Goal: Task Accomplishment & Management: Complete application form

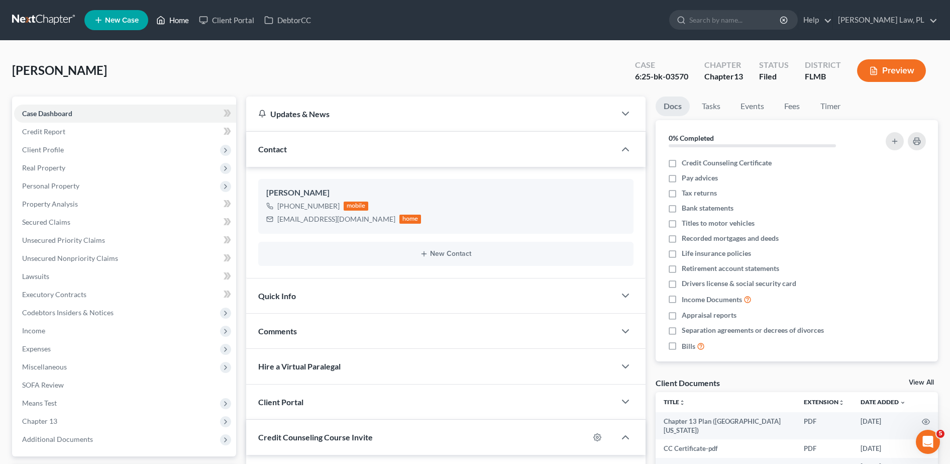
click at [174, 22] on link "Home" at bounding box center [172, 20] width 43 height 18
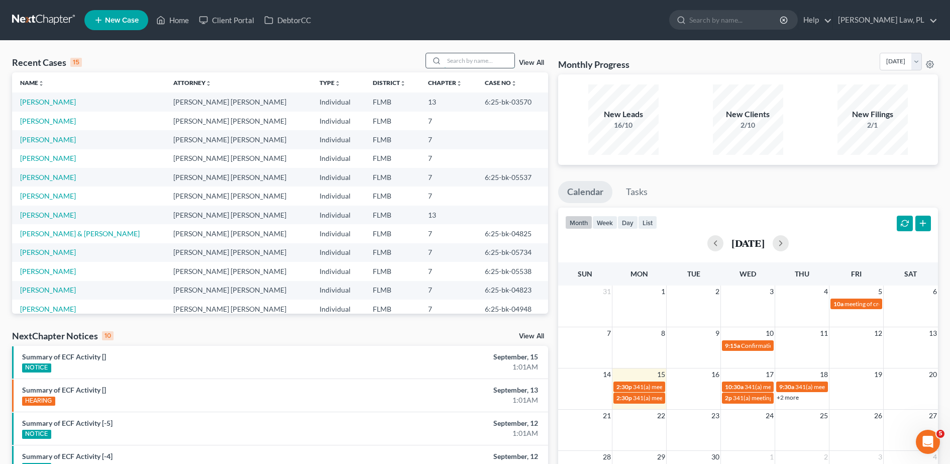
click at [480, 53] on input "search" at bounding box center [479, 60] width 70 height 15
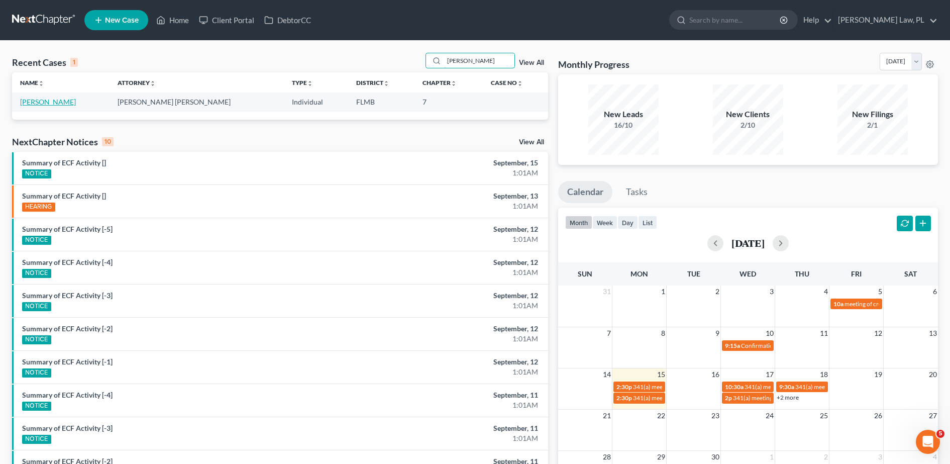
type input "[PERSON_NAME]"
click at [49, 102] on link "[PERSON_NAME]" at bounding box center [48, 102] width 56 height 9
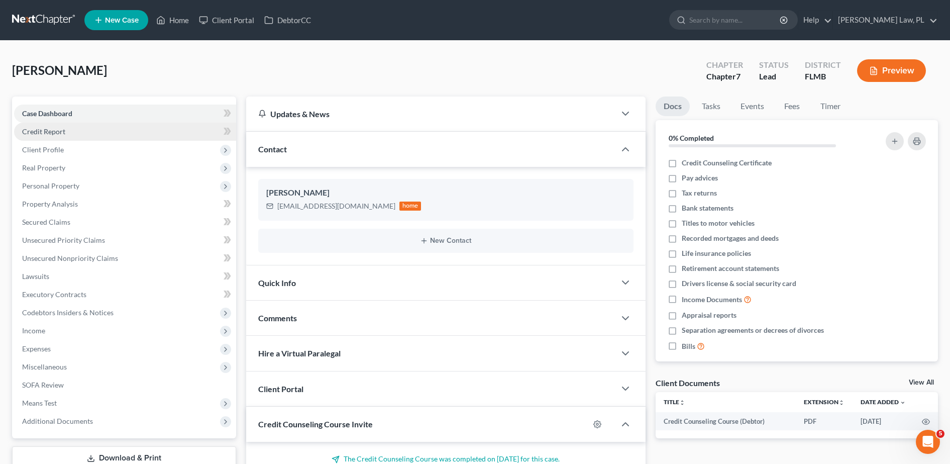
click at [56, 132] on span "Credit Report" at bounding box center [43, 131] width 43 height 9
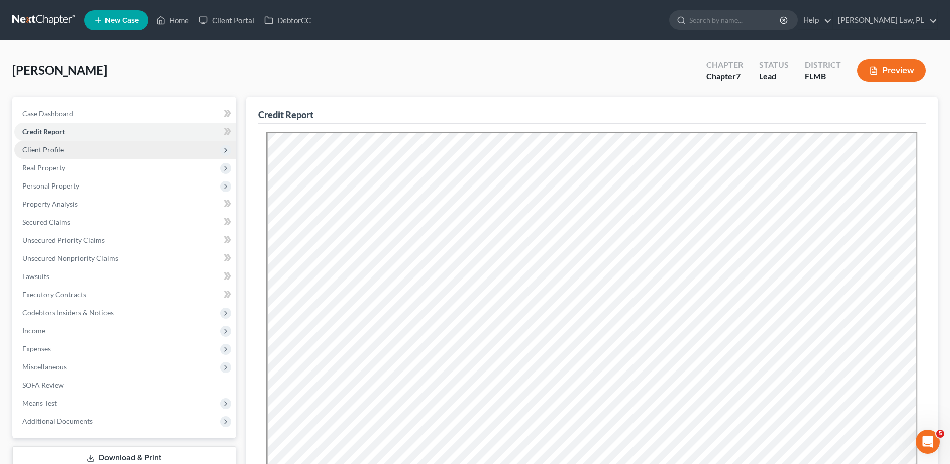
click at [60, 153] on span "Client Profile" at bounding box center [43, 149] width 42 height 9
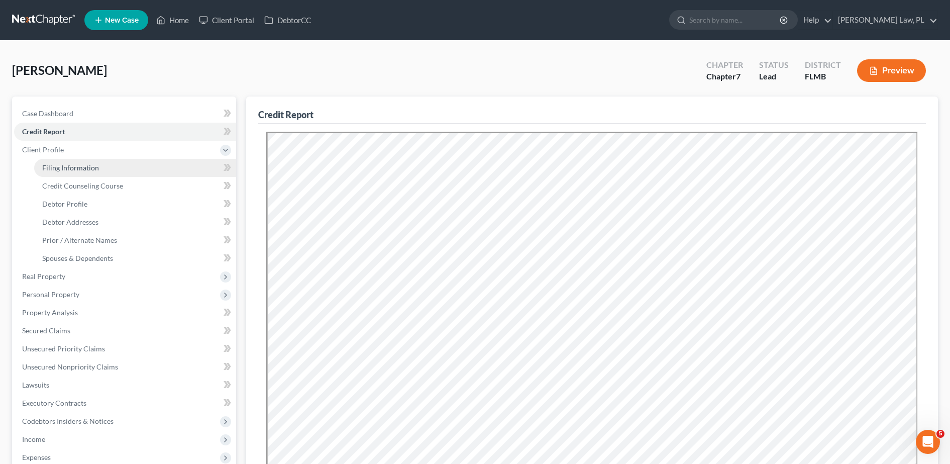
click at [72, 164] on span "Filing Information" at bounding box center [70, 167] width 57 height 9
select select "1"
select select "0"
select select "15"
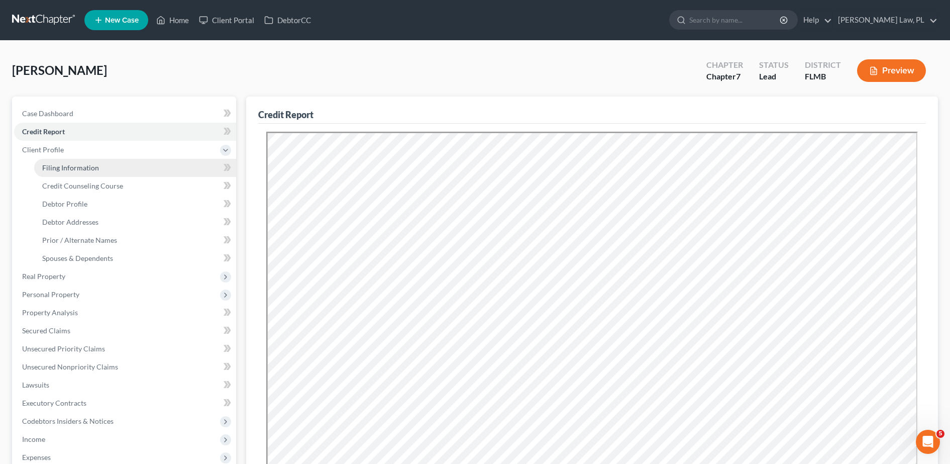
select select "9"
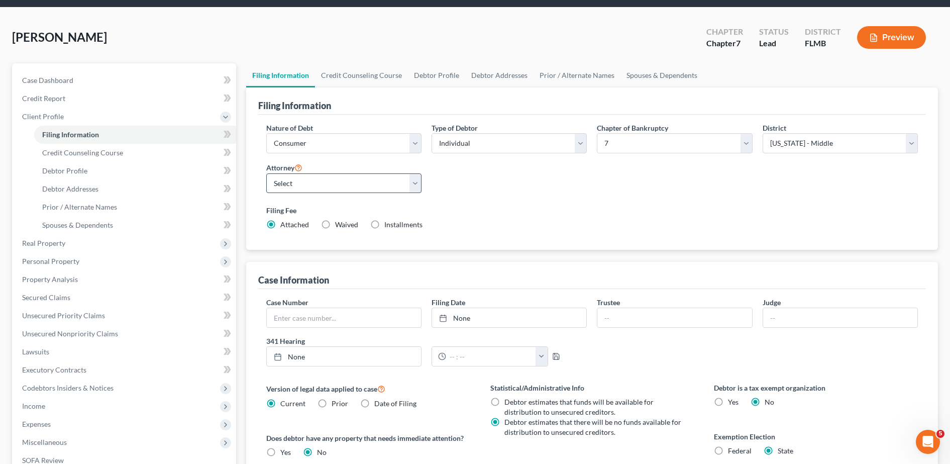
scroll to position [32, 0]
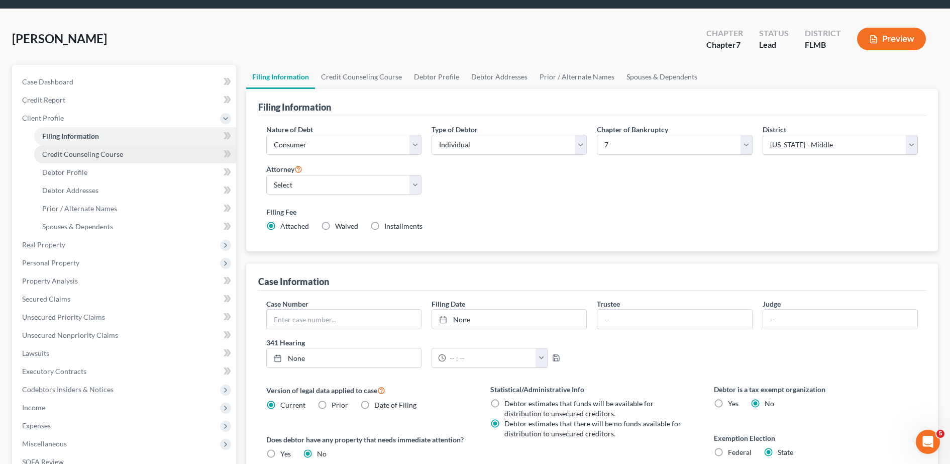
click at [93, 158] on link "Credit Counseling Course" at bounding box center [135, 154] width 202 height 18
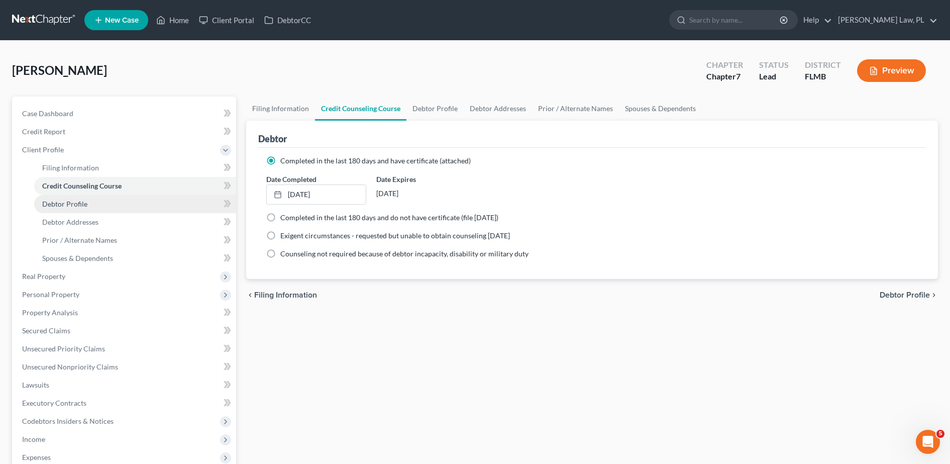
click at [132, 206] on link "Debtor Profile" at bounding box center [135, 204] width 202 height 18
select select "4"
select select "0"
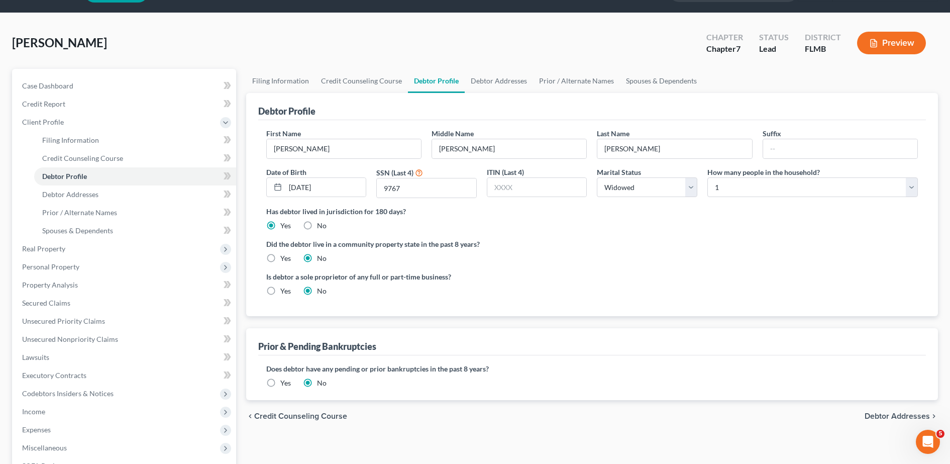
scroll to position [28, 0]
click at [164, 196] on link "Debtor Addresses" at bounding box center [135, 194] width 202 height 18
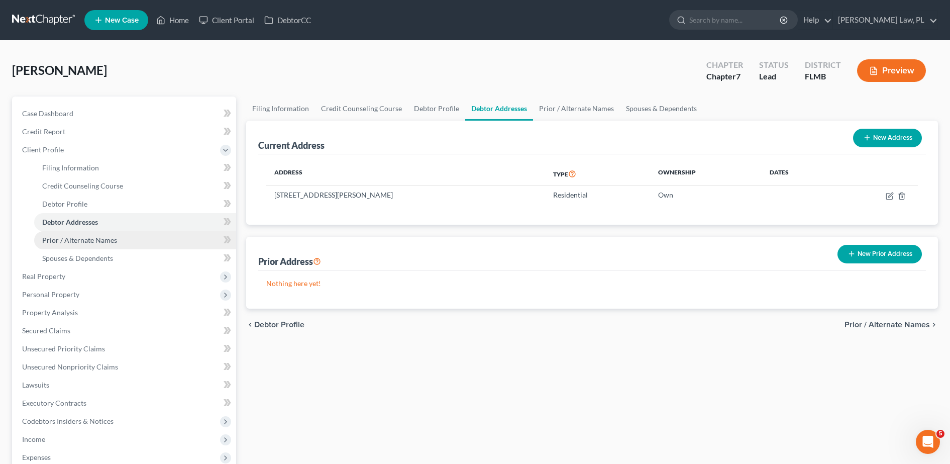
click at [152, 240] on link "Prior / Alternate Names" at bounding box center [135, 240] width 202 height 18
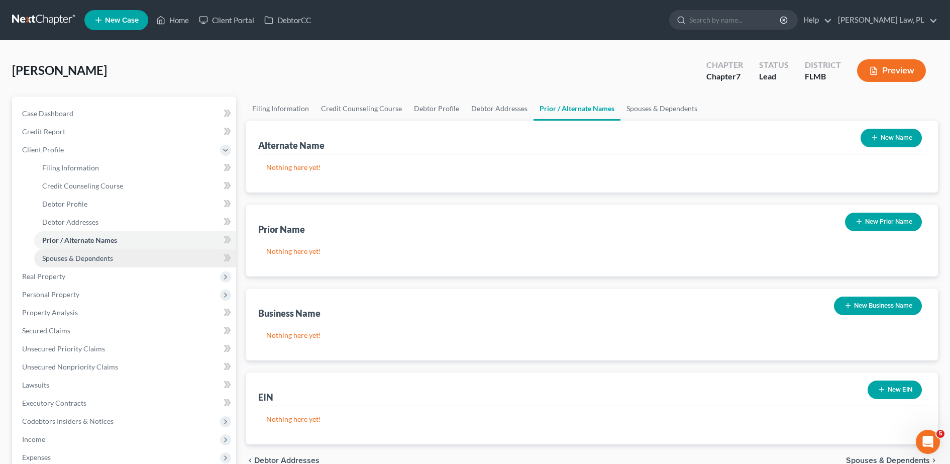
click at [147, 264] on link "Spouses & Dependents" at bounding box center [135, 258] width 202 height 18
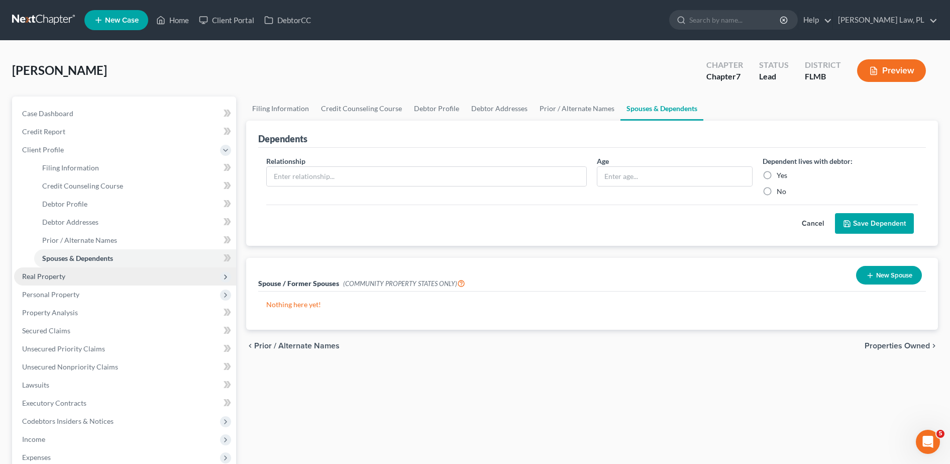
click at [125, 275] on span "Real Property" at bounding box center [125, 276] width 222 height 18
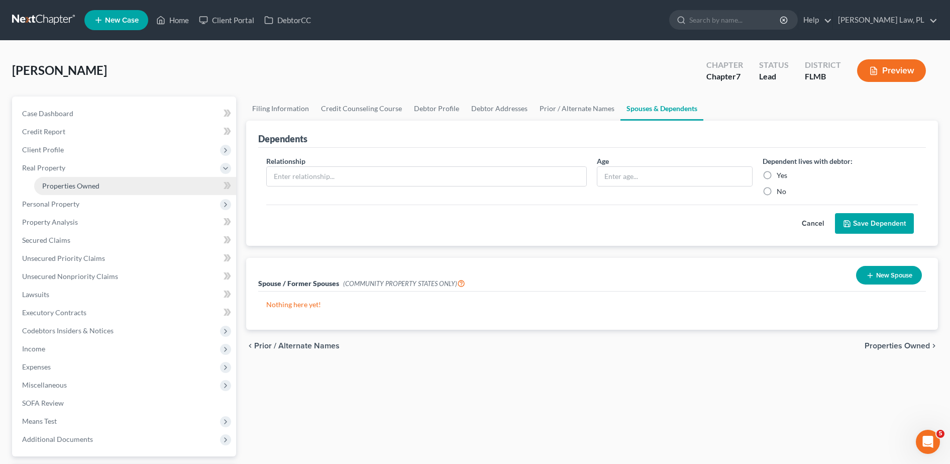
click at [72, 193] on link "Properties Owned" at bounding box center [135, 186] width 202 height 18
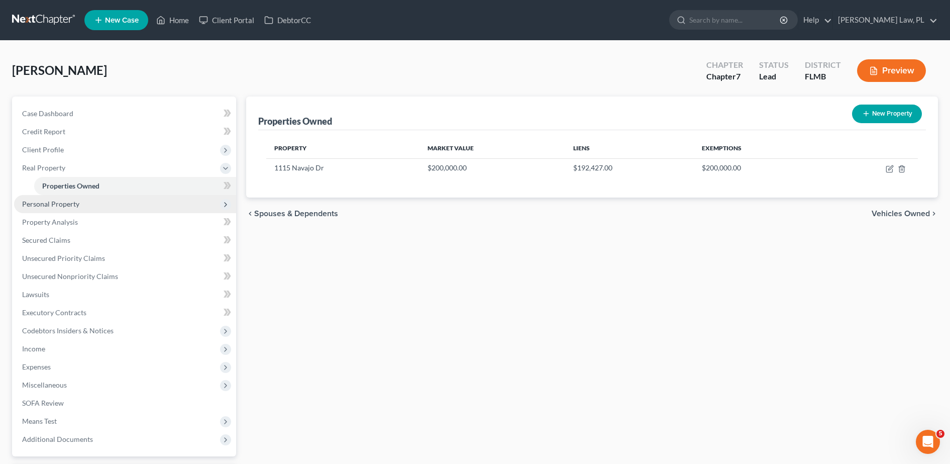
click at [74, 208] on span "Personal Property" at bounding box center [125, 204] width 222 height 18
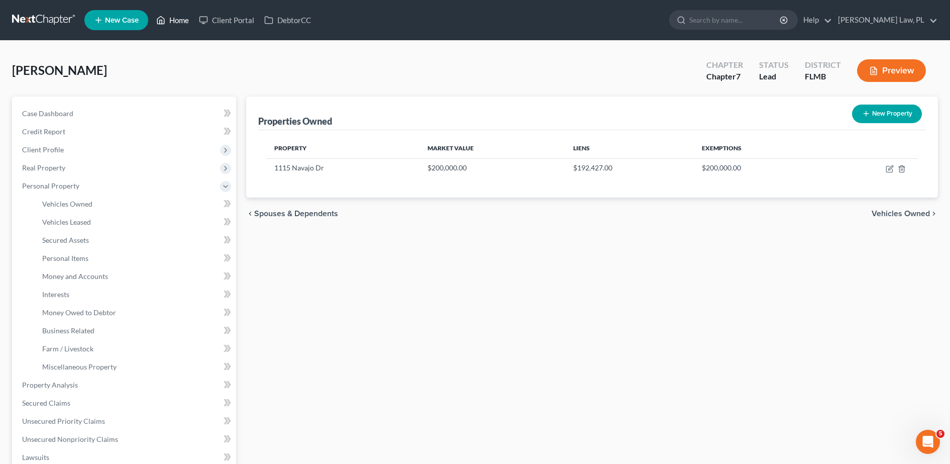
click at [185, 24] on link "Home" at bounding box center [172, 20] width 43 height 18
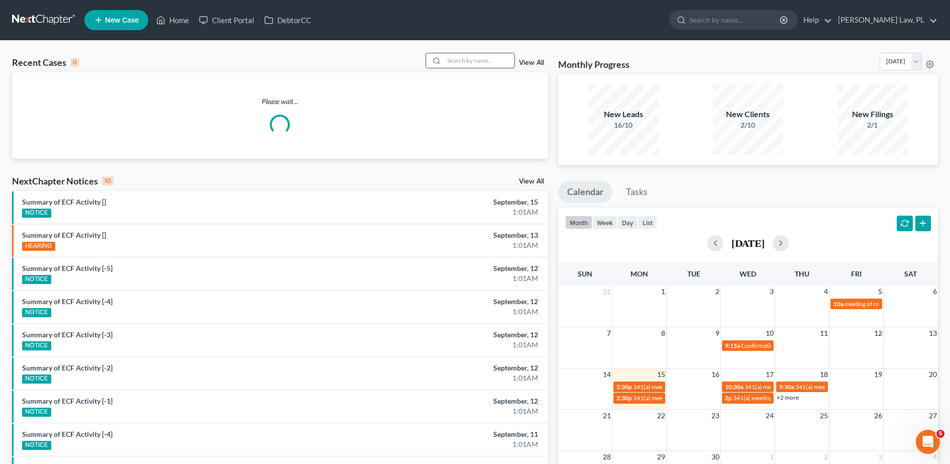
click at [478, 65] on input "search" at bounding box center [479, 60] width 70 height 15
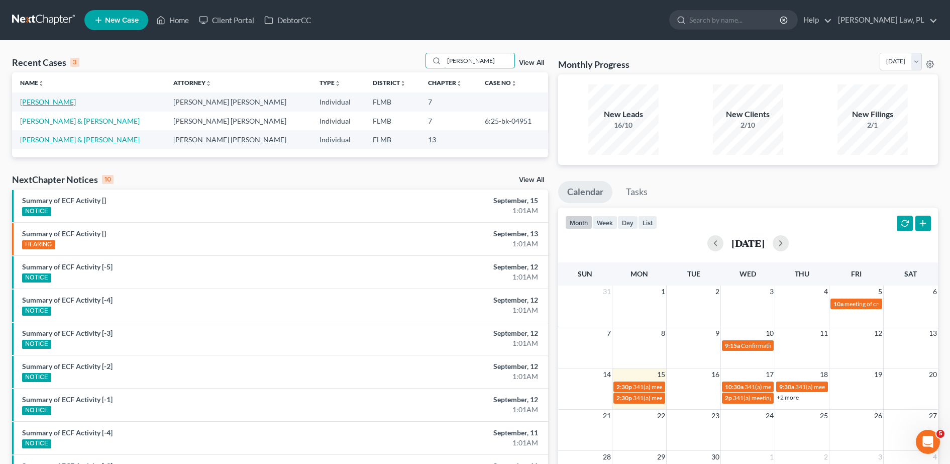
type input "[PERSON_NAME]"
click at [52, 104] on link "[PERSON_NAME]" at bounding box center [48, 102] width 56 height 9
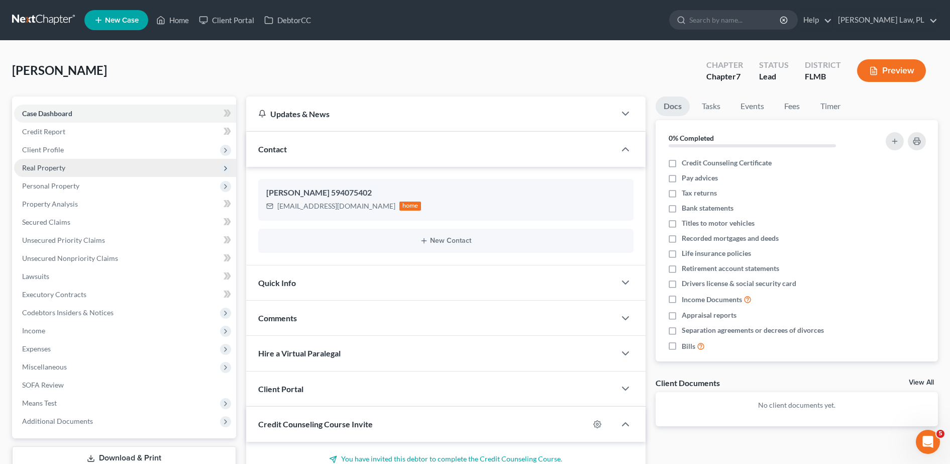
click at [139, 159] on span "Real Property" at bounding box center [125, 168] width 222 height 18
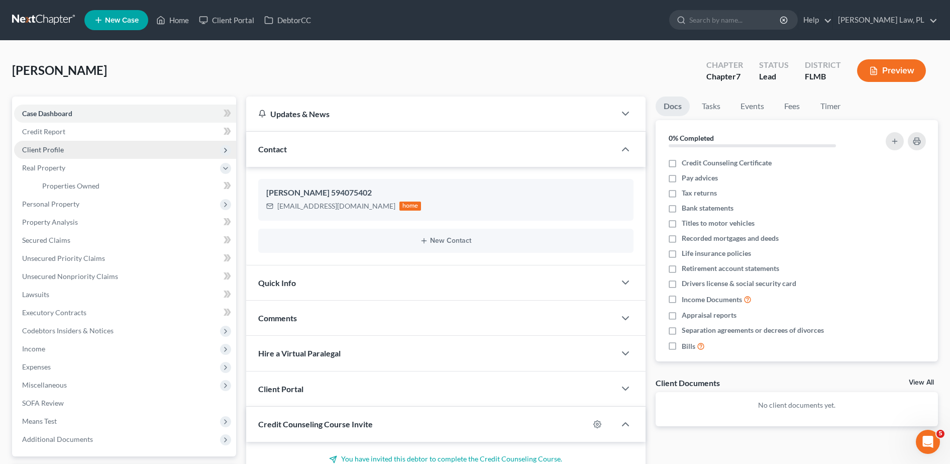
click at [108, 147] on span "Client Profile" at bounding box center [125, 150] width 222 height 18
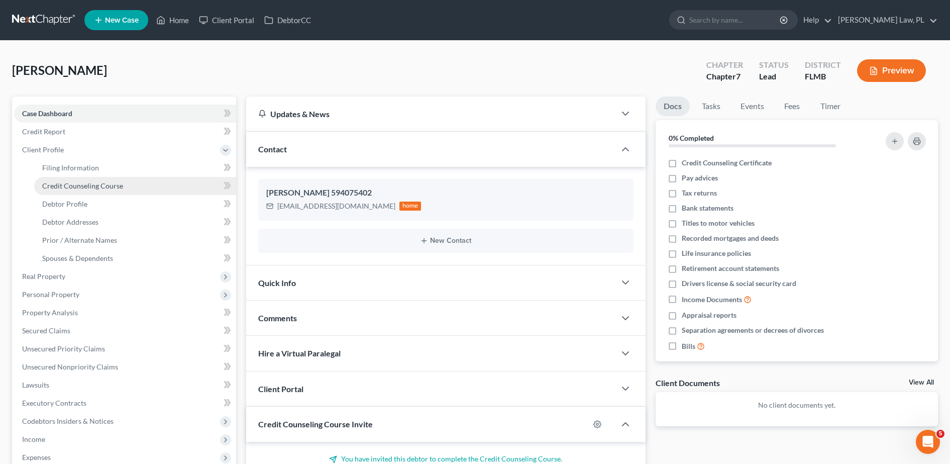
click at [90, 183] on span "Credit Counseling Course" at bounding box center [82, 185] width 81 height 9
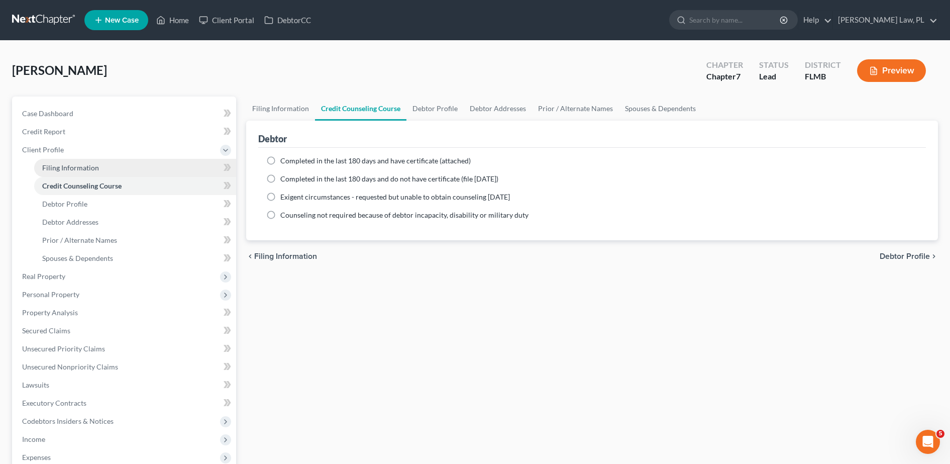
click at [96, 162] on link "Filing Information" at bounding box center [135, 168] width 202 height 18
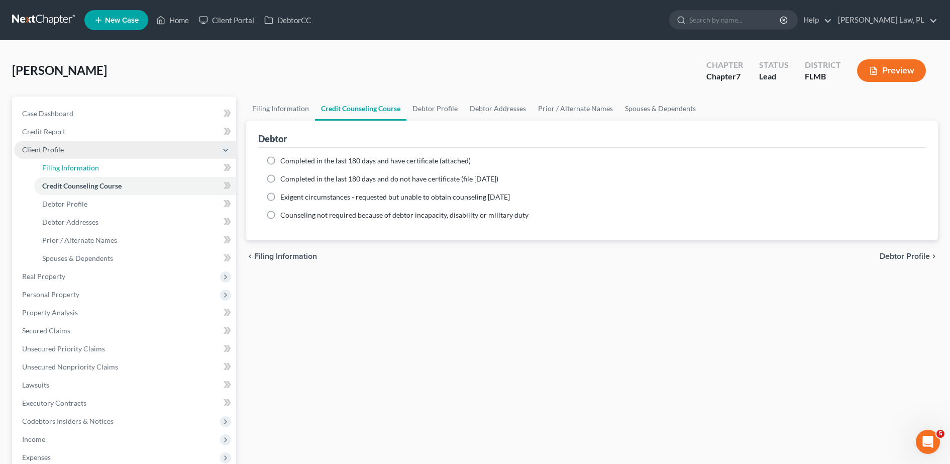
select select "1"
select select "0"
select select "15"
select select "0"
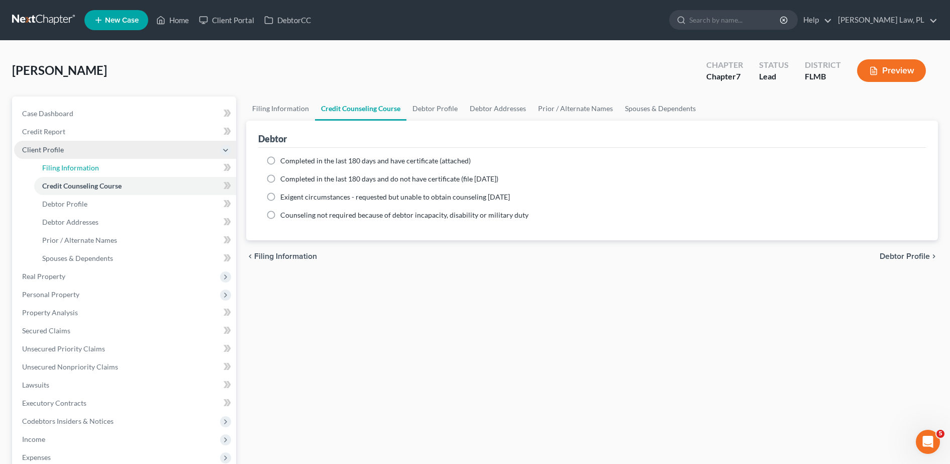
select select "9"
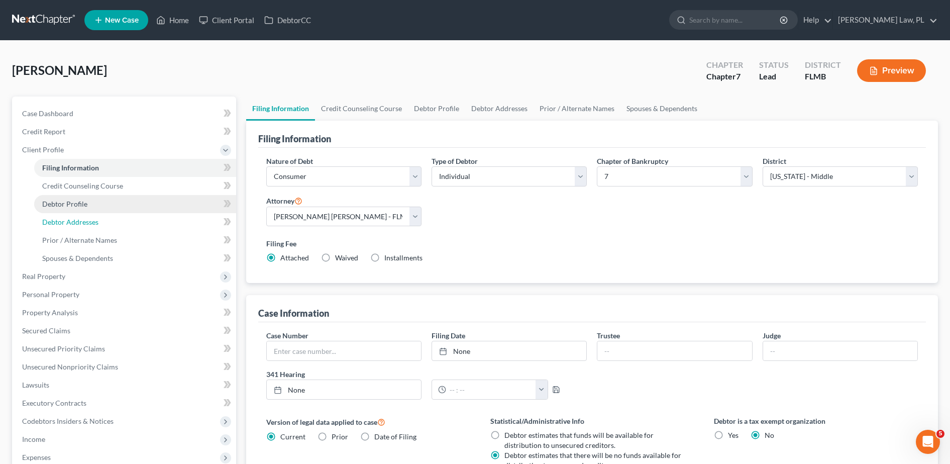
click at [125, 222] on link "Debtor Addresses" at bounding box center [135, 222] width 202 height 18
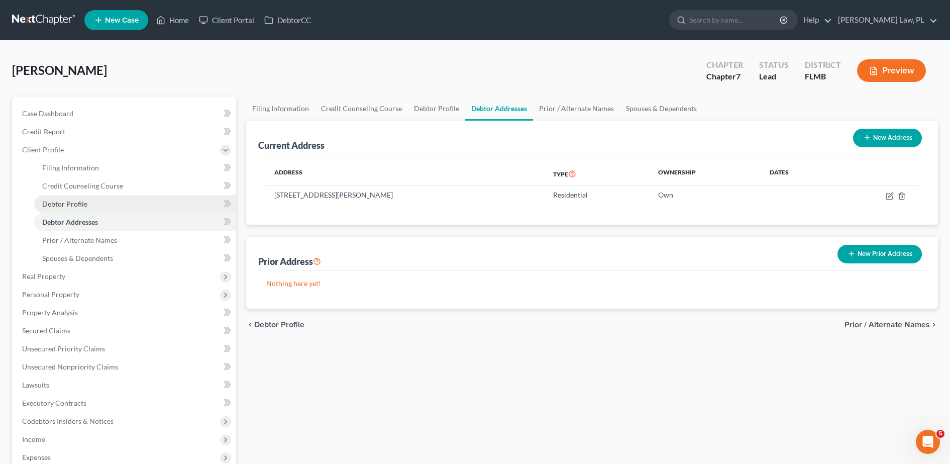
click at [109, 205] on link "Debtor Profile" at bounding box center [135, 204] width 202 height 18
select select "1"
select select "3"
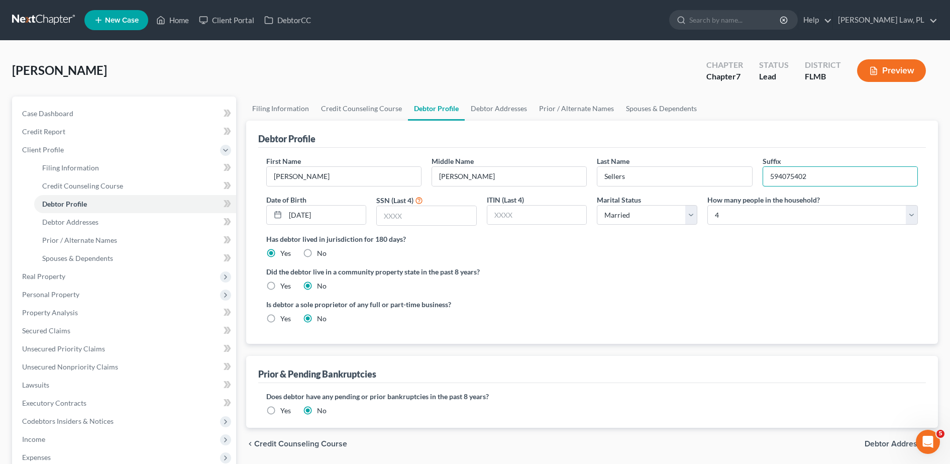
drag, startPoint x: 842, startPoint y: 185, endPoint x: 725, endPoint y: 187, distance: 116.6
click at [725, 187] on div "First Name [PERSON_NAME] Middle Name [PERSON_NAME] Name Sellers Suffix 59407540…" at bounding box center [592, 195] width 662 height 78
click at [61, 115] on span "Case Dashboard" at bounding box center [47, 113] width 51 height 9
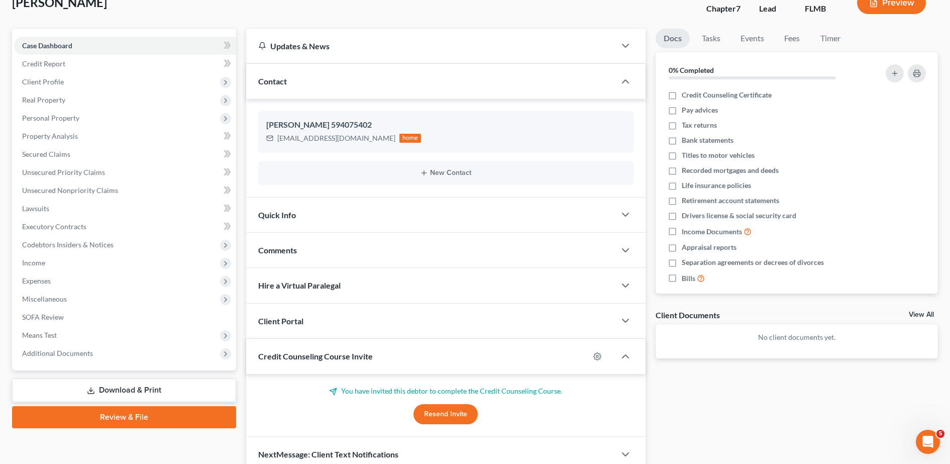
scroll to position [70, 0]
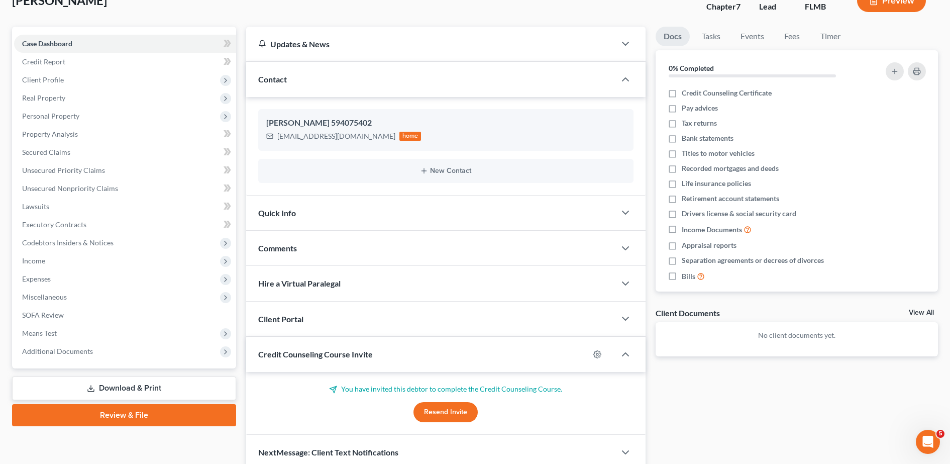
click at [302, 250] on div "Comments" at bounding box center [430, 248] width 369 height 35
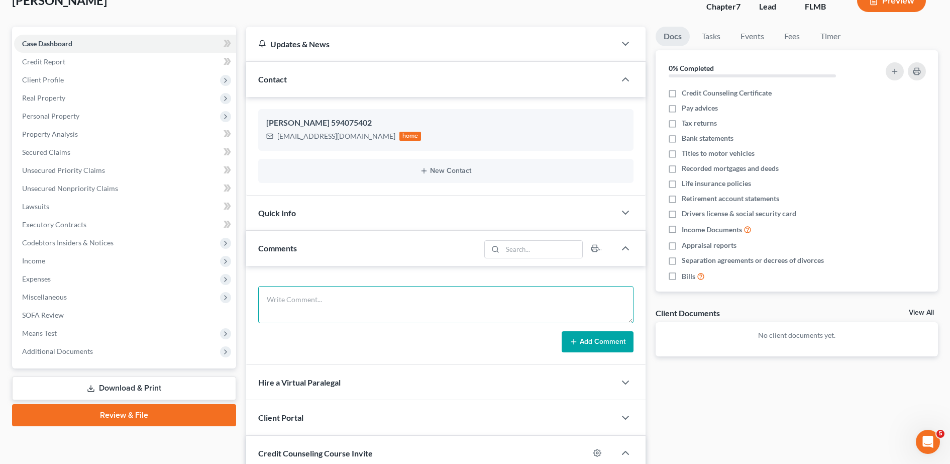
click at [324, 303] on textarea at bounding box center [445, 304] width 375 height 37
paste textarea "594075402"
type textarea "SS: 594075402"
click at [599, 345] on button "Add Comment" at bounding box center [598, 341] width 72 height 21
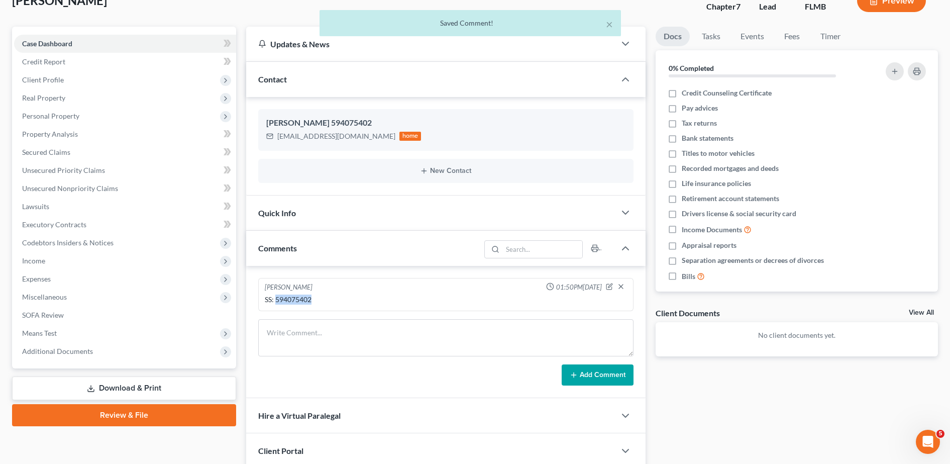
drag, startPoint x: 318, startPoint y: 304, endPoint x: 276, endPoint y: 305, distance: 41.2
click at [276, 305] on div "SS: 594075402" at bounding box center [446, 300] width 366 height 14
copy div "594075402"
click at [82, 58] on link "Credit Report" at bounding box center [125, 62] width 222 height 18
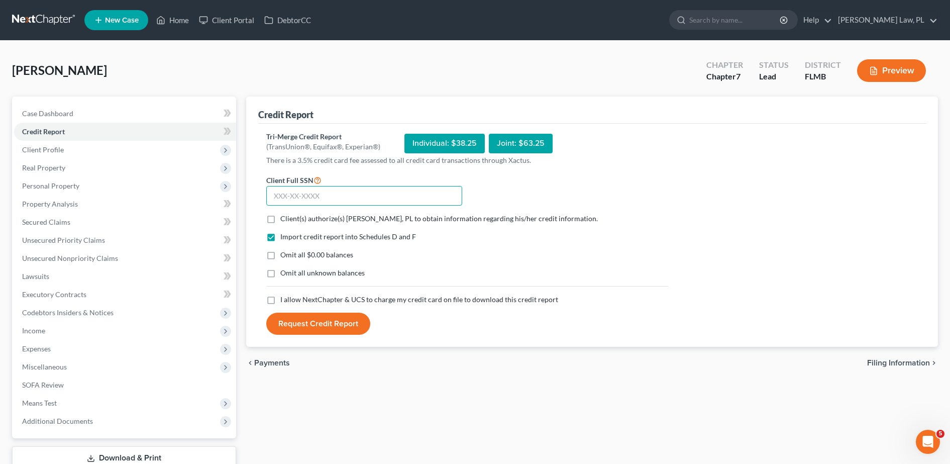
click at [360, 192] on input "text" at bounding box center [364, 196] width 196 height 20
paste input "594-07-5402"
type input "594-07-5402"
click at [280, 220] on label "Client(s) authorize(s) [PERSON_NAME], PL to obtain information regarding his/he…" at bounding box center [439, 219] width 318 height 10
click at [284, 220] on input "Client(s) authorize(s) [PERSON_NAME], PL to obtain information regarding his/he…" at bounding box center [287, 217] width 7 height 7
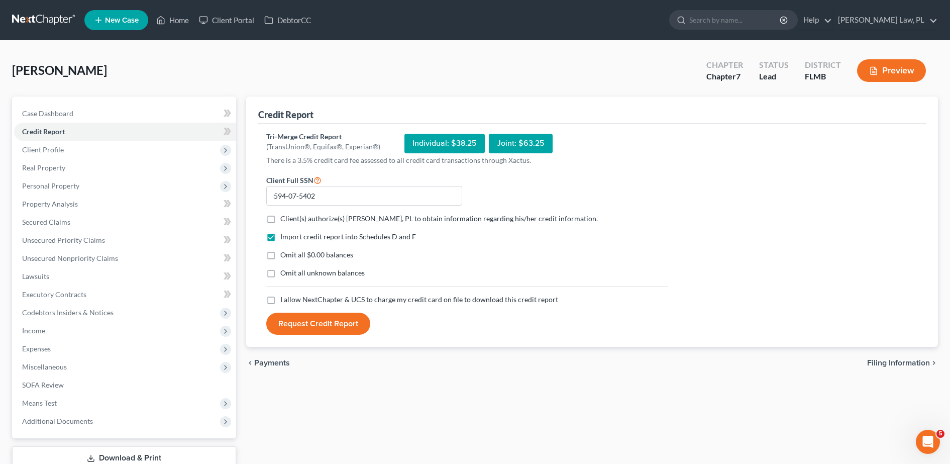
checkbox input "true"
click at [280, 303] on label "I allow NextChapter & UCS to charge my credit card on file to download this cre…" at bounding box center [419, 300] width 278 height 10
click at [284, 301] on input "I allow NextChapter & UCS to charge my credit card on file to download this cre…" at bounding box center [287, 298] width 7 height 7
checkbox input "true"
click at [287, 320] on button "Request Credit Report" at bounding box center [318, 324] width 104 height 22
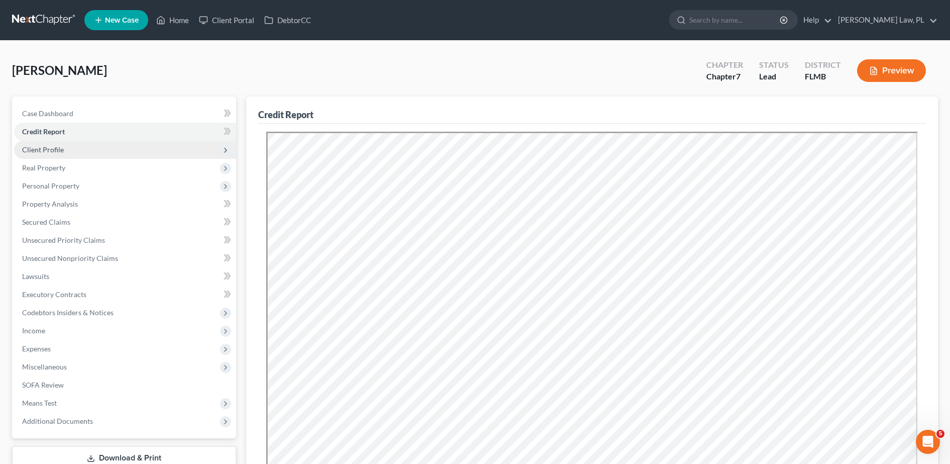
click at [113, 148] on span "Client Profile" at bounding box center [125, 150] width 222 height 18
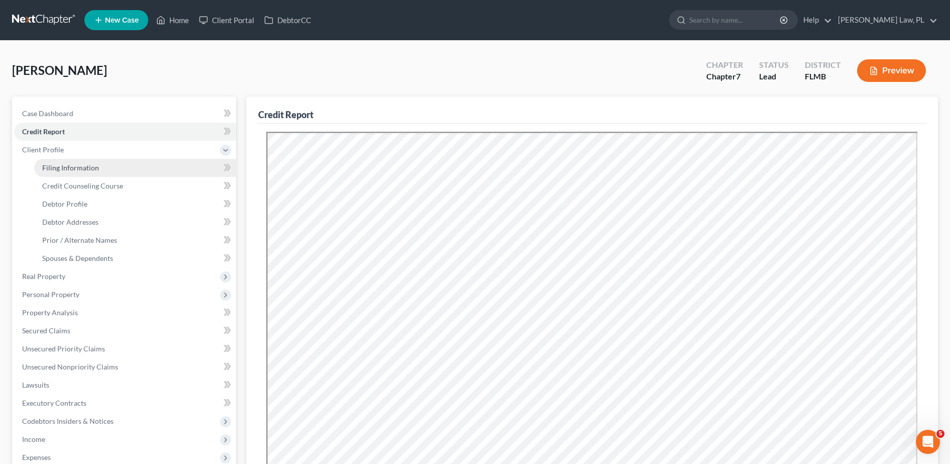
click at [88, 170] on span "Filing Information" at bounding box center [70, 167] width 57 height 9
select select "1"
select select "0"
select select "15"
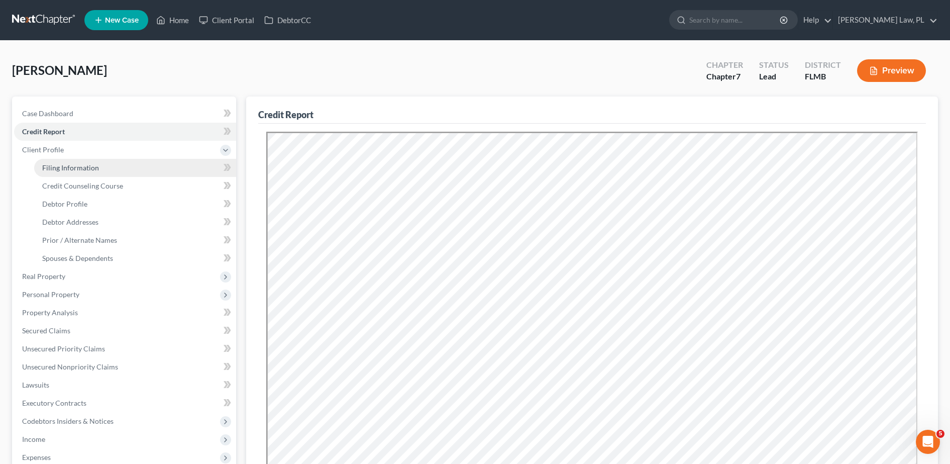
select select "0"
select select "9"
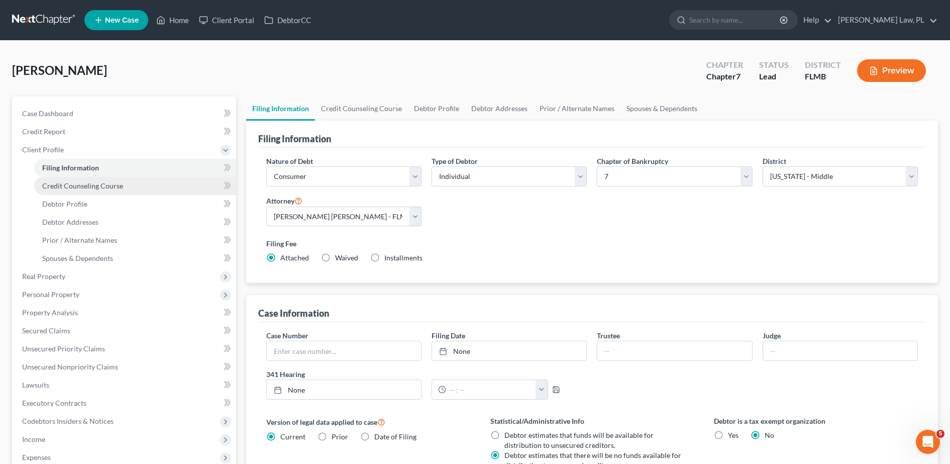
click at [92, 192] on link "Credit Counseling Course" at bounding box center [135, 186] width 202 height 18
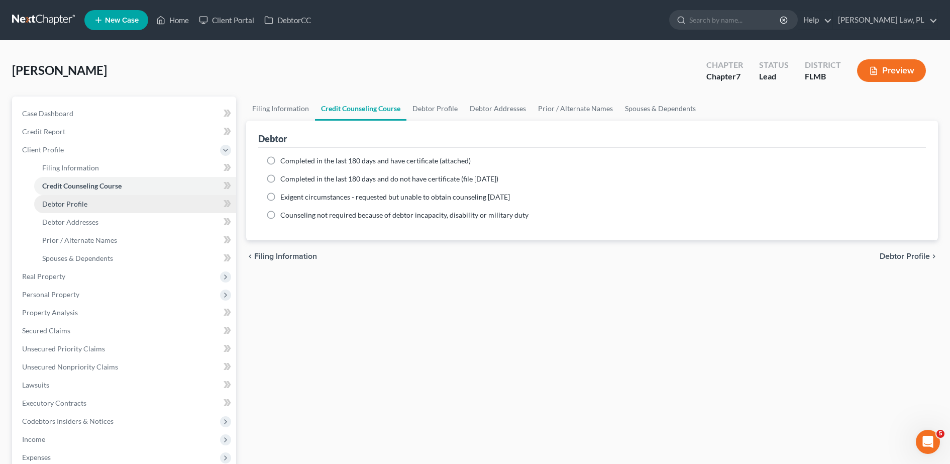
click at [114, 207] on link "Debtor Profile" at bounding box center [135, 204] width 202 height 18
select select "1"
select select "3"
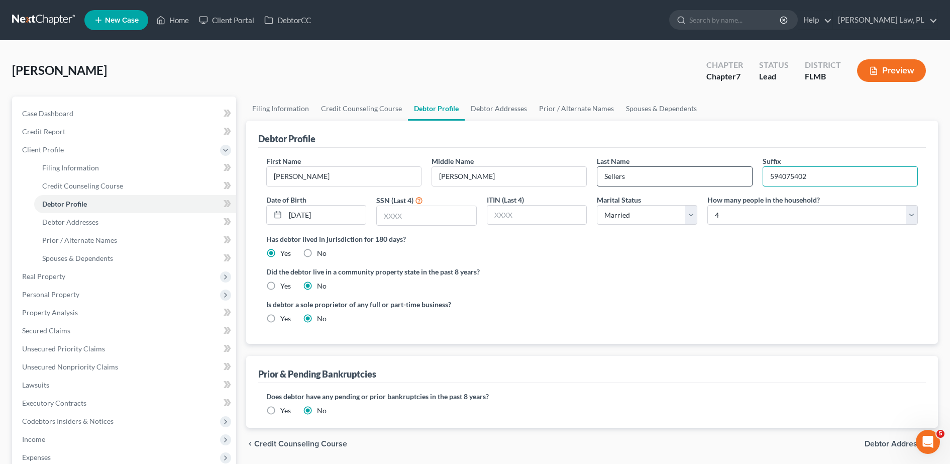
drag, startPoint x: 835, startPoint y: 181, endPoint x: 722, endPoint y: 180, distance: 113.1
click at [722, 180] on div "First Name [PERSON_NAME] Middle Name [PERSON_NAME] Name Sellers Suffix 59407540…" at bounding box center [592, 195] width 662 height 78
click at [705, 311] on div "Is debtor a sole proprietor of any full or part-time business? Yes No" at bounding box center [592, 315] width 662 height 33
click at [740, 222] on select "Select 1 2 3 4 5 6 7 8 9 10 11 12 13 14 15 16 17 18 19 20" at bounding box center [813, 215] width 211 height 20
select select "4"
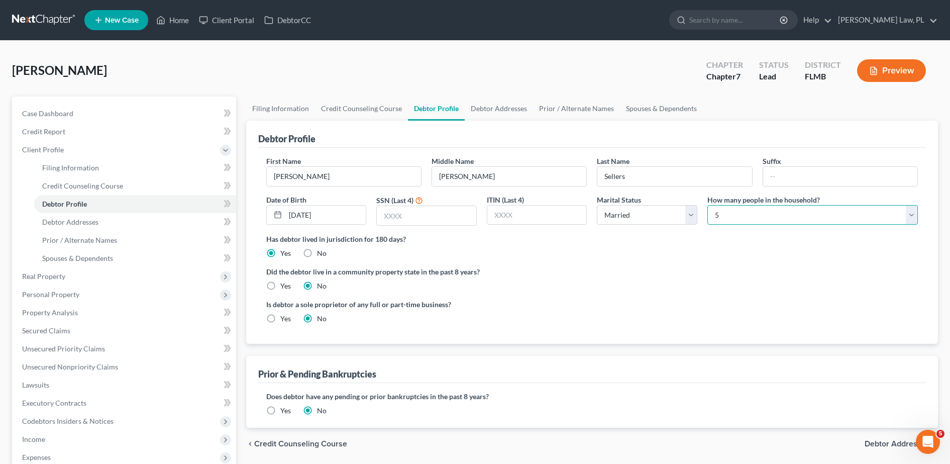
click at [708, 205] on select "Select 1 2 3 4 5 6 7 8 9 10 11 12 13 14 15 16 17 18 19 20" at bounding box center [813, 215] width 211 height 20
click at [648, 311] on div "Is debtor a sole proprietor of any full or part-time business? Yes No" at bounding box center [592, 315] width 662 height 33
click at [99, 217] on link "Debtor Addresses" at bounding box center [135, 222] width 202 height 18
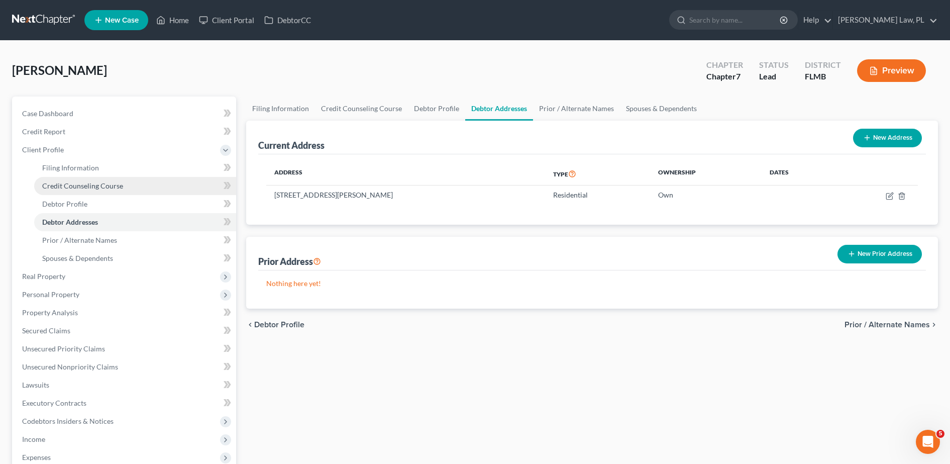
click at [95, 189] on span "Credit Counseling Course" at bounding box center [82, 185] width 81 height 9
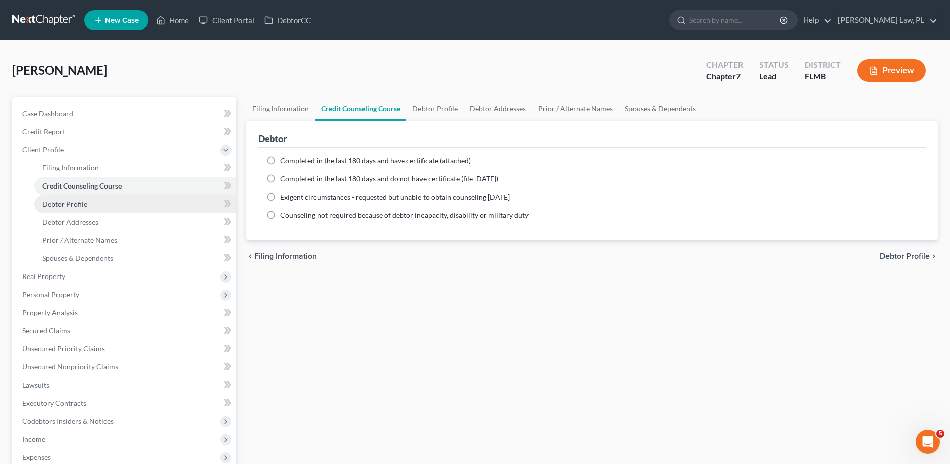
click at [104, 202] on link "Debtor Profile" at bounding box center [135, 204] width 202 height 18
select select "1"
select select "4"
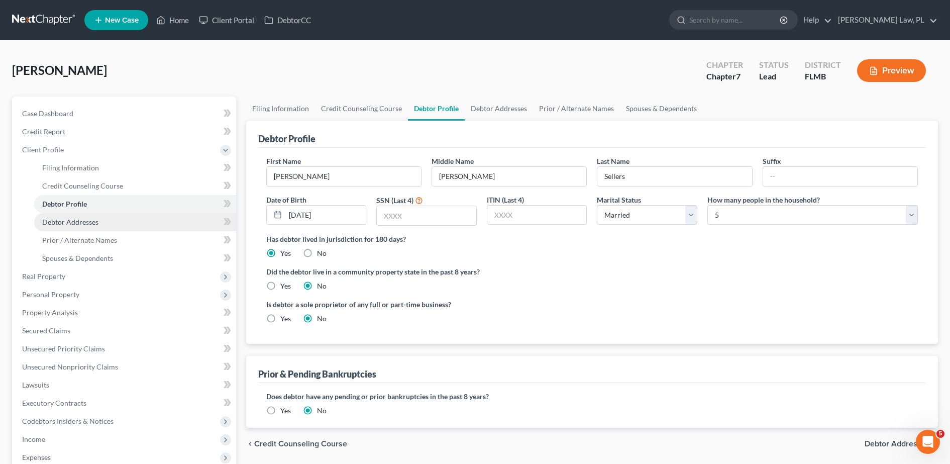
click at [91, 220] on span "Debtor Addresses" at bounding box center [70, 222] width 56 height 9
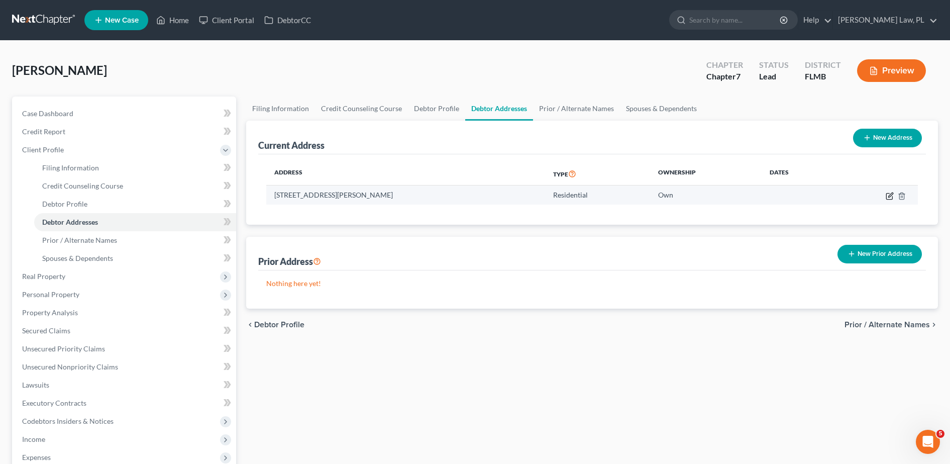
click at [888, 196] on icon "button" at bounding box center [890, 196] width 8 height 8
select select "9"
select select "0"
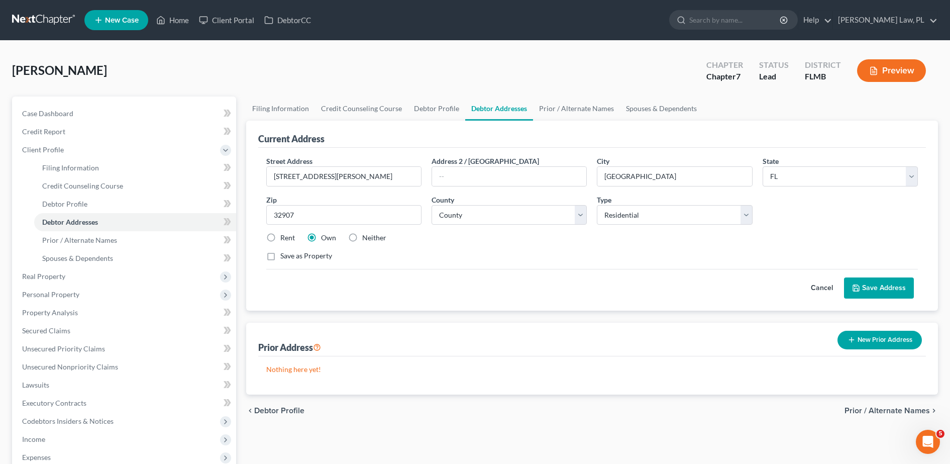
click at [884, 282] on button "Save Address" at bounding box center [879, 287] width 70 height 21
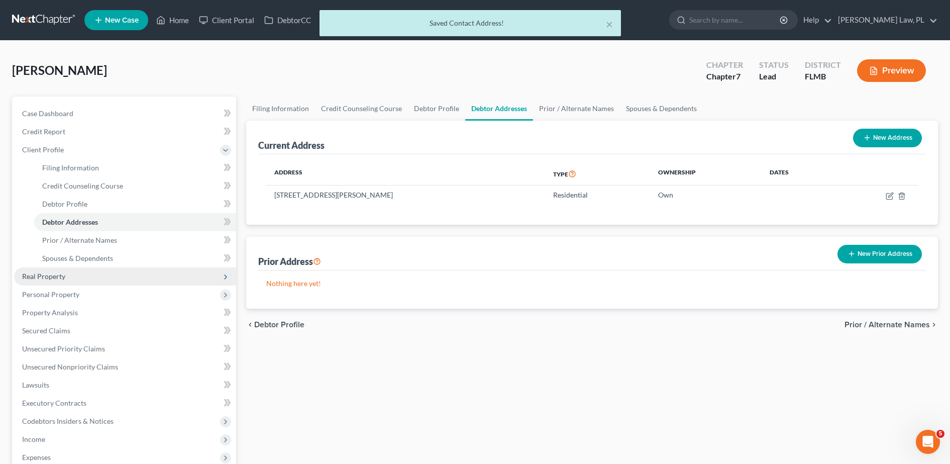
click at [58, 270] on span "Real Property" at bounding box center [125, 276] width 222 height 18
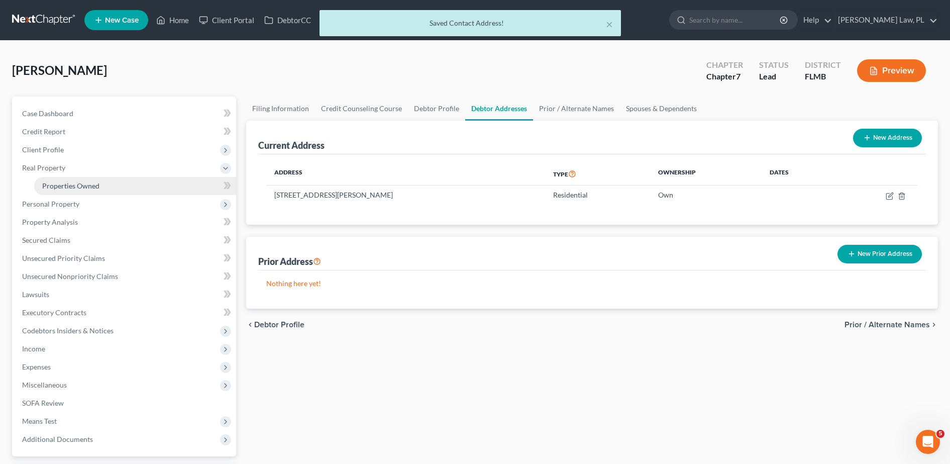
click at [109, 190] on link "Properties Owned" at bounding box center [135, 186] width 202 height 18
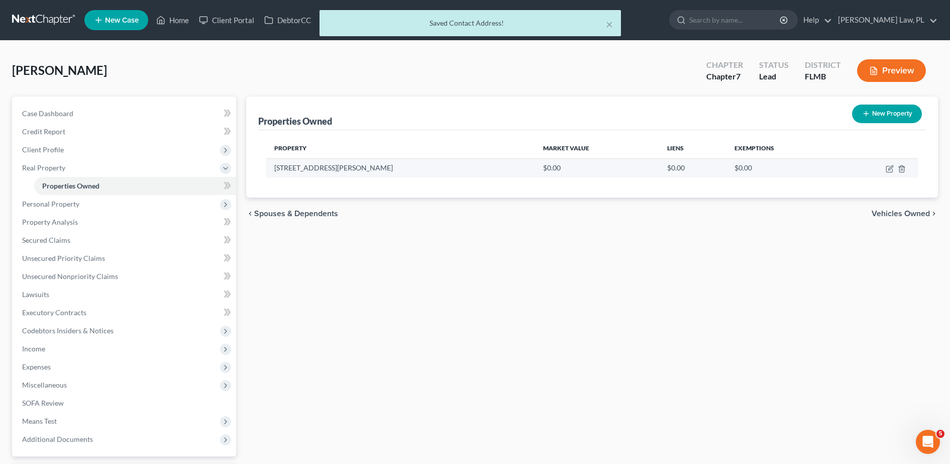
click at [897, 168] on td at bounding box center [878, 167] width 80 height 19
click at [889, 168] on icon "button" at bounding box center [890, 169] width 8 height 8
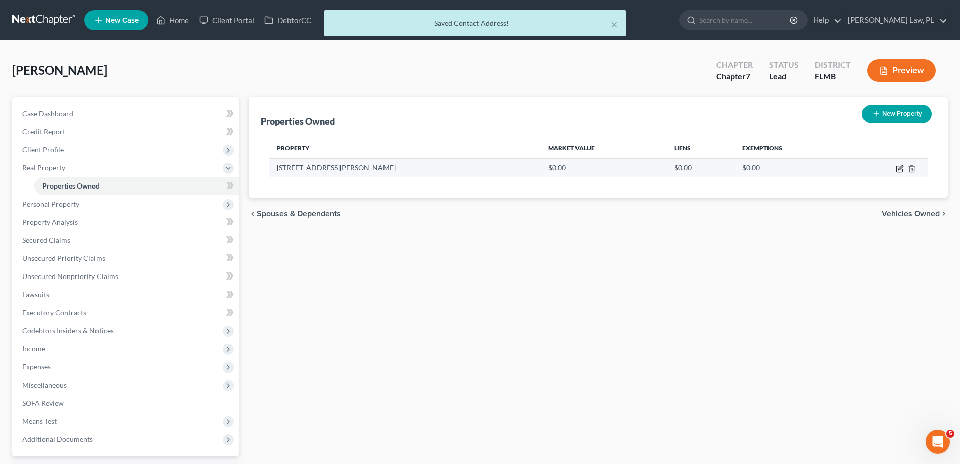
select select "9"
select select "4"
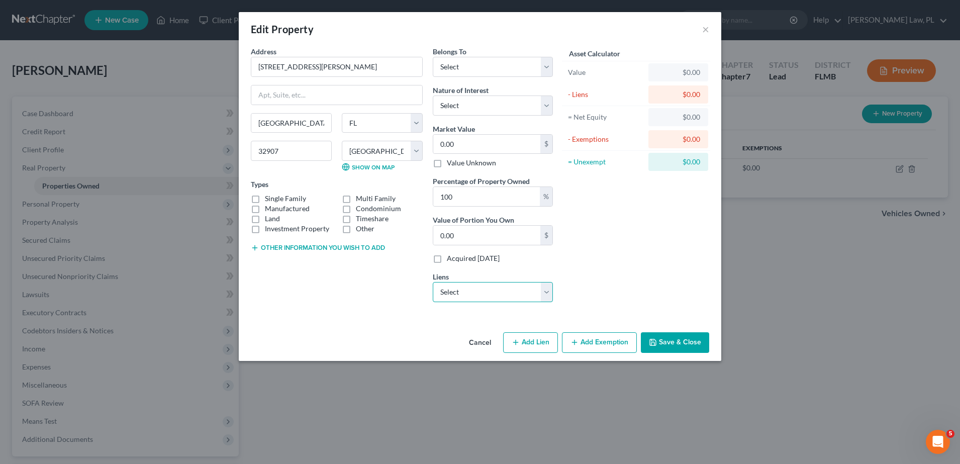
click at [506, 295] on select "Select Movment/Serv - $381,461.00 Ally Fincl - $14,723.00 Navy Fcu - $0.00 Spac…" at bounding box center [493, 292] width 120 height 20
select select "0"
click at [433, 282] on select "Select Movment/Serv - $381,461.00 Ally Fincl - $14,723.00 Navy Fcu - $0.00 Spac…" at bounding box center [493, 292] width 120 height 20
select select
select select "10"
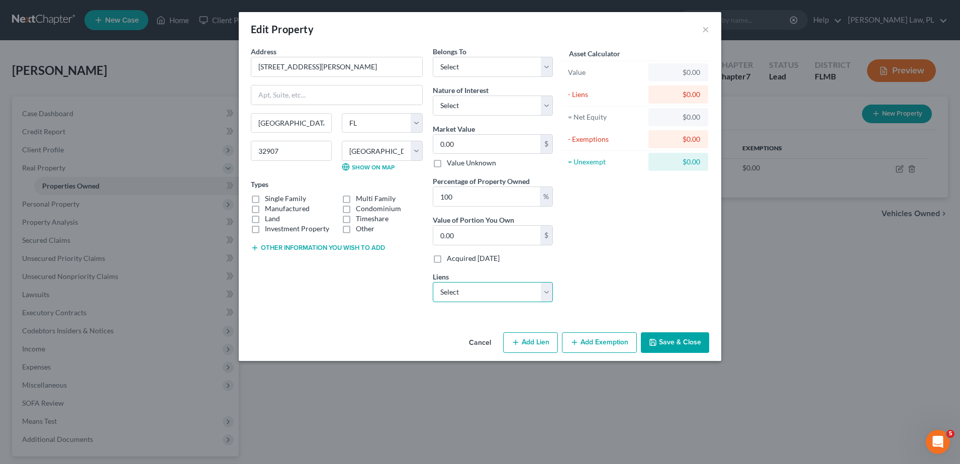
select select "0"
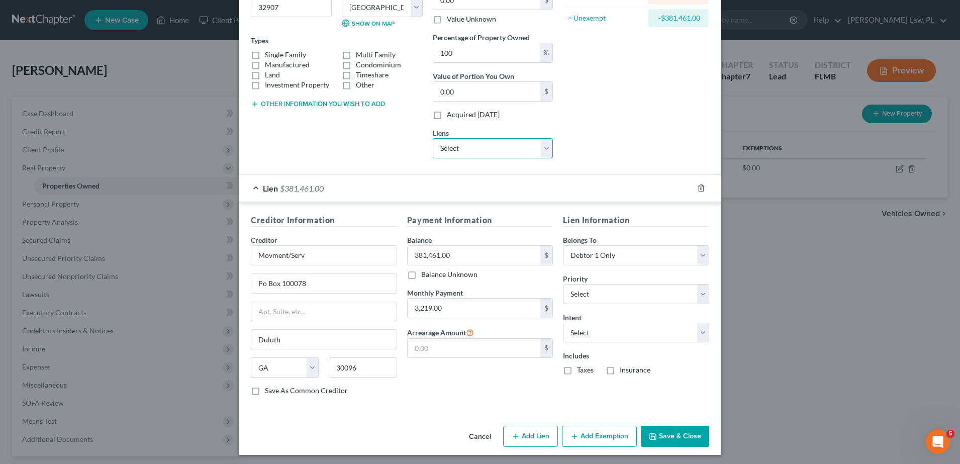
scroll to position [147, 0]
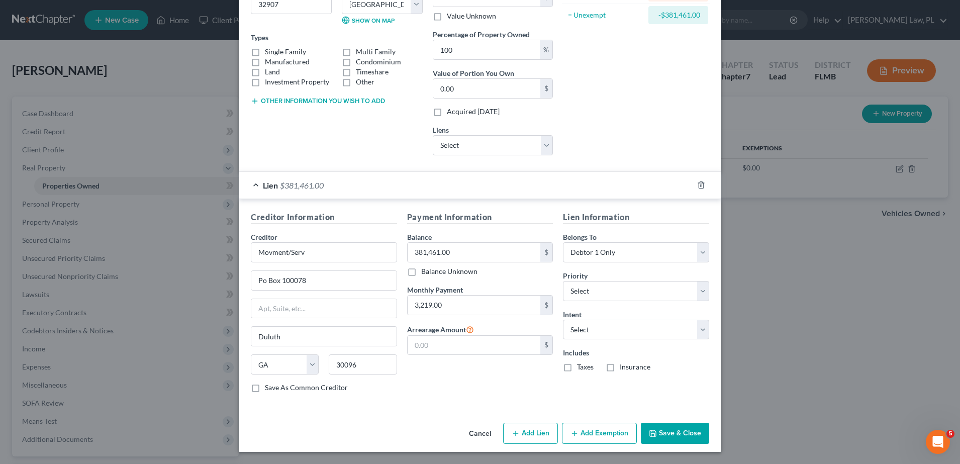
click at [679, 428] on button "Save & Close" at bounding box center [675, 433] width 68 height 21
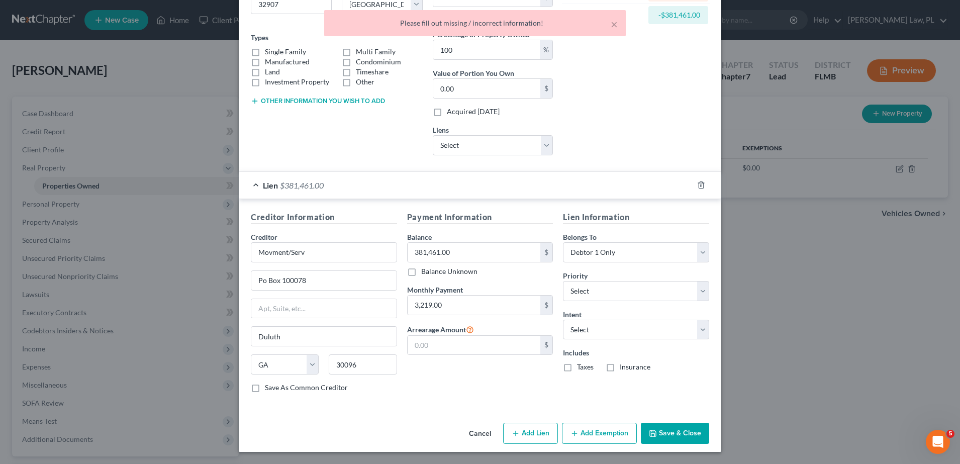
scroll to position [0, 0]
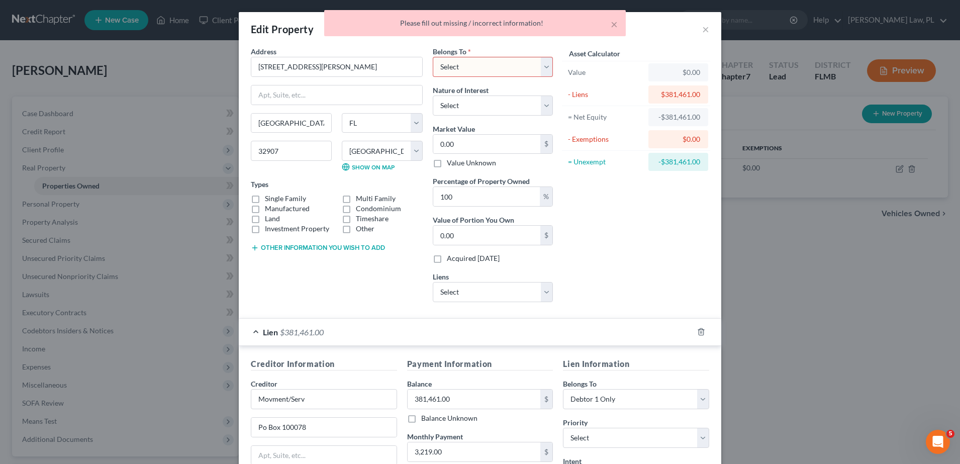
click at [479, 67] on select "Select Debtor 1 Only Debtor 2 Only Debtor 1 And Debtor 2 Only At Least One Of T…" at bounding box center [493, 67] width 120 height 20
select select "0"
click at [433, 57] on select "Select Debtor 1 Only Debtor 2 Only Debtor 1 And Debtor 2 Only At Least One Of T…" at bounding box center [493, 67] width 120 height 20
click at [615, 226] on div "Asset Calculator Value $0.00 - Liens $381,461.00 = Net Equity -$381,461.00 - Ex…" at bounding box center [636, 178] width 156 height 264
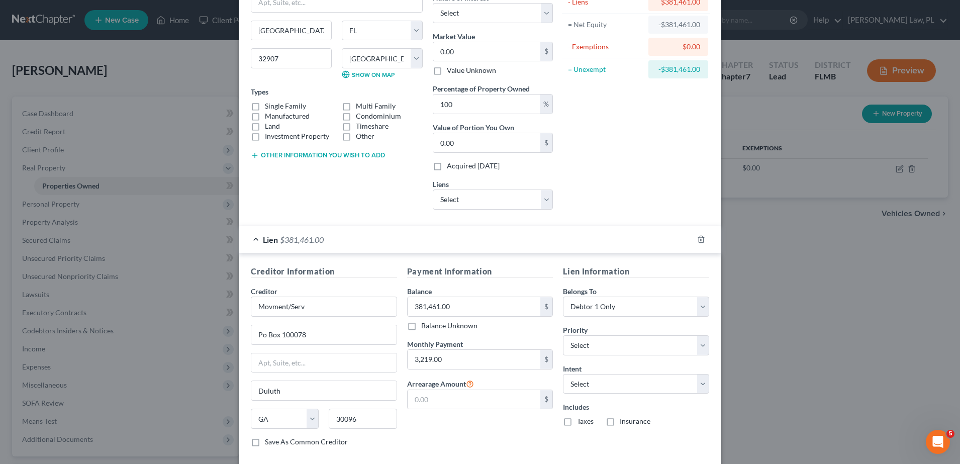
scroll to position [147, 0]
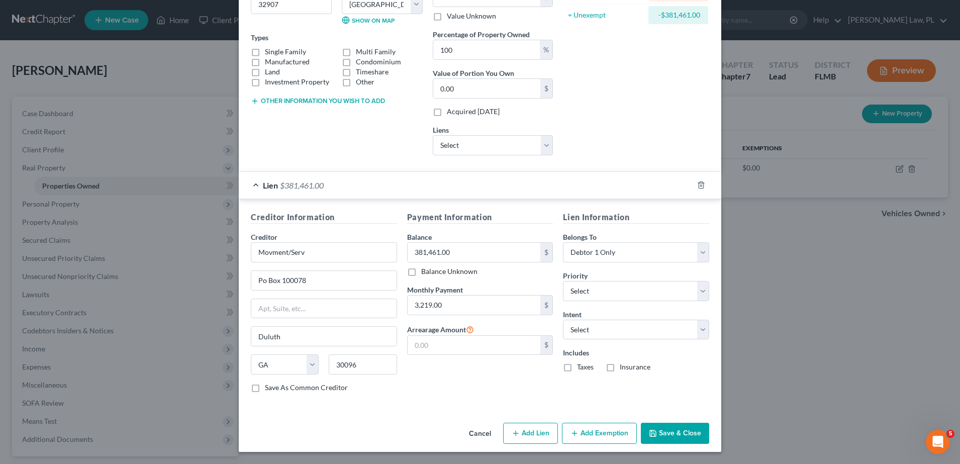
click at [667, 430] on button "Save & Close" at bounding box center [675, 433] width 68 height 21
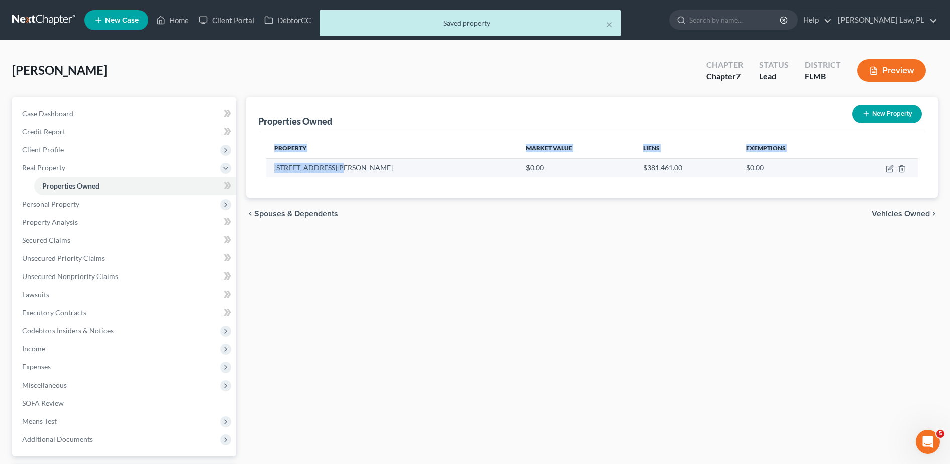
drag, startPoint x: 264, startPoint y: 168, endPoint x: 353, endPoint y: 169, distance: 89.0
click at [353, 169] on div "Property Market Value Liens Exemptions [STREET_ADDRESS][PERSON_NAME] $0.00 $381…" at bounding box center [592, 163] width 668 height 67
click at [353, 169] on td "[STREET_ADDRESS][PERSON_NAME]" at bounding box center [392, 167] width 252 height 19
click at [330, 167] on td "[STREET_ADDRESS][PERSON_NAME]" at bounding box center [392, 167] width 252 height 19
drag, startPoint x: 354, startPoint y: 169, endPoint x: 275, endPoint y: 172, distance: 79.0
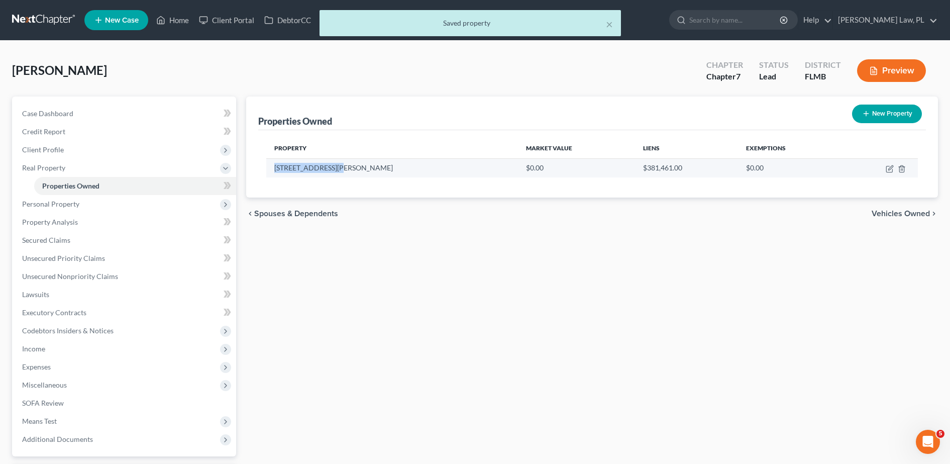
click at [275, 172] on td "[STREET_ADDRESS][PERSON_NAME]" at bounding box center [392, 167] width 252 height 19
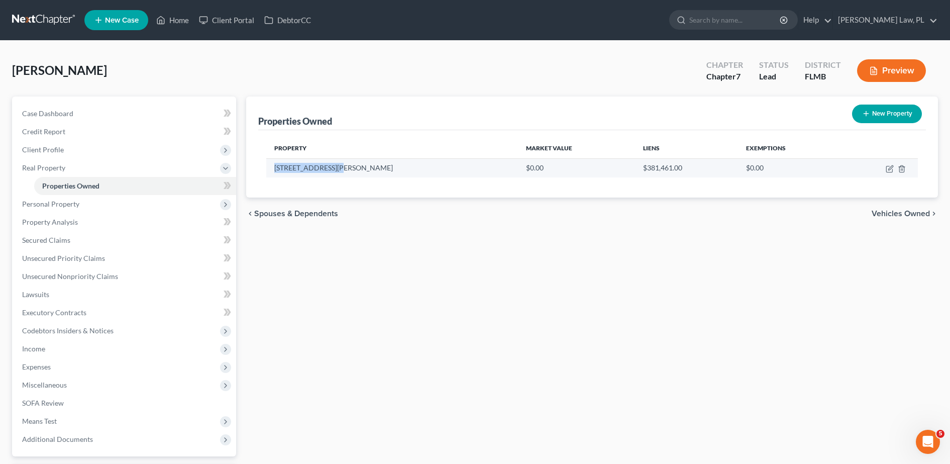
copy td "[STREET_ADDRESS][PERSON_NAME]"
click at [892, 169] on icon "button" at bounding box center [890, 169] width 8 height 8
select select "9"
select select "4"
select select "0"
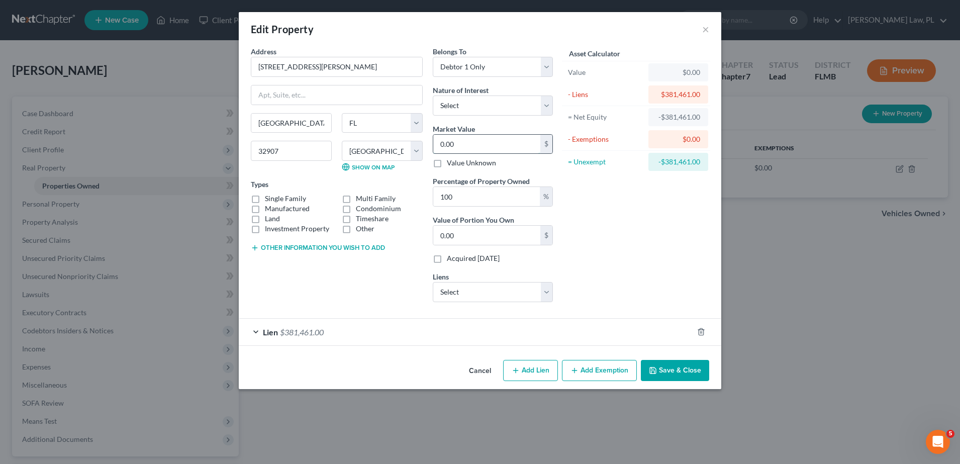
click at [486, 138] on input "0.00" at bounding box center [486, 144] width 107 height 19
type input "4"
type input "4.00"
type input "41"
type input "41.00"
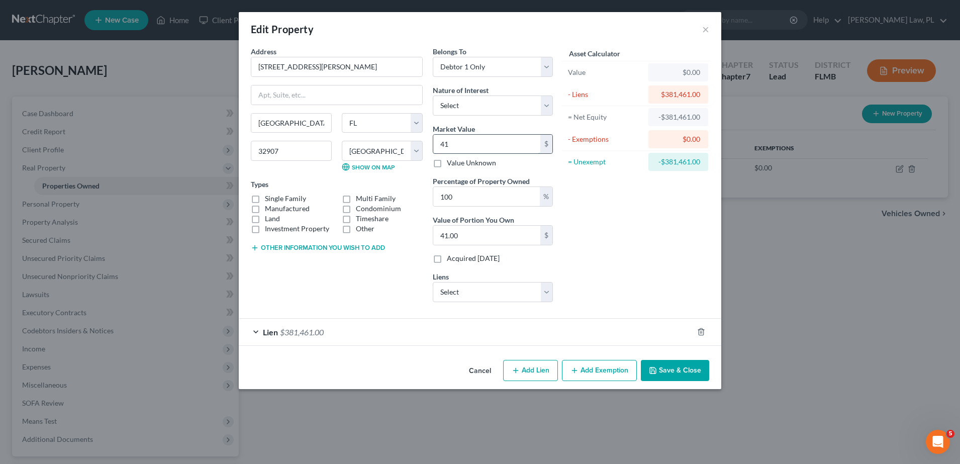
type input "410"
type input "410.00"
type input "4100"
type input "4,100.00"
type input "4,1000"
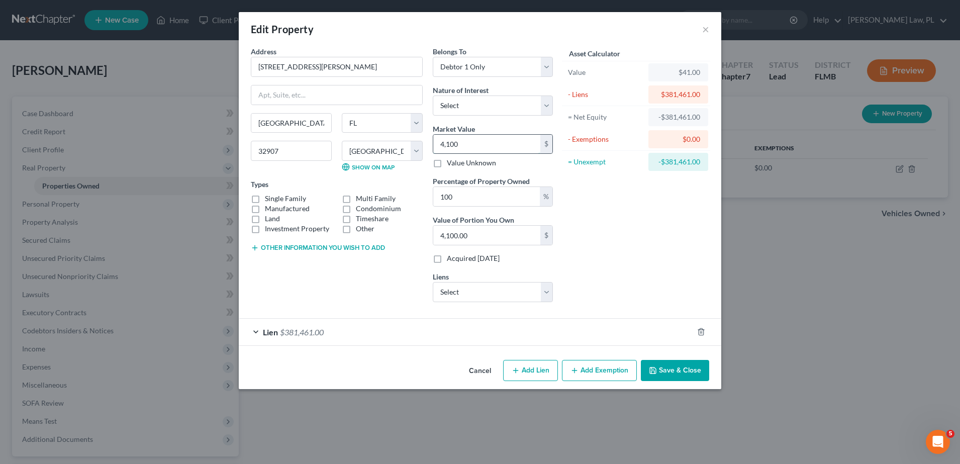
type input "41,000.00"
type input "41,0000"
type input "410,000.00"
click at [667, 365] on button "Save & Close" at bounding box center [675, 370] width 68 height 21
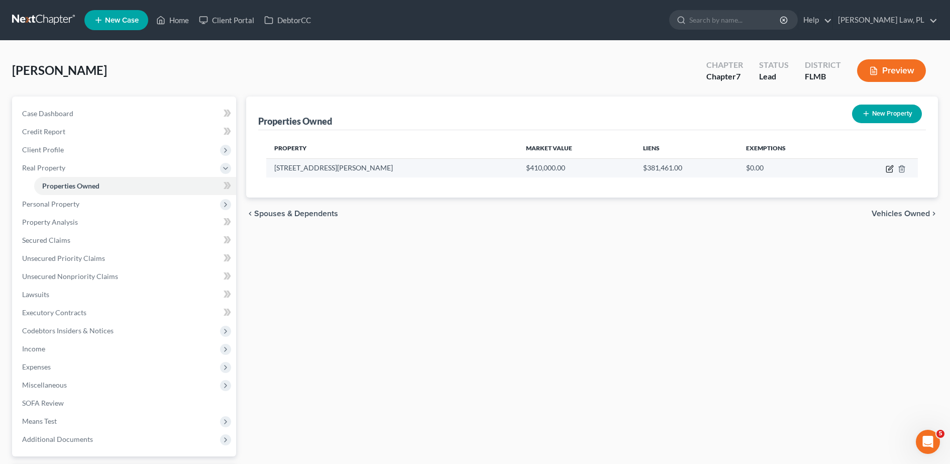
click at [889, 166] on icon "button" at bounding box center [890, 169] width 6 height 6
select select "9"
select select "4"
select select "0"
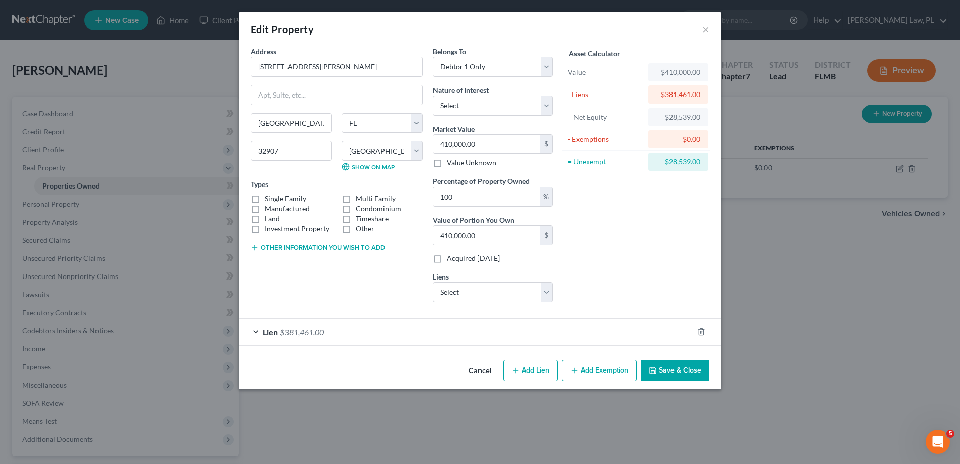
click at [602, 355] on div "Address * [GEOGRAPHIC_DATA][PERSON_NAME] [GEOGRAPHIC_DATA] [US_STATE][GEOGRAPHI…" at bounding box center [480, 201] width 483 height 310
click at [595, 367] on button "Add Exemption" at bounding box center [599, 370] width 75 height 21
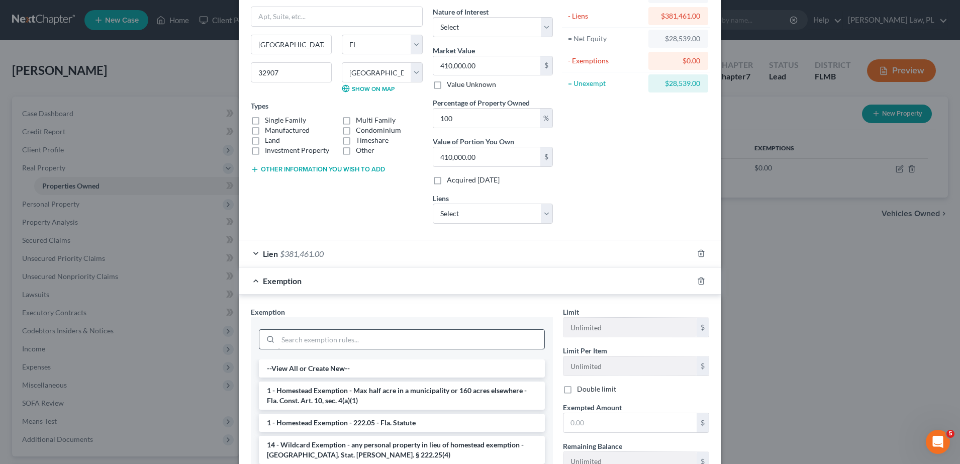
scroll to position [78, 0]
click at [369, 340] on input "search" at bounding box center [411, 339] width 266 height 19
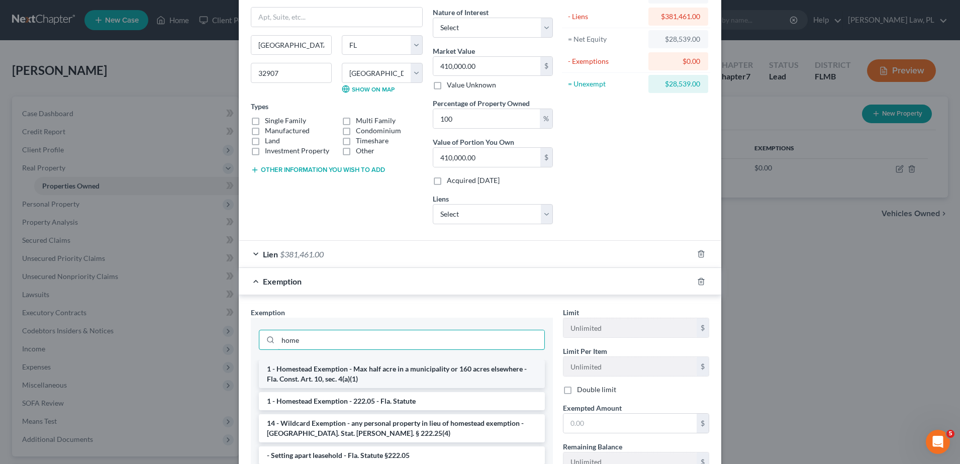
type input "home"
click at [364, 373] on li "1 - Homestead Exemption - Max half acre in a municipality or 160 acres elsewher…" at bounding box center [402, 374] width 286 height 28
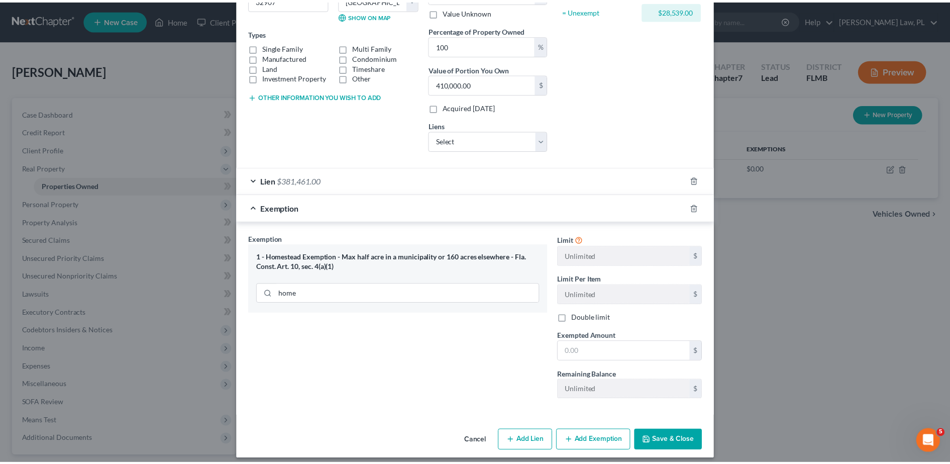
scroll to position [0, 0]
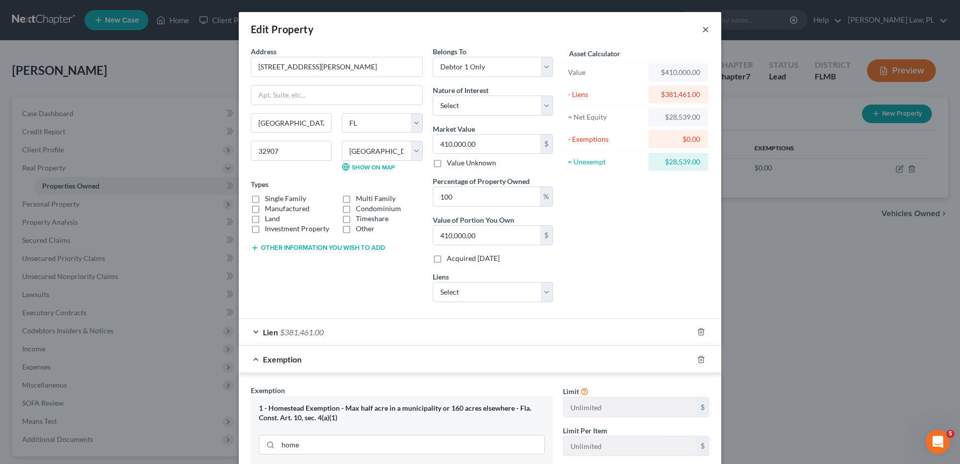
click at [702, 30] on button "×" at bounding box center [705, 29] width 7 height 12
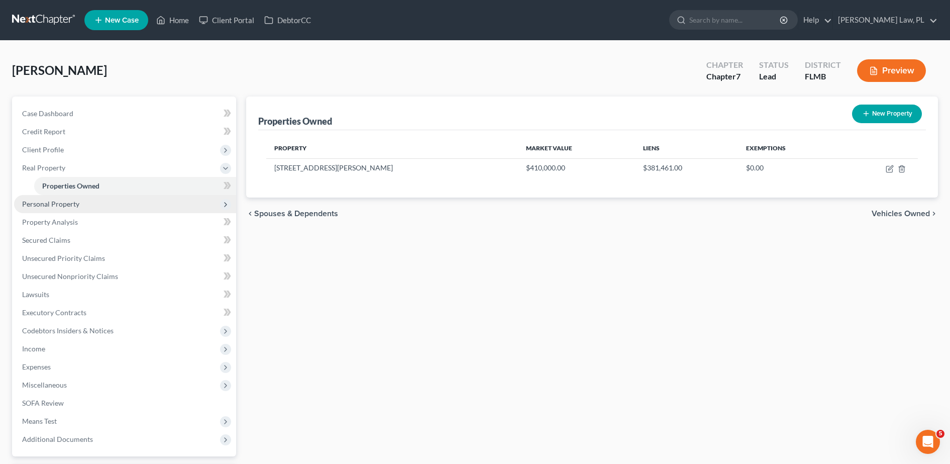
click at [81, 202] on span "Personal Property" at bounding box center [125, 204] width 222 height 18
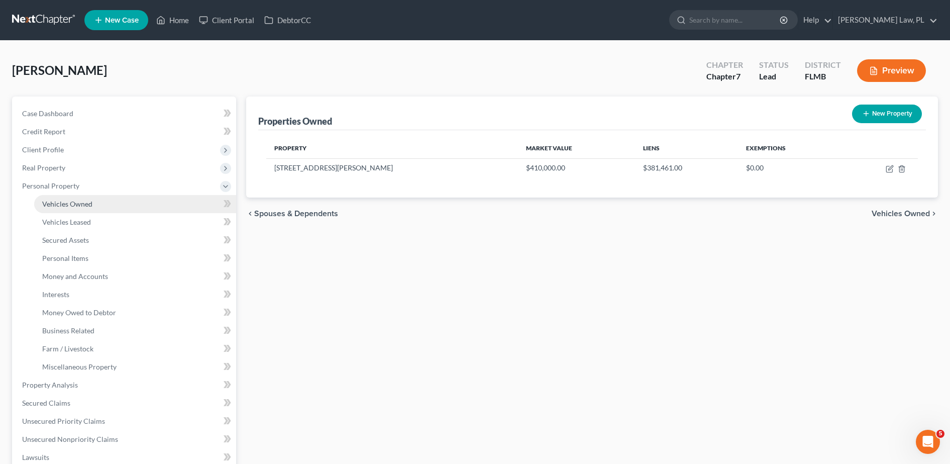
click at [61, 204] on span "Vehicles Owned" at bounding box center [67, 204] width 50 height 9
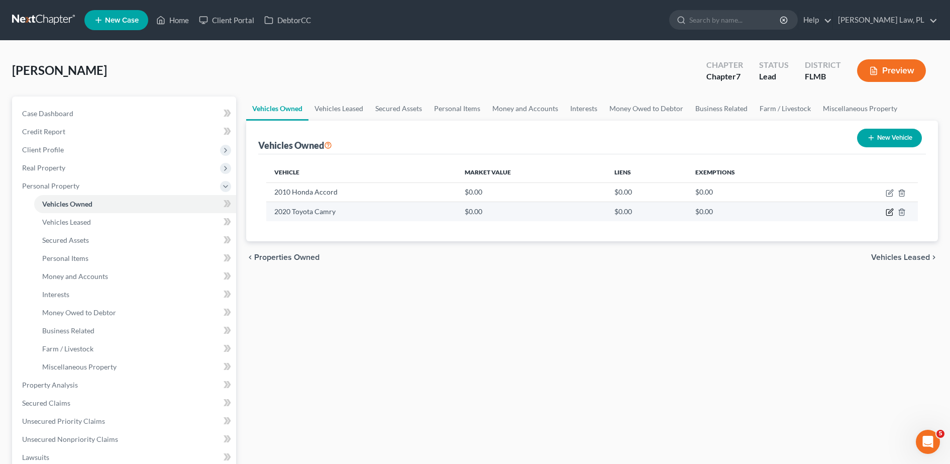
click at [893, 210] on icon "button" at bounding box center [891, 211] width 5 height 5
select select "0"
select select "6"
select select "2"
select select "0"
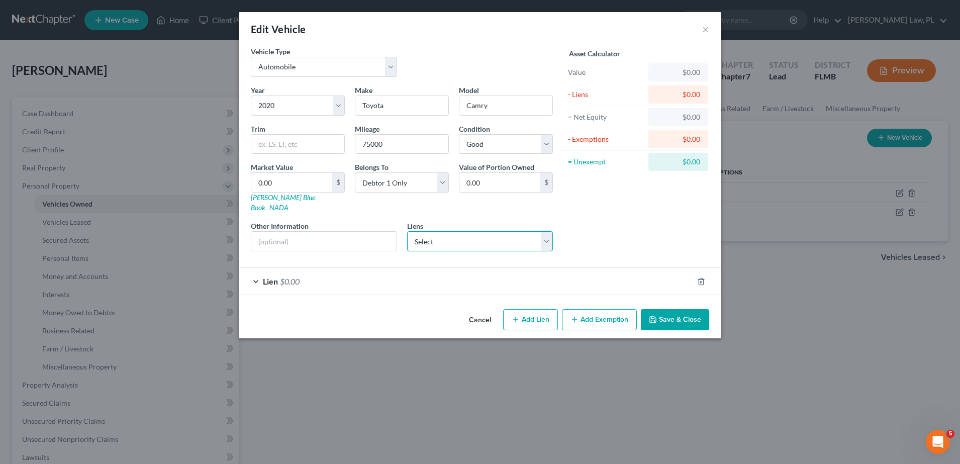
click at [480, 234] on select "Select Ally Fincl - $14,723.00 Navy Fcu - $0.00 Space Coast Credit Uni - $0.00 …" at bounding box center [480, 241] width 146 height 20
select select "0"
click at [407, 231] on select "Select Ally Fincl - $14,723.00 Navy Fcu - $0.00 Space Coast Credit Uni - $0.00 …" at bounding box center [480, 241] width 146 height 20
select select
select select "24"
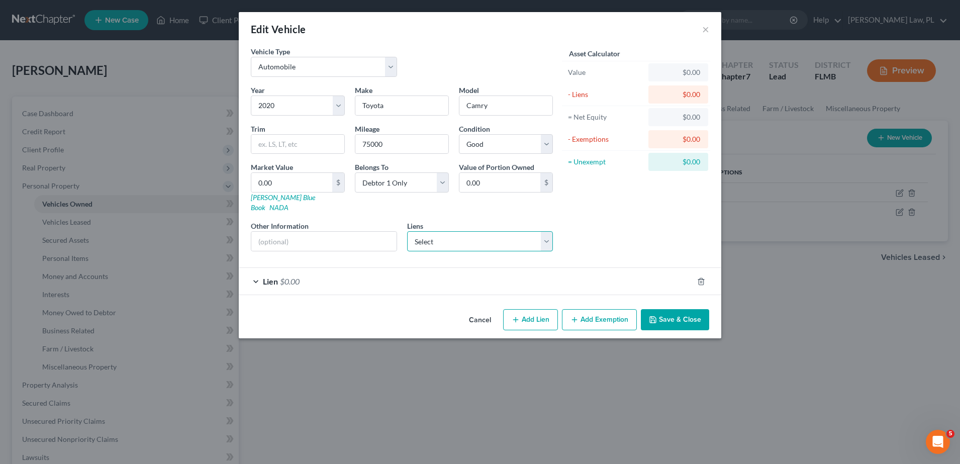
select select "0"
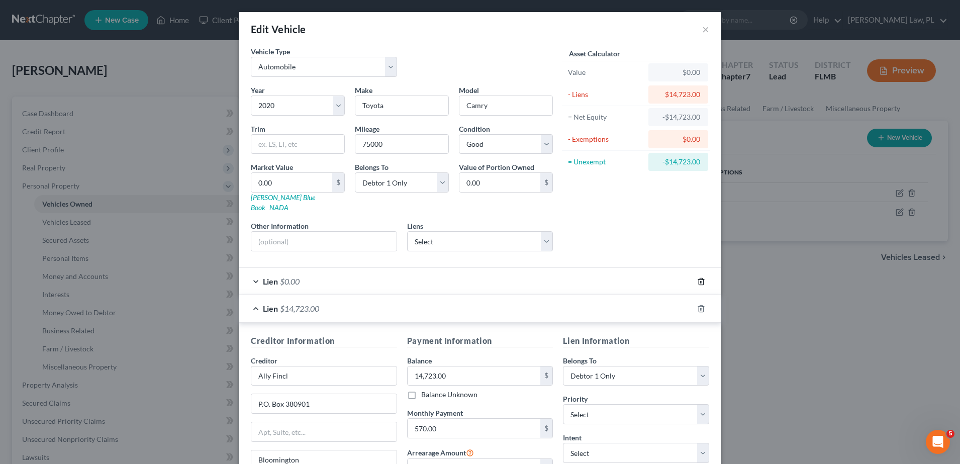
click at [699, 278] on icon "button" at bounding box center [701, 281] width 5 height 7
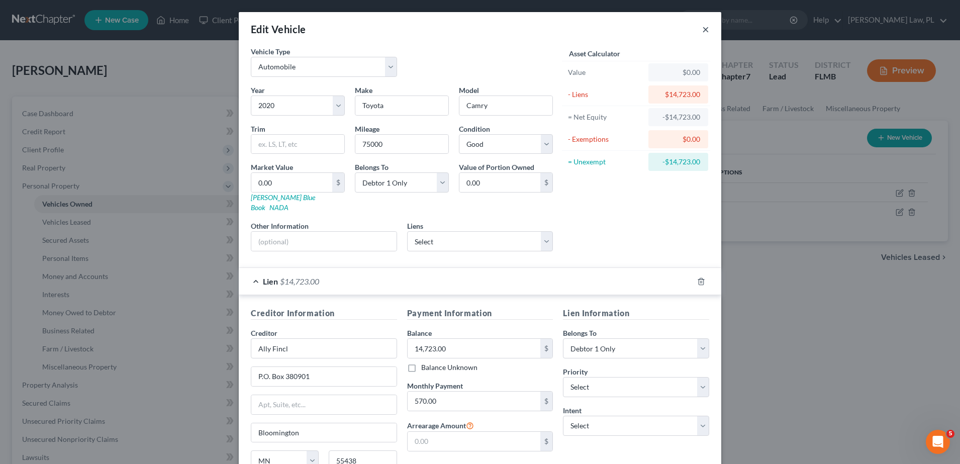
click at [702, 29] on button "×" at bounding box center [705, 29] width 7 height 12
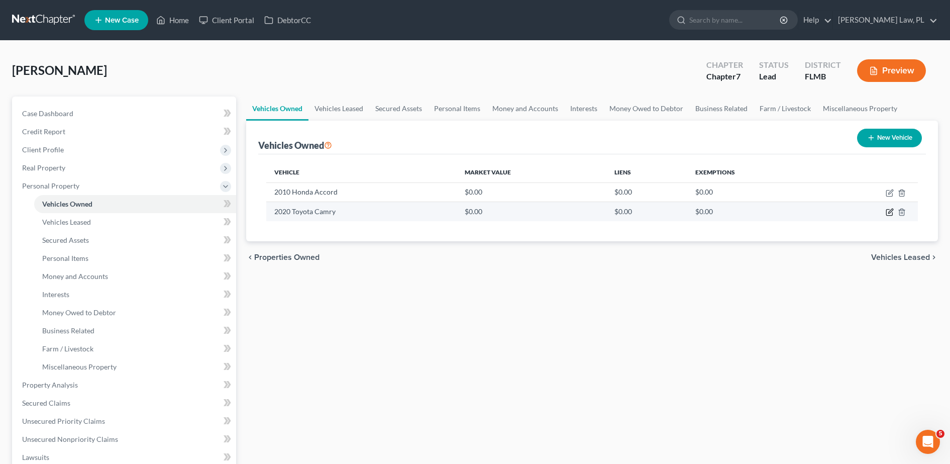
click at [889, 214] on icon "button" at bounding box center [891, 211] width 5 height 5
select select "0"
select select "6"
select select "2"
select select "0"
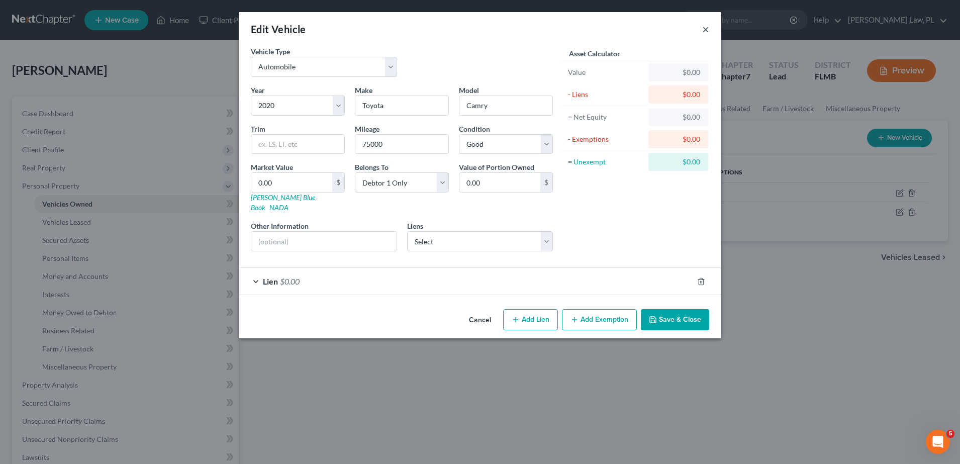
click at [704, 28] on button "×" at bounding box center [705, 29] width 7 height 12
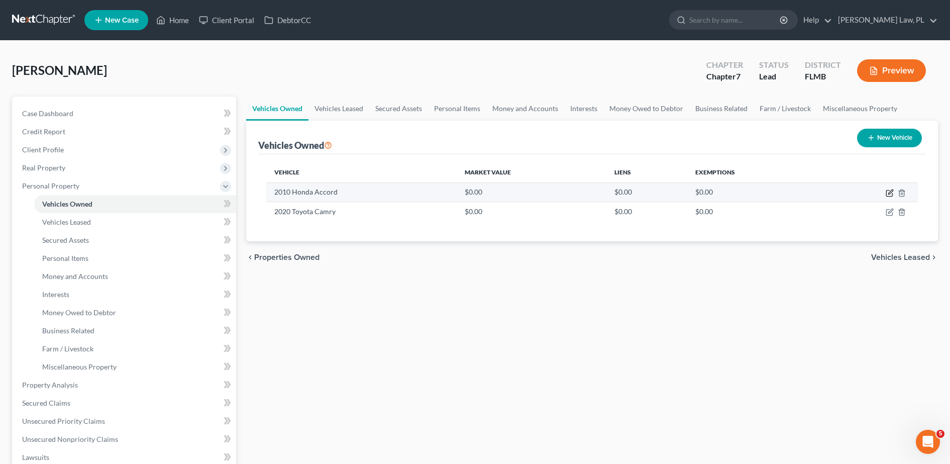
click at [887, 196] on icon "button" at bounding box center [890, 193] width 6 height 6
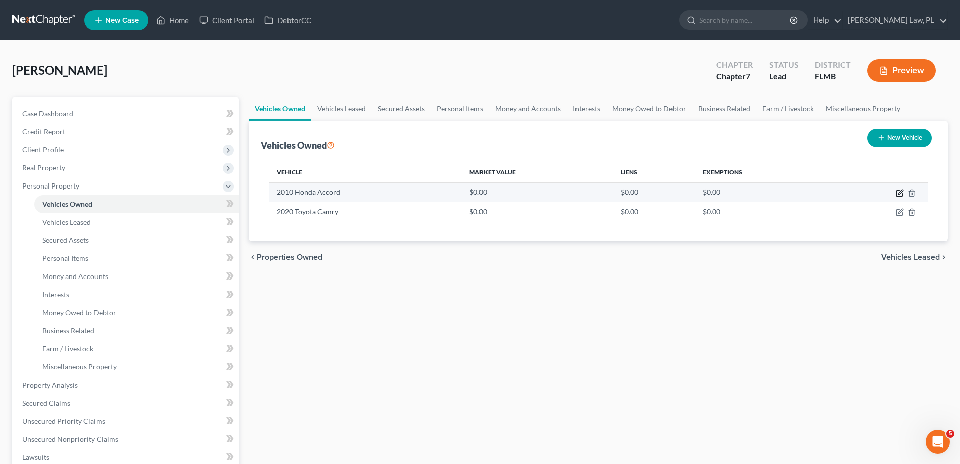
select select "0"
select select "16"
select select "2"
select select "0"
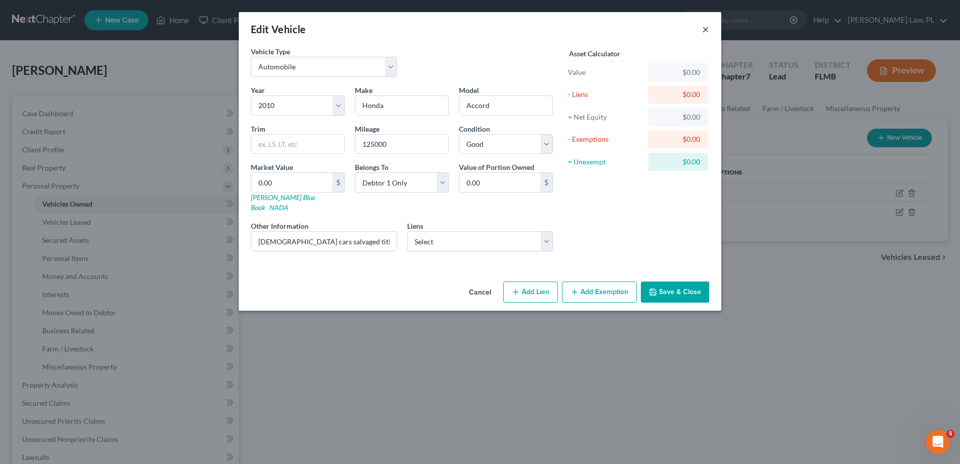
click at [702, 32] on button "×" at bounding box center [705, 29] width 7 height 12
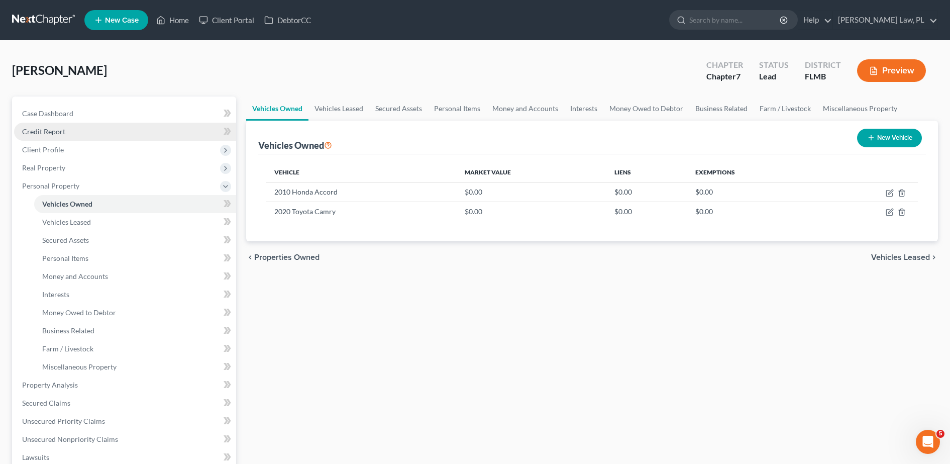
click at [81, 126] on link "Credit Report" at bounding box center [125, 132] width 222 height 18
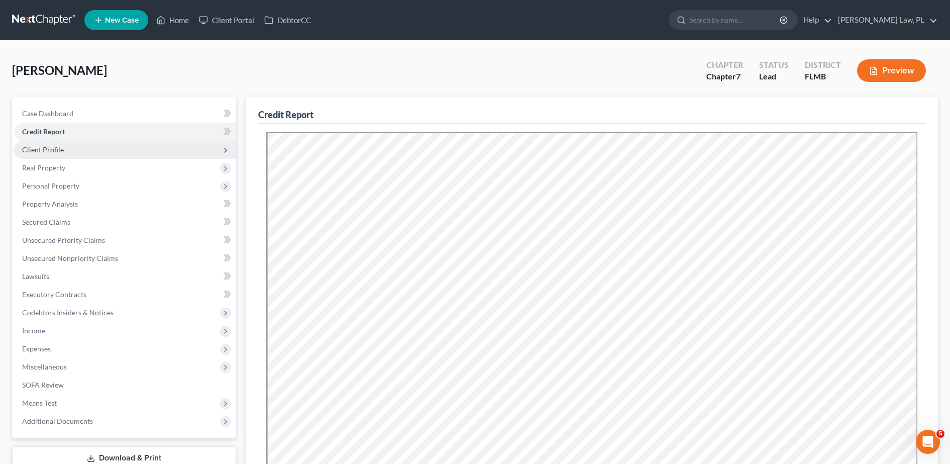
click at [79, 148] on span "Client Profile" at bounding box center [125, 150] width 222 height 18
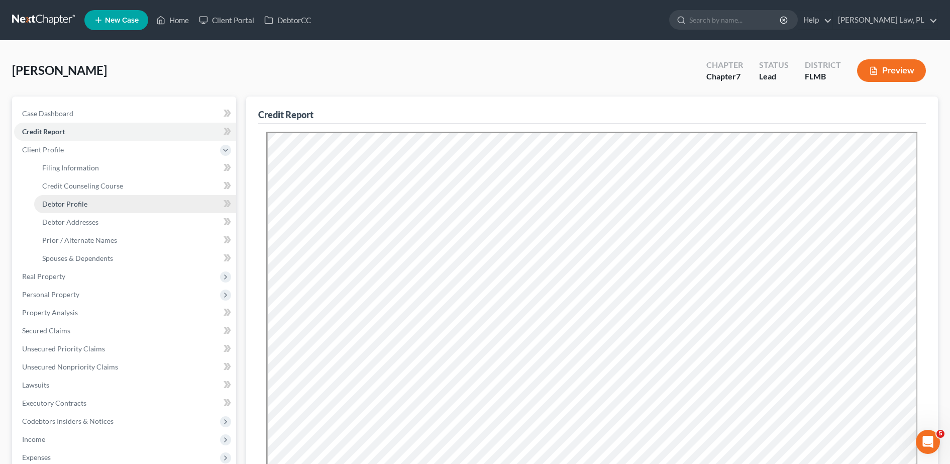
click at [91, 204] on link "Debtor Profile" at bounding box center [135, 204] width 202 height 18
select select "1"
select select "4"
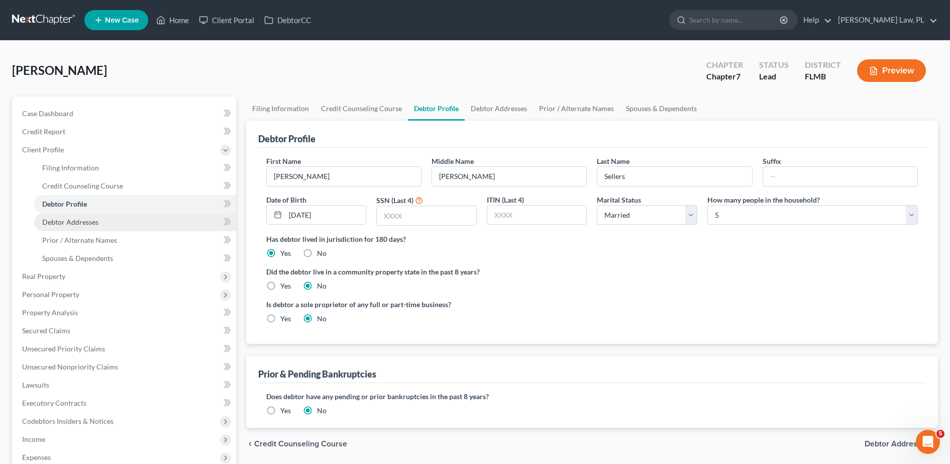
click at [141, 221] on link "Debtor Addresses" at bounding box center [135, 222] width 202 height 18
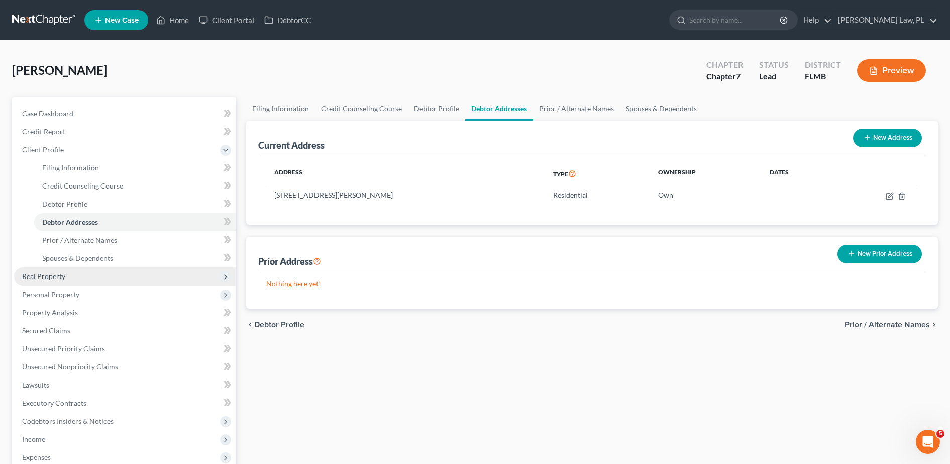
click at [113, 267] on span "Real Property" at bounding box center [125, 276] width 222 height 18
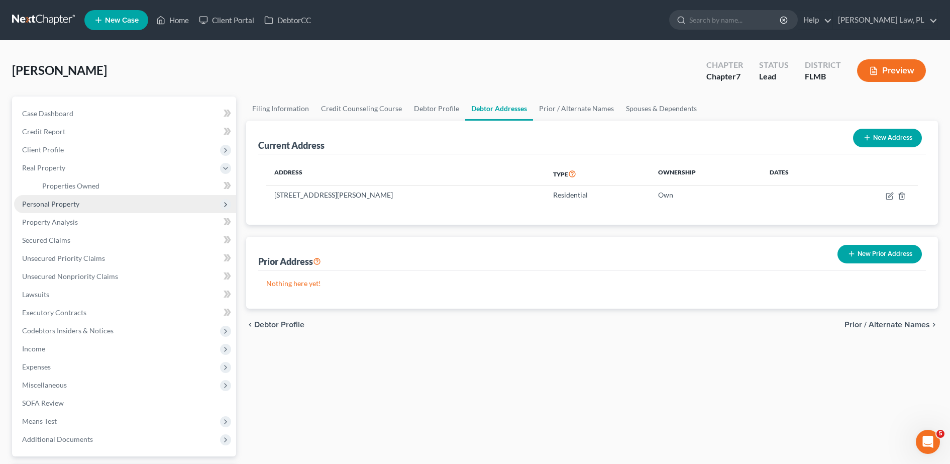
click at [75, 206] on span "Personal Property" at bounding box center [50, 204] width 57 height 9
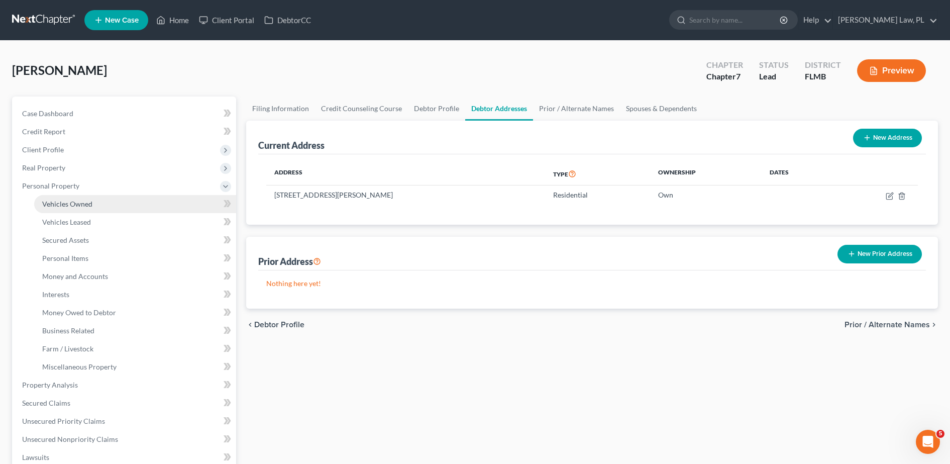
click at [80, 211] on link "Vehicles Owned" at bounding box center [135, 204] width 202 height 18
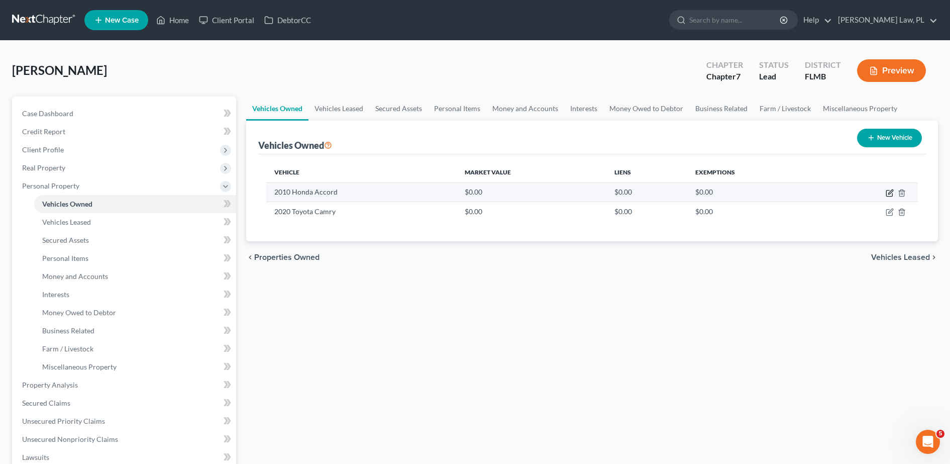
click at [889, 190] on icon "button" at bounding box center [890, 193] width 6 height 6
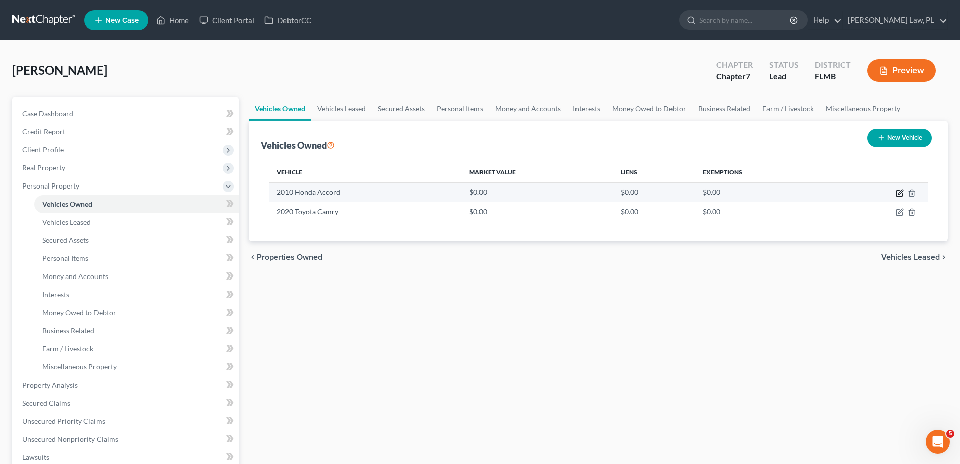
select select "0"
select select "16"
select select "2"
select select "0"
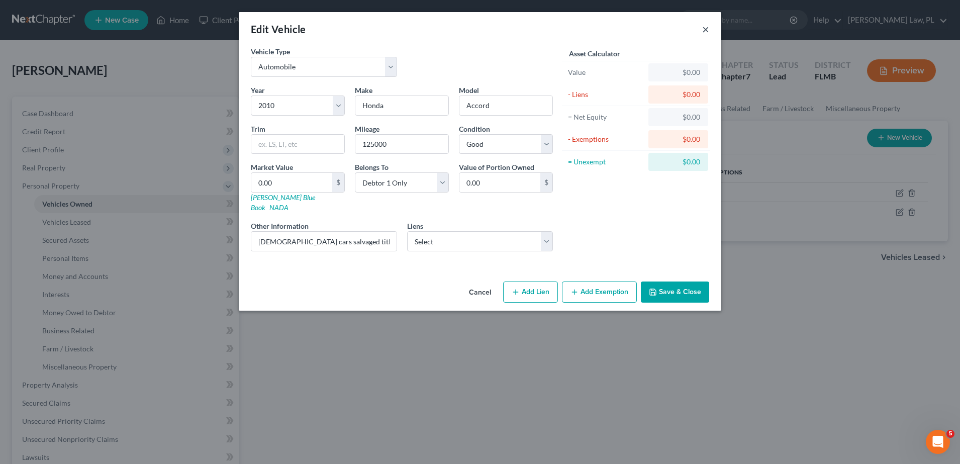
click at [702, 27] on button "×" at bounding box center [705, 29] width 7 height 12
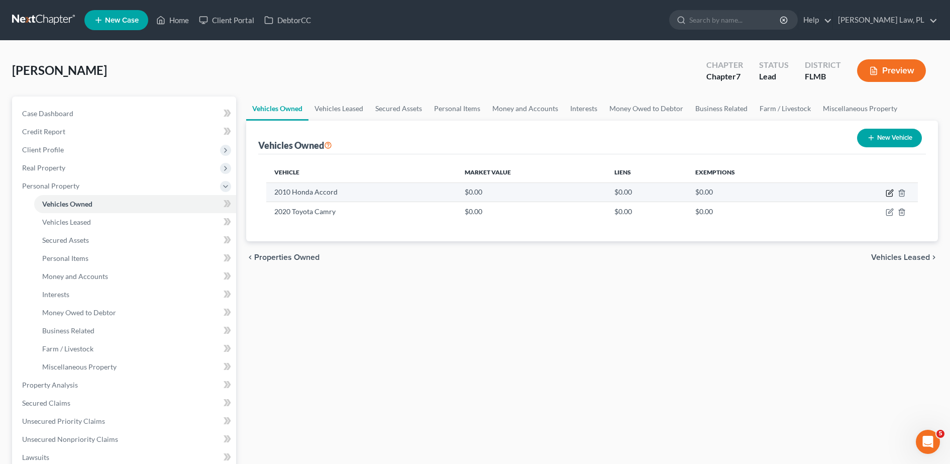
click at [891, 193] on icon "button" at bounding box center [891, 191] width 5 height 5
select select "0"
select select "16"
select select "2"
select select "0"
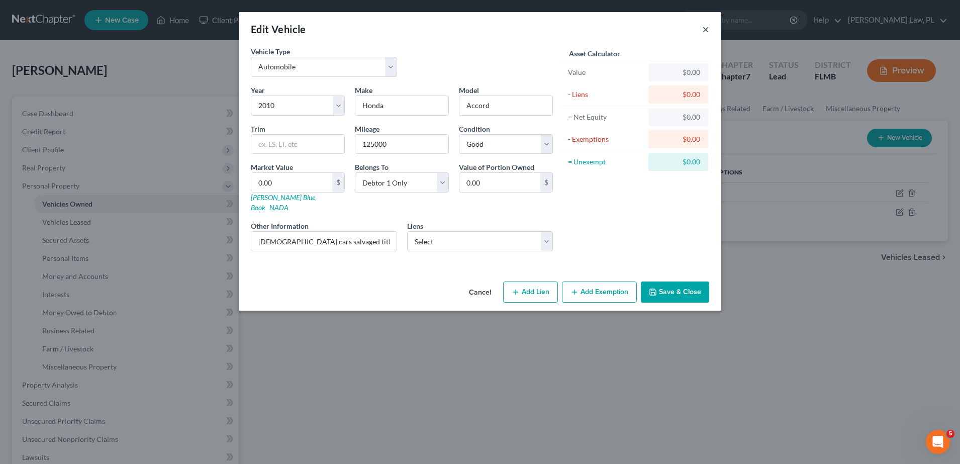
click at [707, 29] on button "×" at bounding box center [705, 29] width 7 height 12
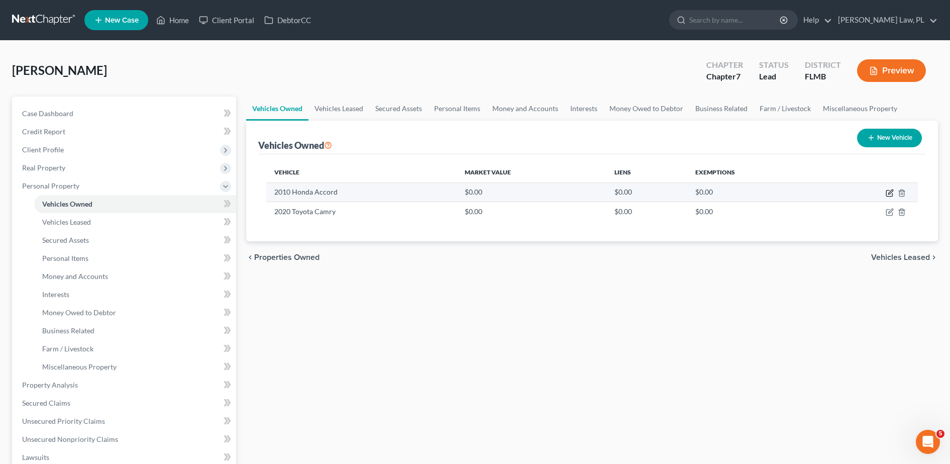
click at [891, 195] on icon "button" at bounding box center [890, 193] width 8 height 8
select select "0"
select select "16"
select select "2"
select select "0"
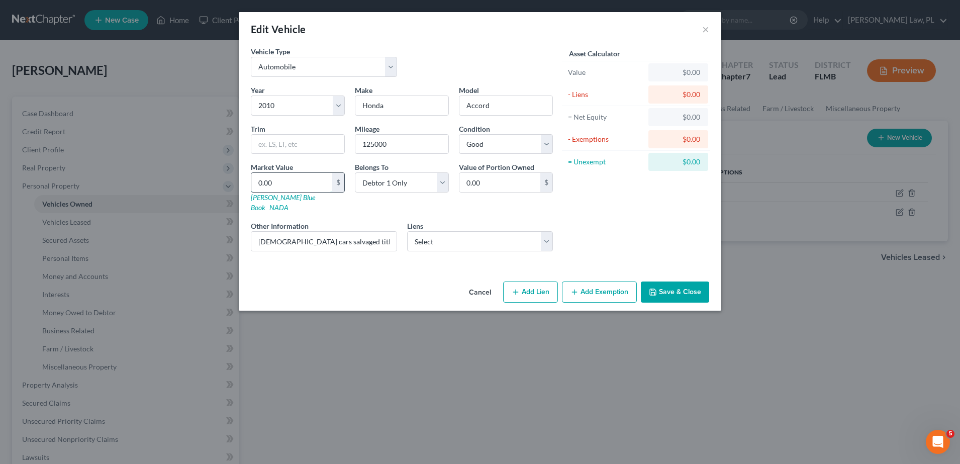
click at [303, 179] on input "0.00" at bounding box center [291, 182] width 81 height 19
type input "0"
type input "2"
type input "2.00"
type input "20"
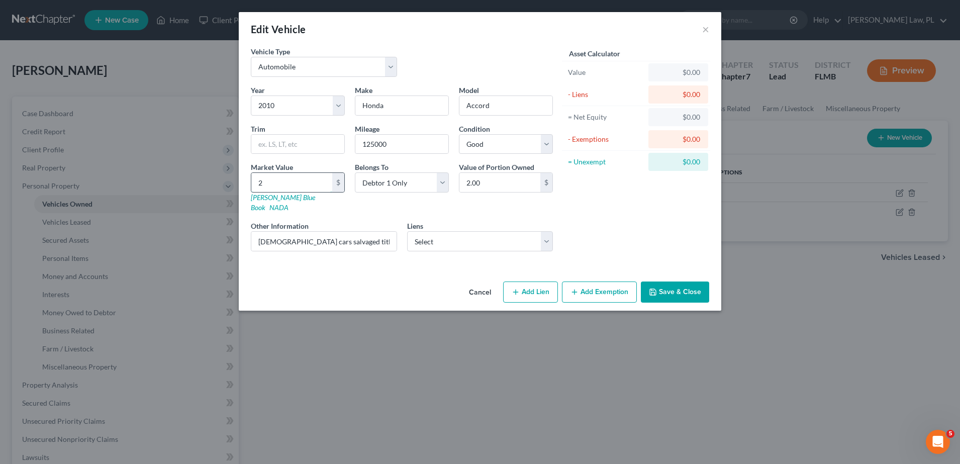
type input "20.00"
type input "200"
type input "200.00"
type input "2000"
type input "2,000.00"
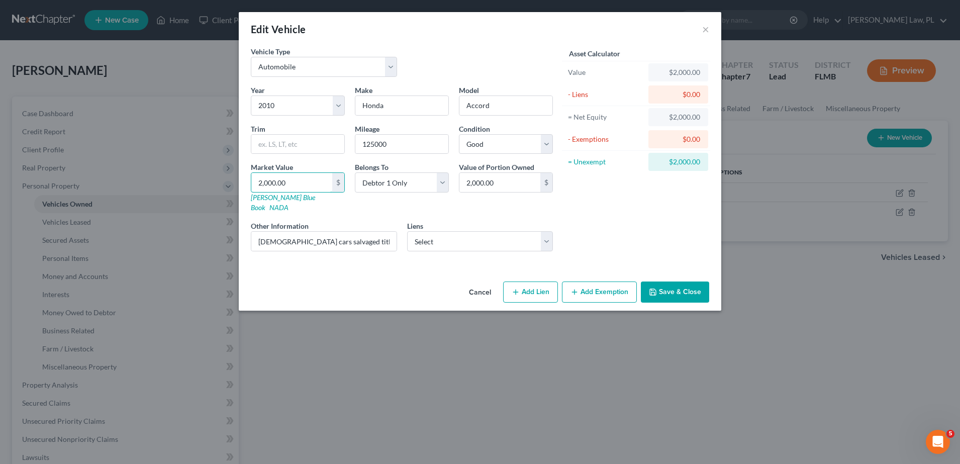
type input "2,000.00"
click at [386, 260] on div "Vehicle Type Select Automobile Truck Trailer Watercraft Aircraft Motor Home Atv…" at bounding box center [480, 161] width 483 height 231
drag, startPoint x: 252, startPoint y: 233, endPoint x: 426, endPoint y: 242, distance: 174.7
click at [426, 242] on div "Year Select 2026 2025 2024 2023 2022 2021 2020 2019 2018 2017 2016 2015 2014 20…" at bounding box center [402, 172] width 312 height 174
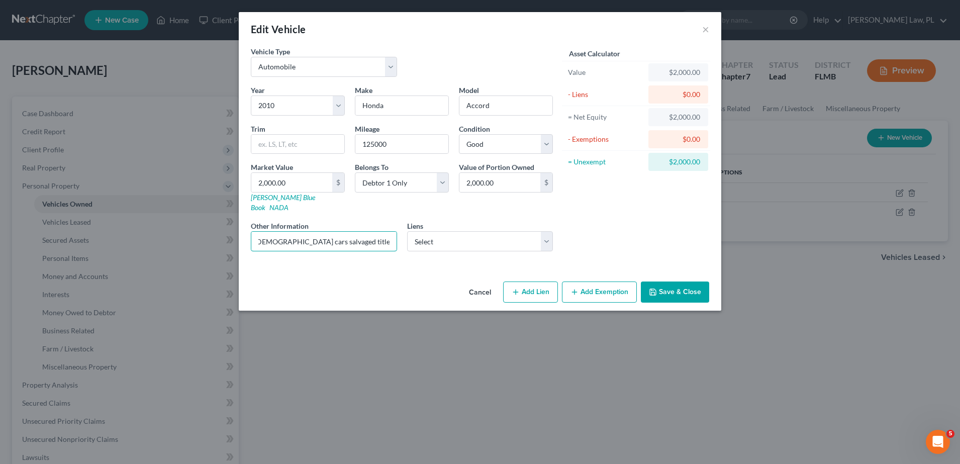
scroll to position [0, 0]
paste input "Vehicle has a salvage title; debtor holds bare legal title only, as the car is …"
type input "Vehicle has a salvage title; debtor holds bare legal title only, as the car is …"
click at [367, 266] on div "Vehicle Type Select Automobile Truck Trailer Watercraft Aircraft Motor Home Atv…" at bounding box center [480, 161] width 483 height 231
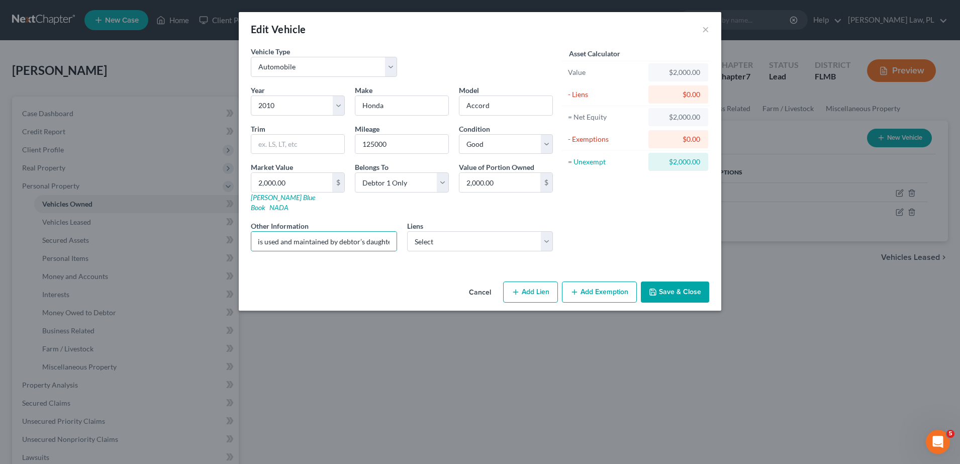
scroll to position [0, 0]
click at [457, 231] on select "Select Ally Fincl - $14,723.00 Navy Fcu - $0.00 Space Coast Credit Uni - $0.00 …" at bounding box center [480, 241] width 146 height 20
click at [450, 231] on select "Select Ally Fincl - $14,723.00 Navy Fcu - $0.00 Space Coast Credit Uni - $0.00 …" at bounding box center [480, 241] width 146 height 20
click at [600, 281] on button "Add Exemption" at bounding box center [599, 291] width 75 height 21
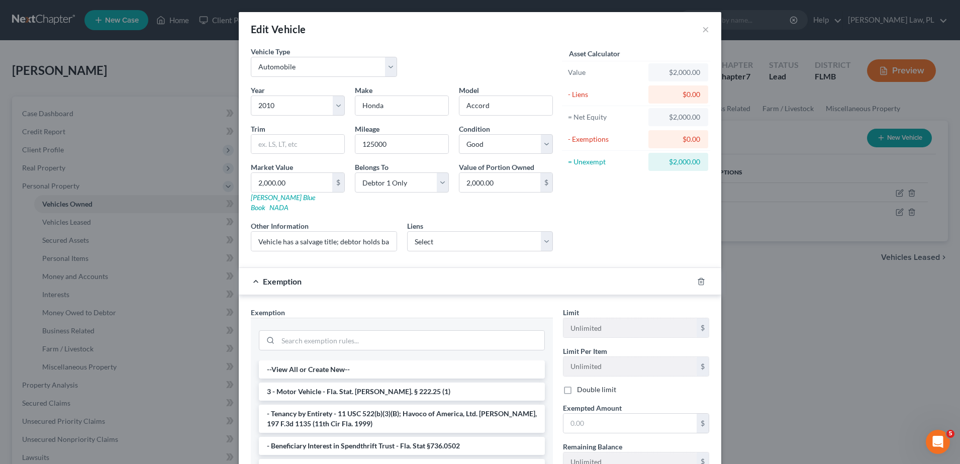
scroll to position [119, 0]
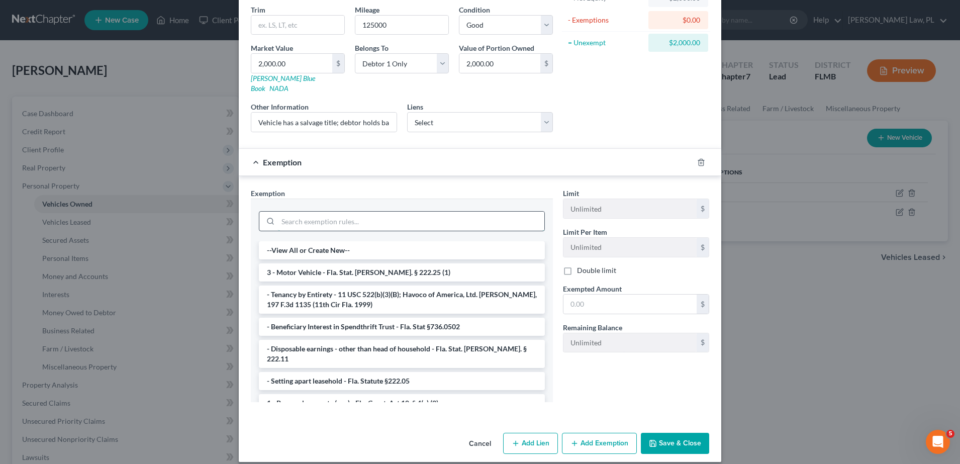
click at [375, 214] on input "search" at bounding box center [411, 221] width 266 height 19
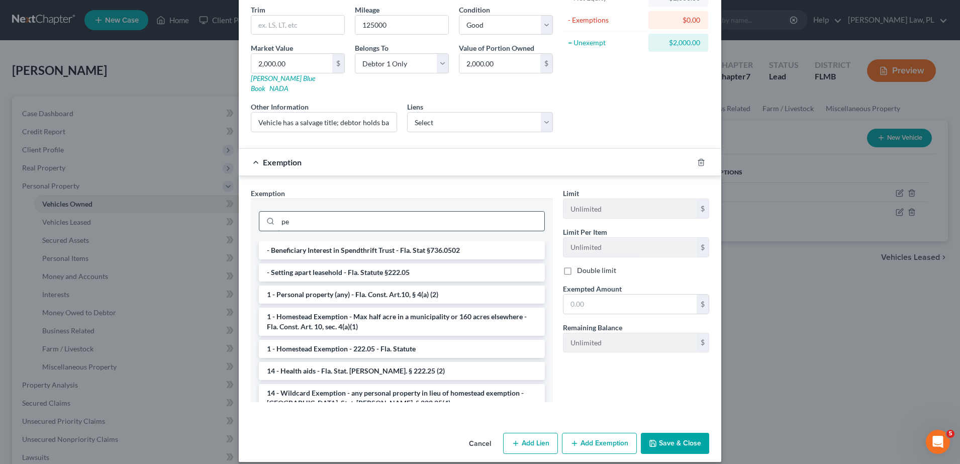
type input "p"
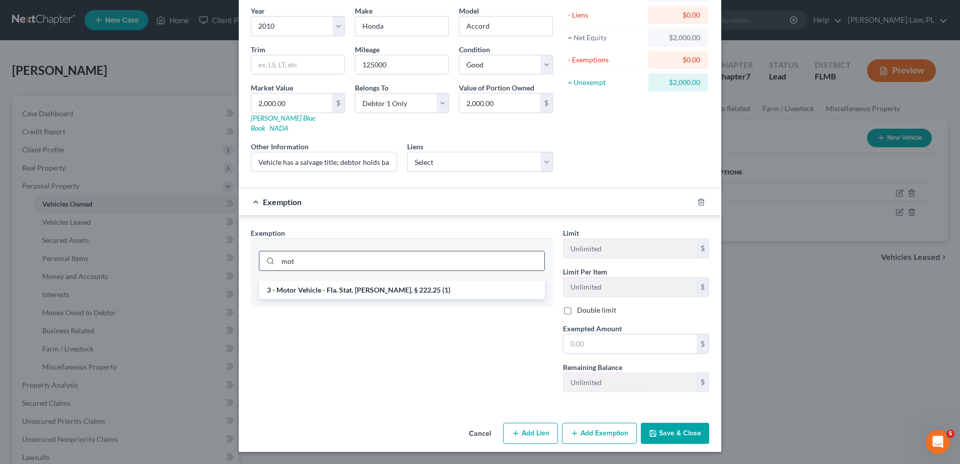
scroll to position [69, 0]
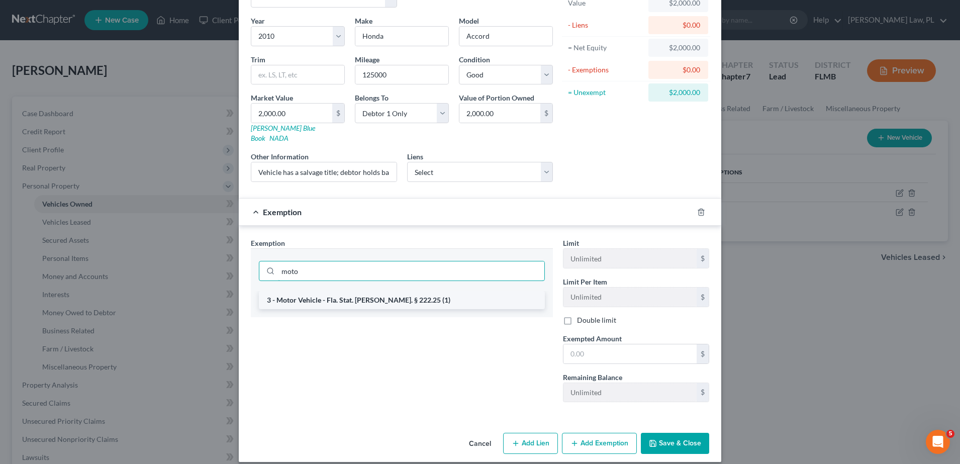
type input "moto"
click at [378, 291] on li "3 - Motor Vehicle - Fla. Stat. [PERSON_NAME]. § 222.25 (1)" at bounding box center [402, 300] width 286 height 18
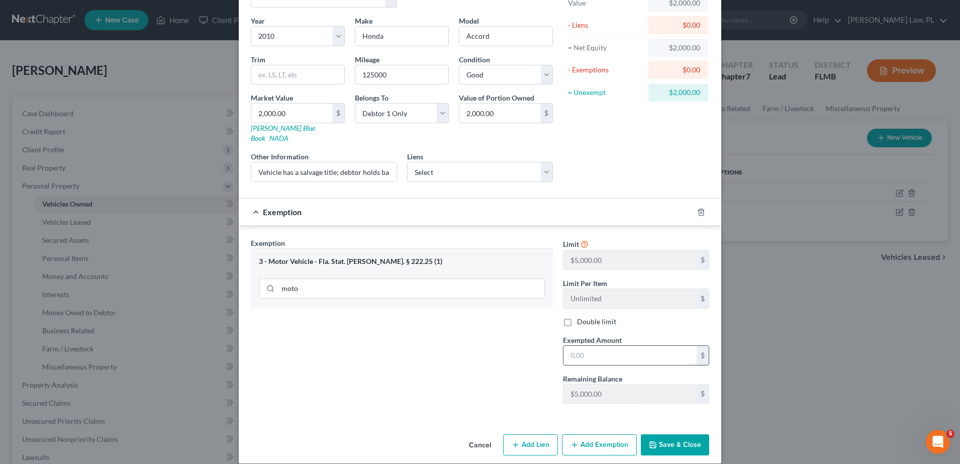
click at [604, 346] on input "text" at bounding box center [629, 355] width 133 height 19
type input "2,000.00"
click at [665, 434] on button "Save & Close" at bounding box center [675, 444] width 68 height 21
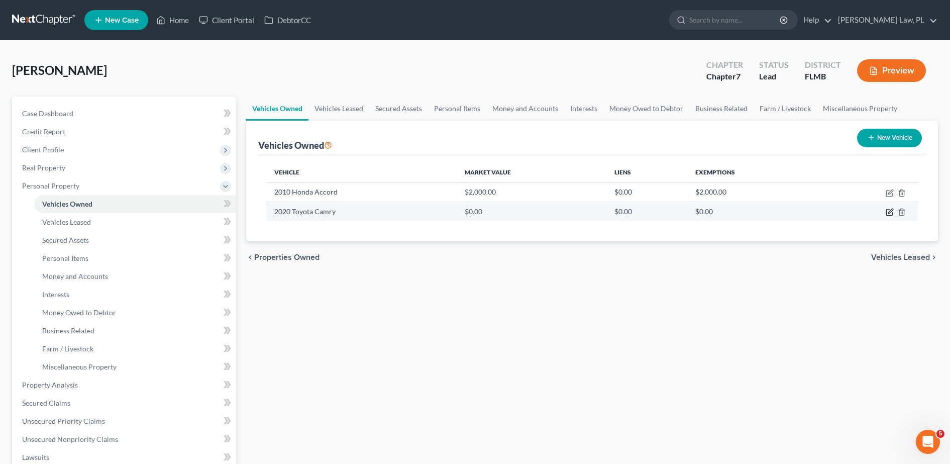
click at [892, 211] on icon "button" at bounding box center [891, 211] width 5 height 5
select select "0"
select select "6"
select select "2"
select select "0"
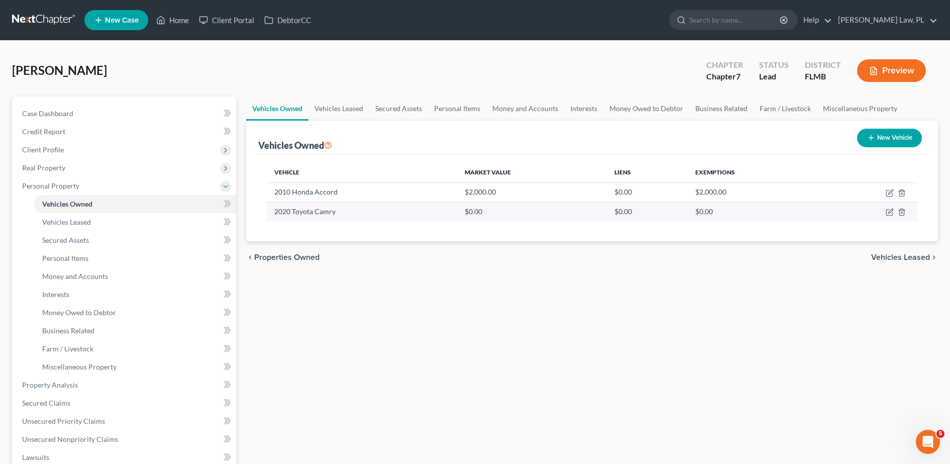
select select "0"
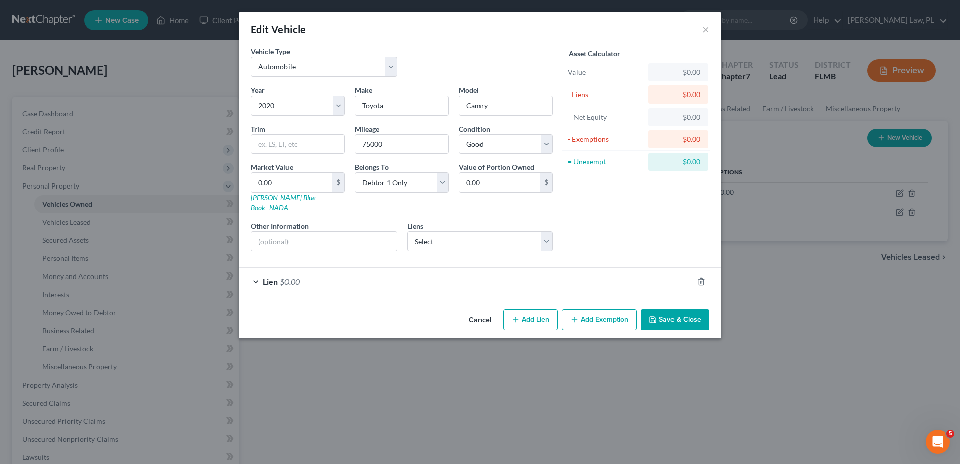
click at [387, 268] on div "Lien $0.00" at bounding box center [466, 281] width 454 height 27
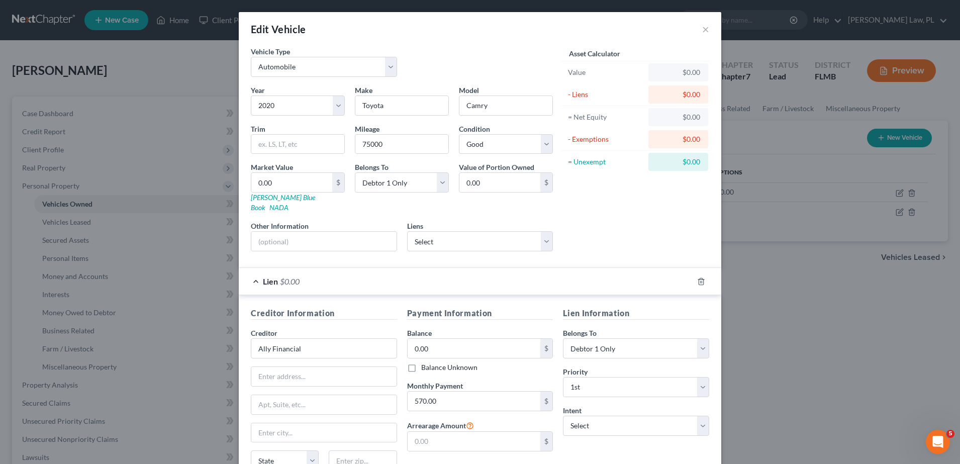
click at [387, 268] on div "Lien $0.00" at bounding box center [466, 281] width 454 height 27
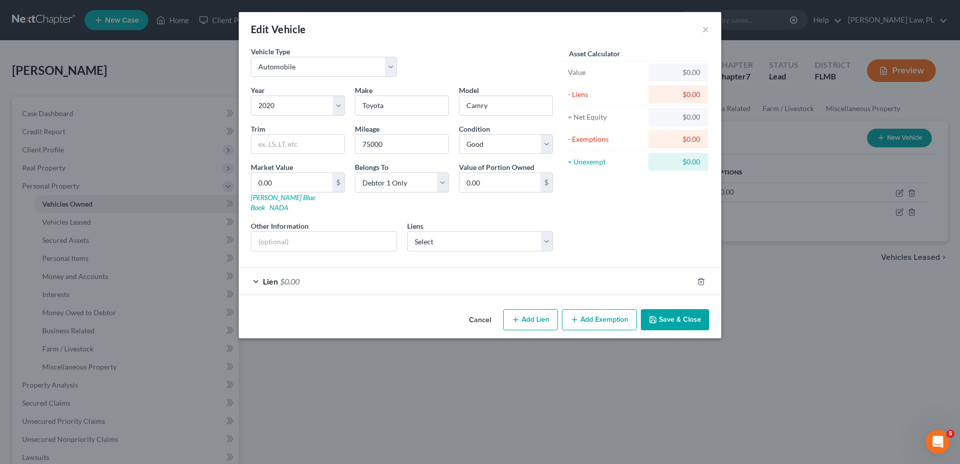
click at [343, 270] on div "Lien $0.00" at bounding box center [466, 281] width 454 height 27
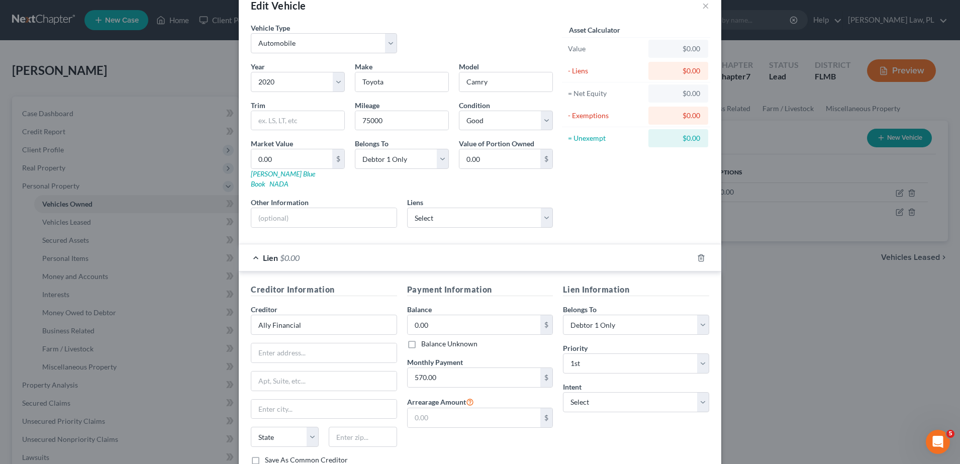
scroll to position [0, 0]
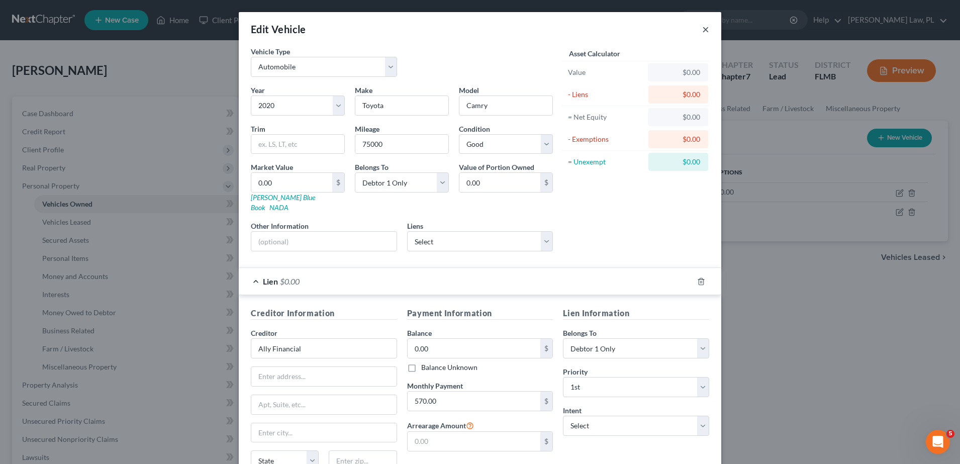
click at [702, 31] on button "×" at bounding box center [705, 29] width 7 height 12
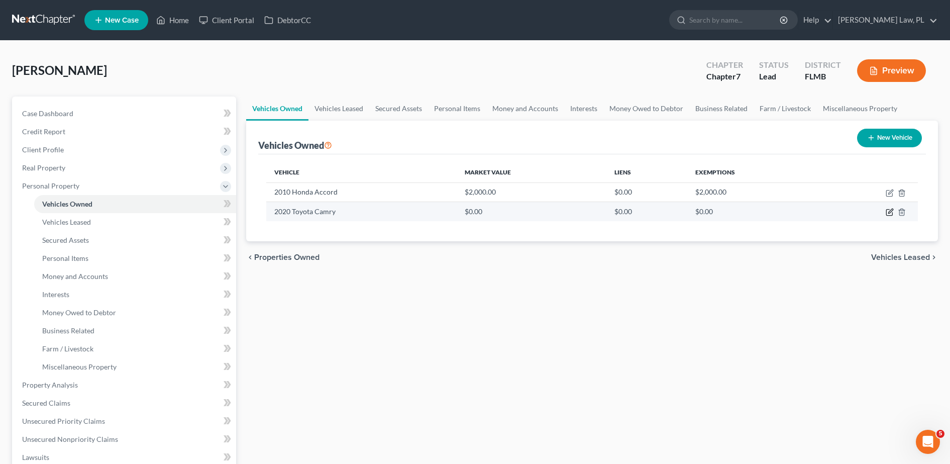
click at [889, 211] on icon "button" at bounding box center [890, 212] width 8 height 8
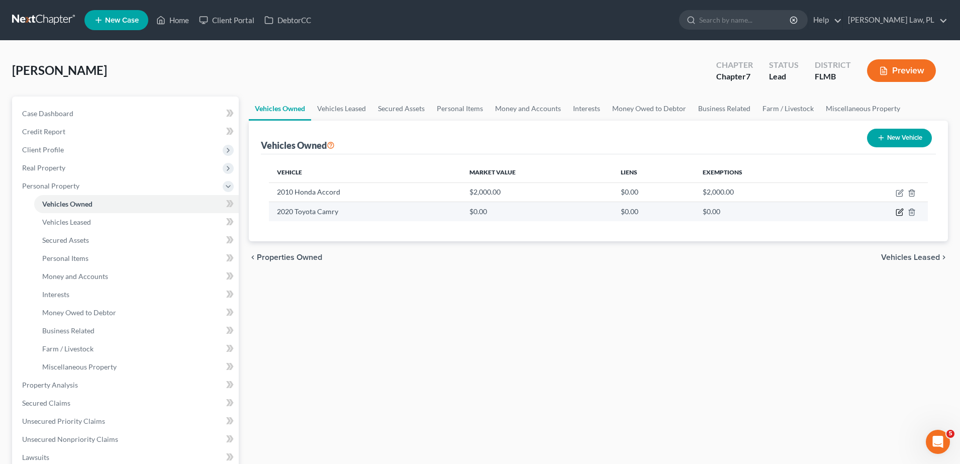
select select "0"
select select "6"
select select "2"
select select "0"
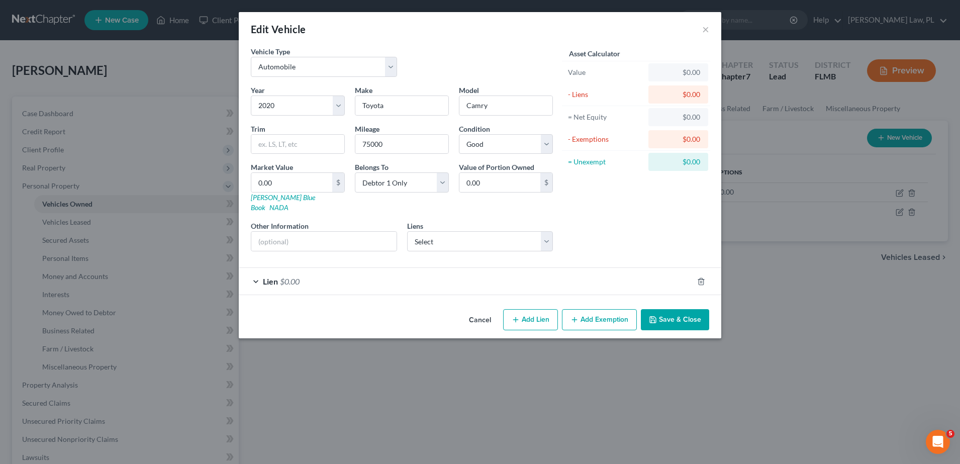
click at [506, 280] on div "Lien $0.00" at bounding box center [466, 281] width 454 height 27
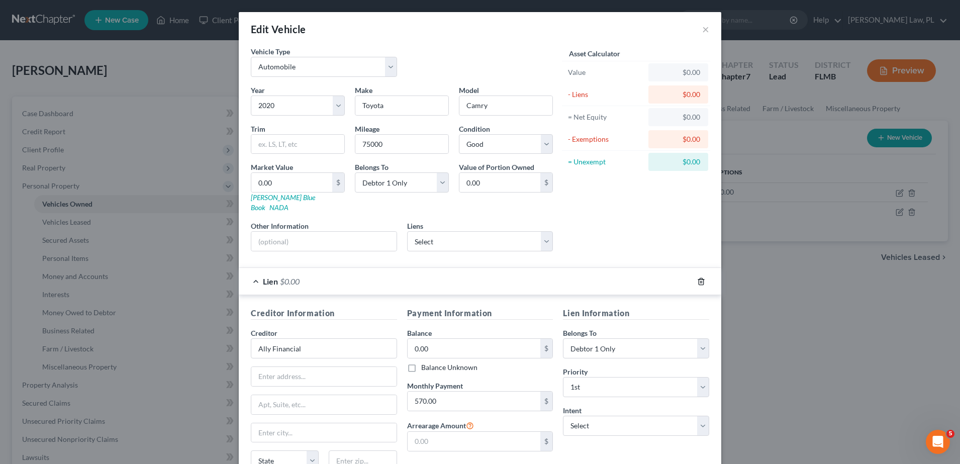
click at [700, 277] on icon "button" at bounding box center [701, 281] width 8 height 8
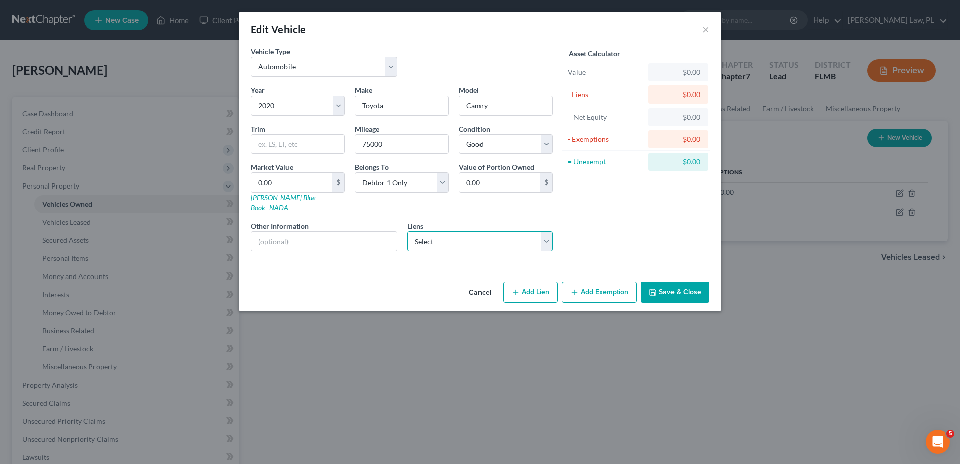
click at [451, 231] on select "Select Ally Fincl - $14,723.00 Navy Fcu - $0.00 Space Coast Credit Uni - $0.00 …" at bounding box center [480, 241] width 146 height 20
select select "0"
click at [407, 231] on select "Select Ally Fincl - $14,723.00 Navy Fcu - $0.00 Space Coast Credit Uni - $0.00 …" at bounding box center [480, 241] width 146 height 20
select select
select select "24"
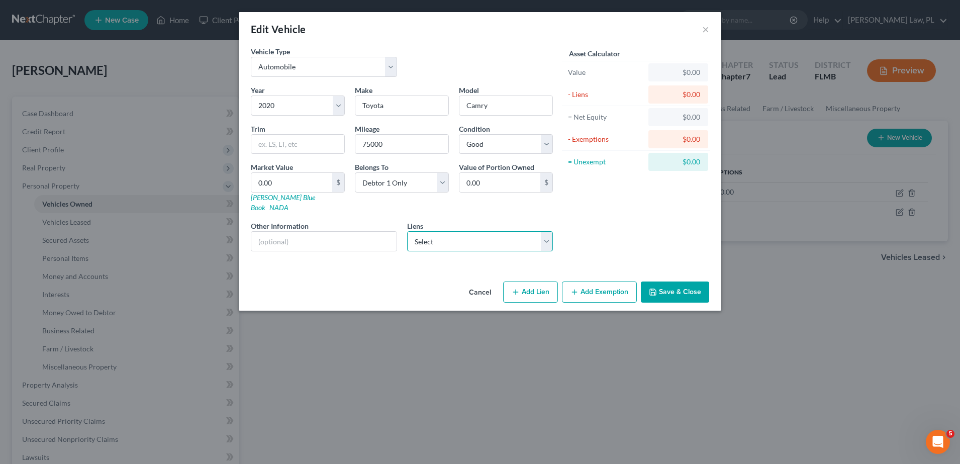
select select "0"
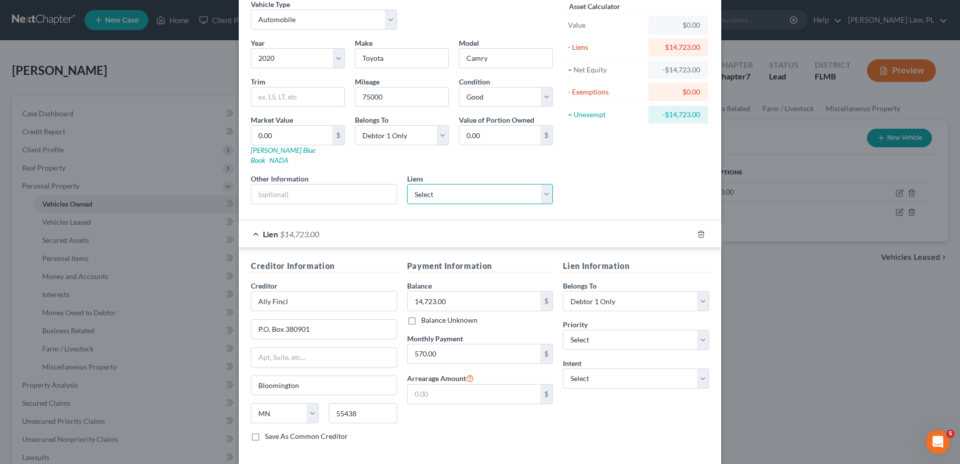
scroll to position [86, 0]
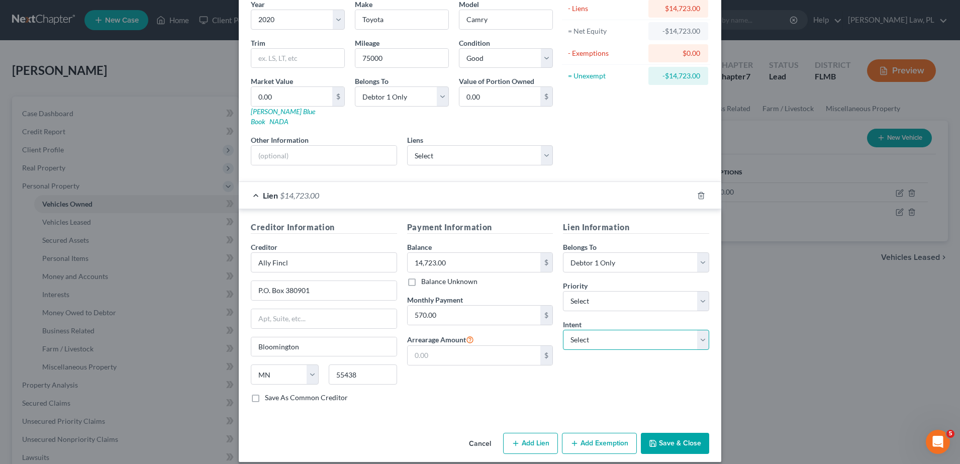
click at [600, 330] on select "Select Surrender Redeem Reaffirm Avoid Other" at bounding box center [636, 340] width 146 height 20
select select "4"
click at [563, 330] on select "Select Surrender Redeem Reaffirm Avoid Other" at bounding box center [636, 340] width 146 height 20
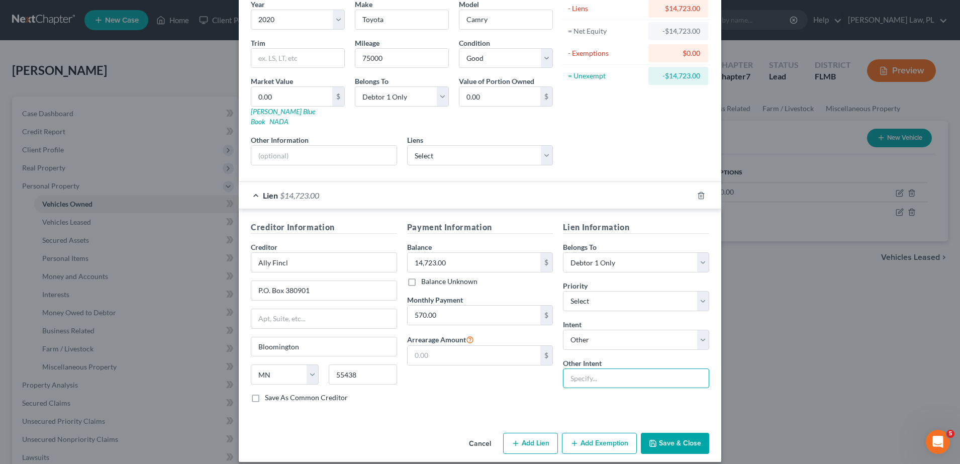
click at [602, 370] on input "text" at bounding box center [636, 378] width 146 height 20
type input "Pay to Drive"
click at [509, 390] on div "Payment Information Balance 14,723.00 $ Balance Unknown Balance Undetermined 14…" at bounding box center [480, 315] width 156 height 189
click at [673, 435] on button "Save & Close" at bounding box center [675, 443] width 68 height 21
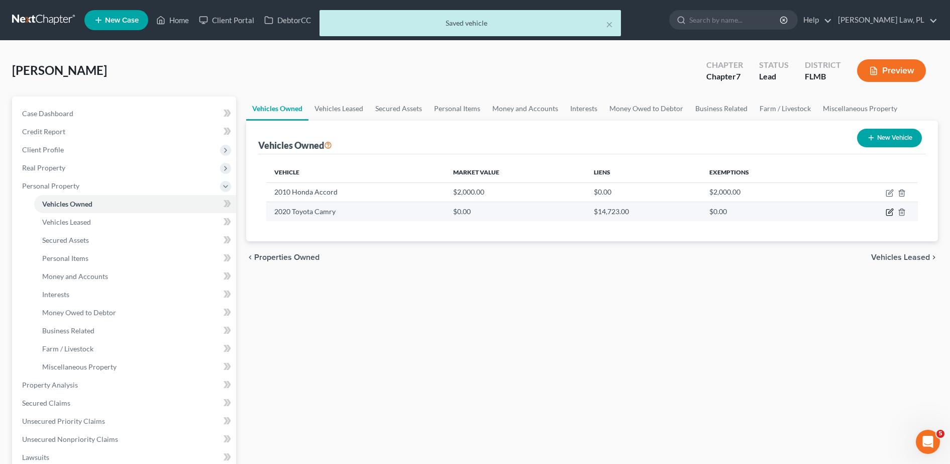
click at [891, 211] on icon "button" at bounding box center [890, 212] width 8 height 8
select select "0"
select select "6"
select select "2"
select select "0"
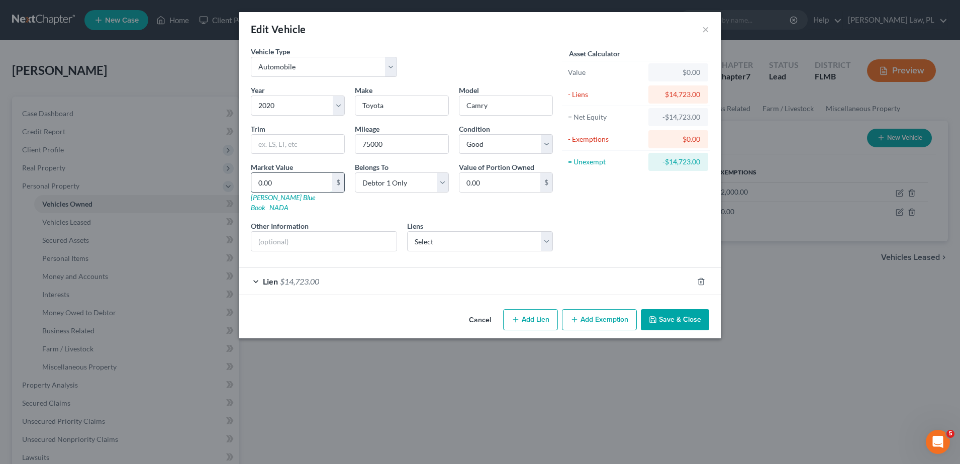
click at [321, 185] on input "0.00" at bounding box center [291, 182] width 81 height 19
type input "1"
type input "1.00"
type input "17"
type input "17.00"
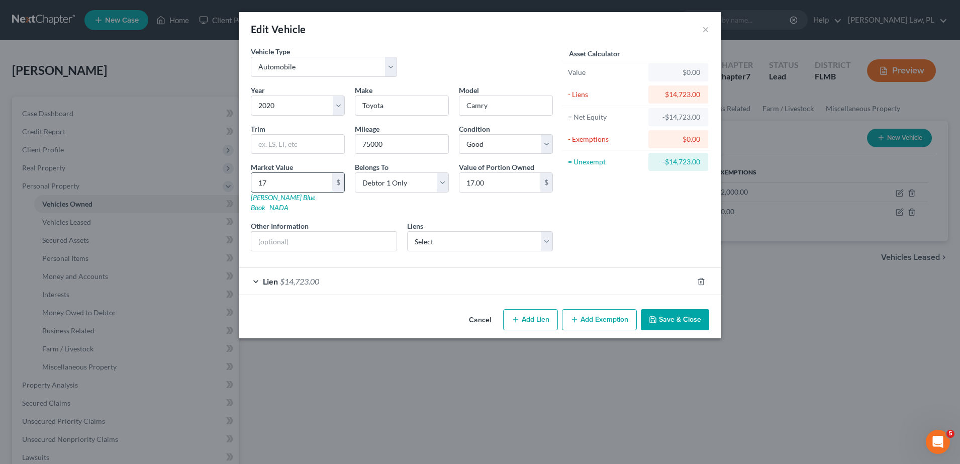
type input "170"
type input "170.00"
type input "1700"
type input "1,700.00"
type input "1,7000"
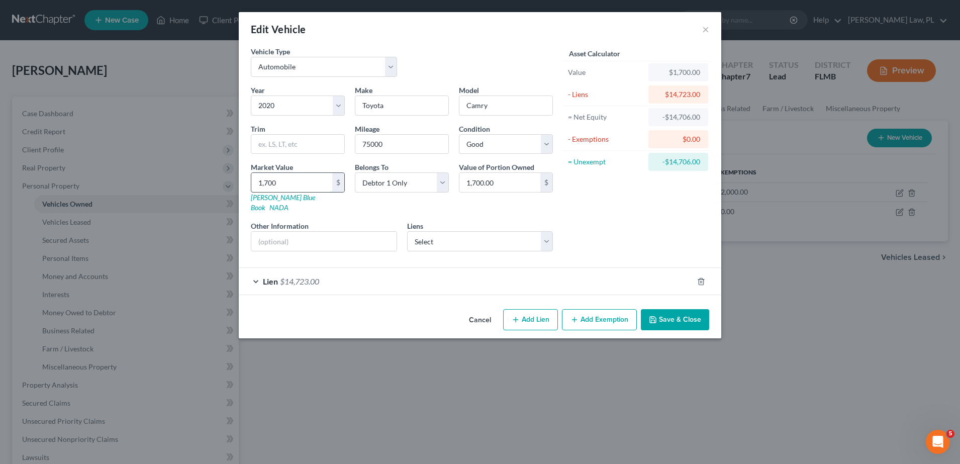
type input "17,000.00"
click at [588, 309] on button "Add Exemption" at bounding box center [599, 319] width 75 height 21
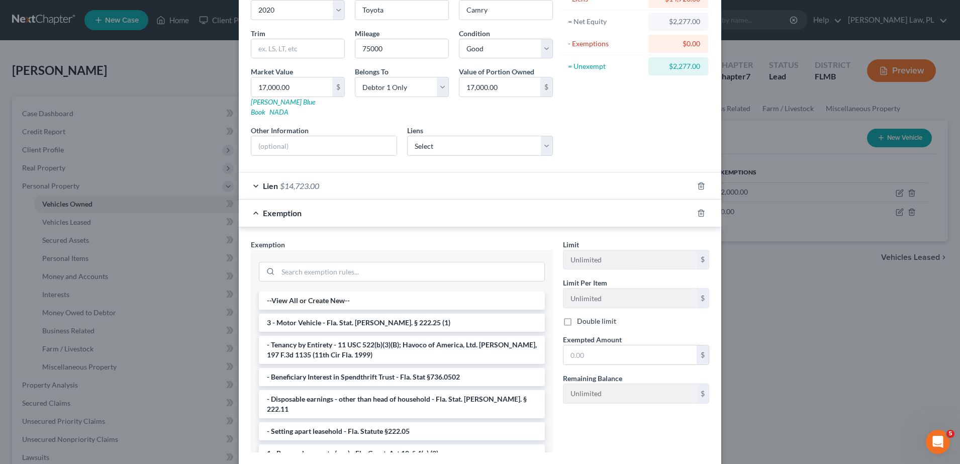
scroll to position [96, 0]
click at [415, 264] on input "search" at bounding box center [411, 271] width 266 height 19
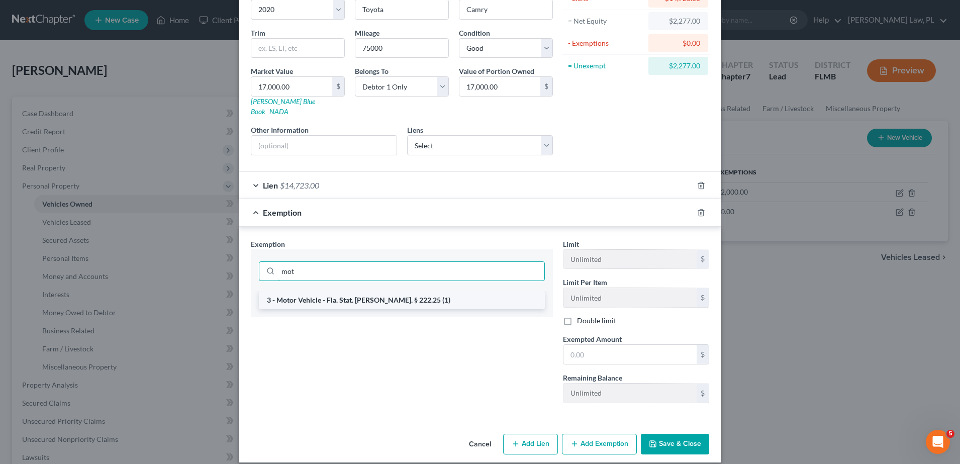
type input "mot"
click at [380, 291] on li "3 - Motor Vehicle - Fla. Stat. [PERSON_NAME]. § 222.25 (1)" at bounding box center [402, 300] width 286 height 18
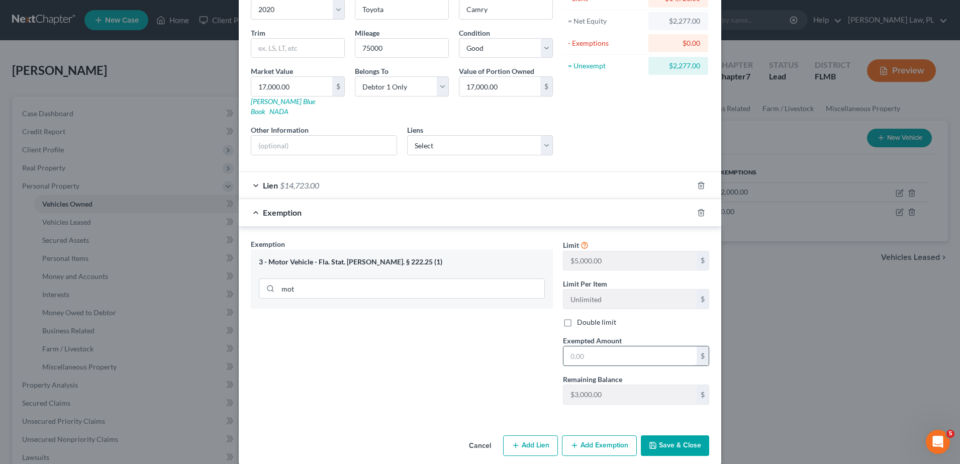
click at [591, 349] on input "text" at bounding box center [629, 355] width 133 height 19
type input "2,277.00"
click at [523, 352] on div "Exemption Set must be selected for CA. Exemption * 3 - Motor Vehicle - Fla. Sta…" at bounding box center [402, 326] width 312 height 174
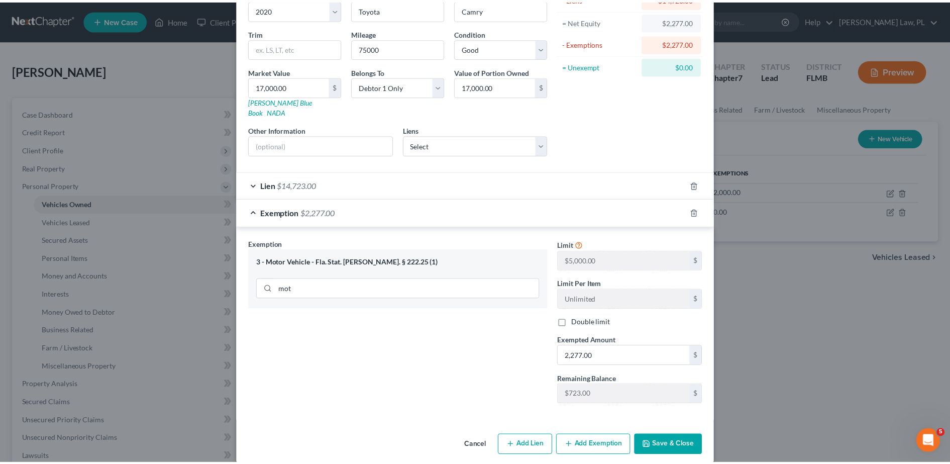
scroll to position [98, 0]
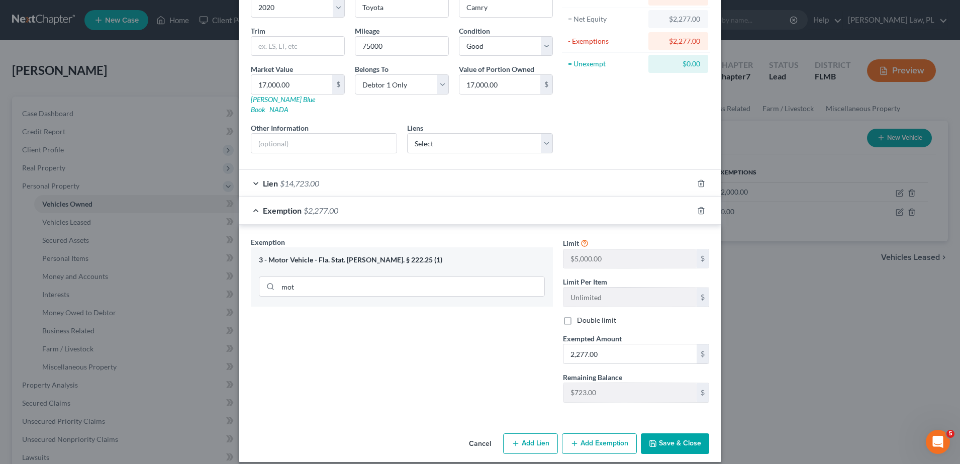
click at [684, 433] on button "Save & Close" at bounding box center [675, 443] width 68 height 21
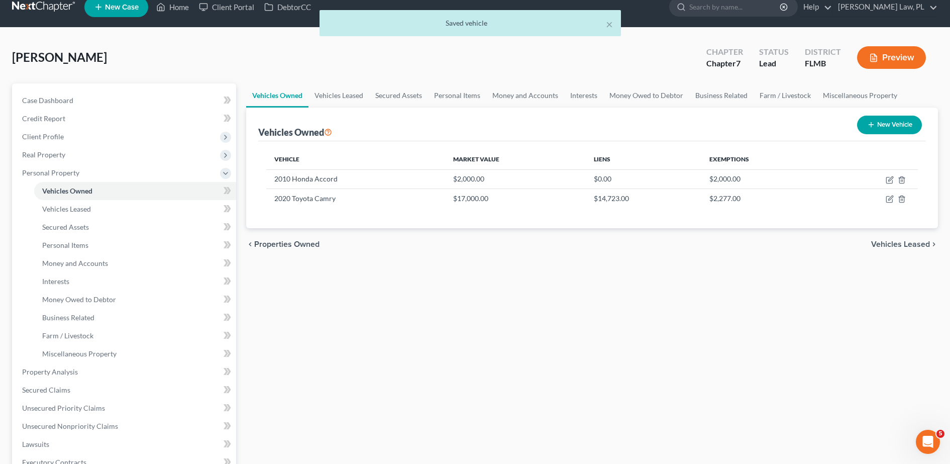
scroll to position [19, 0]
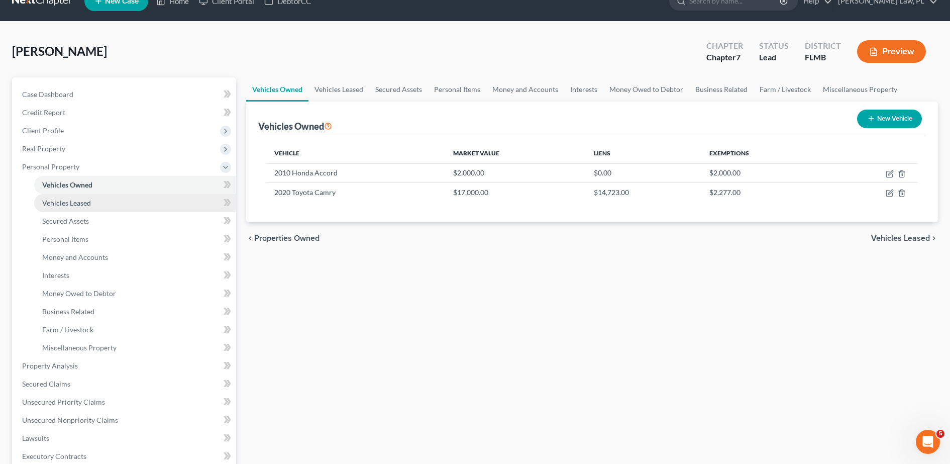
click at [119, 202] on link "Vehicles Leased" at bounding box center [135, 203] width 202 height 18
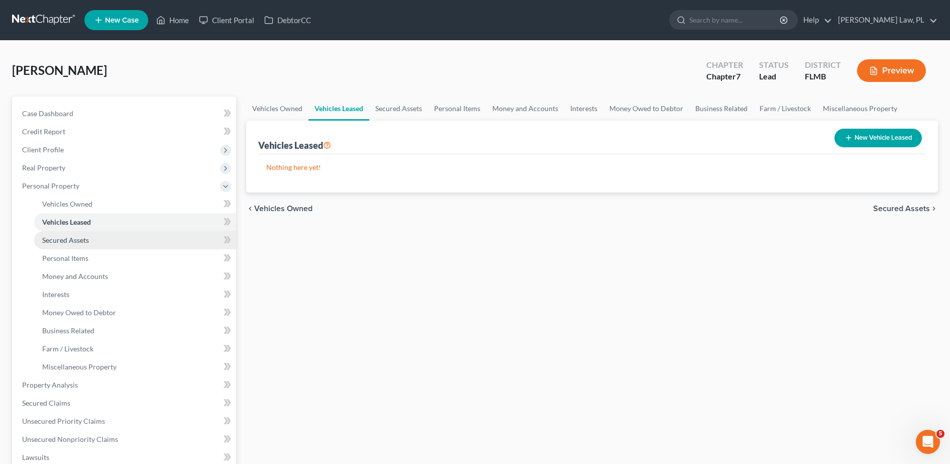
click at [94, 237] on link "Secured Assets" at bounding box center [135, 240] width 202 height 18
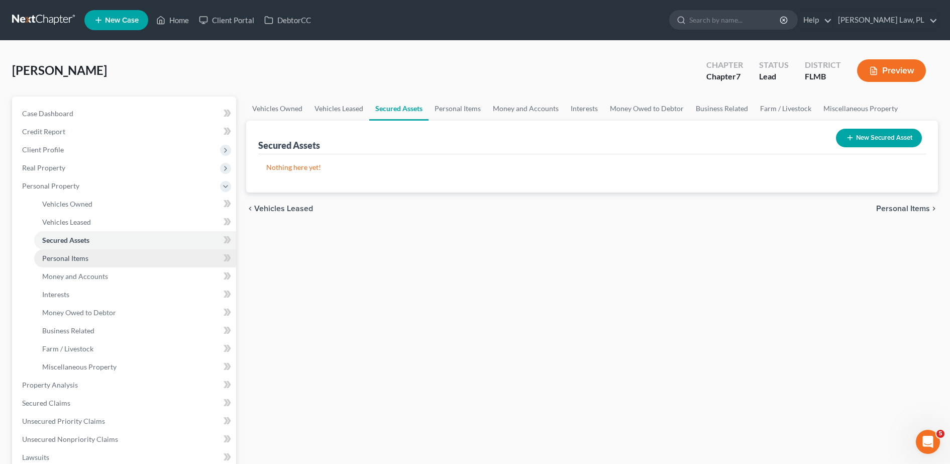
click at [78, 261] on span "Personal Items" at bounding box center [65, 258] width 46 height 9
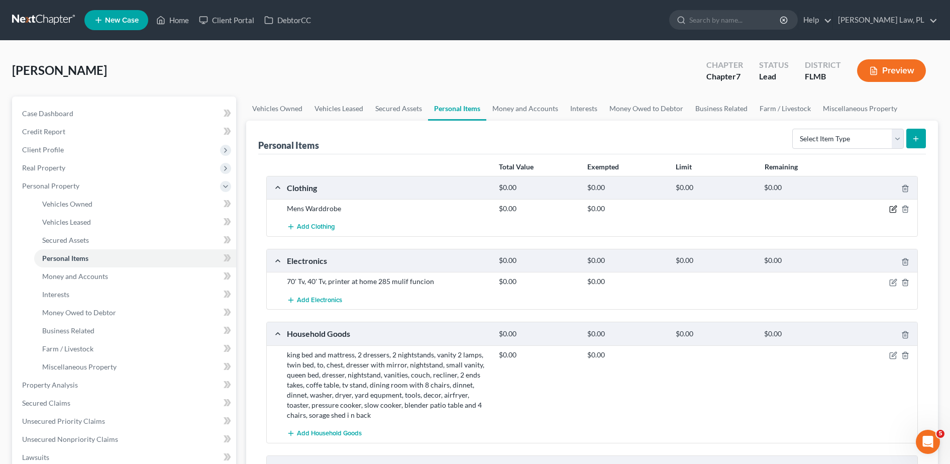
click at [893, 208] on icon "button" at bounding box center [894, 209] width 8 height 8
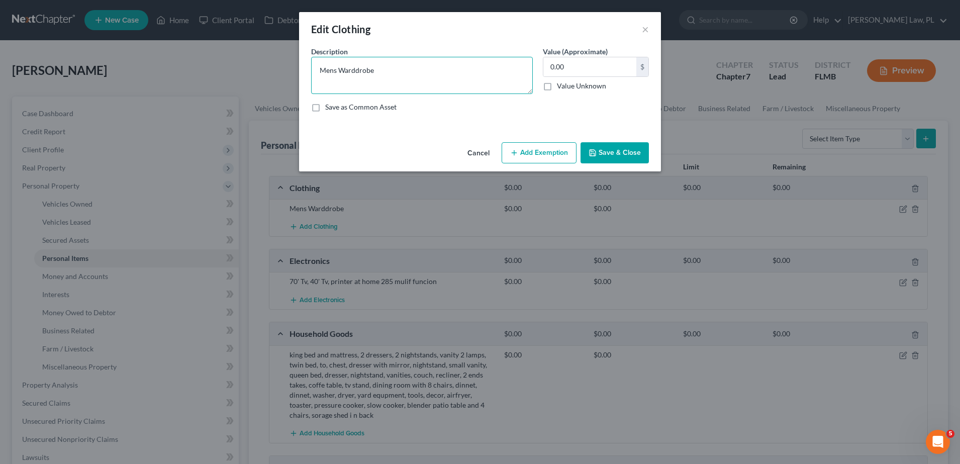
drag, startPoint x: 344, startPoint y: 68, endPoint x: 255, endPoint y: 68, distance: 89.0
drag, startPoint x: 255, startPoint y: 68, endPoint x: 407, endPoint y: 45, distance: 154.0
click at [407, 45] on div "Edit Clothing ×" at bounding box center [480, 29] width 362 height 34
type textarea "Men's Wardrobe"
click at [580, 67] on input "0.00" at bounding box center [589, 66] width 93 height 19
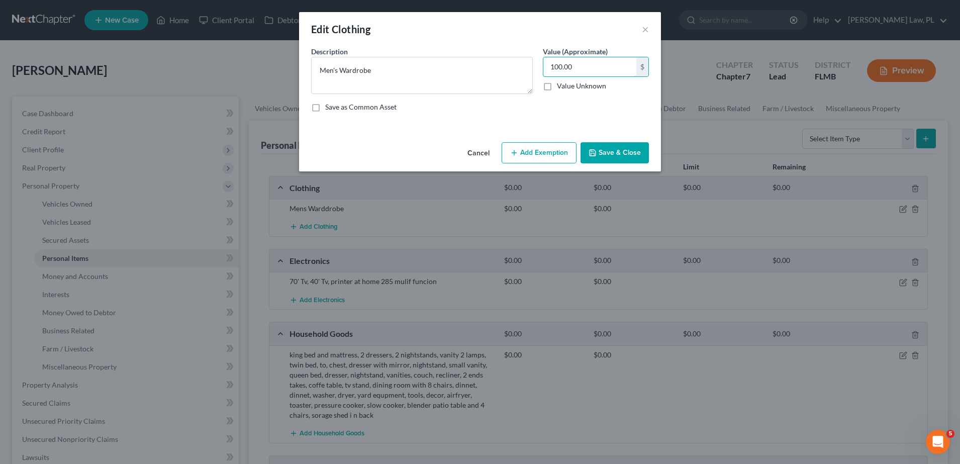
type input "100.00"
click at [540, 159] on button "Add Exemption" at bounding box center [539, 152] width 75 height 21
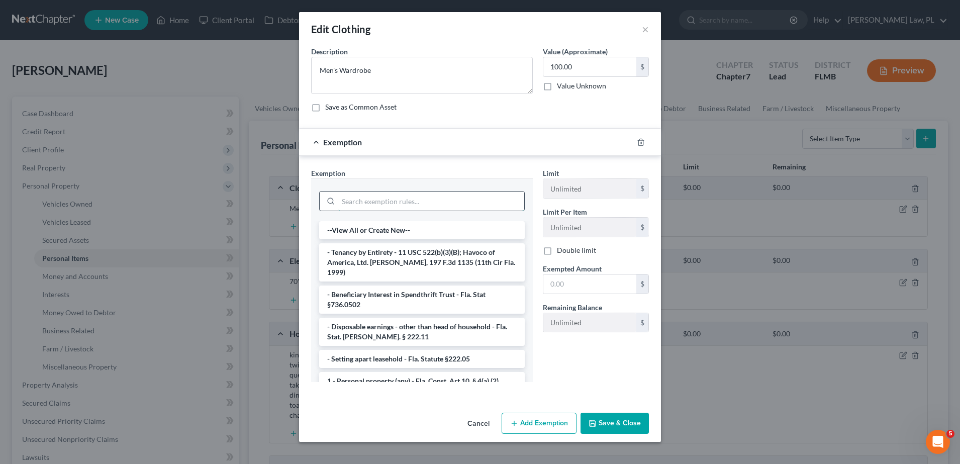
click at [417, 201] on input "search" at bounding box center [431, 201] width 186 height 19
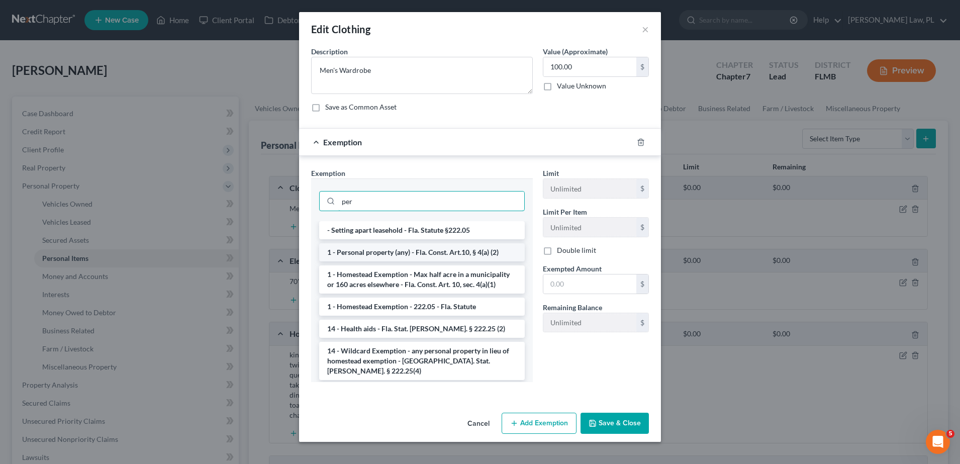
type input "per"
click at [408, 258] on li "1 - Personal property (any) - Fla. Const. Art.10, § 4(a) (2)" at bounding box center [422, 252] width 206 height 18
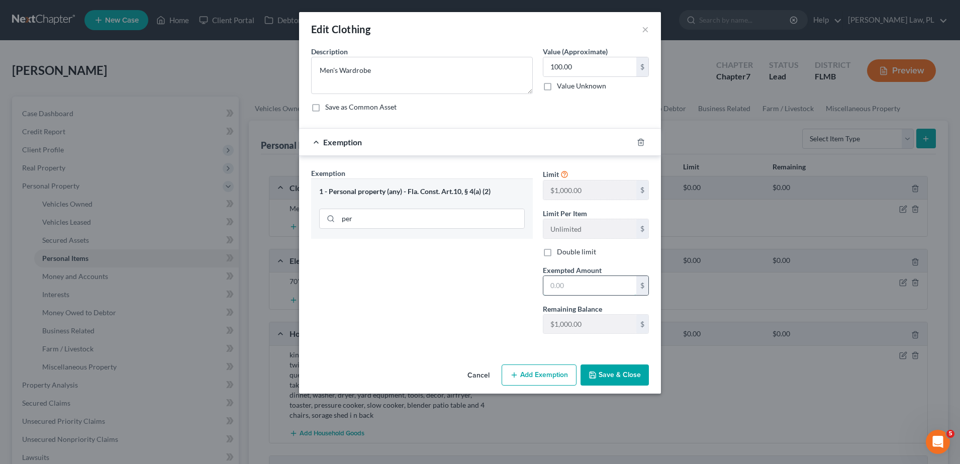
click at [603, 293] on input "text" at bounding box center [589, 285] width 93 height 19
type input "100.00"
click at [626, 370] on button "Save & Close" at bounding box center [615, 374] width 68 height 21
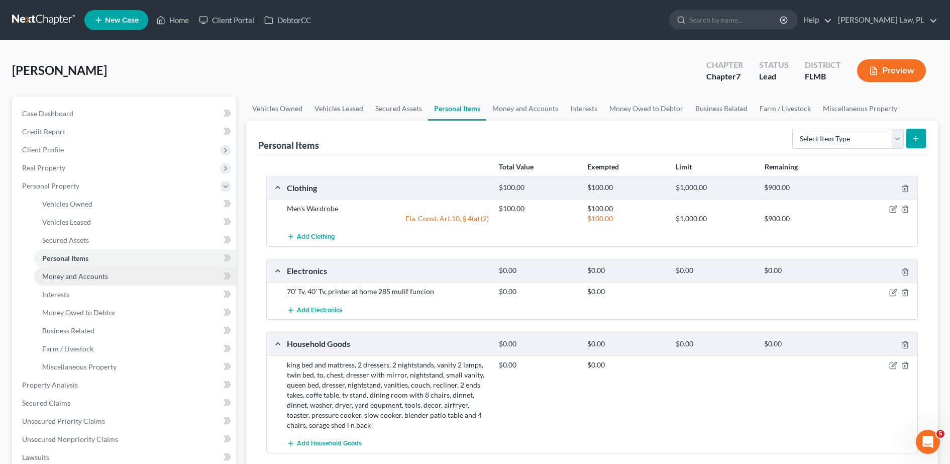
click at [137, 271] on link "Money and Accounts" at bounding box center [135, 276] width 202 height 18
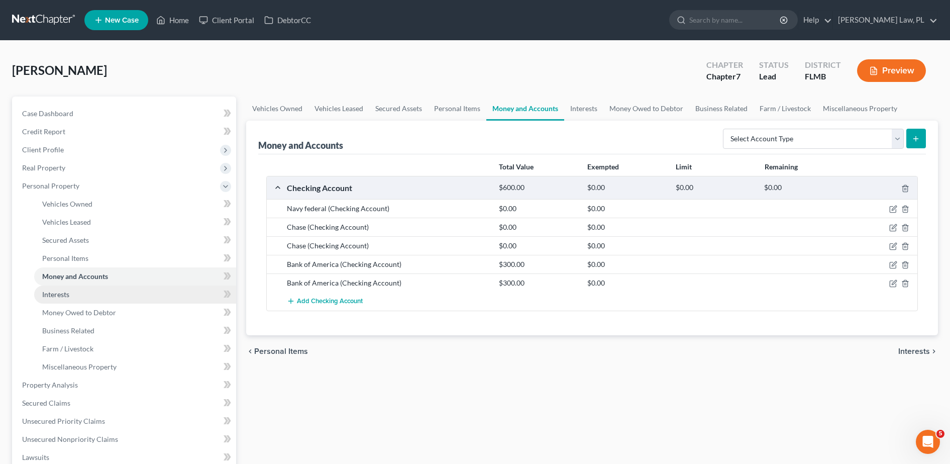
click at [79, 295] on link "Interests" at bounding box center [135, 294] width 202 height 18
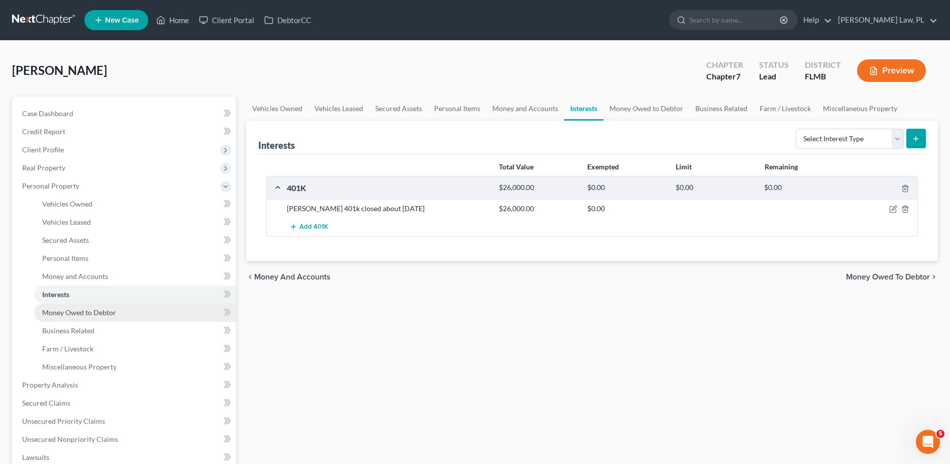
click at [97, 312] on span "Money Owed to Debtor" at bounding box center [79, 312] width 74 height 9
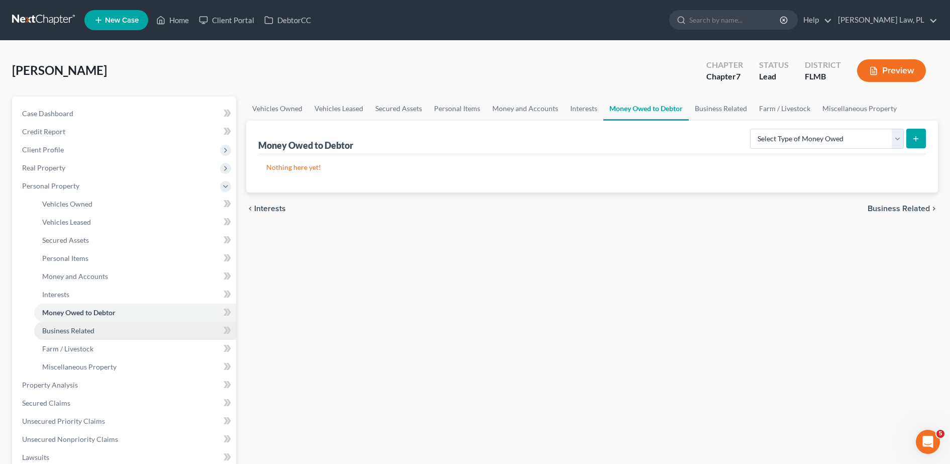
click at [82, 327] on span "Business Related" at bounding box center [68, 330] width 52 height 9
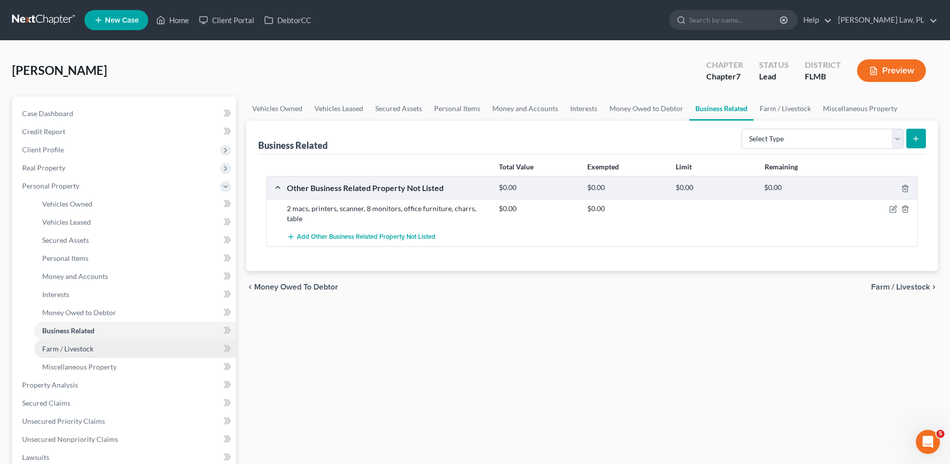
click at [89, 348] on span "Farm / Livestock" at bounding box center [67, 348] width 51 height 9
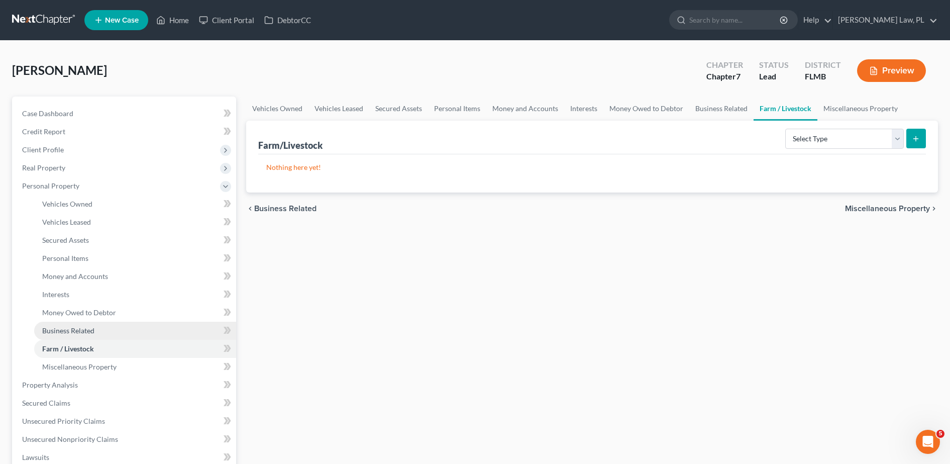
click at [78, 333] on span "Business Related" at bounding box center [68, 330] width 52 height 9
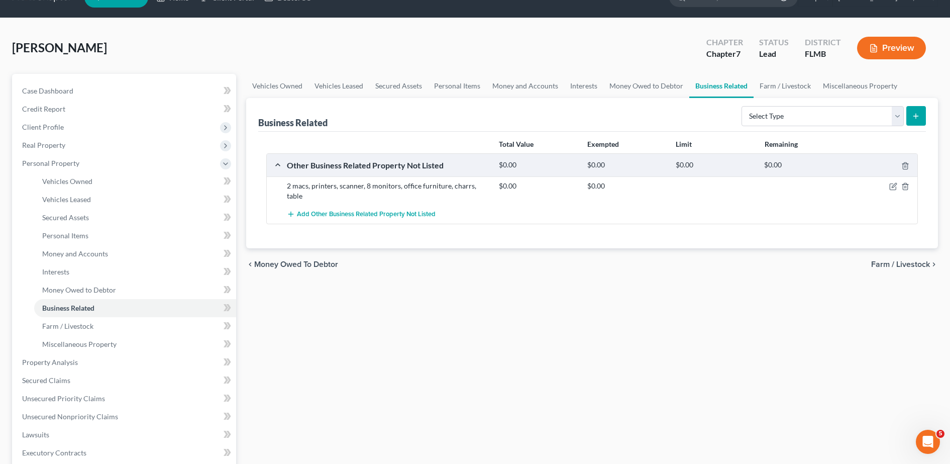
scroll to position [45, 0]
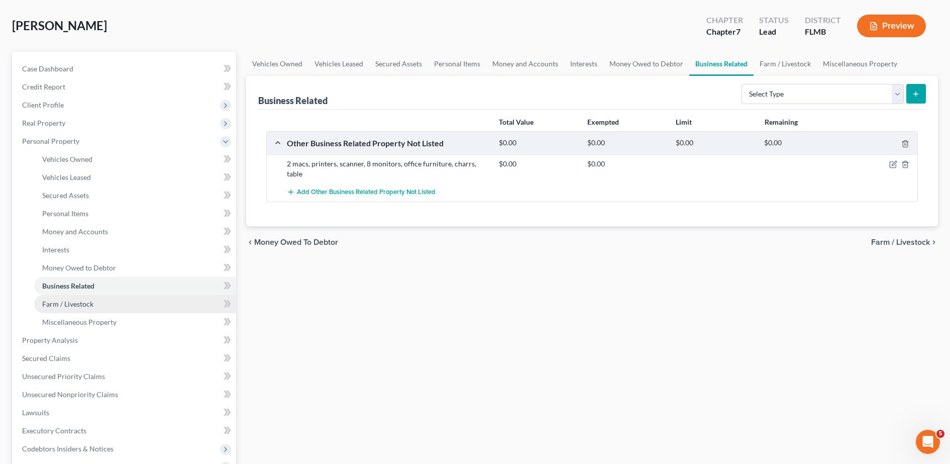
click at [83, 311] on link "Farm / Livestock" at bounding box center [135, 304] width 202 height 18
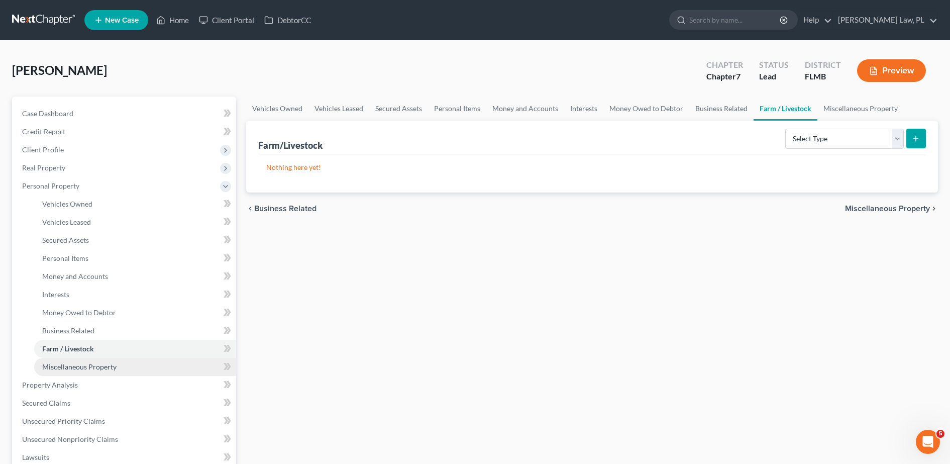
click at [116, 362] on link "Miscellaneous Property" at bounding box center [135, 367] width 202 height 18
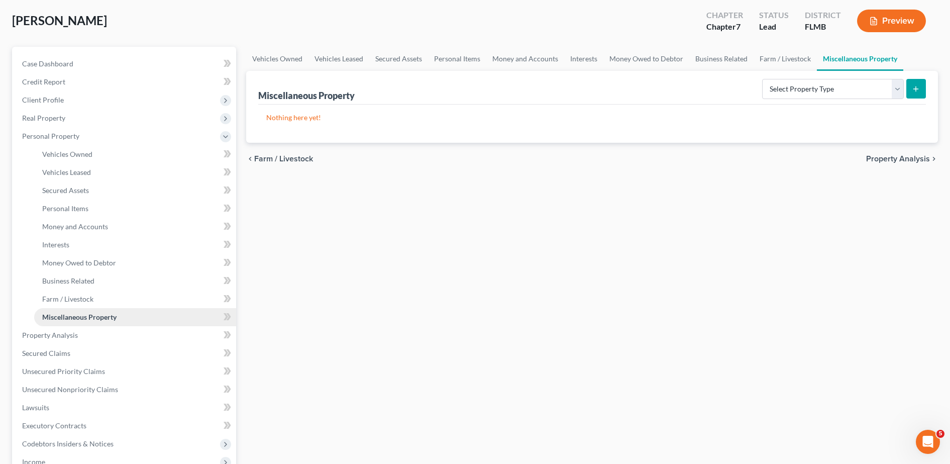
scroll to position [50, 0]
click at [74, 335] on span "Property Analysis" at bounding box center [50, 334] width 56 height 9
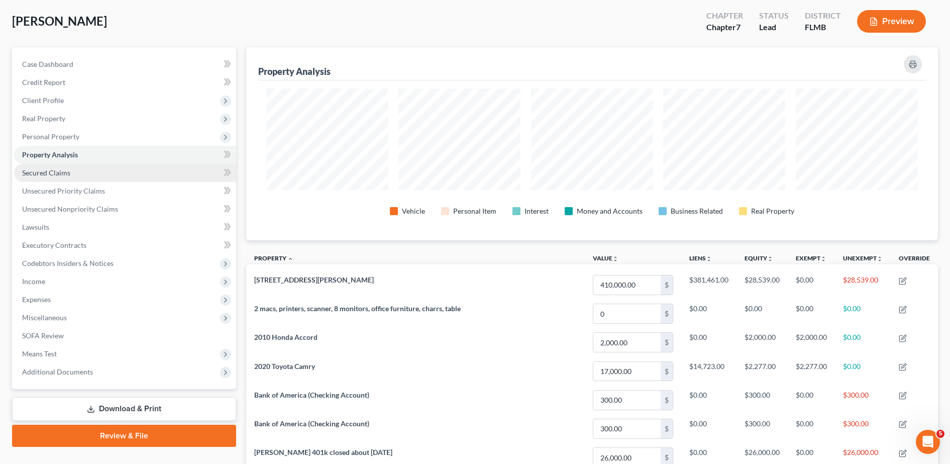
click at [69, 164] on link "Secured Claims" at bounding box center [125, 173] width 222 height 18
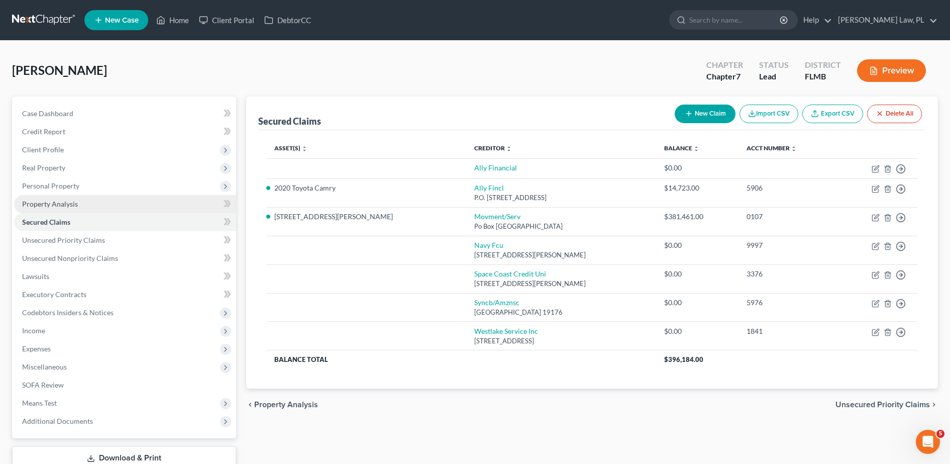
click at [64, 200] on span "Property Analysis" at bounding box center [50, 204] width 56 height 9
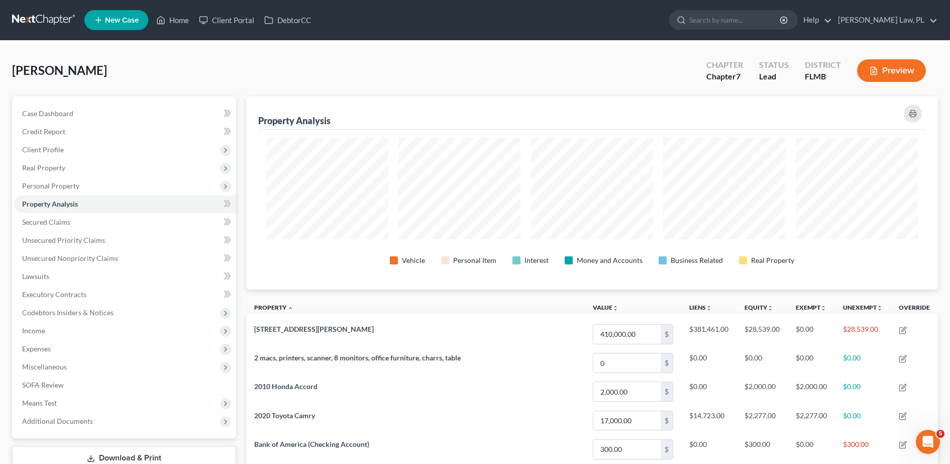
scroll to position [193, 693]
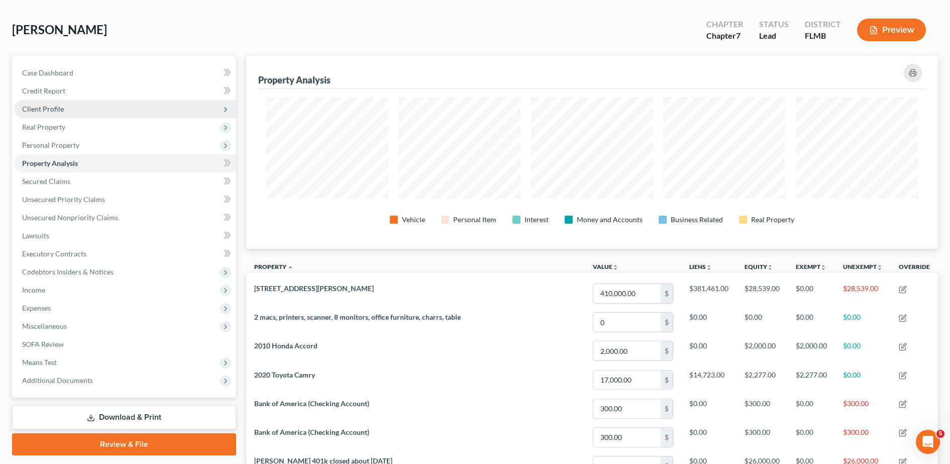
click at [110, 104] on span "Client Profile" at bounding box center [125, 109] width 222 height 18
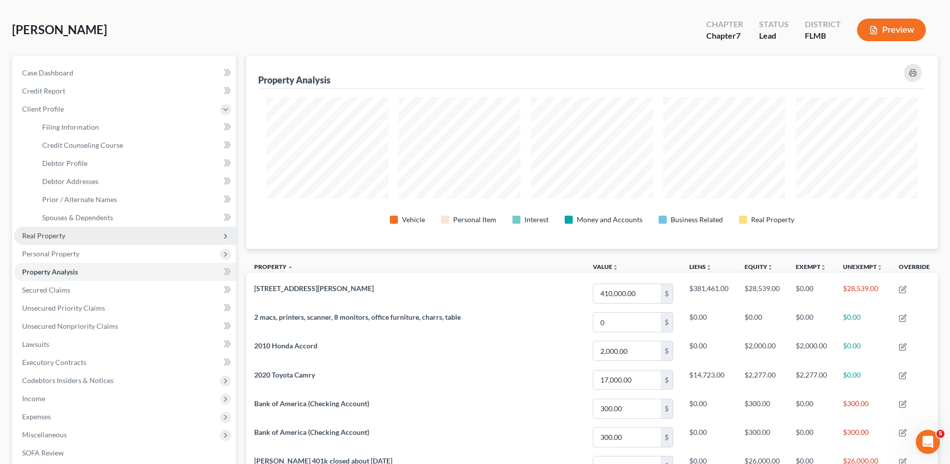
click at [76, 236] on span "Real Property" at bounding box center [125, 236] width 222 height 18
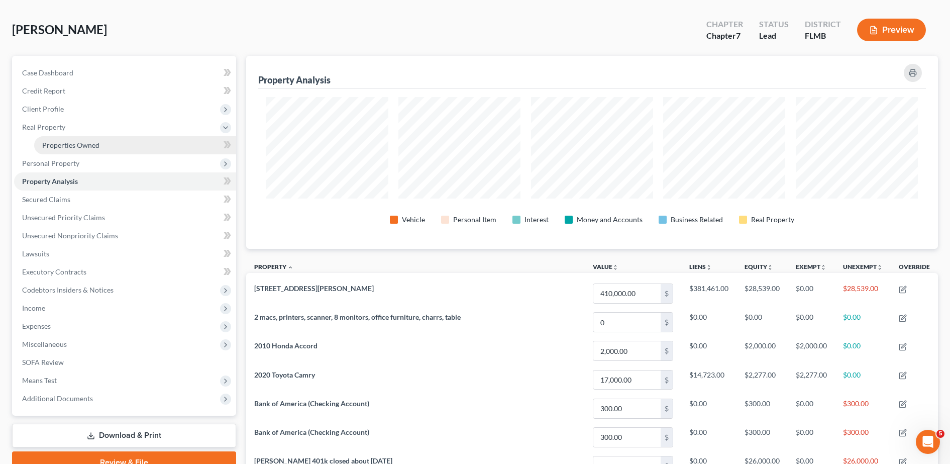
click at [81, 144] on span "Properties Owned" at bounding box center [70, 145] width 57 height 9
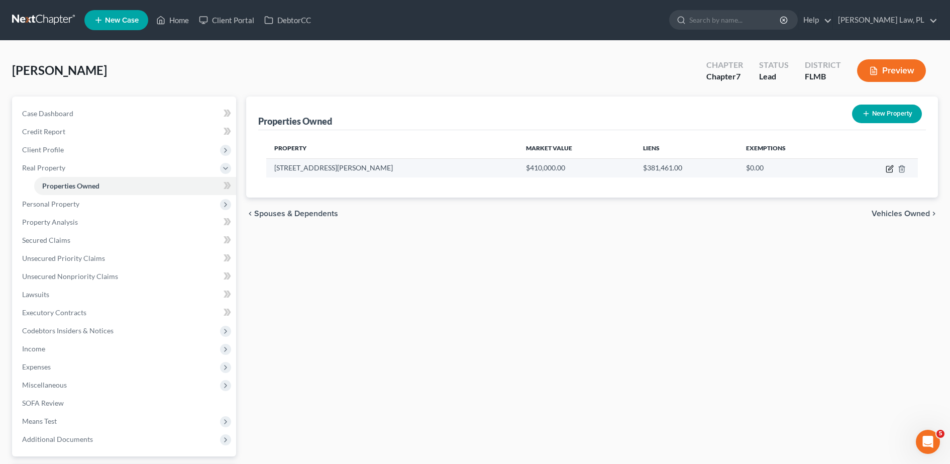
click at [888, 167] on icon "button" at bounding box center [890, 169] width 8 height 8
select select "9"
select select "4"
select select "0"
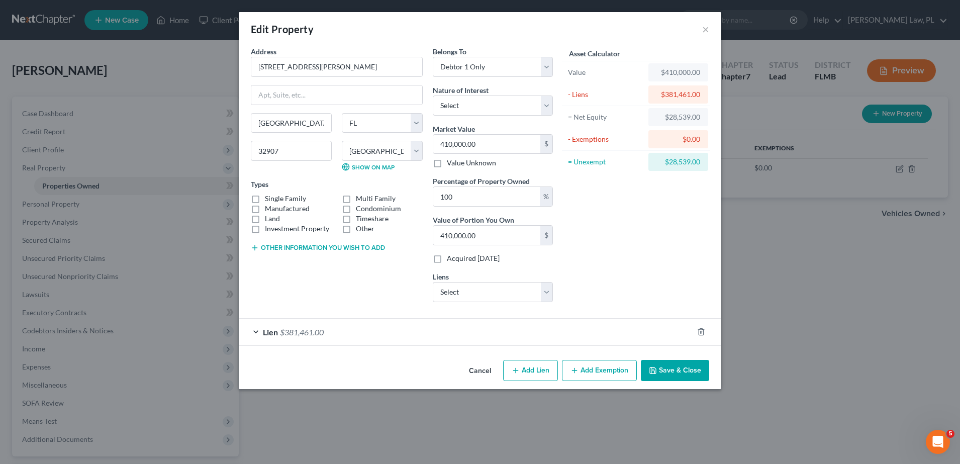
click at [610, 375] on button "Add Exemption" at bounding box center [599, 370] width 75 height 21
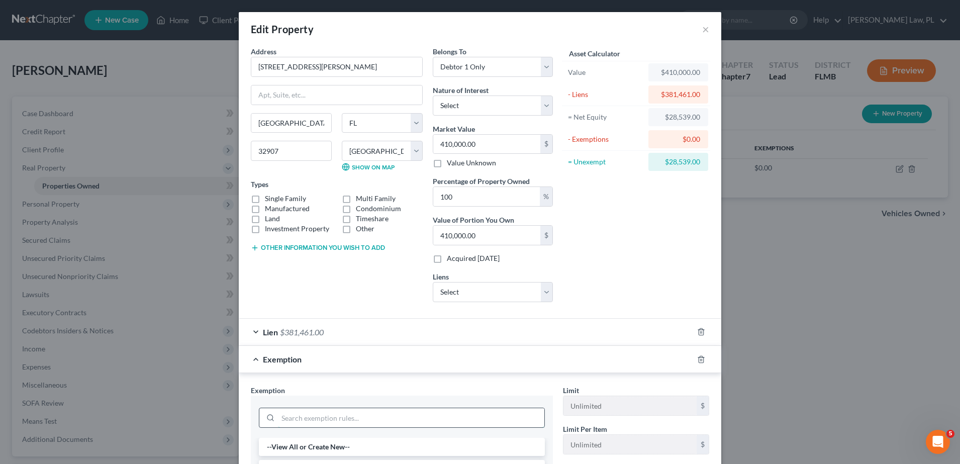
drag, startPoint x: 410, startPoint y: 410, endPoint x: 393, endPoint y: 419, distance: 19.3
click at [393, 419] on input "search" at bounding box center [411, 417] width 266 height 19
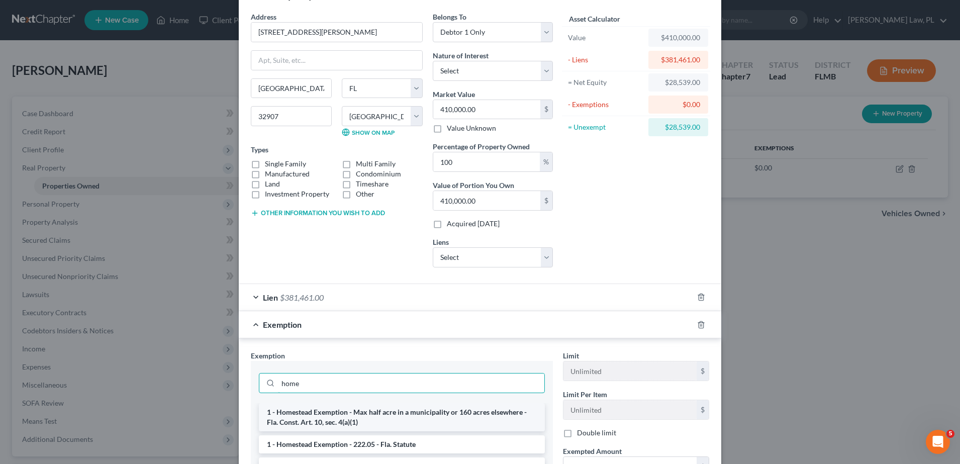
type input "home"
click at [377, 410] on li "1 - Homestead Exemption - Max half acre in a municipality or 160 acres elsewher…" at bounding box center [402, 417] width 286 height 28
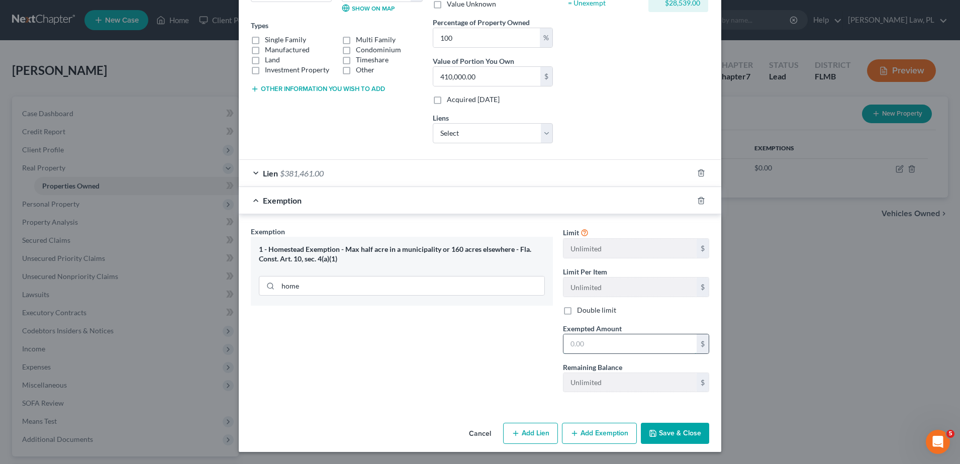
click at [614, 339] on input "text" at bounding box center [629, 343] width 133 height 19
type input "28,539.00"
click at [660, 436] on button "Save & Close" at bounding box center [675, 433] width 68 height 21
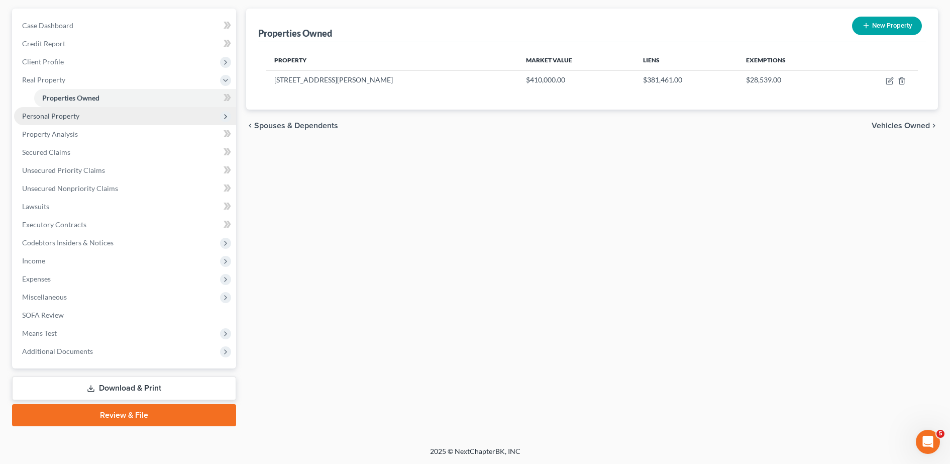
click at [71, 123] on span "Personal Property" at bounding box center [125, 116] width 222 height 18
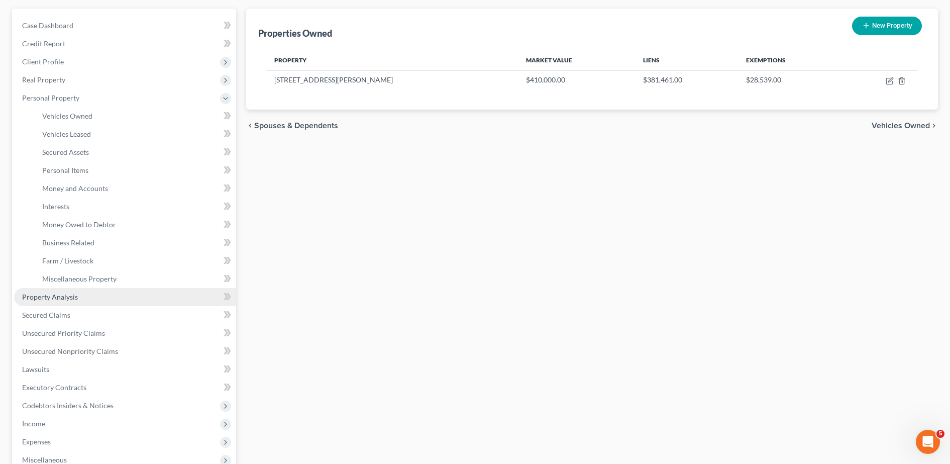
click at [69, 291] on link "Property Analysis" at bounding box center [125, 297] width 222 height 18
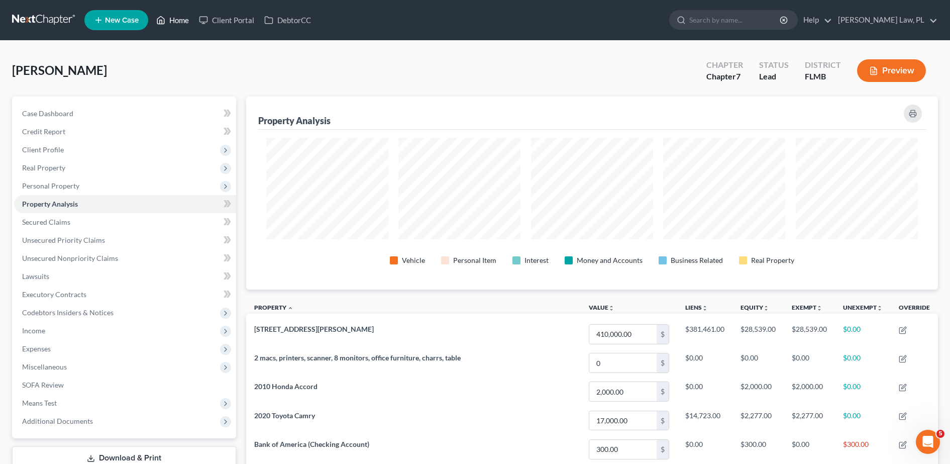
click at [170, 12] on link "Home" at bounding box center [172, 20] width 43 height 18
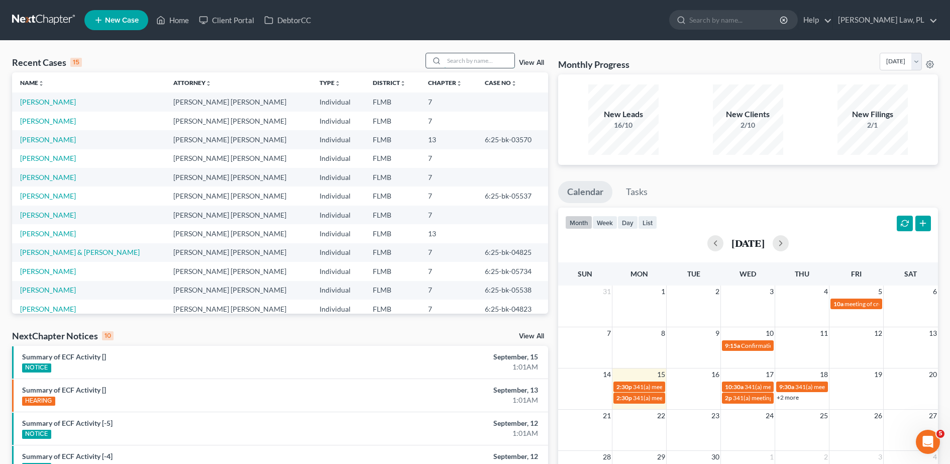
click at [479, 60] on input "search" at bounding box center [479, 60] width 70 height 15
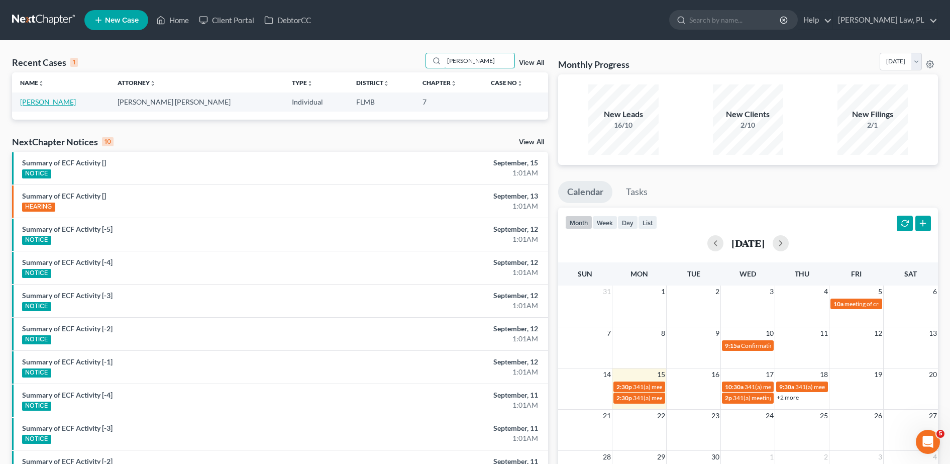
type input "[PERSON_NAME]"
click at [47, 104] on link "[PERSON_NAME]" at bounding box center [48, 102] width 56 height 9
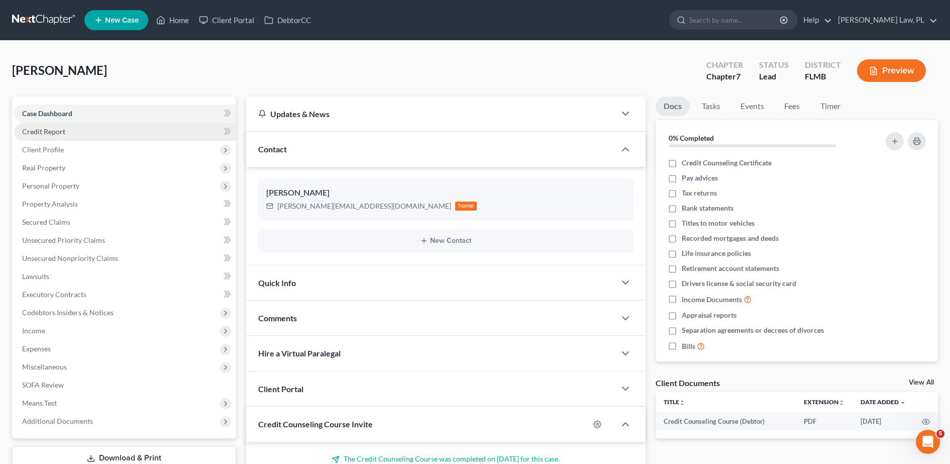
click at [114, 134] on link "Credit Report" at bounding box center [125, 132] width 222 height 18
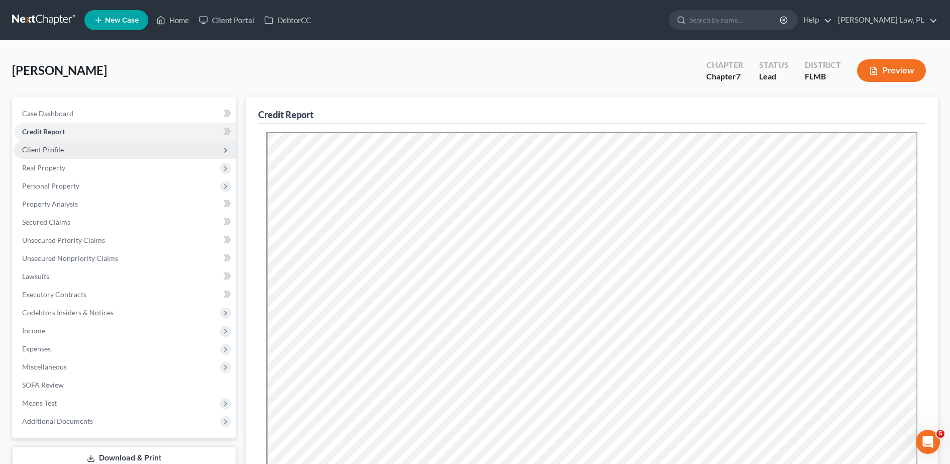
click at [101, 149] on span "Client Profile" at bounding box center [125, 150] width 222 height 18
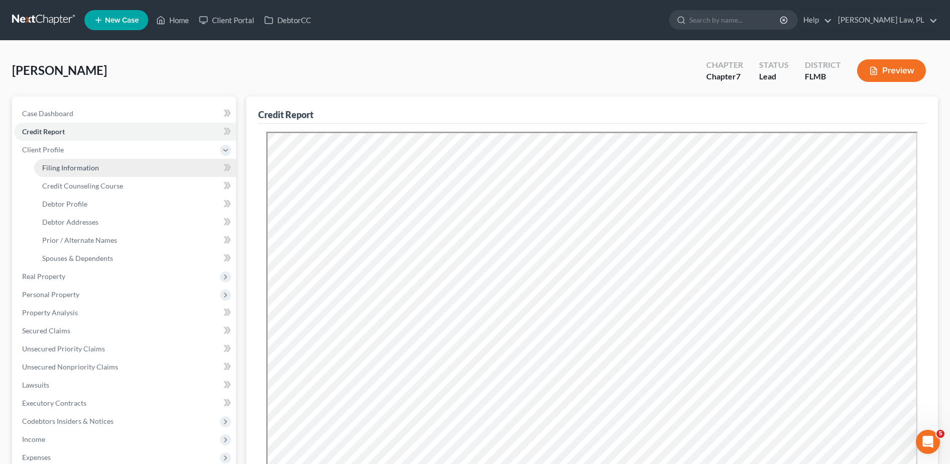
click at [86, 164] on span "Filing Information" at bounding box center [70, 167] width 57 height 9
select select "1"
select select "0"
select select "15"
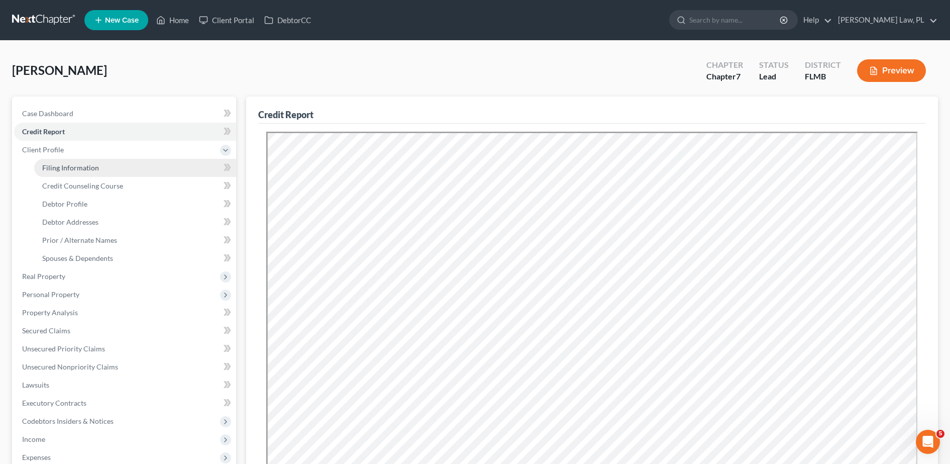
select select "0"
select select "9"
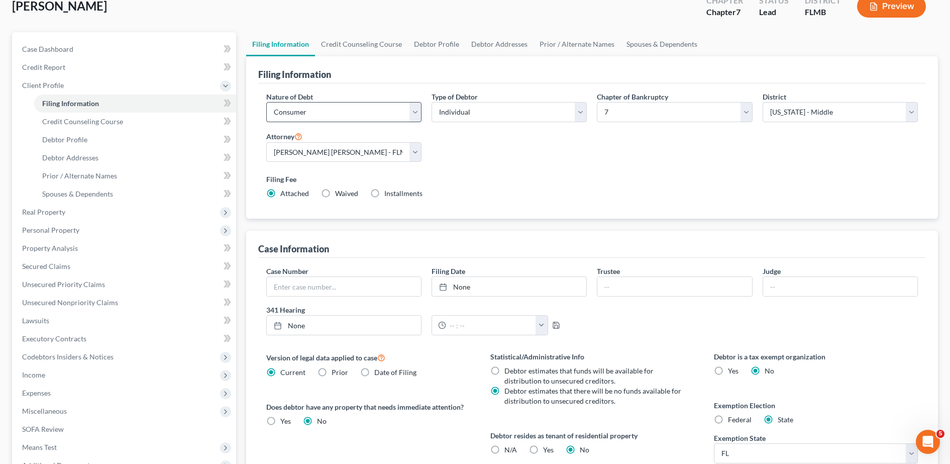
scroll to position [63, 0]
click at [117, 124] on span "Credit Counseling Course" at bounding box center [82, 122] width 81 height 9
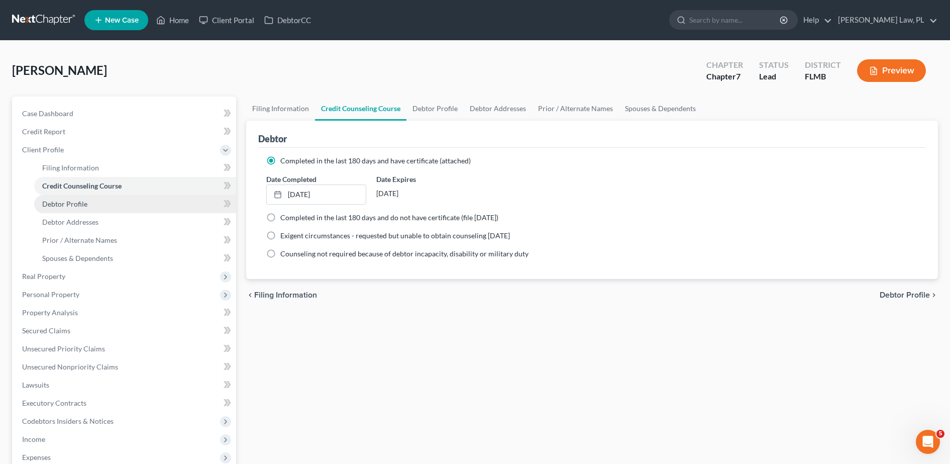
click at [124, 207] on link "Debtor Profile" at bounding box center [135, 204] width 202 height 18
select select "3"
select select "0"
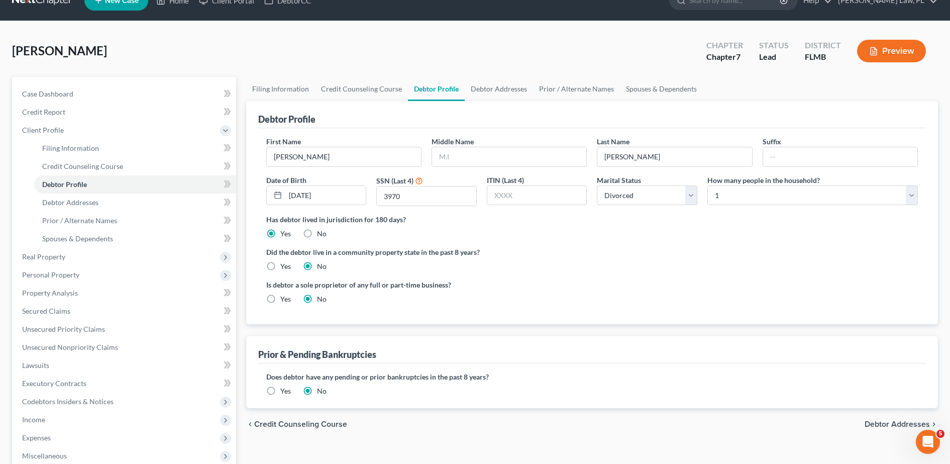
scroll to position [35, 0]
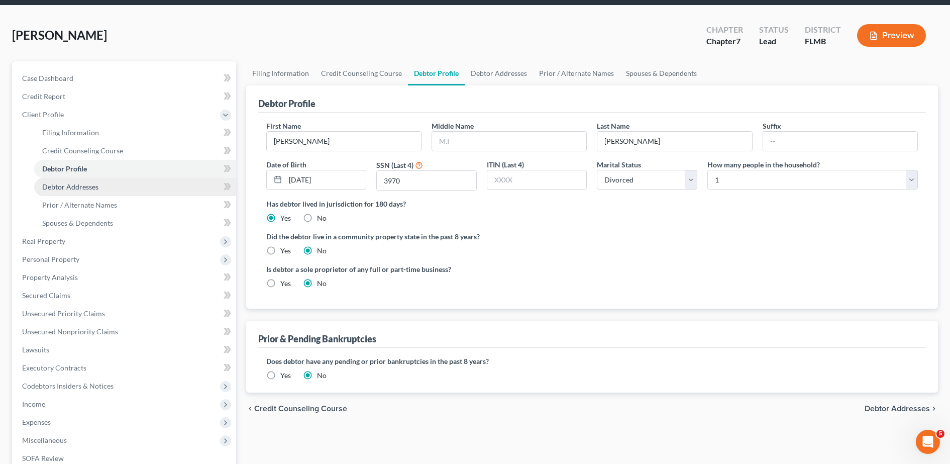
click at [142, 195] on link "Debtor Addresses" at bounding box center [135, 187] width 202 height 18
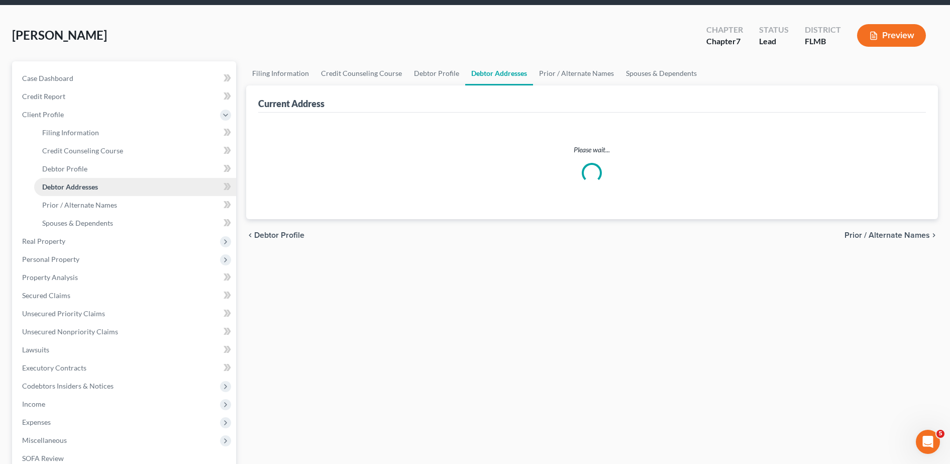
scroll to position [2, 0]
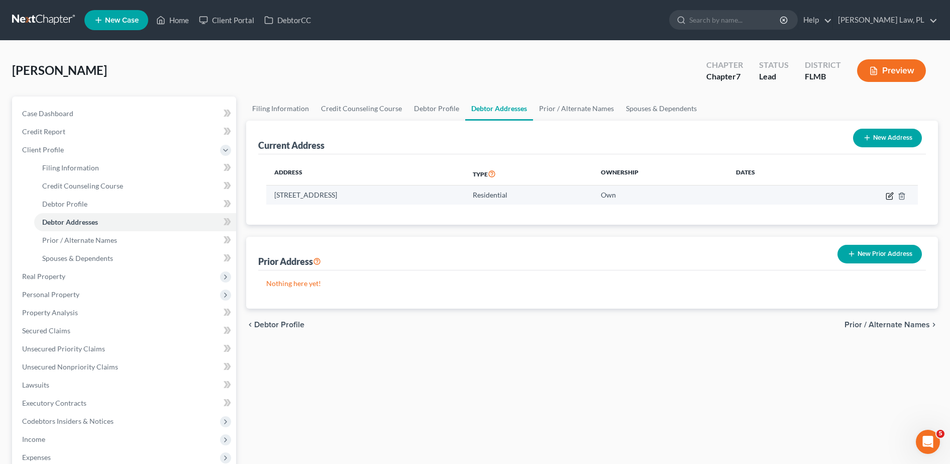
click at [887, 193] on icon "button" at bounding box center [890, 196] width 8 height 8
select select "9"
select select "4"
select select "0"
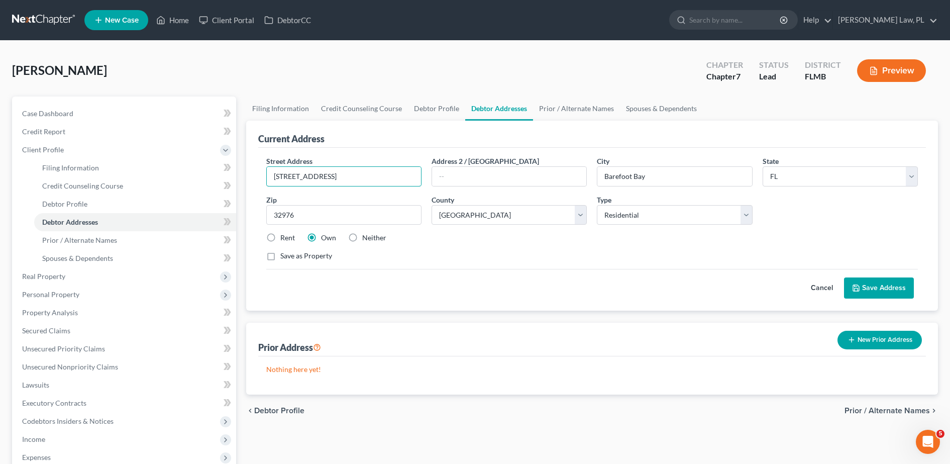
drag, startPoint x: 352, startPoint y: 181, endPoint x: 239, endPoint y: 180, distance: 113.1
click at [239, 180] on div "Petition Navigation Case Dashboard Payments Invoices Payments Payments Credit R…" at bounding box center [475, 351] width 936 height 508
click at [470, 244] on div "Street Address * [STREET_ADDRESS] * [GEOGRAPHIC_DATA] * State [US_STATE] AK AR …" at bounding box center [592, 213] width 662 height 114
click at [880, 290] on button "Save Address" at bounding box center [879, 287] width 70 height 21
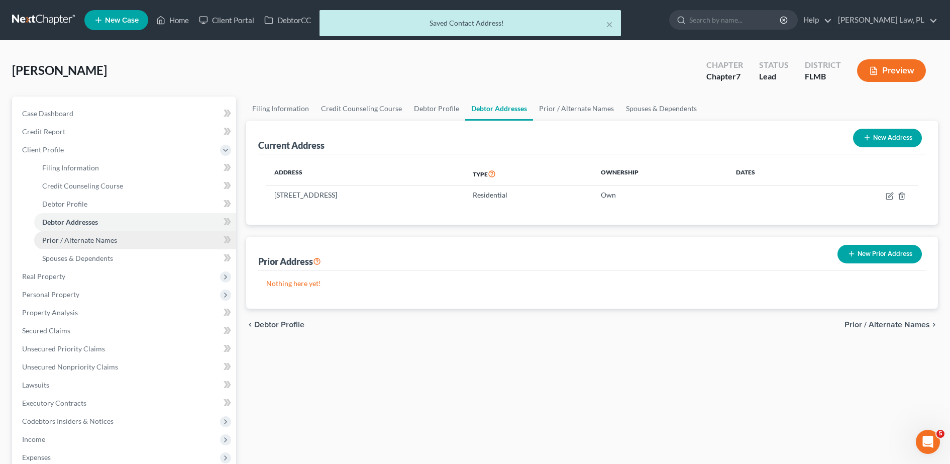
click at [114, 242] on span "Prior / Alternate Names" at bounding box center [79, 240] width 75 height 9
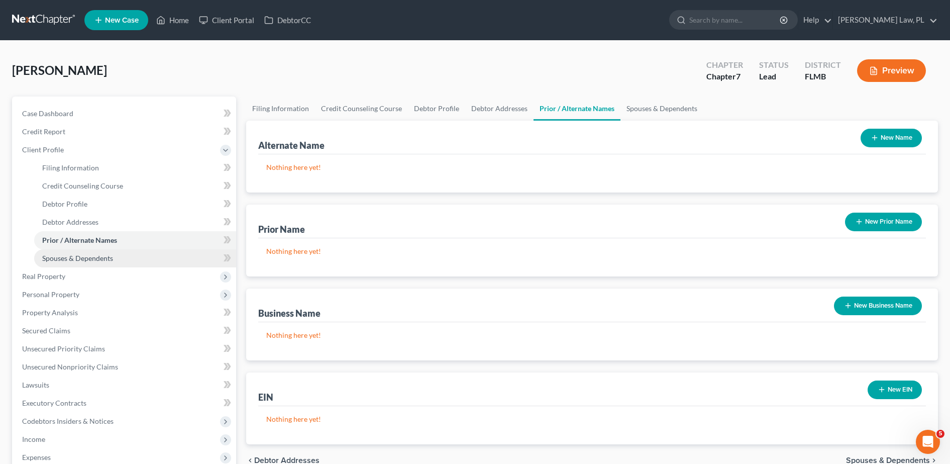
click at [53, 256] on span "Spouses & Dependents" at bounding box center [77, 258] width 71 height 9
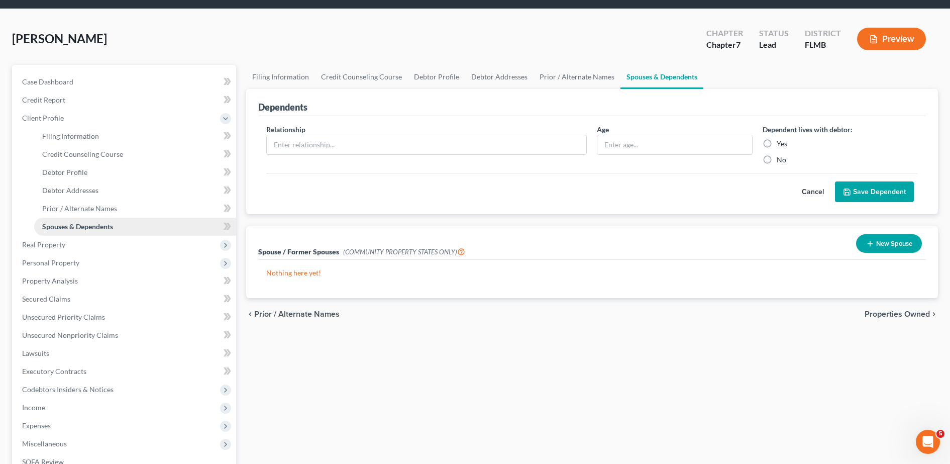
scroll to position [33, 0]
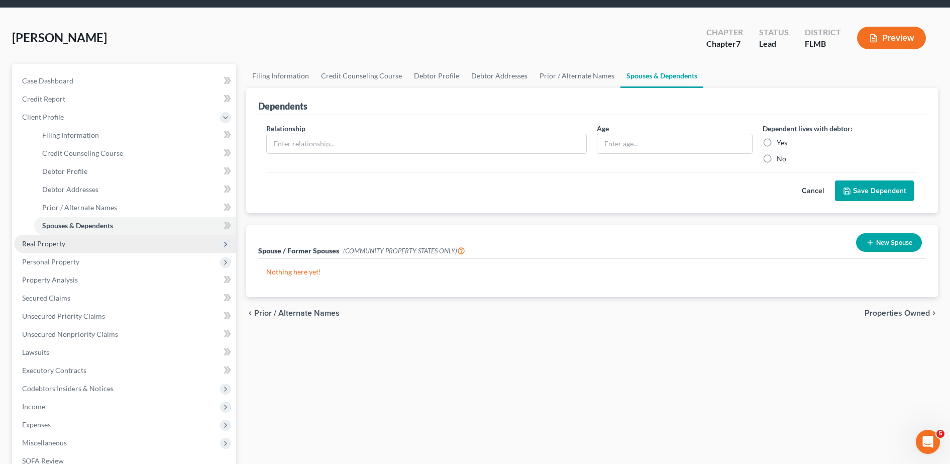
click at [70, 241] on span "Real Property" at bounding box center [125, 244] width 222 height 18
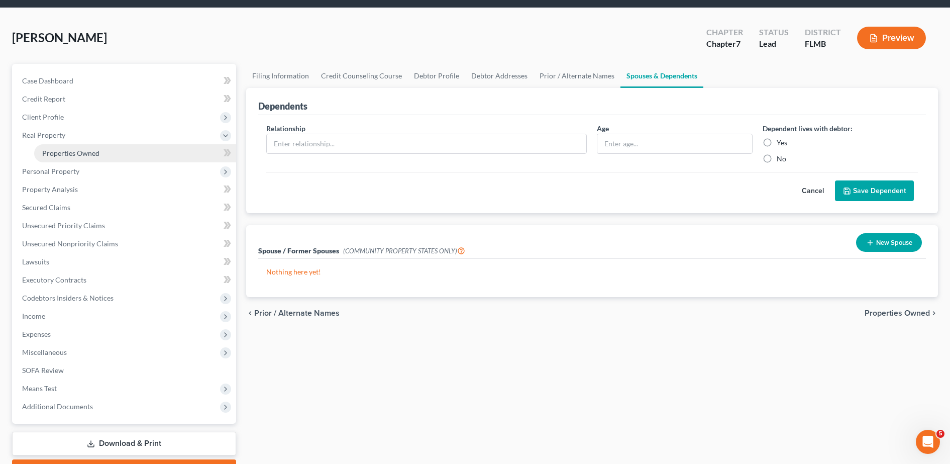
click at [103, 152] on link "Properties Owned" at bounding box center [135, 153] width 202 height 18
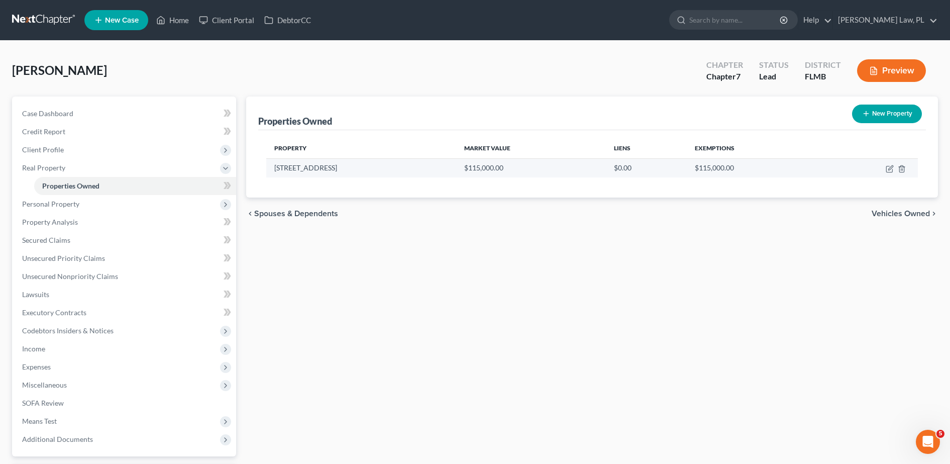
click at [893, 163] on td at bounding box center [869, 167] width 97 height 19
click at [887, 169] on icon "button" at bounding box center [890, 169] width 6 height 6
select select "9"
select select "4"
select select "0"
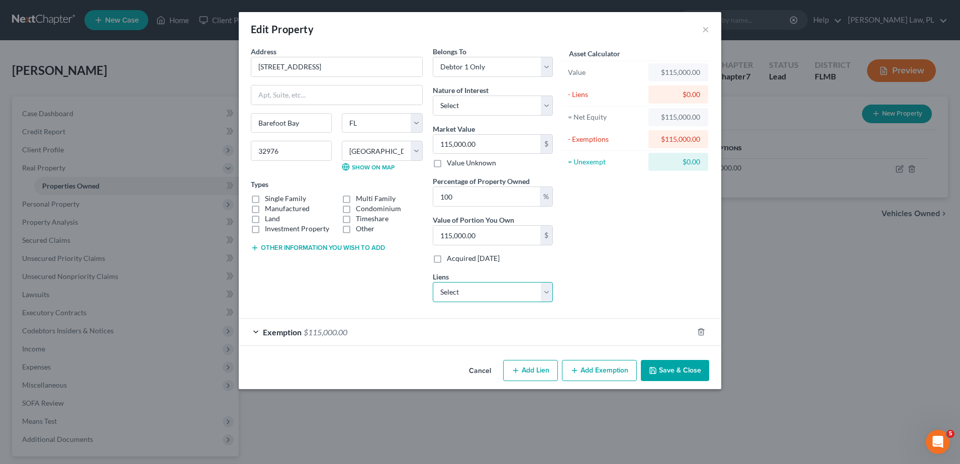
click at [487, 295] on select "Select Jpmcb Home Lending - $0.00 Northwest Federal Cr - $0.00" at bounding box center [493, 292] width 120 height 20
click at [483, 292] on select "Select Jpmcb Home Lending - $0.00 Northwest Federal Cr - $0.00" at bounding box center [493, 292] width 120 height 20
click at [702, 30] on div "Edit Property ×" at bounding box center [480, 29] width 483 height 34
click at [706, 31] on button "×" at bounding box center [705, 29] width 7 height 12
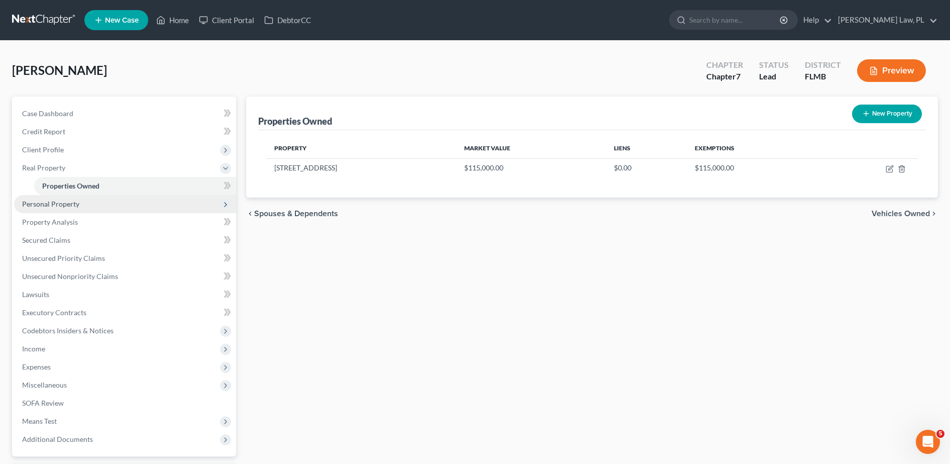
click at [90, 201] on span "Personal Property" at bounding box center [125, 204] width 222 height 18
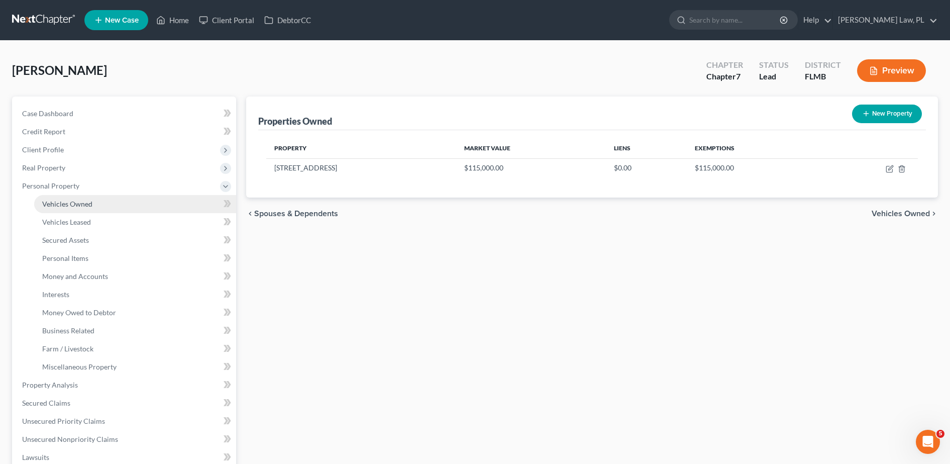
click at [77, 208] on link "Vehicles Owned" at bounding box center [135, 204] width 202 height 18
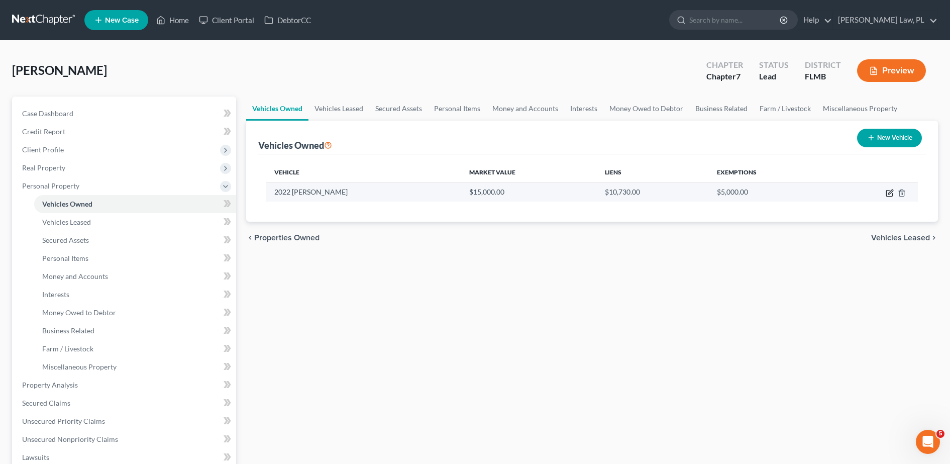
click at [892, 195] on icon "button" at bounding box center [890, 193] width 8 height 8
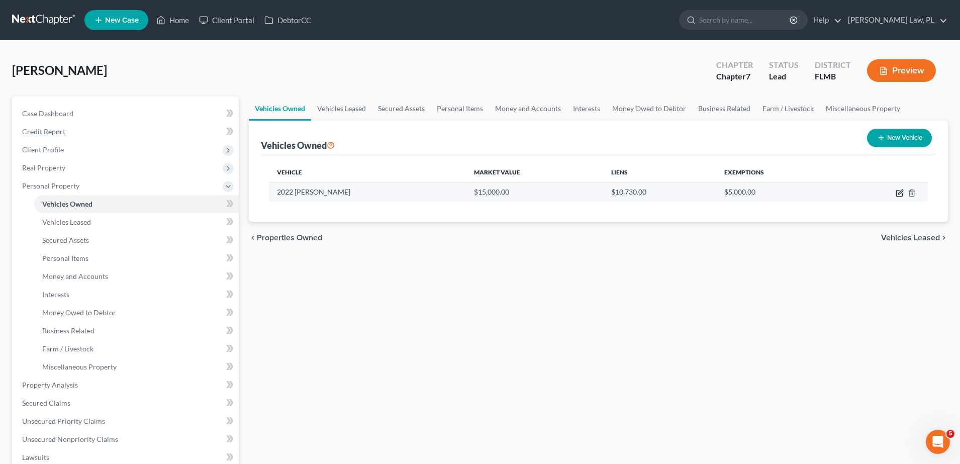
select select "0"
select select "4"
select select "2"
select select "0"
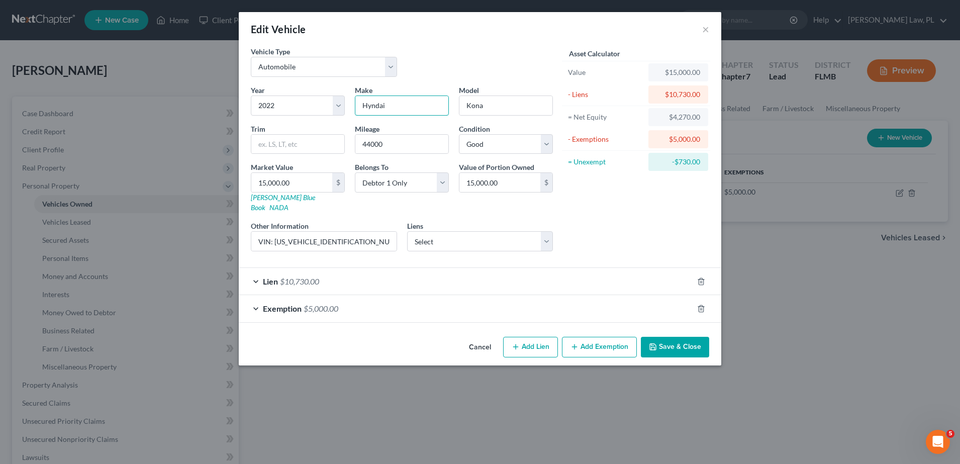
drag, startPoint x: 414, startPoint y: 111, endPoint x: 302, endPoint y: 126, distance: 112.5
click at [302, 126] on div "Year Select 2026 2025 2024 2023 2022 2021 2020 2019 2018 2017 2016 2015 2014 20…" at bounding box center [402, 172] width 312 height 174
type input "Hyundai"
click at [432, 65] on div "Vehicle Type Select Automobile Truck Trailer Watercraft Aircraft Motor Home Atv…" at bounding box center [402, 65] width 312 height 39
click at [434, 303] on div "Exemption $5,000.00" at bounding box center [466, 308] width 454 height 27
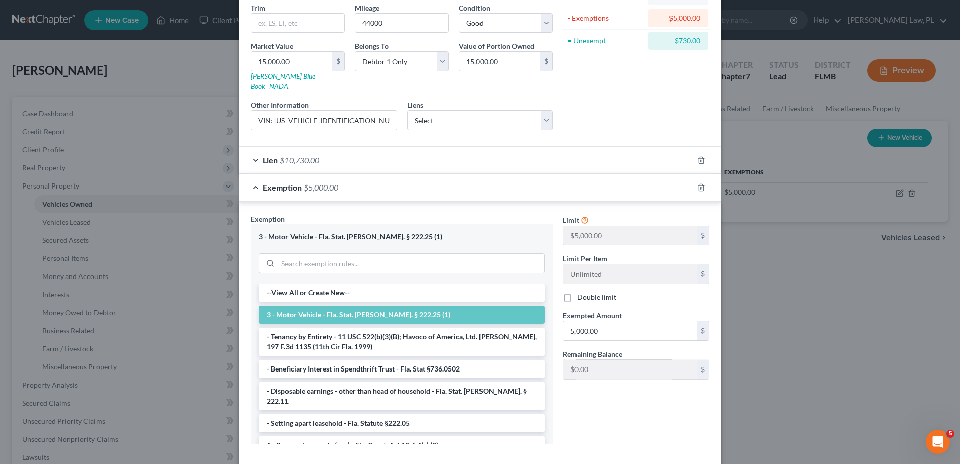
click at [448, 174] on div "Exemption $5,000.00" at bounding box center [466, 187] width 454 height 27
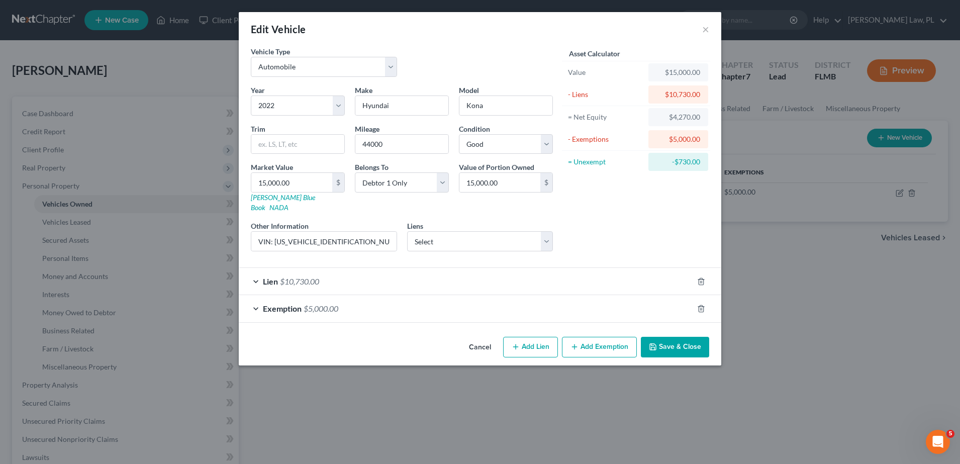
click at [661, 337] on button "Save & Close" at bounding box center [675, 347] width 68 height 21
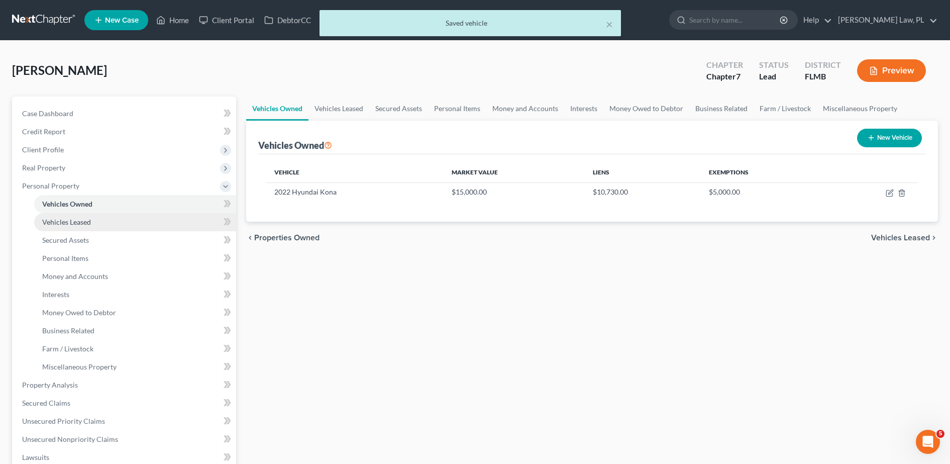
click at [75, 223] on span "Vehicles Leased" at bounding box center [66, 222] width 49 height 9
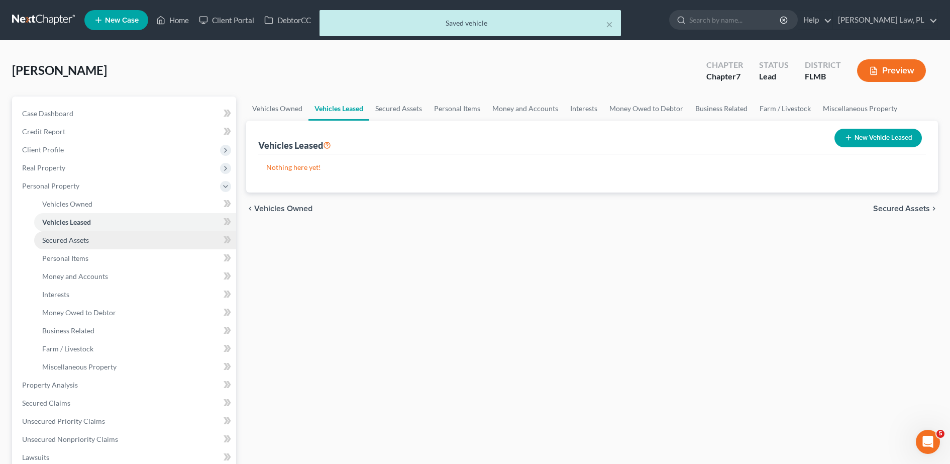
click at [74, 238] on span "Secured Assets" at bounding box center [65, 240] width 47 height 9
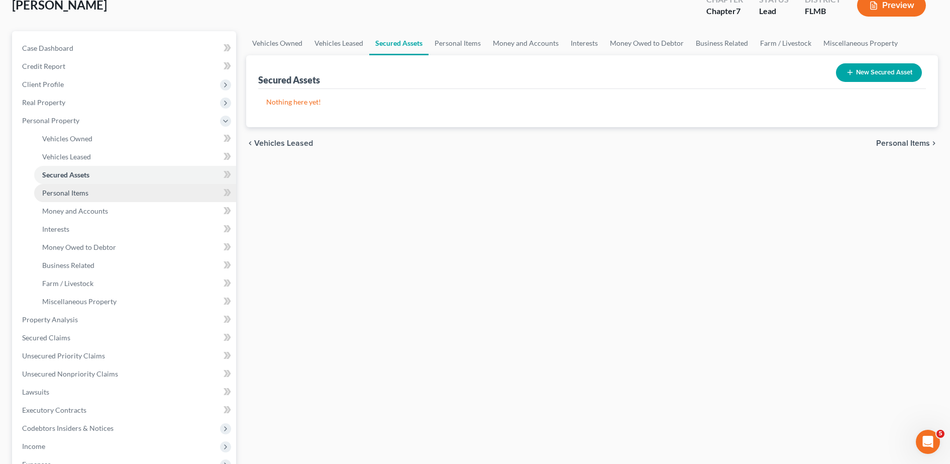
click at [132, 194] on link "Personal Items" at bounding box center [135, 193] width 202 height 18
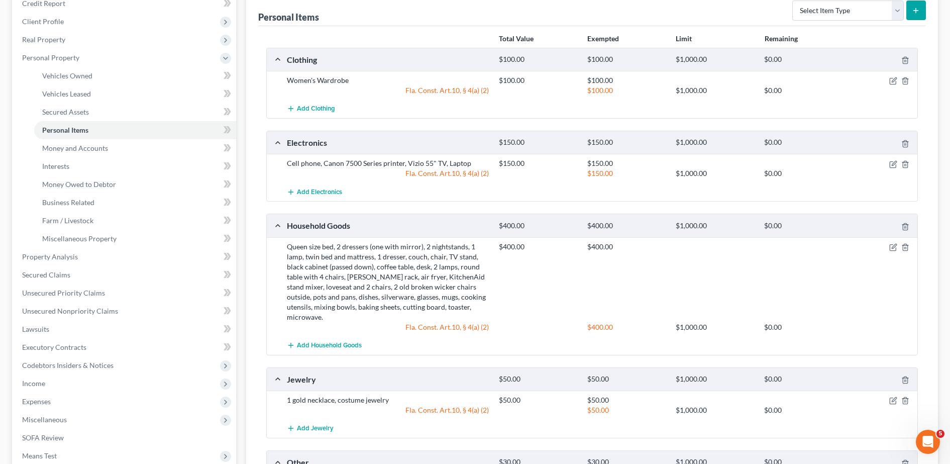
scroll to position [136, 0]
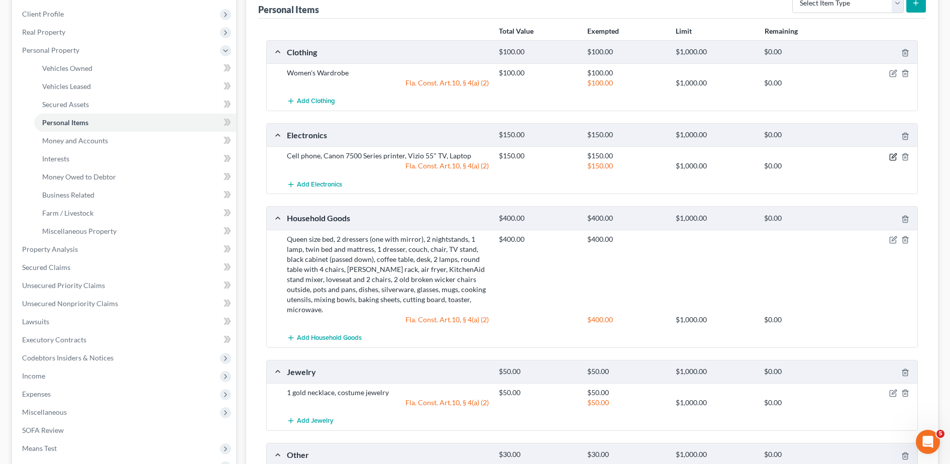
click at [895, 157] on icon "button" at bounding box center [894, 157] width 8 height 8
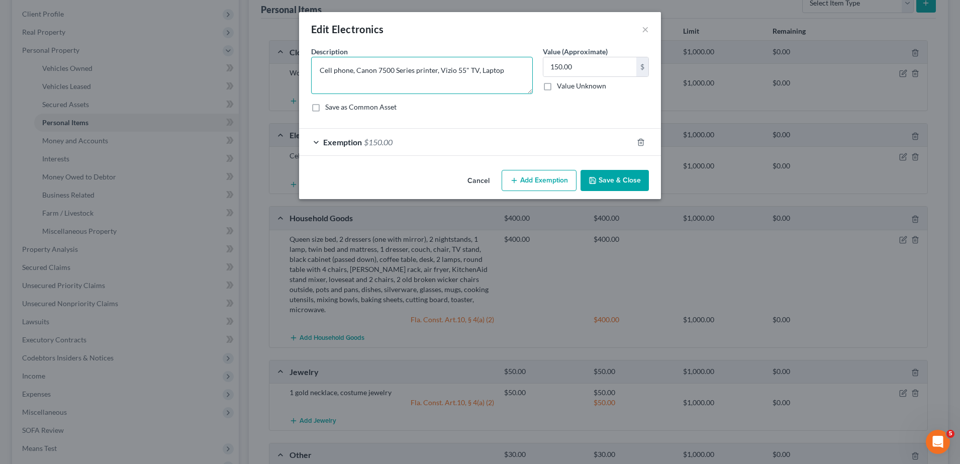
drag, startPoint x: 414, startPoint y: 73, endPoint x: 357, endPoint y: 69, distance: 56.9
click at [357, 69] on textarea "Cell phone, Canon 7500 Series printer, Vizio 55" TV, Laptop" at bounding box center [422, 75] width 222 height 37
click at [397, 70] on textarea "Cell phone, printer, Vizio 55" TV, Laptop" at bounding box center [422, 75] width 222 height 37
click at [407, 72] on textarea "Cell phone, printer, 55" TV, Laptop" at bounding box center [422, 75] width 222 height 37
type textarea "Cell phone, printer, 55" TV, laptop"
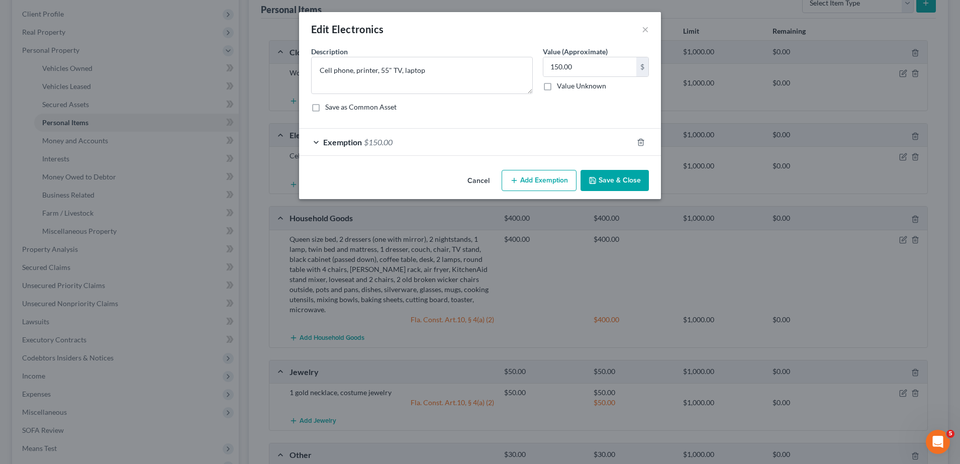
click at [615, 177] on button "Save & Close" at bounding box center [615, 180] width 68 height 21
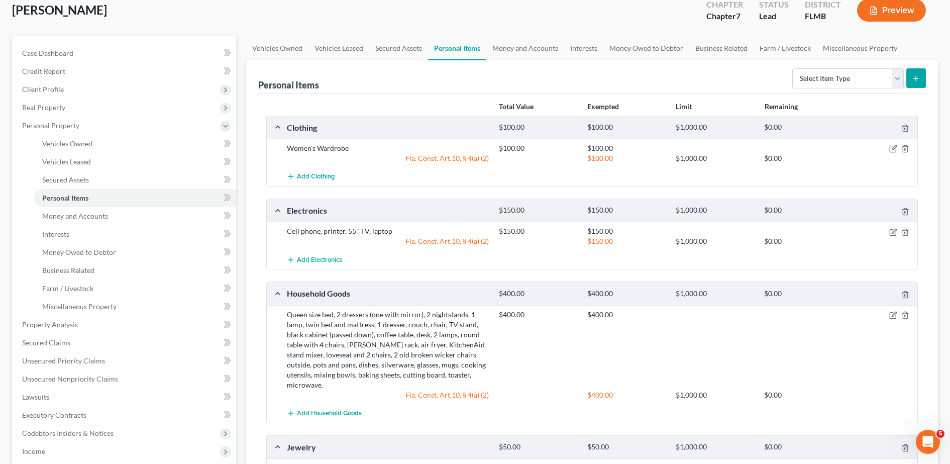
scroll to position [17, 0]
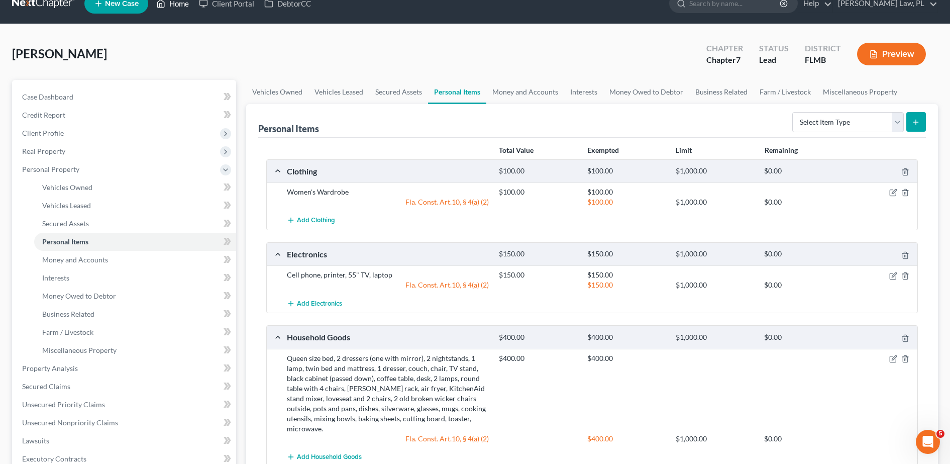
click at [160, 11] on link "Home" at bounding box center [172, 3] width 43 height 18
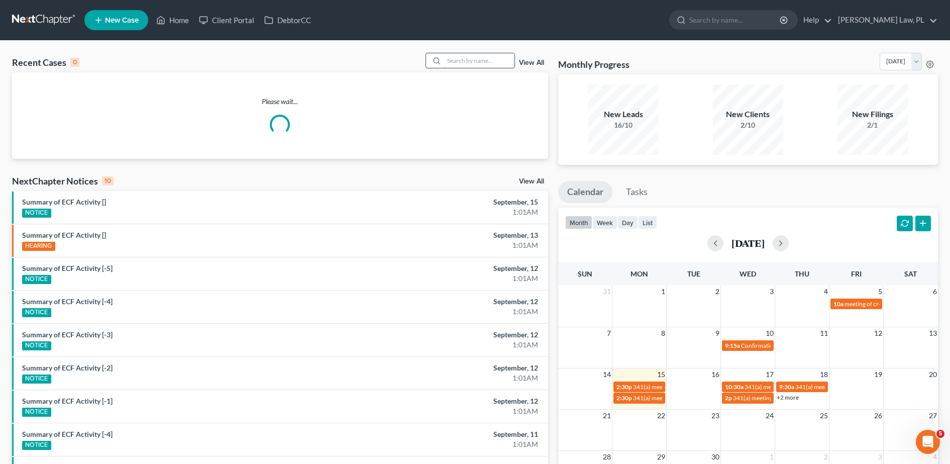
click at [462, 56] on input "search" at bounding box center [479, 60] width 70 height 15
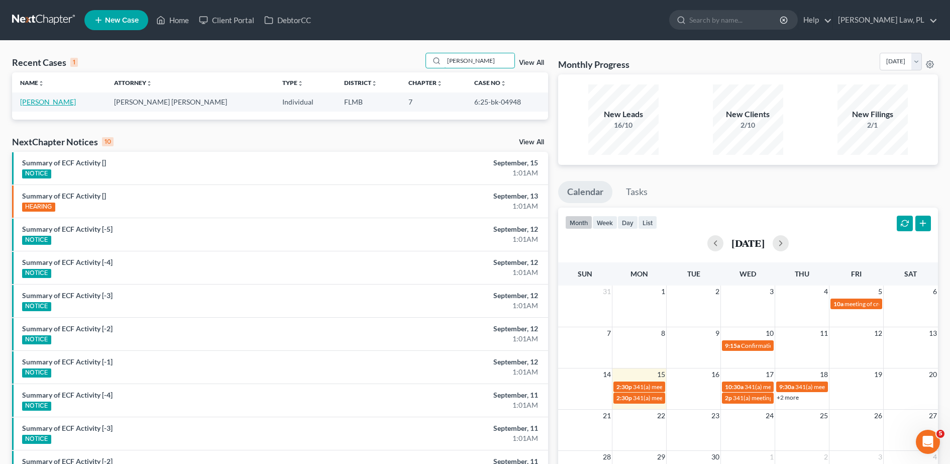
type input "[PERSON_NAME]"
click at [59, 103] on link "[PERSON_NAME]" at bounding box center [48, 102] width 56 height 9
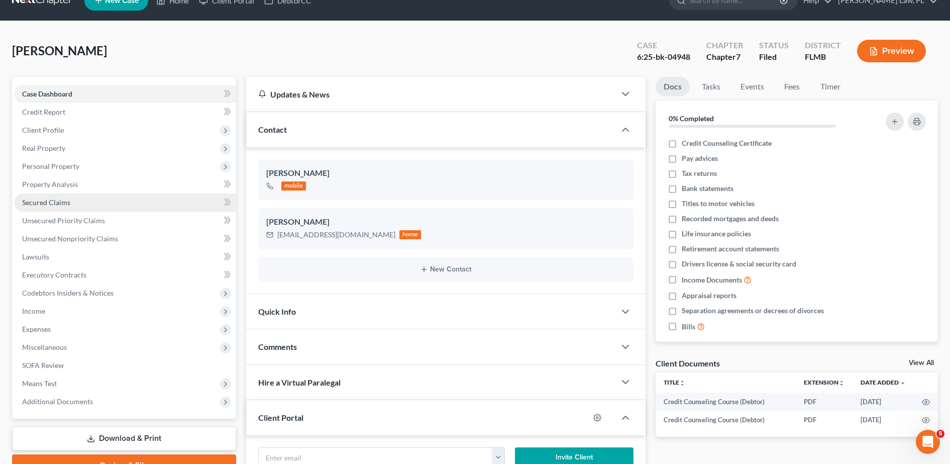
scroll to position [24, 0]
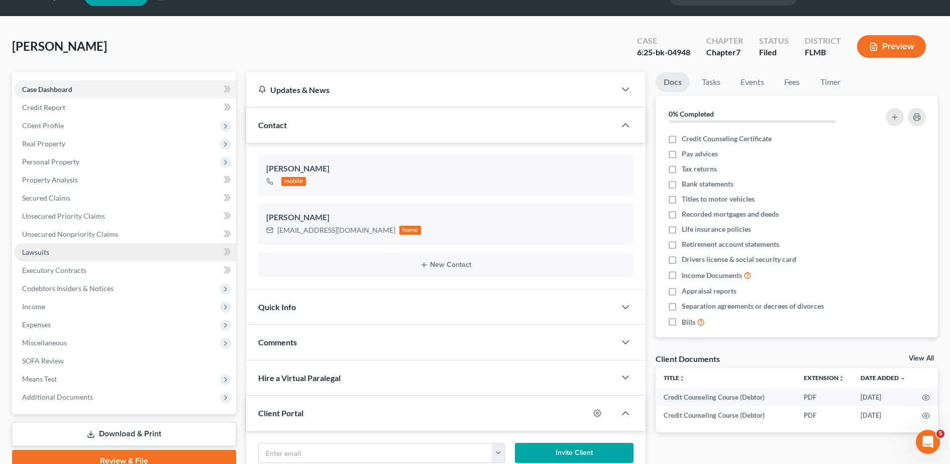
click at [77, 254] on link "Lawsuits" at bounding box center [125, 252] width 222 height 18
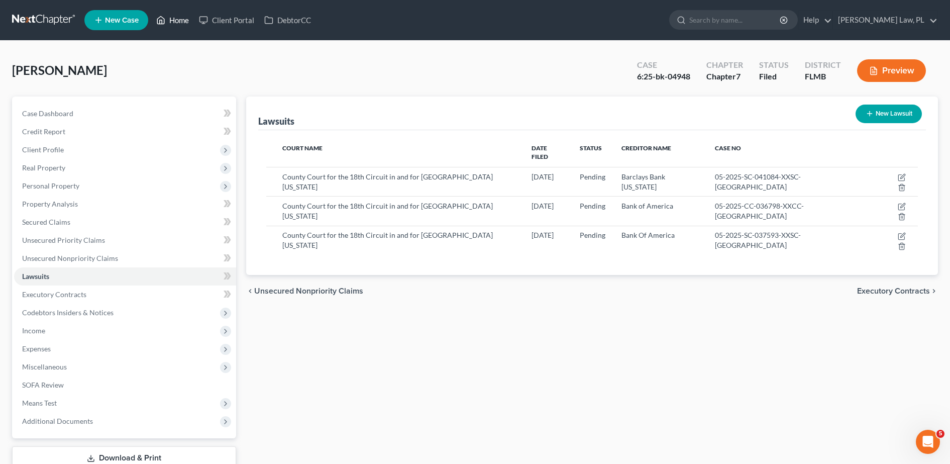
click at [170, 21] on link "Home" at bounding box center [172, 20] width 43 height 18
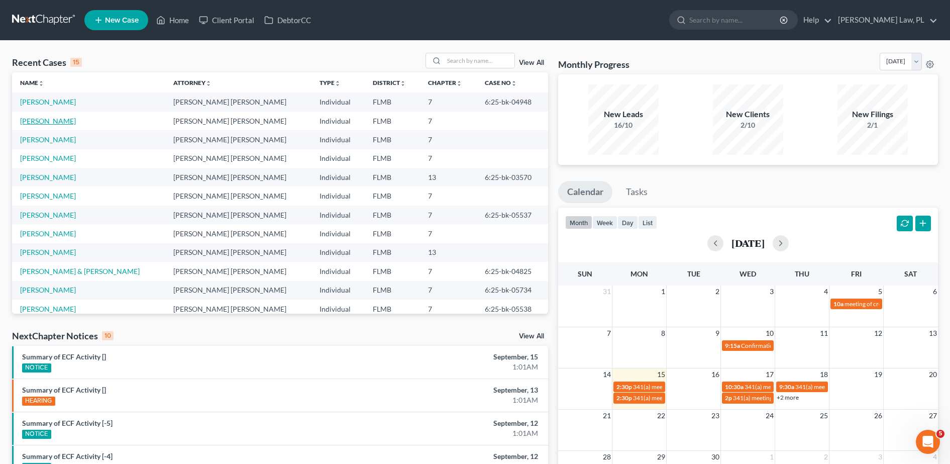
click at [62, 124] on link "[PERSON_NAME]" at bounding box center [48, 121] width 56 height 9
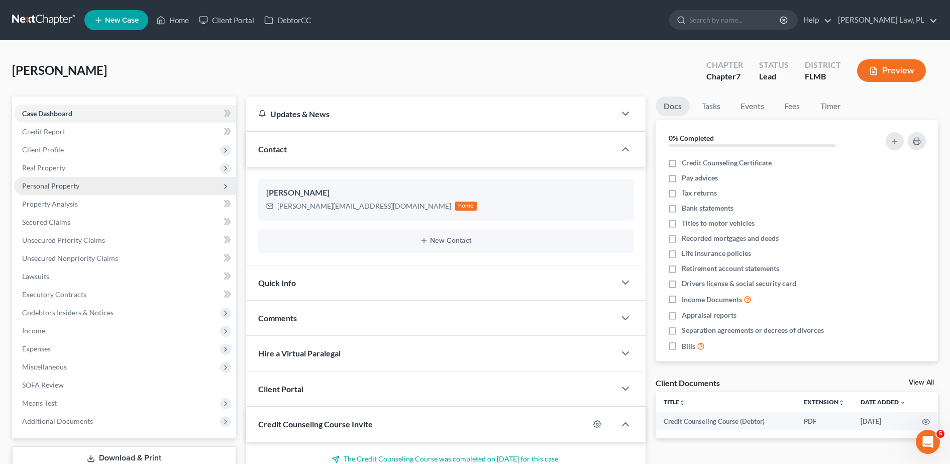
click at [71, 182] on span "Personal Property" at bounding box center [50, 185] width 57 height 9
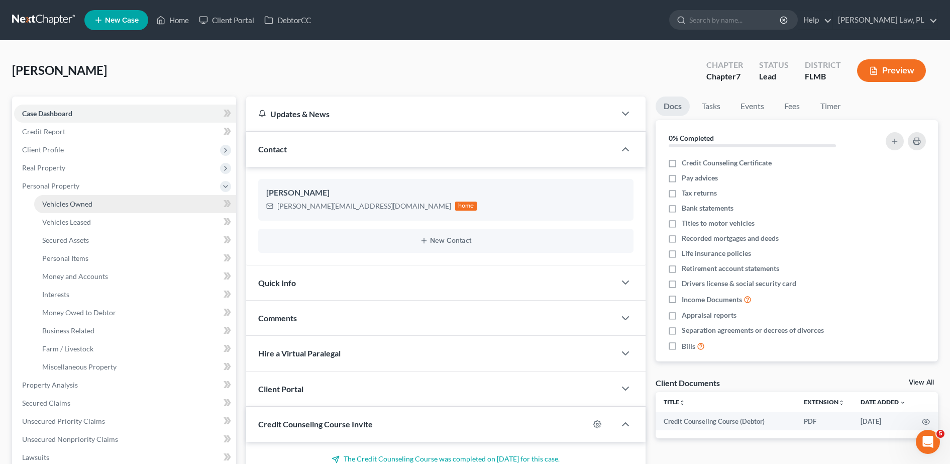
click at [75, 208] on span "Vehicles Owned" at bounding box center [67, 204] width 50 height 9
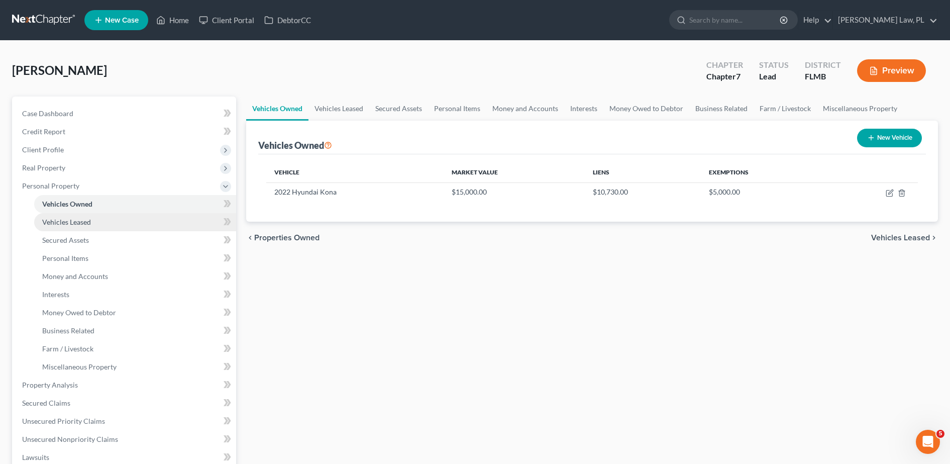
click at [74, 221] on span "Vehicles Leased" at bounding box center [66, 222] width 49 height 9
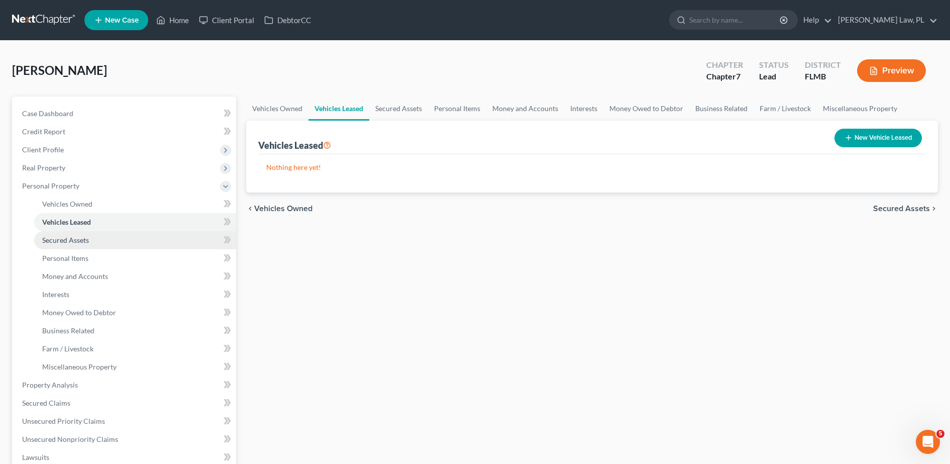
click at [76, 242] on span "Secured Assets" at bounding box center [65, 240] width 47 height 9
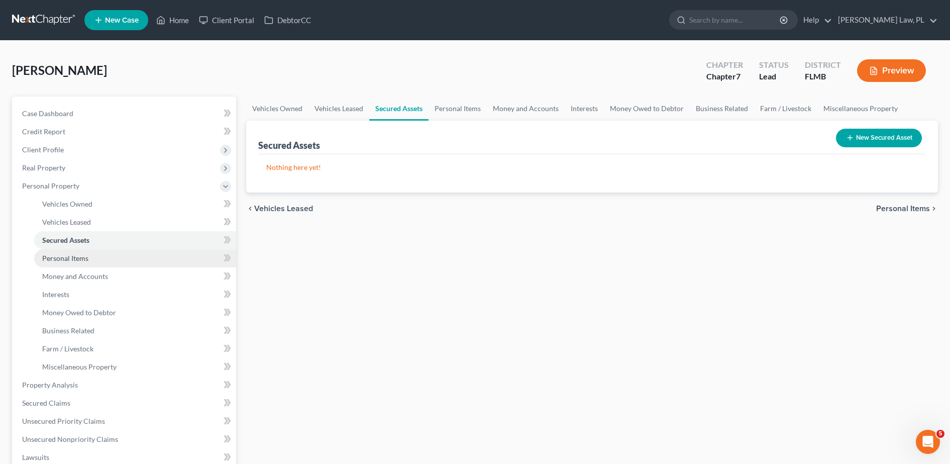
click at [80, 259] on span "Personal Items" at bounding box center [65, 258] width 46 height 9
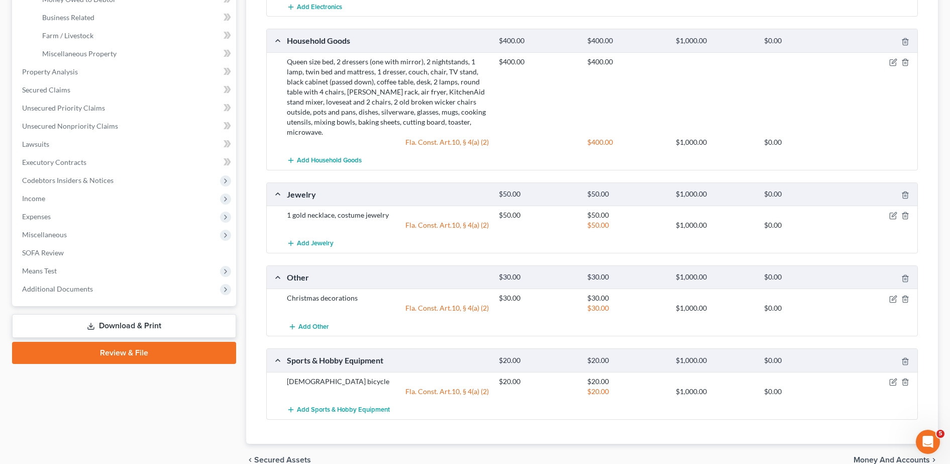
scroll to position [314, 0]
click at [894, 212] on icon "button" at bounding box center [894, 214] width 5 height 5
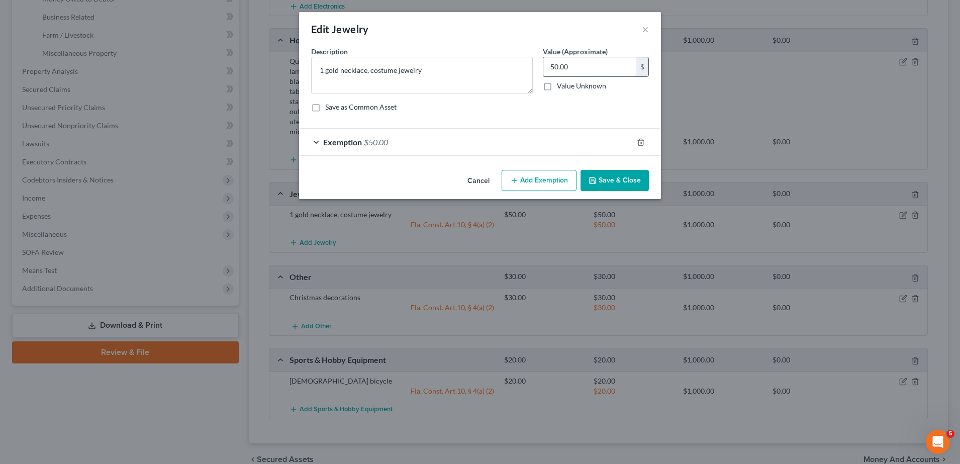
click at [598, 67] on input "50.00" at bounding box center [589, 66] width 93 height 19
click at [513, 133] on div "Exemption $50.00" at bounding box center [466, 142] width 334 height 27
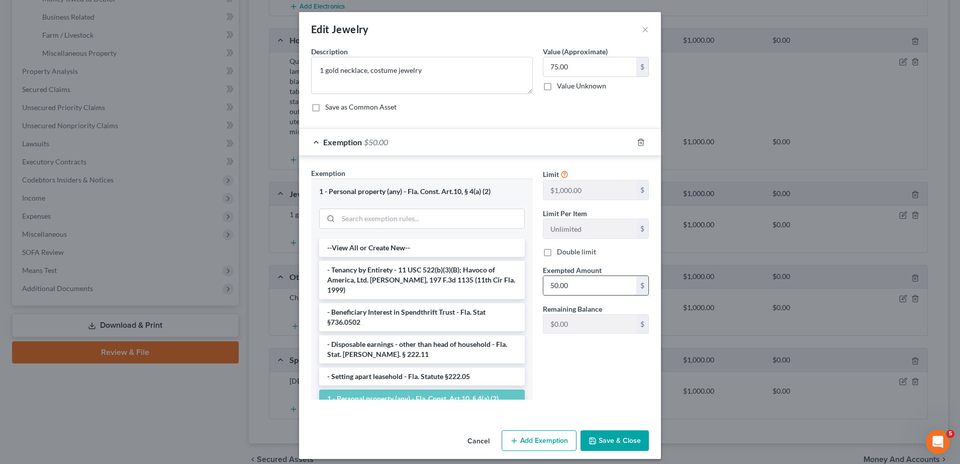
click at [582, 278] on input "50.00" at bounding box center [589, 285] width 93 height 19
click at [579, 74] on input "75.00" at bounding box center [589, 66] width 93 height 19
type input "50.00"
click at [606, 443] on button "Save & Close" at bounding box center [615, 440] width 68 height 21
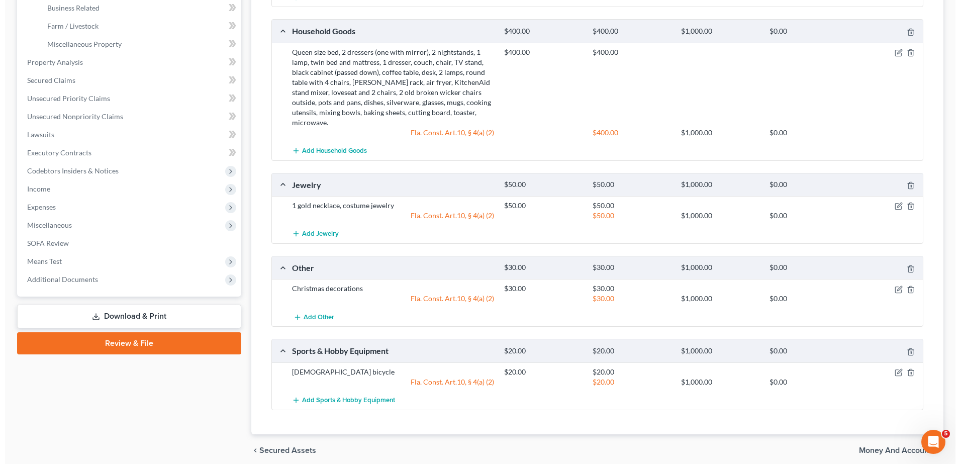
scroll to position [325, 0]
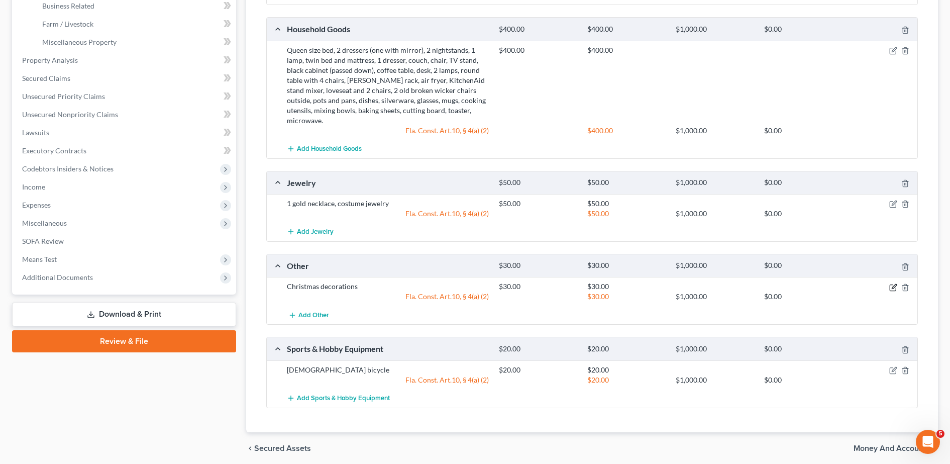
click at [892, 283] on icon "button" at bounding box center [894, 287] width 8 height 8
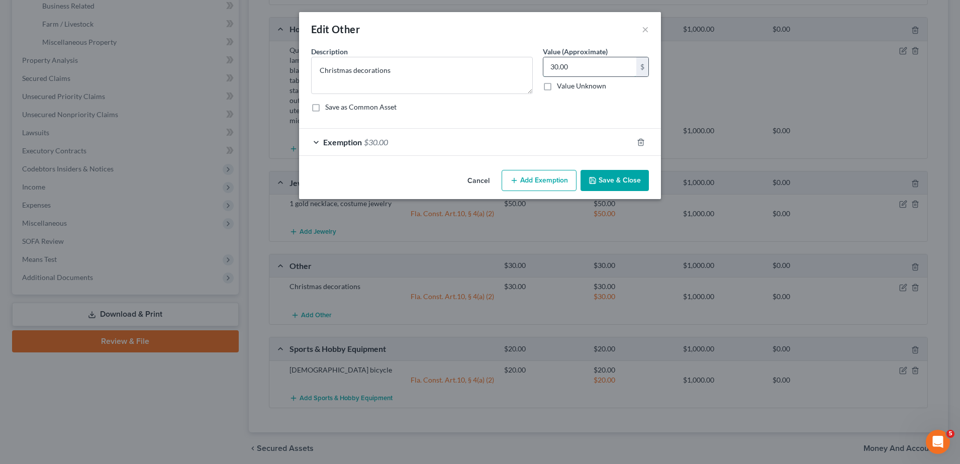
click at [594, 68] on input "30.00" at bounding box center [589, 66] width 93 height 19
type input "20.00"
click at [483, 135] on div "Exemption $30.00" at bounding box center [466, 142] width 334 height 27
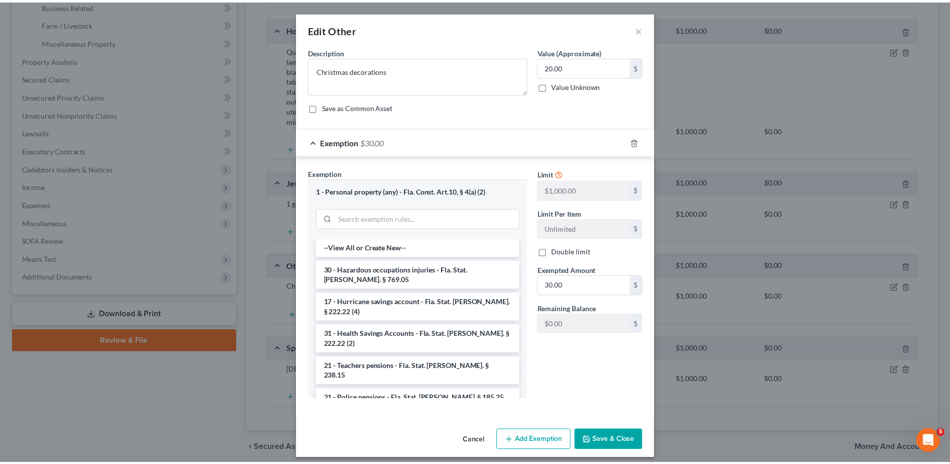
scroll to position [7, 0]
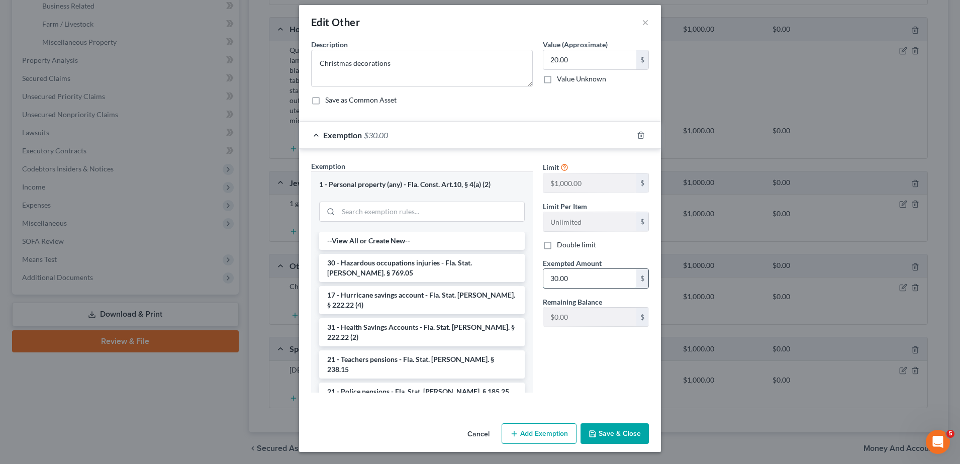
click at [606, 275] on input "30.00" at bounding box center [589, 278] width 93 height 19
type input "20.00"
click at [575, 349] on div "Limit $1,000.00 $ Limit Per Item Unlimited $ Double limit Exempted Amount * 20.…" at bounding box center [596, 280] width 116 height 239
click at [594, 434] on button "Save & Close" at bounding box center [615, 433] width 68 height 21
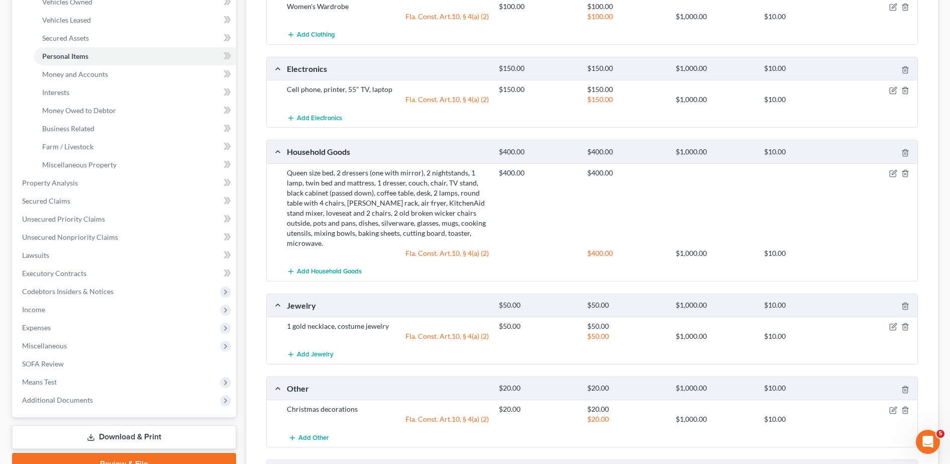
scroll to position [177, 0]
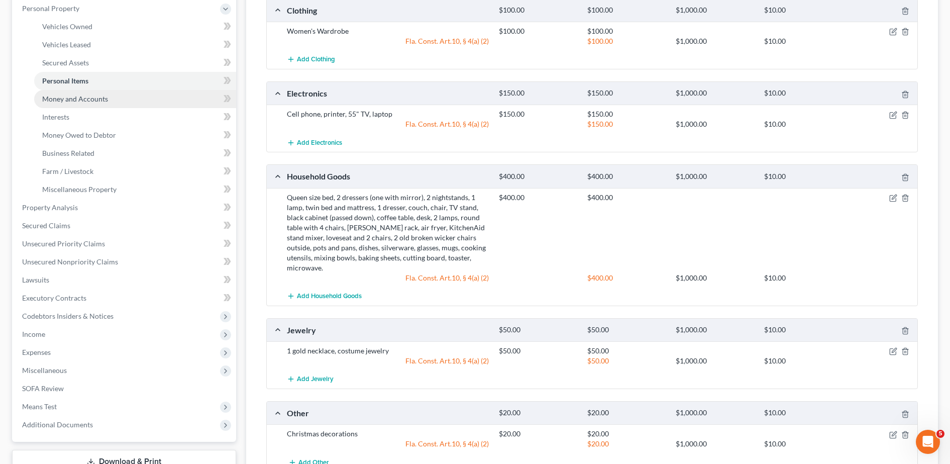
click at [144, 102] on link "Money and Accounts" at bounding box center [135, 99] width 202 height 18
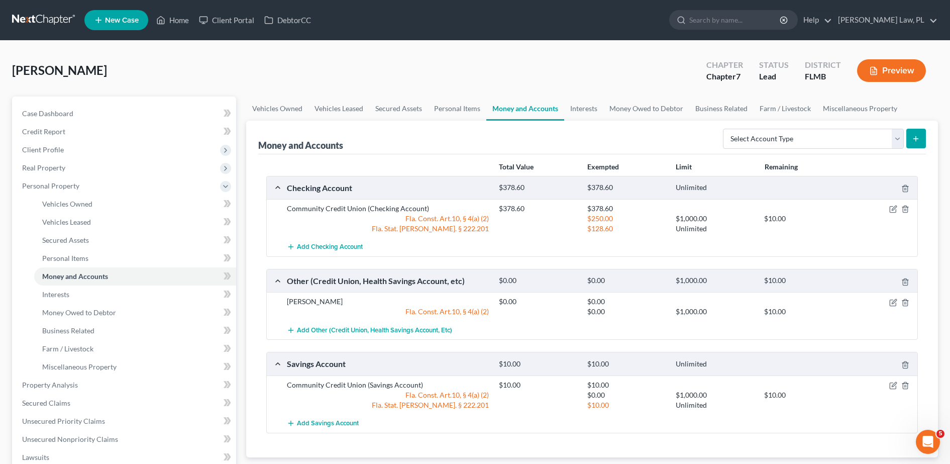
scroll to position [156, 0]
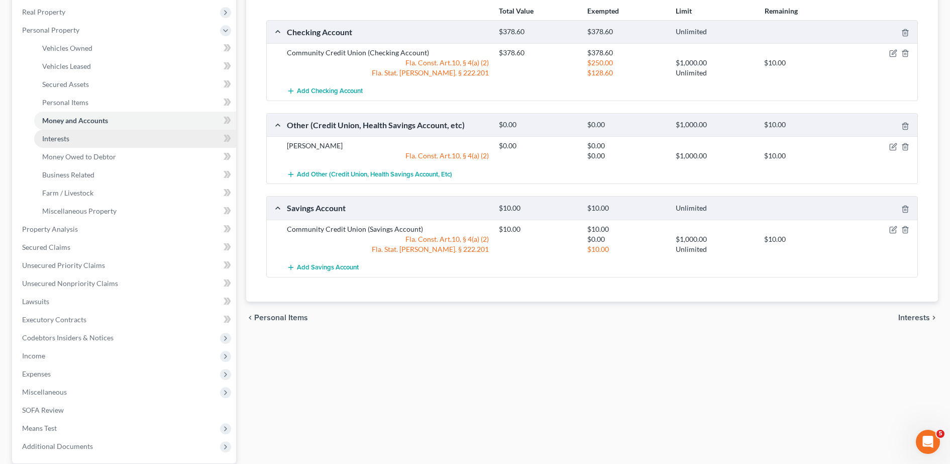
click at [134, 146] on link "Interests" at bounding box center [135, 139] width 202 height 18
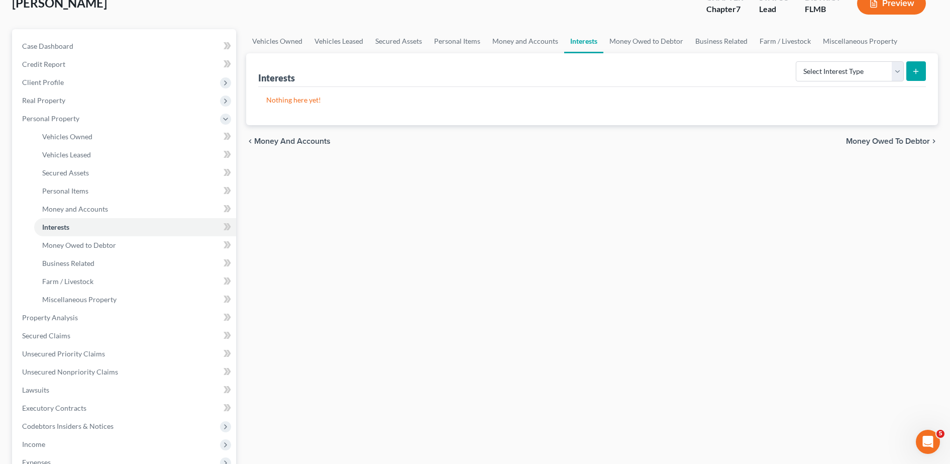
scroll to position [73, 0]
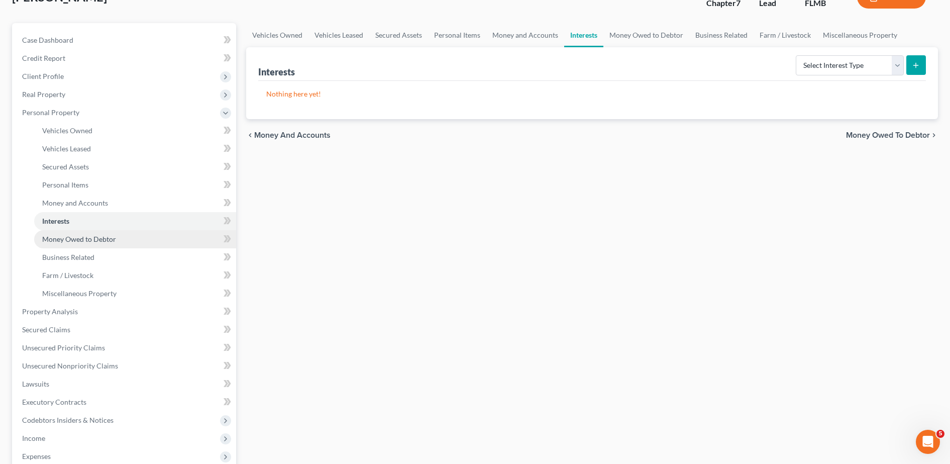
click at [149, 241] on link "Money Owed to Debtor" at bounding box center [135, 239] width 202 height 18
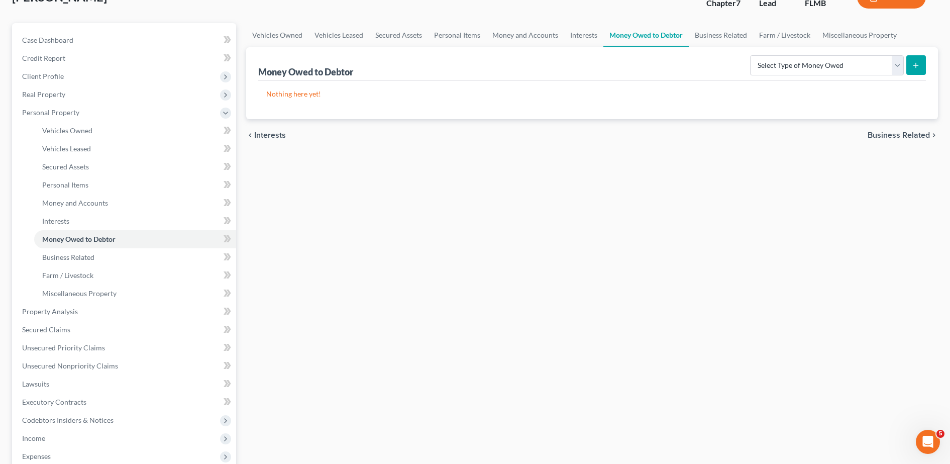
scroll to position [80, 0]
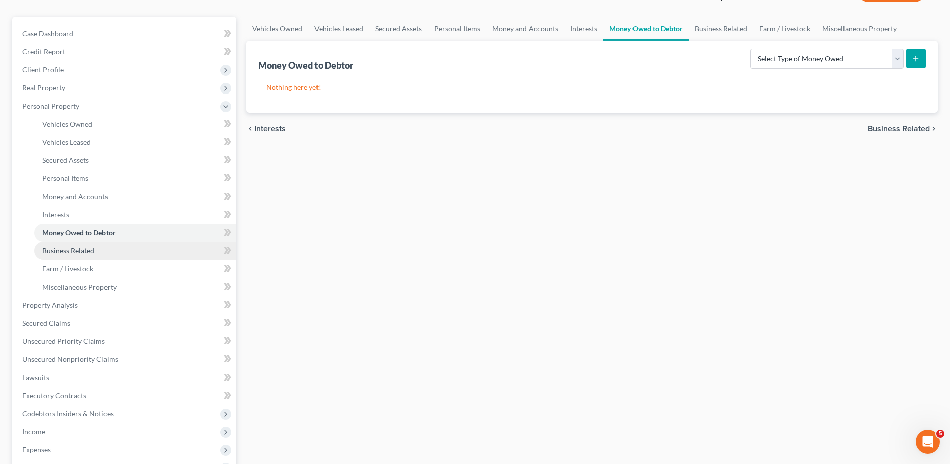
click at [135, 257] on link "Business Related" at bounding box center [135, 251] width 202 height 18
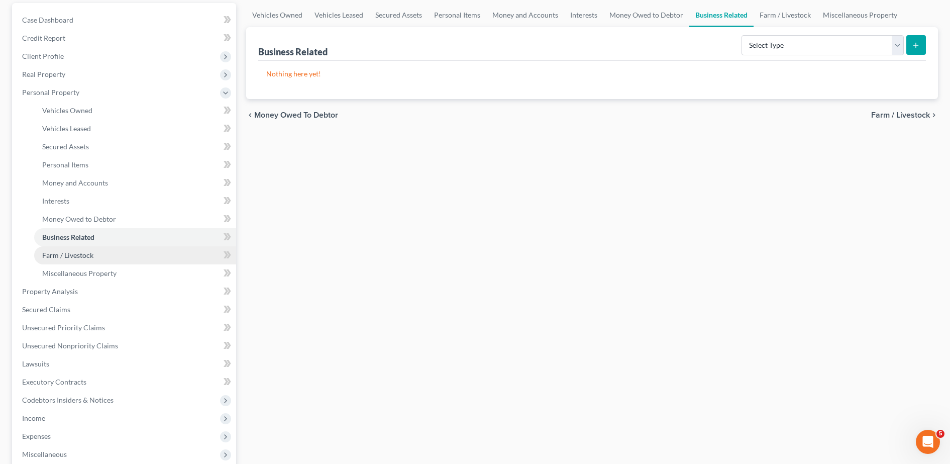
click at [146, 255] on link "Farm / Livestock" at bounding box center [135, 255] width 202 height 18
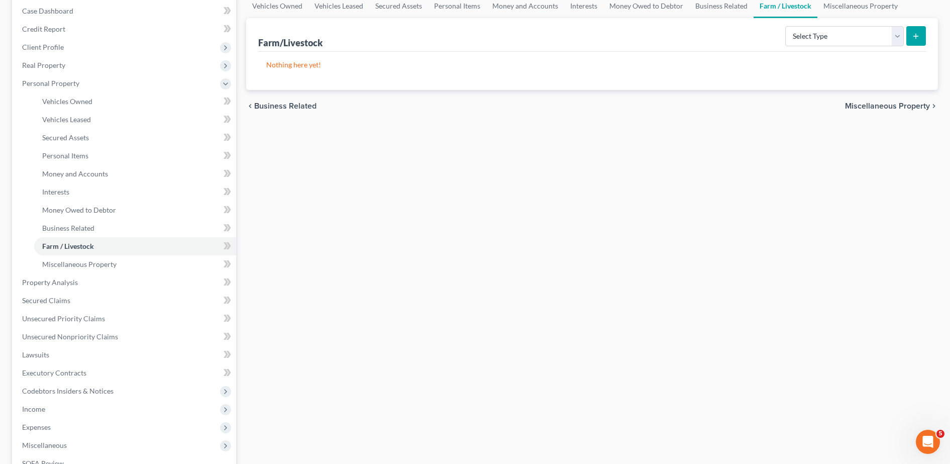
scroll to position [104, 0]
click at [169, 261] on link "Miscellaneous Property" at bounding box center [135, 263] width 202 height 18
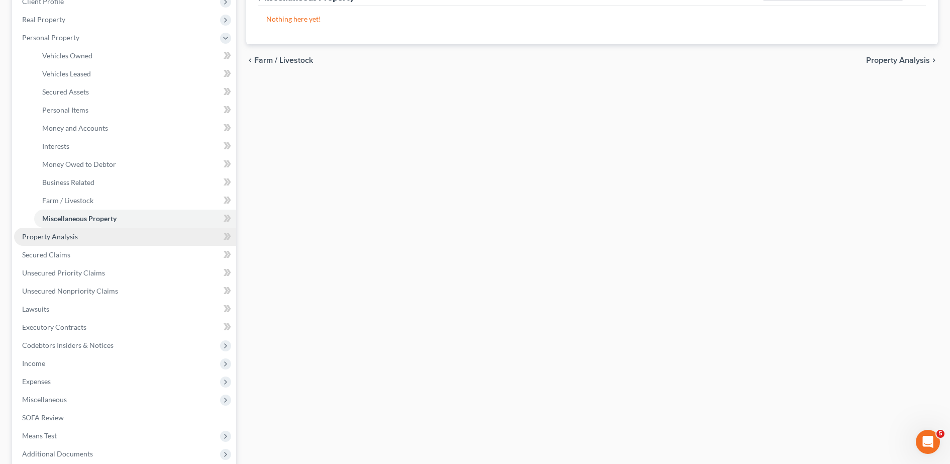
click at [146, 242] on link "Property Analysis" at bounding box center [125, 237] width 222 height 18
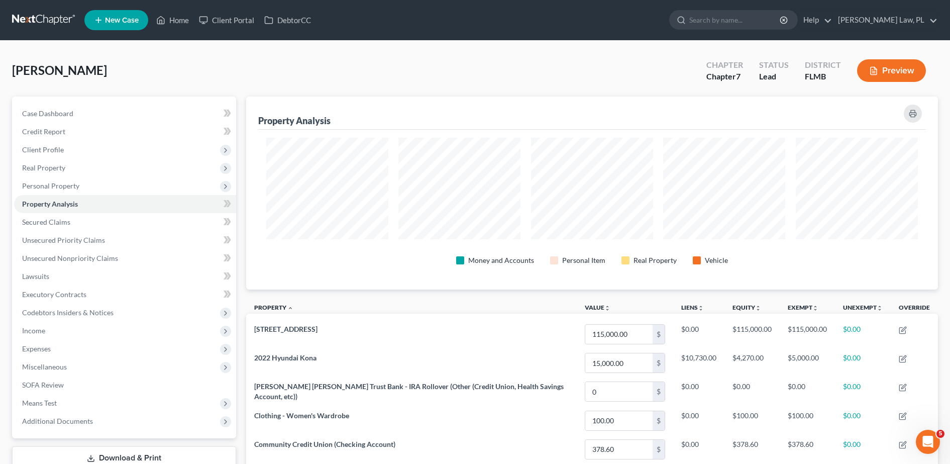
scroll to position [193, 693]
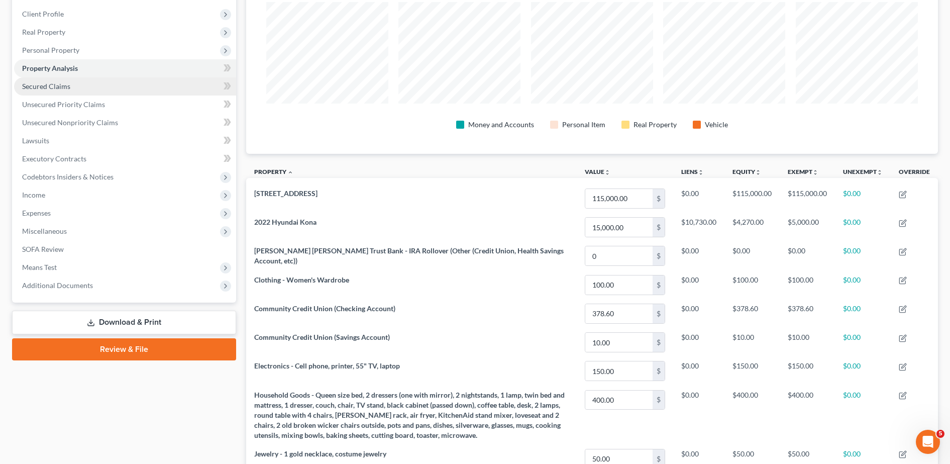
click at [73, 84] on link "Secured Claims" at bounding box center [125, 86] width 222 height 18
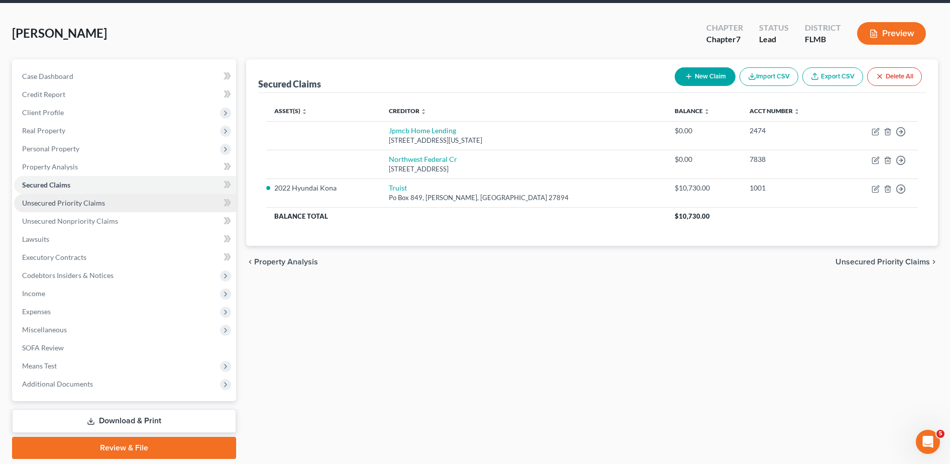
click at [117, 209] on link "Unsecured Priority Claims" at bounding box center [125, 203] width 222 height 18
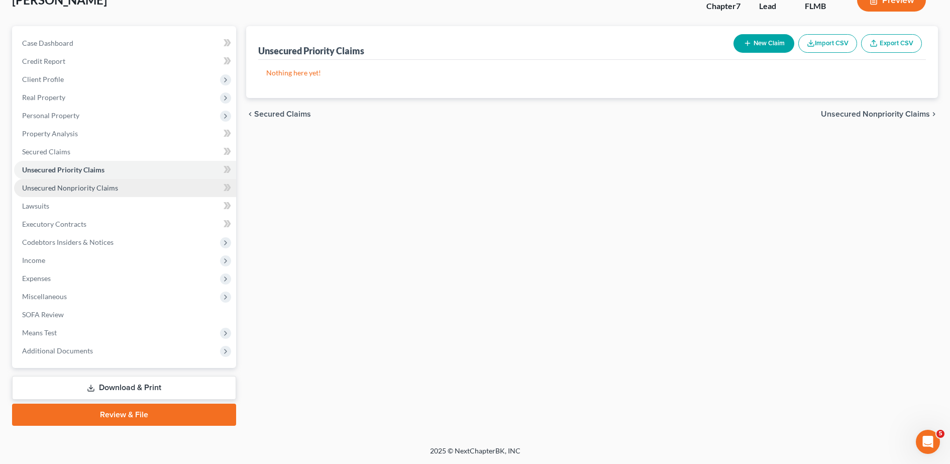
click at [153, 195] on link "Unsecured Nonpriority Claims" at bounding box center [125, 188] width 222 height 18
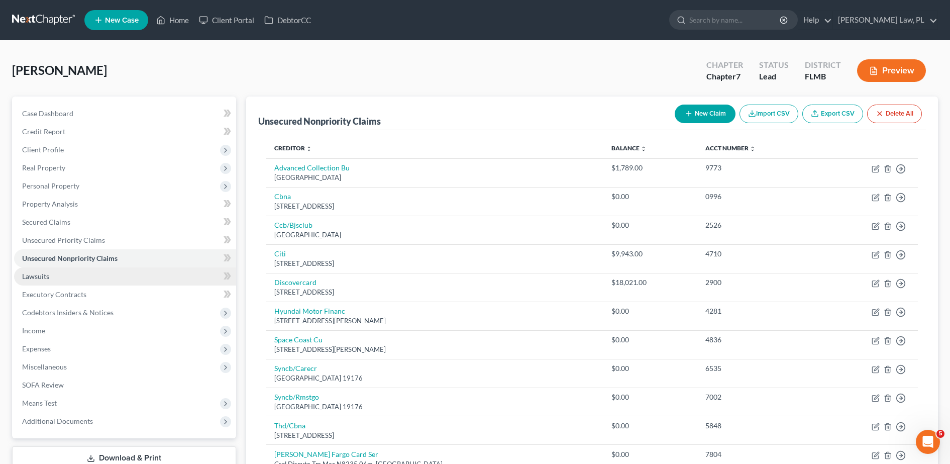
click at [79, 273] on link "Lawsuits" at bounding box center [125, 276] width 222 height 18
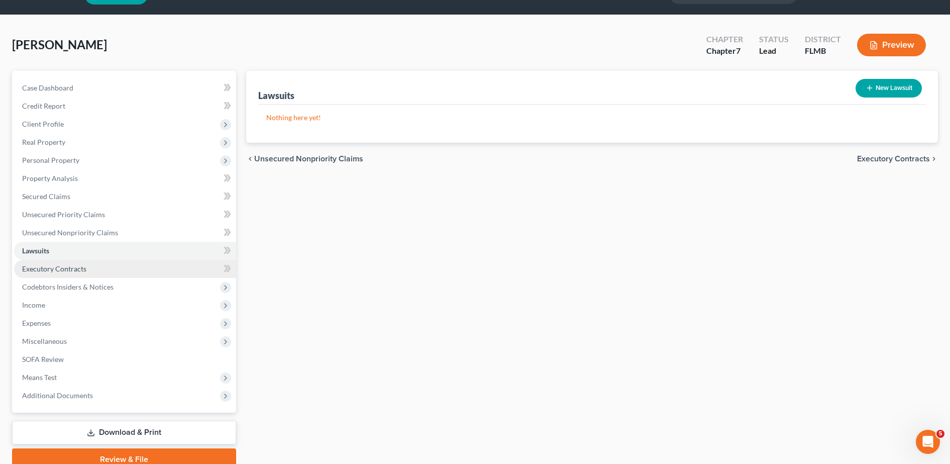
click at [142, 270] on link "Executory Contracts" at bounding box center [125, 269] width 222 height 18
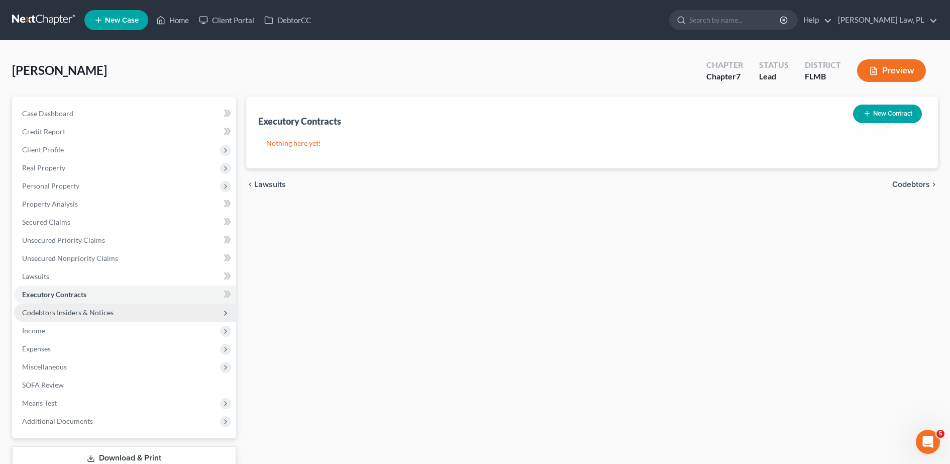
click at [116, 308] on span "Codebtors Insiders & Notices" at bounding box center [125, 313] width 222 height 18
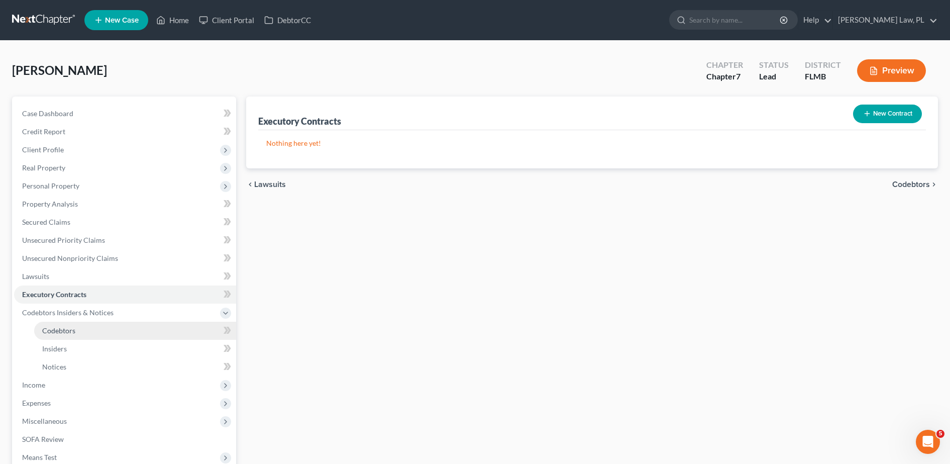
click at [80, 331] on link "Codebtors" at bounding box center [135, 331] width 202 height 18
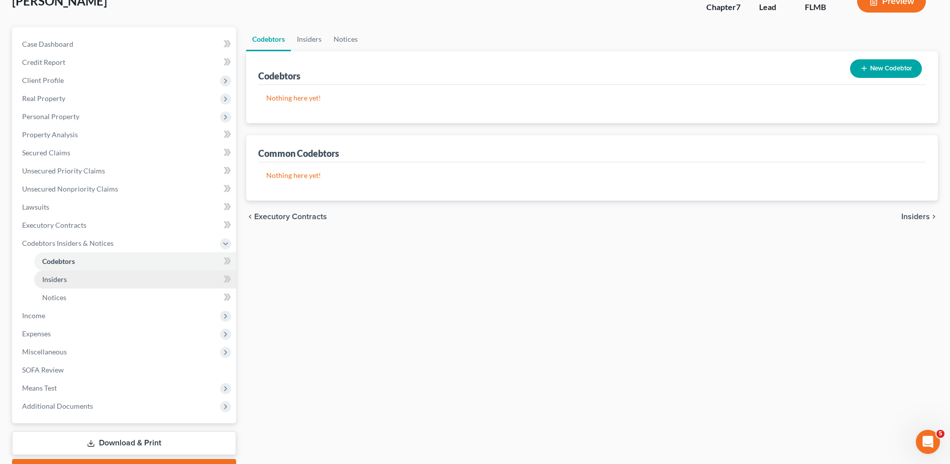
click at [77, 287] on link "Insiders" at bounding box center [135, 279] width 202 height 18
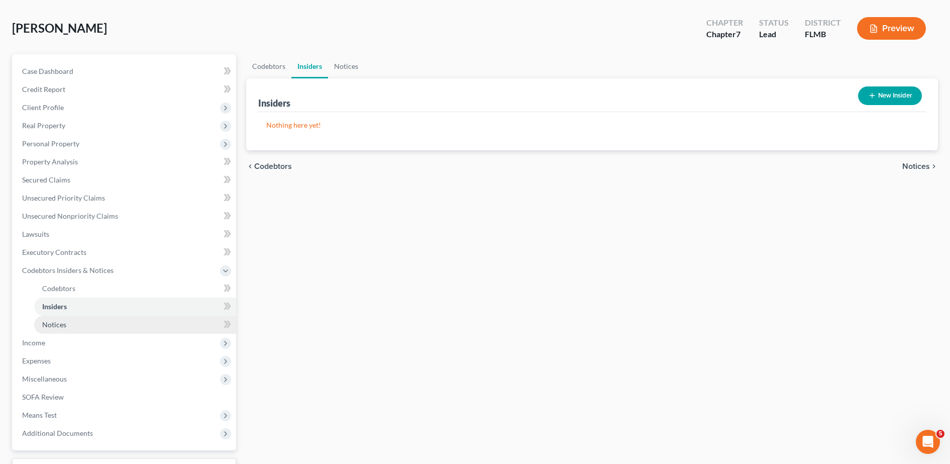
click at [84, 321] on link "Notices" at bounding box center [135, 325] width 202 height 18
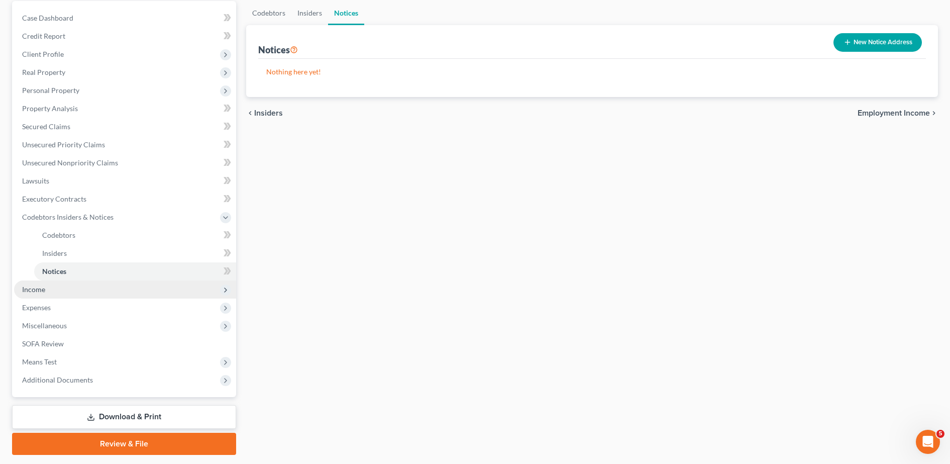
click at [37, 289] on span "Income" at bounding box center [33, 289] width 23 height 9
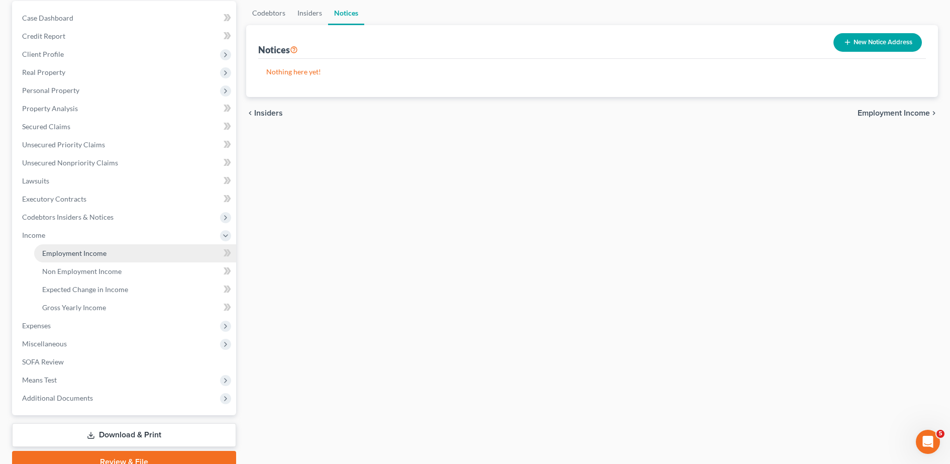
click at [87, 252] on span "Employment Income" at bounding box center [74, 253] width 64 height 9
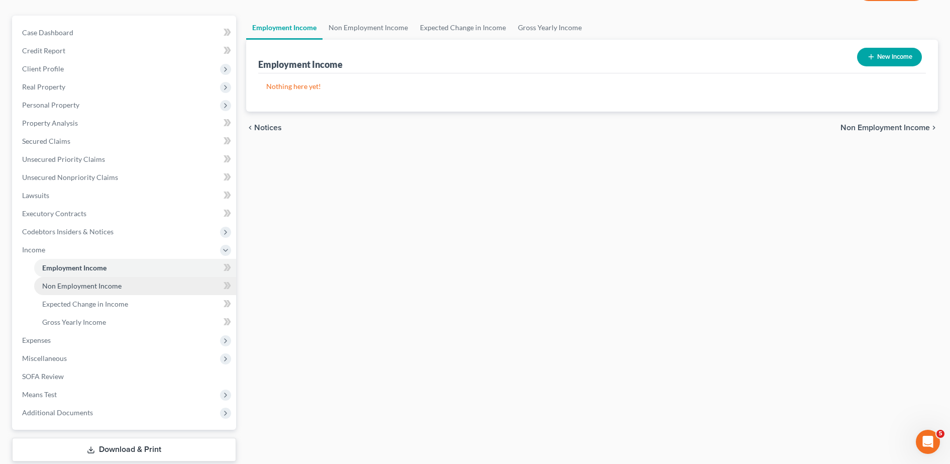
click at [130, 290] on link "Non Employment Income" at bounding box center [135, 286] width 202 height 18
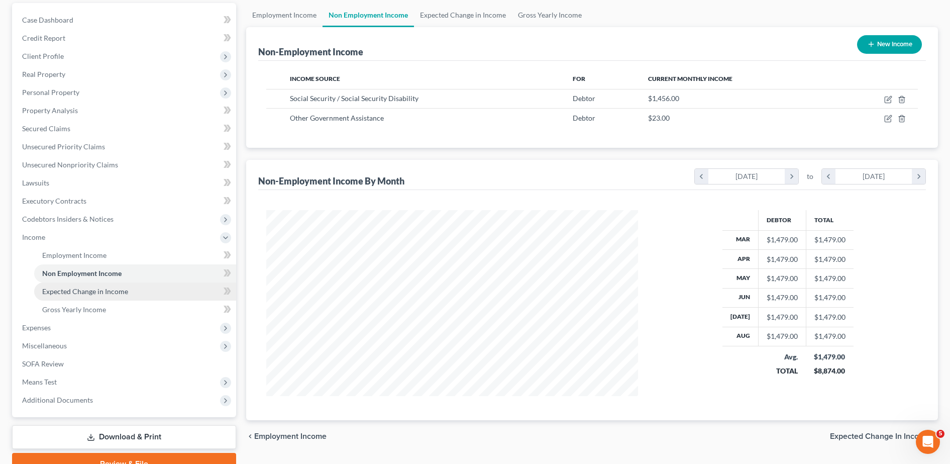
click at [129, 295] on link "Expected Change in Income" at bounding box center [135, 291] width 202 height 18
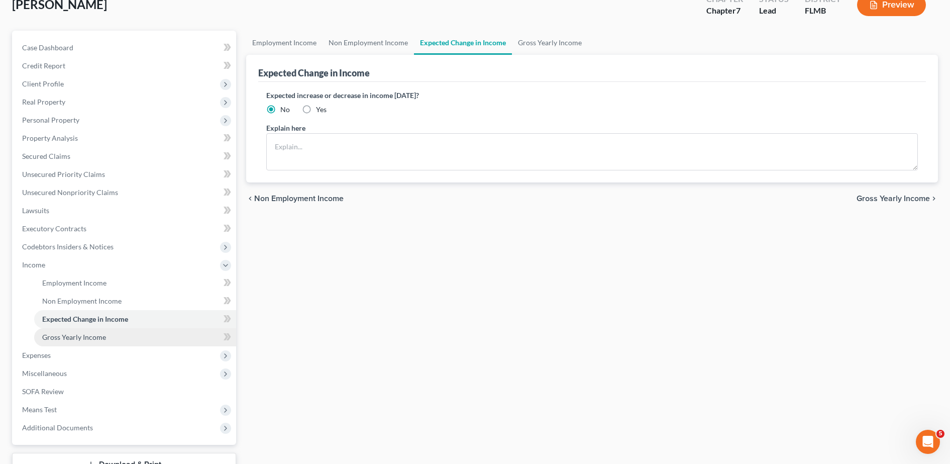
click at [112, 335] on link "Gross Yearly Income" at bounding box center [135, 337] width 202 height 18
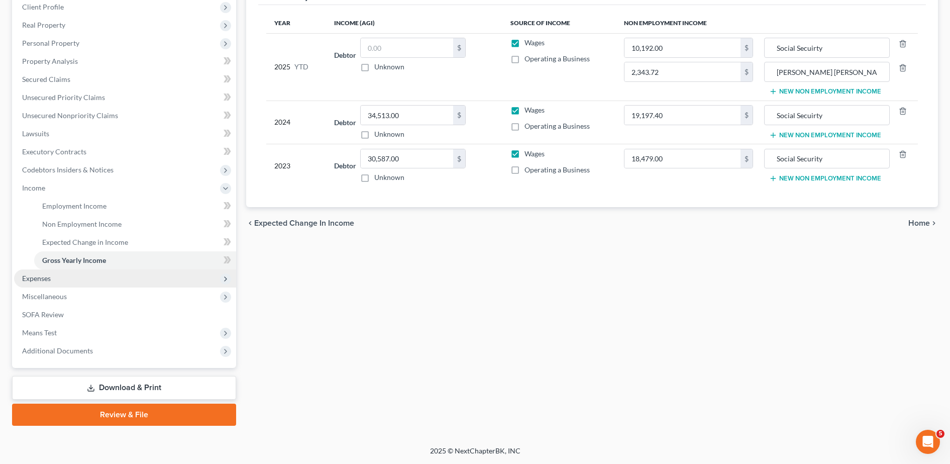
click at [94, 278] on span "Expenses" at bounding box center [125, 278] width 222 height 18
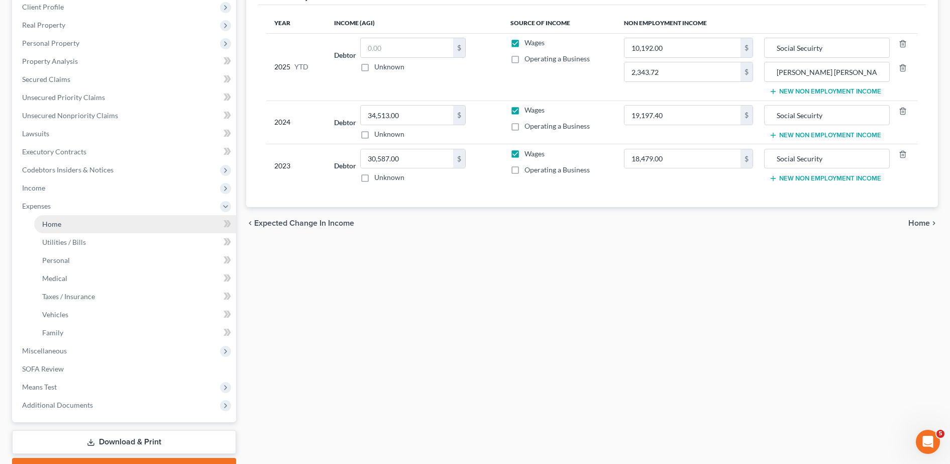
click at [96, 226] on link "Home" at bounding box center [135, 224] width 202 height 18
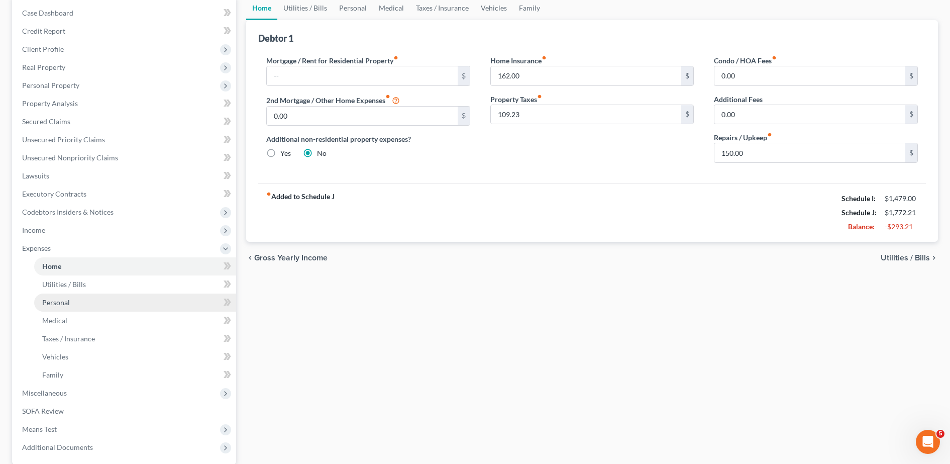
click at [118, 309] on link "Personal" at bounding box center [135, 303] width 202 height 18
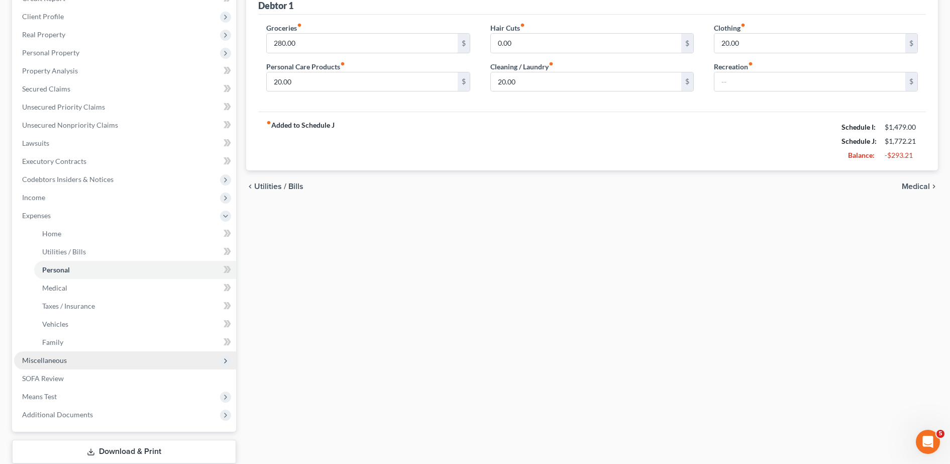
click at [86, 359] on span "Miscellaneous" at bounding box center [125, 360] width 222 height 18
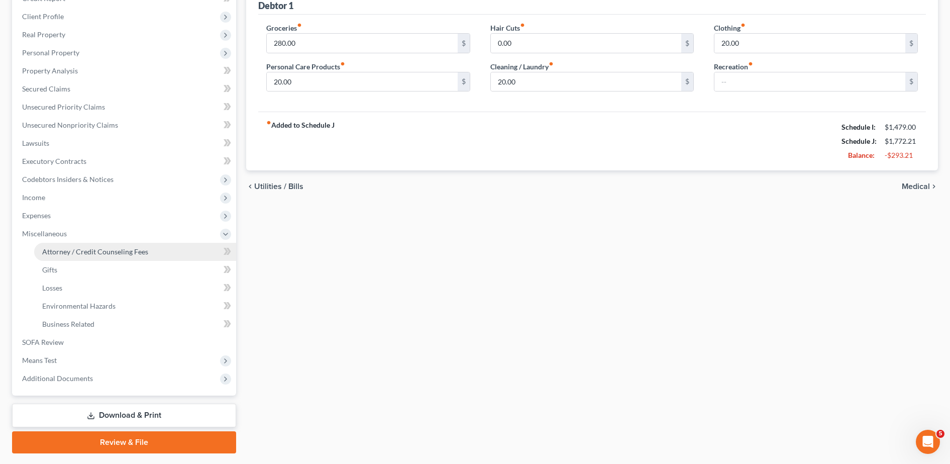
click at [116, 260] on link "Attorney / Credit Counseling Fees" at bounding box center [135, 252] width 202 height 18
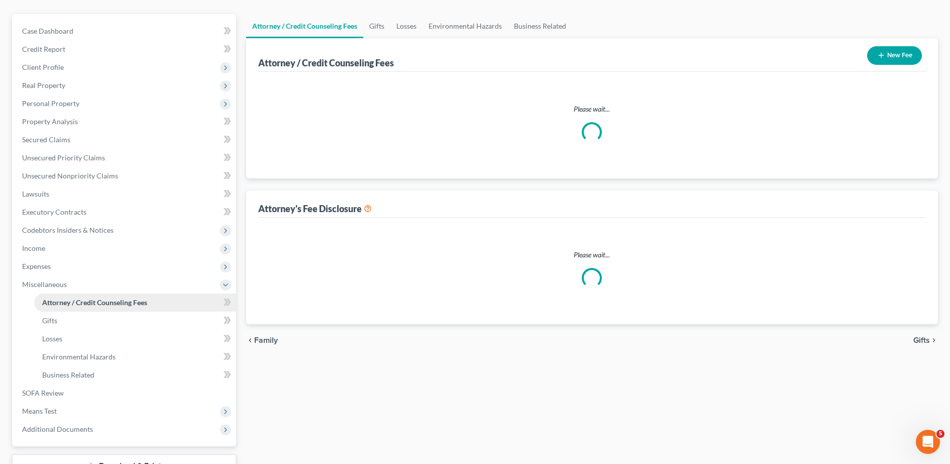
select select "0"
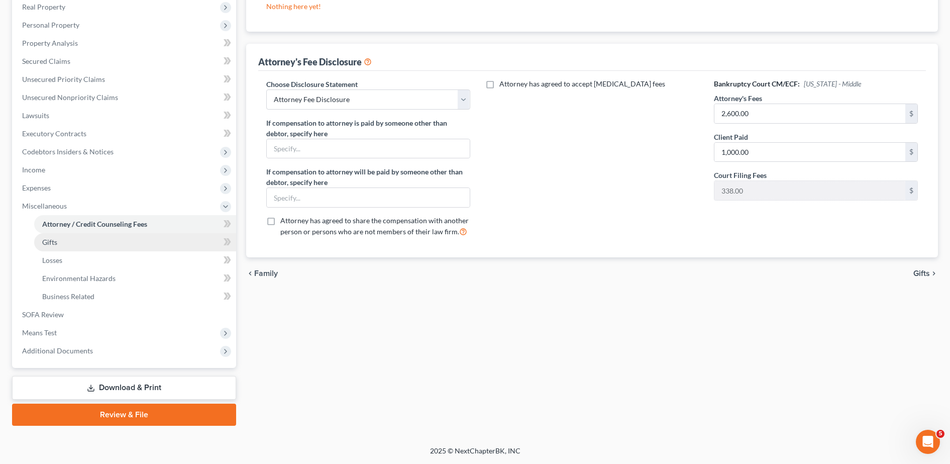
click at [121, 244] on link "Gifts" at bounding box center [135, 242] width 202 height 18
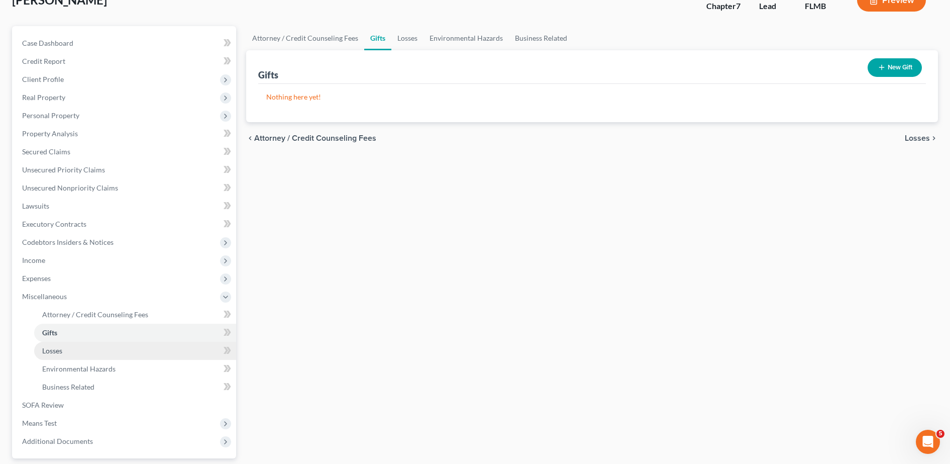
click at [90, 355] on link "Losses" at bounding box center [135, 351] width 202 height 18
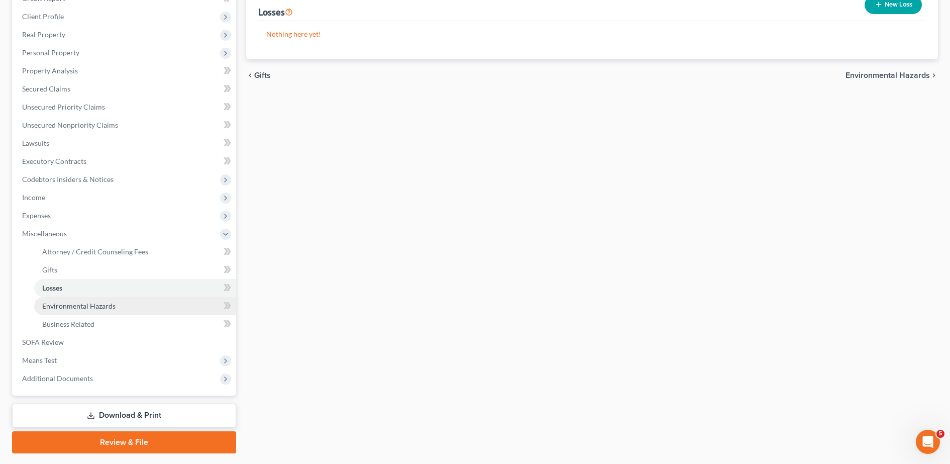
click at [61, 307] on span "Environmental Hazards" at bounding box center [78, 306] width 73 height 9
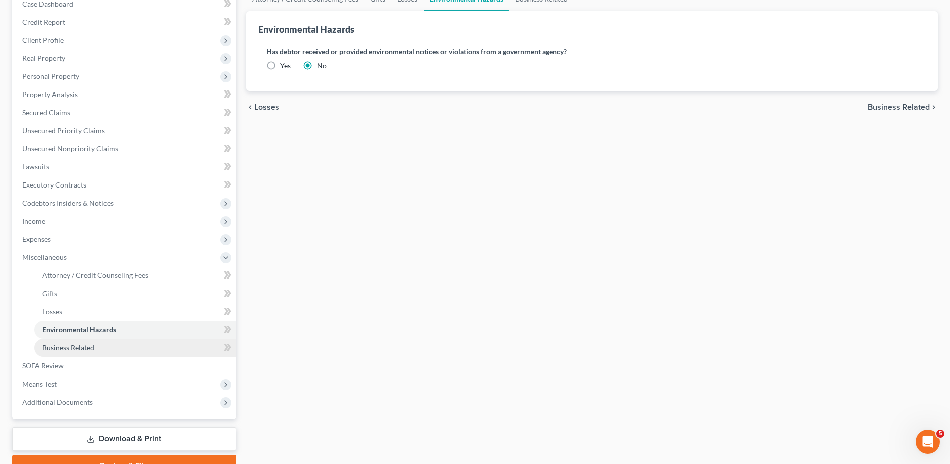
click at [86, 351] on span "Business Related" at bounding box center [68, 347] width 52 height 9
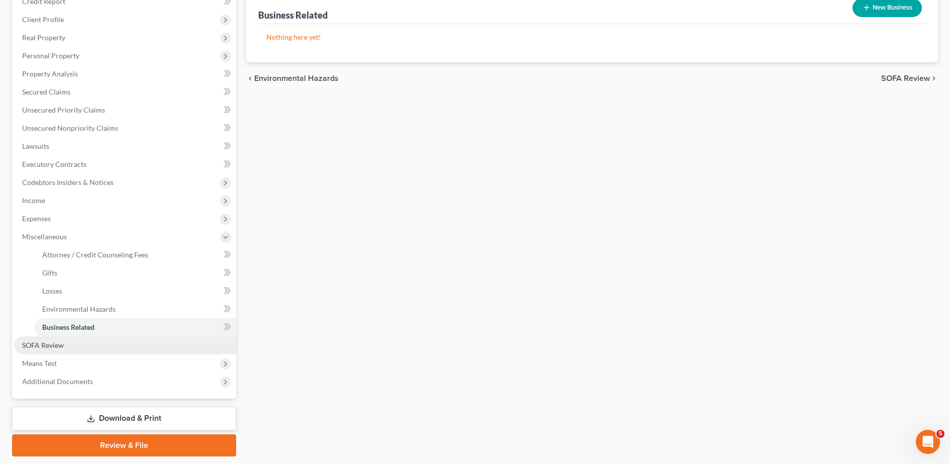
click at [75, 349] on link "SOFA Review" at bounding box center [125, 345] width 222 height 18
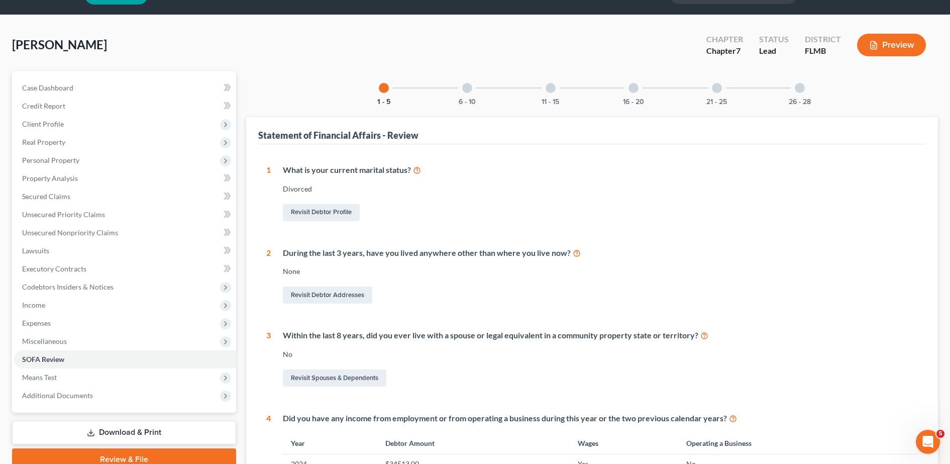
click at [465, 81] on div "6 - 10" at bounding box center [467, 88] width 34 height 34
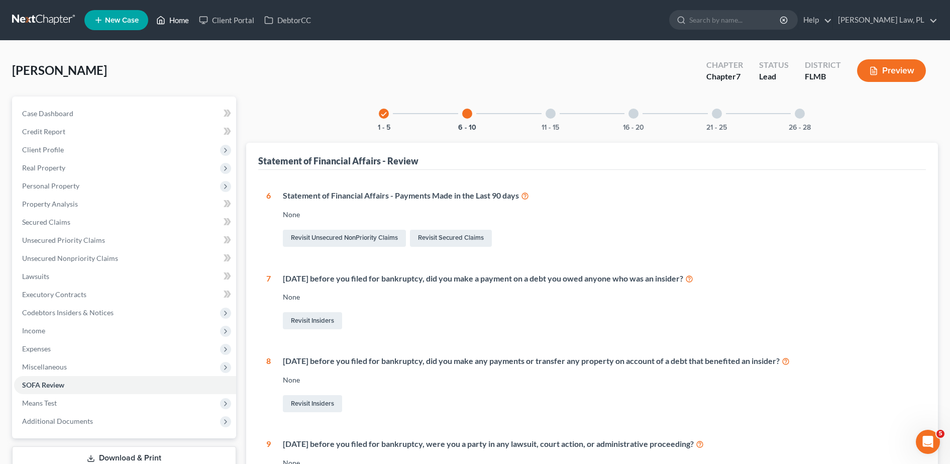
click at [174, 22] on link "Home" at bounding box center [172, 20] width 43 height 18
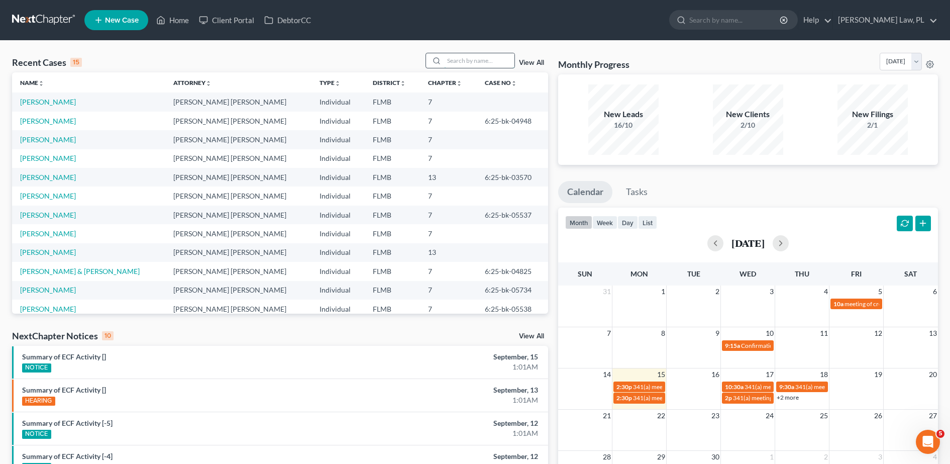
click at [486, 59] on input "search" at bounding box center [479, 60] width 70 height 15
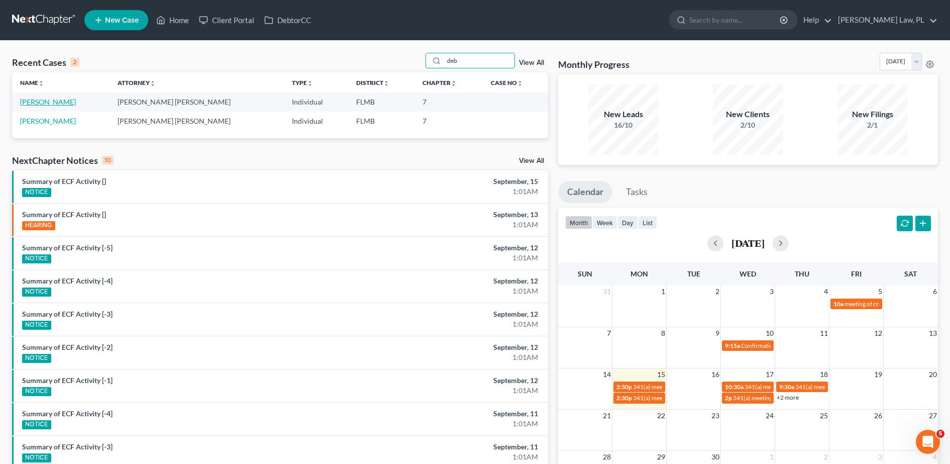
type input "deb"
click at [49, 104] on link "[PERSON_NAME]" at bounding box center [48, 102] width 56 height 9
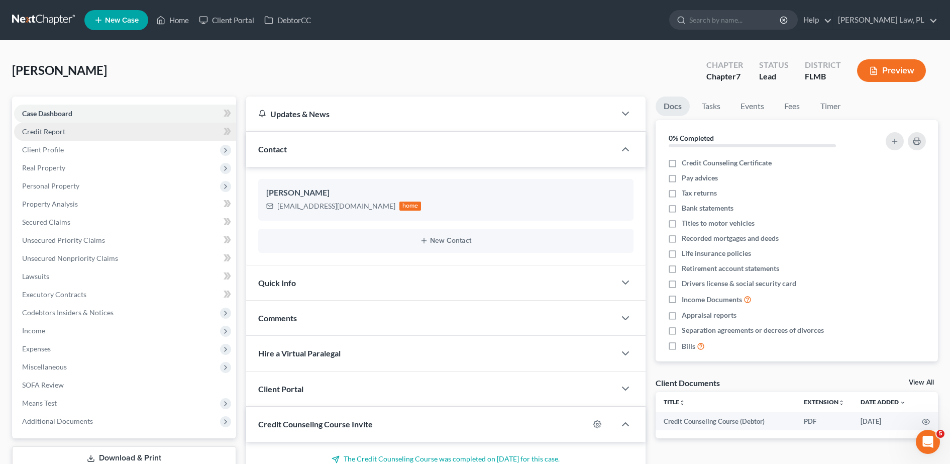
click at [65, 135] on link "Credit Report" at bounding box center [125, 132] width 222 height 18
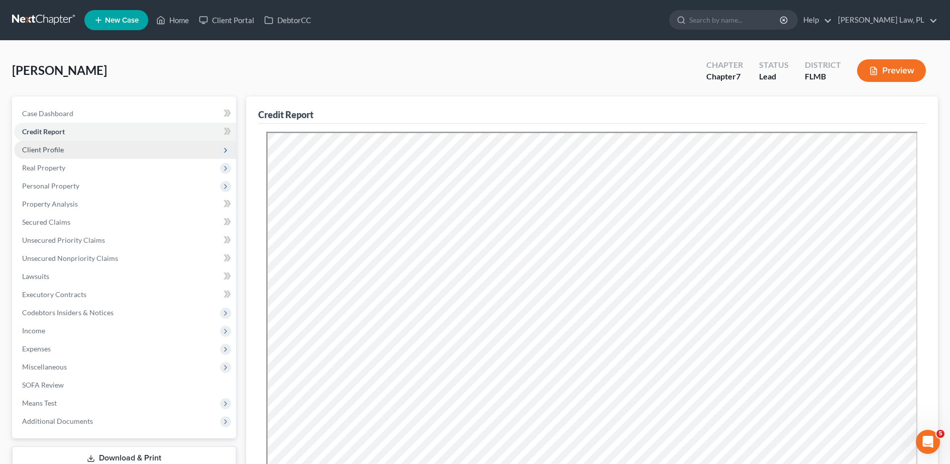
click at [63, 152] on span "Client Profile" at bounding box center [125, 150] width 222 height 18
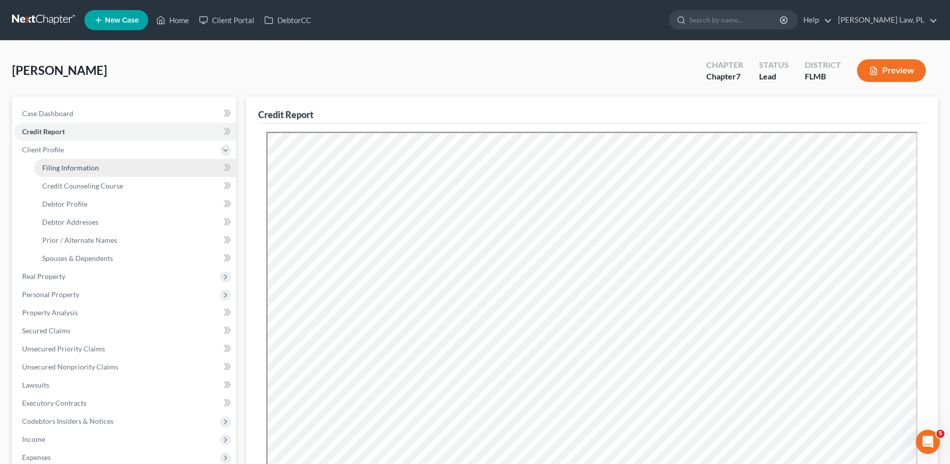
click at [69, 172] on link "Filing Information" at bounding box center [135, 168] width 202 height 18
select select "1"
select select "0"
select select "15"
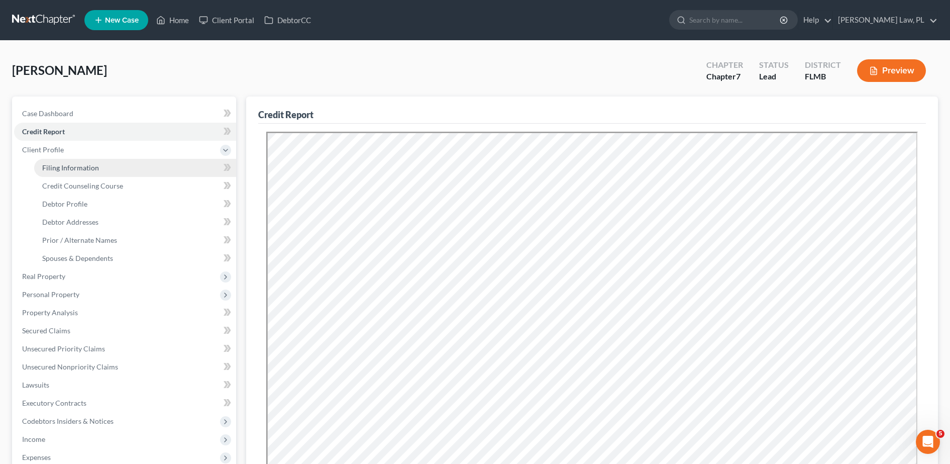
select select "0"
select select "9"
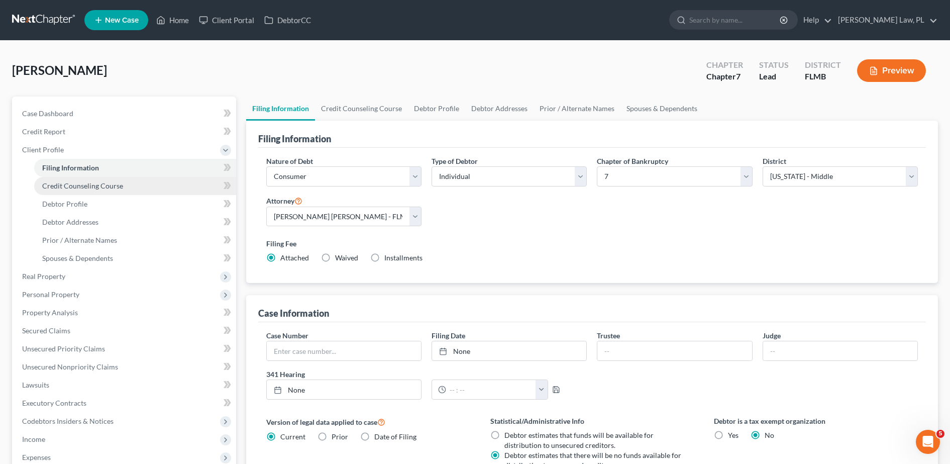
click at [74, 189] on span "Credit Counseling Course" at bounding box center [82, 185] width 81 height 9
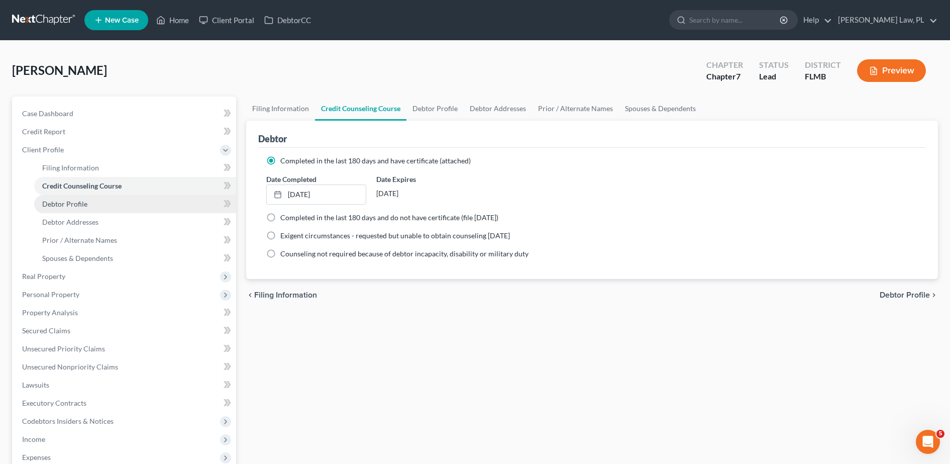
click at [77, 205] on span "Debtor Profile" at bounding box center [64, 204] width 45 height 9
select select "4"
select select "0"
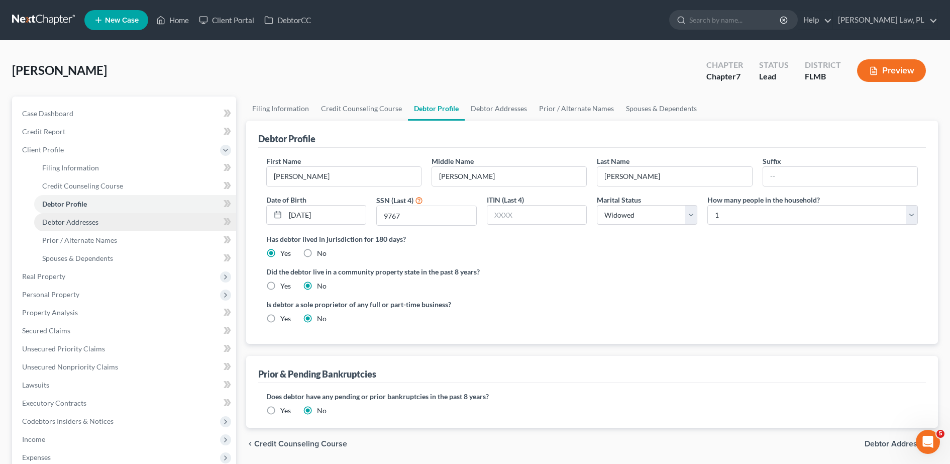
click at [85, 227] on link "Debtor Addresses" at bounding box center [135, 222] width 202 height 18
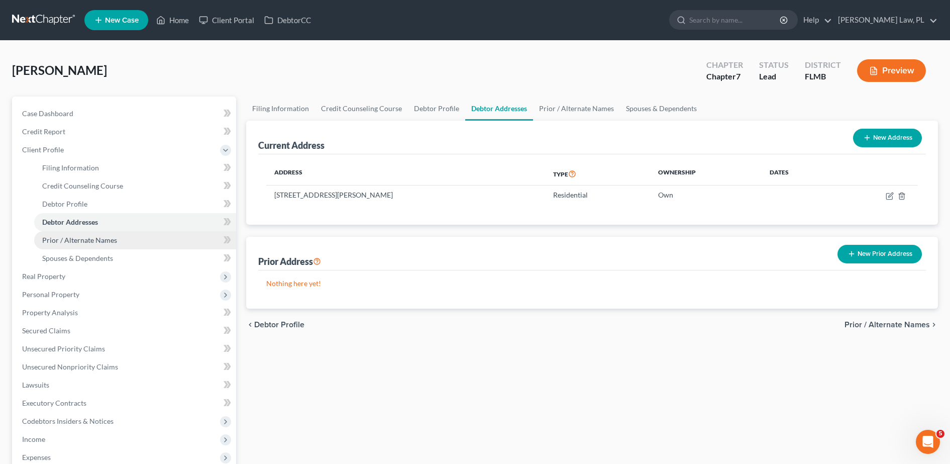
click at [94, 243] on span "Prior / Alternate Names" at bounding box center [79, 240] width 75 height 9
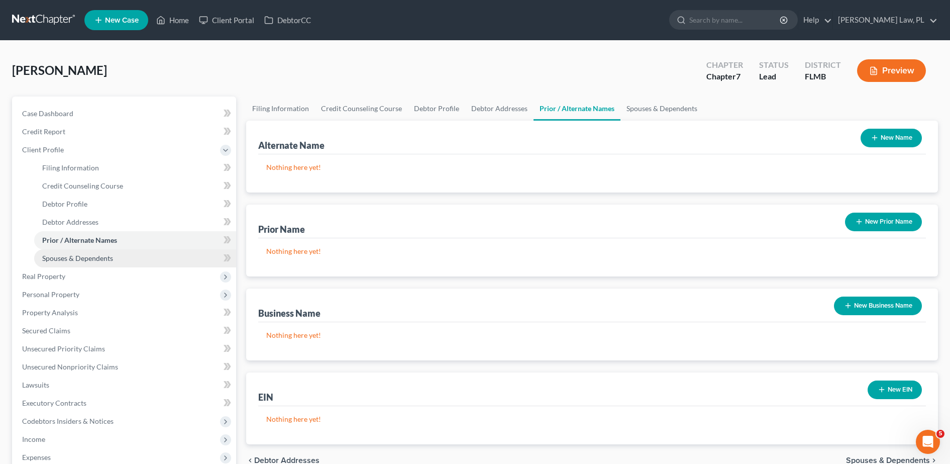
click at [96, 260] on span "Spouses & Dependents" at bounding box center [77, 258] width 71 height 9
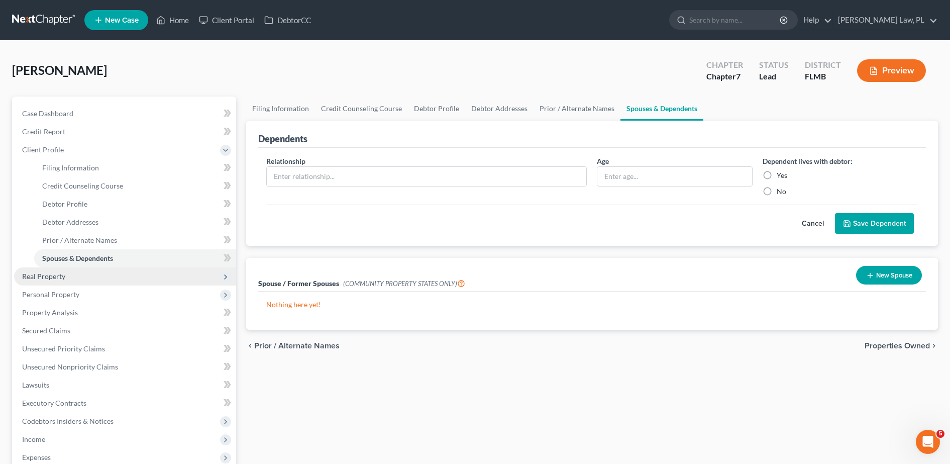
click at [82, 274] on span "Real Property" at bounding box center [125, 276] width 222 height 18
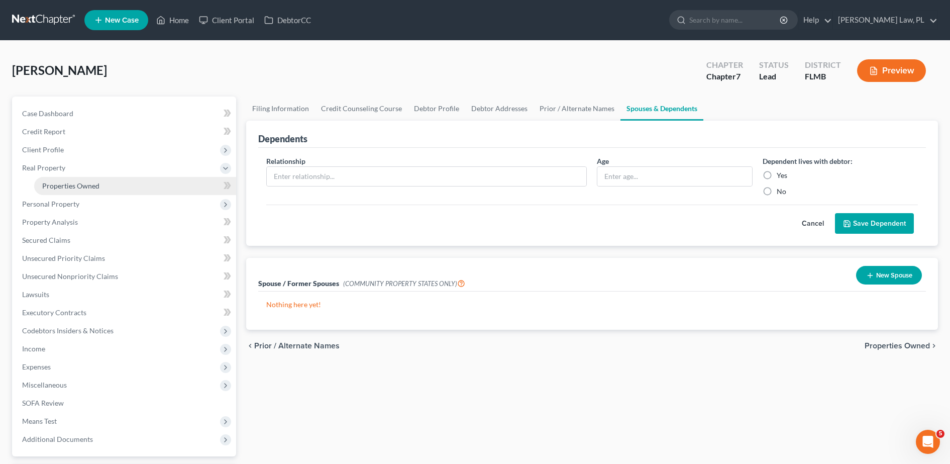
click at [101, 187] on link "Properties Owned" at bounding box center [135, 186] width 202 height 18
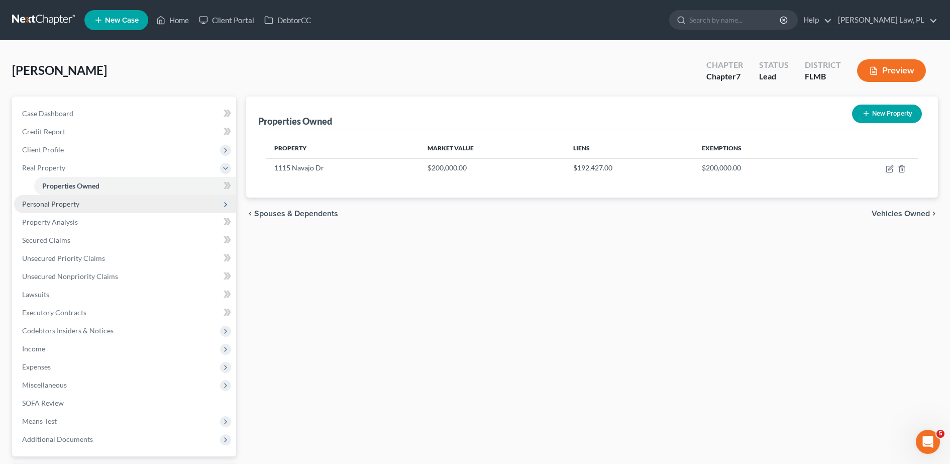
click at [93, 206] on span "Personal Property" at bounding box center [125, 204] width 222 height 18
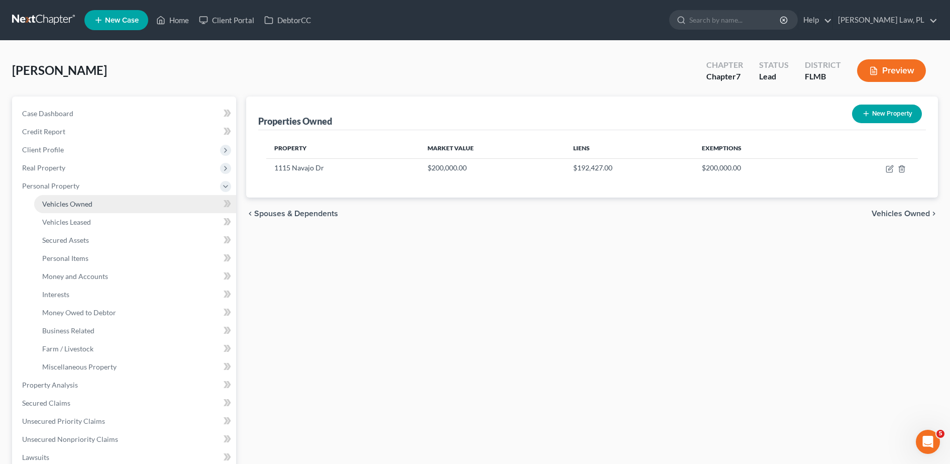
click at [86, 205] on span "Vehicles Owned" at bounding box center [67, 204] width 50 height 9
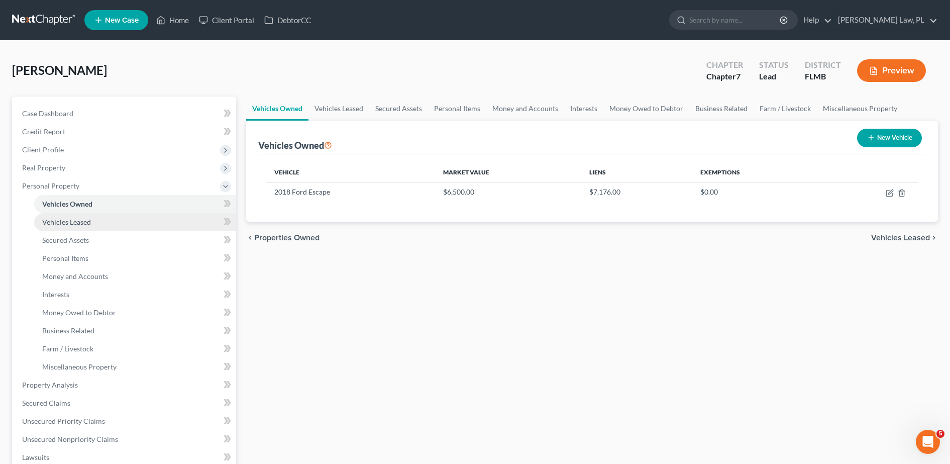
click at [90, 217] on link "Vehicles Leased" at bounding box center [135, 222] width 202 height 18
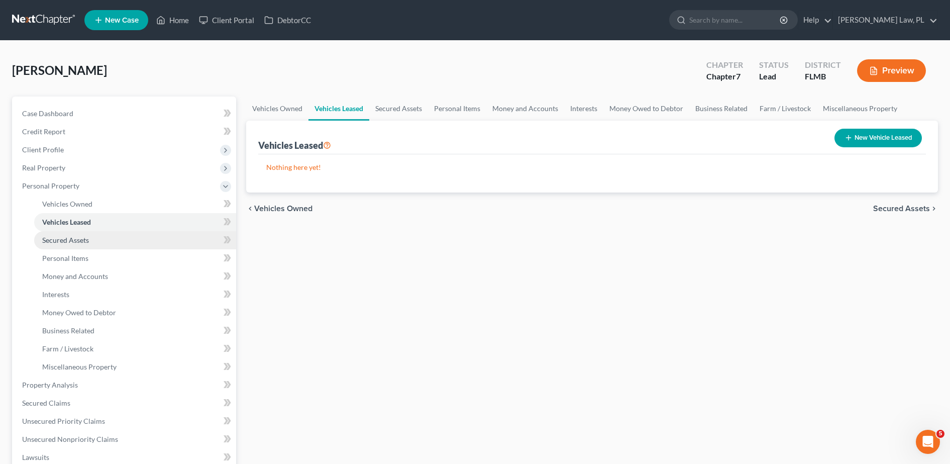
click at [90, 240] on link "Secured Assets" at bounding box center [135, 240] width 202 height 18
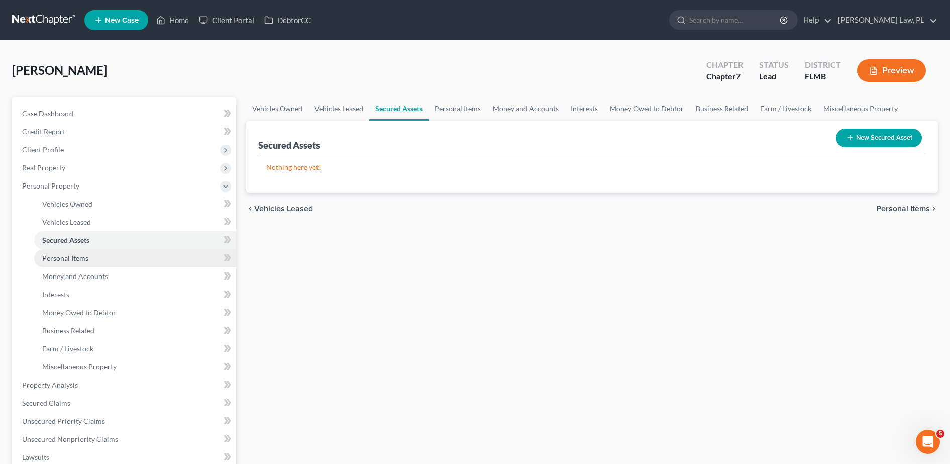
click at [91, 256] on link "Personal Items" at bounding box center [135, 258] width 202 height 18
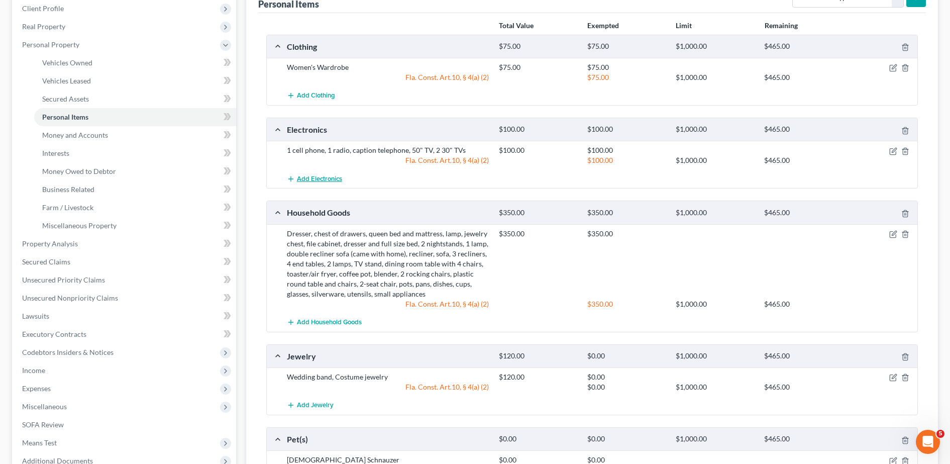
scroll to position [136, 0]
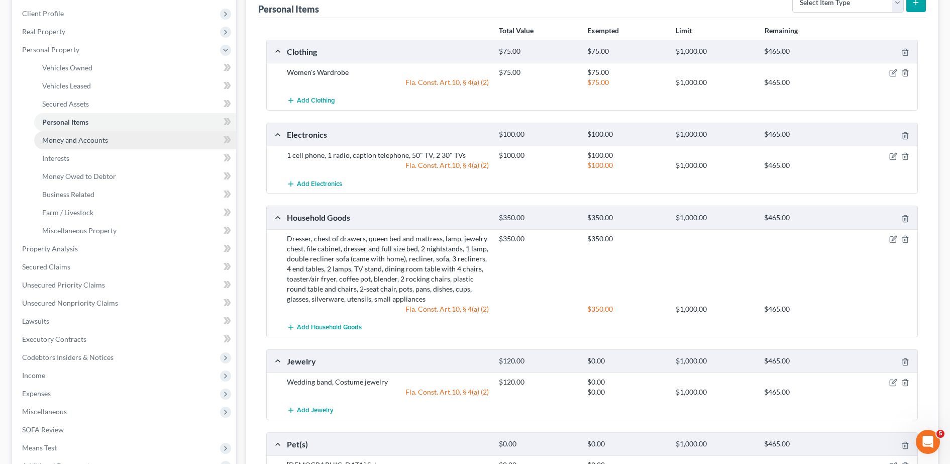
click at [136, 141] on link "Money and Accounts" at bounding box center [135, 140] width 202 height 18
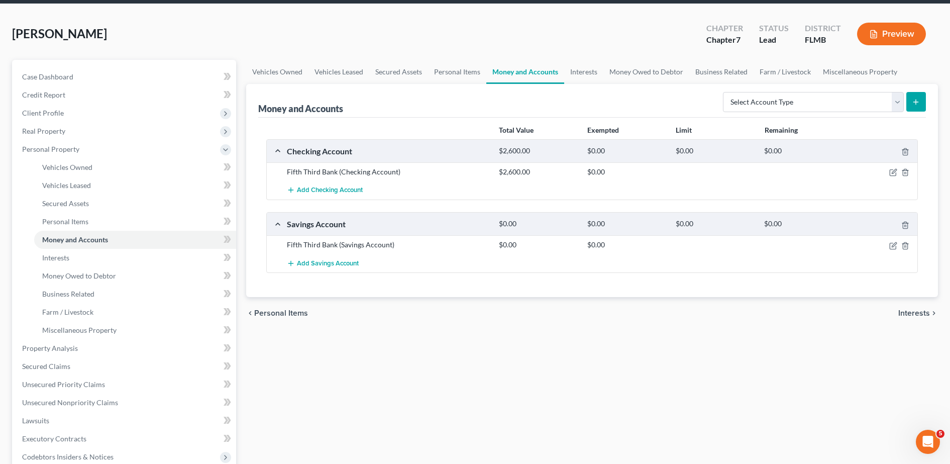
scroll to position [38, 0]
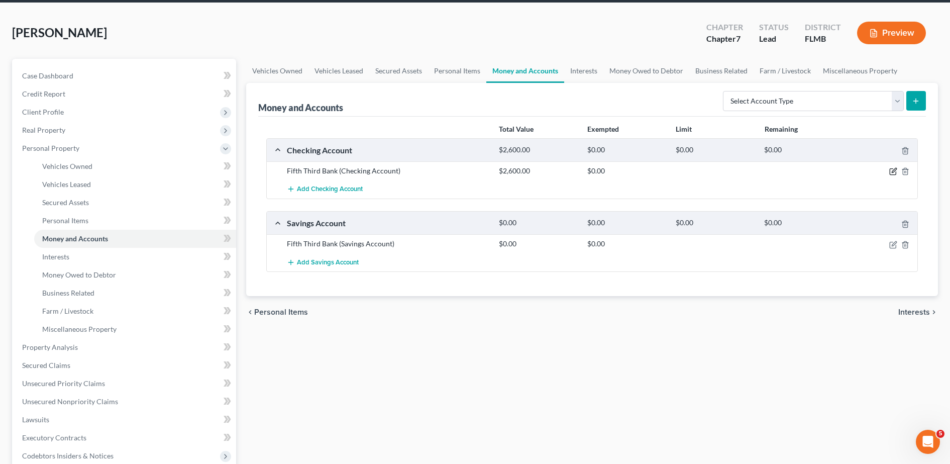
click at [896, 171] on icon "button" at bounding box center [894, 171] width 8 height 8
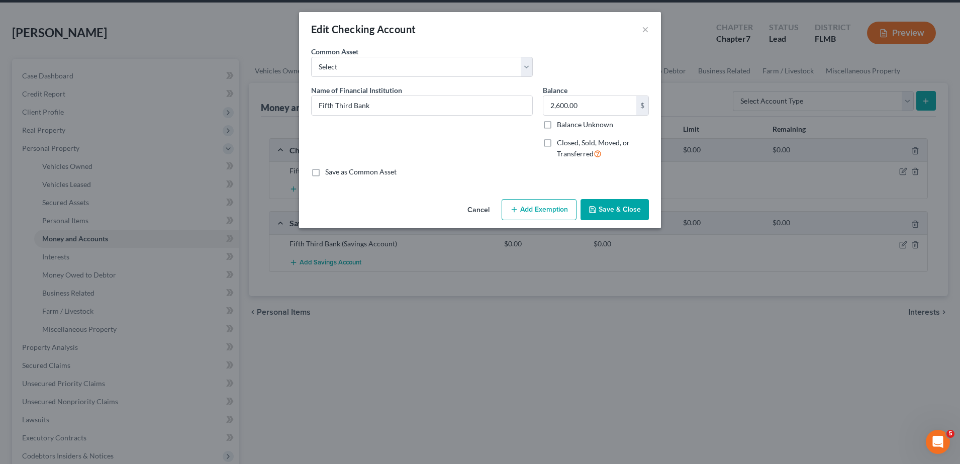
click at [559, 207] on button "Add Exemption" at bounding box center [539, 209] width 75 height 21
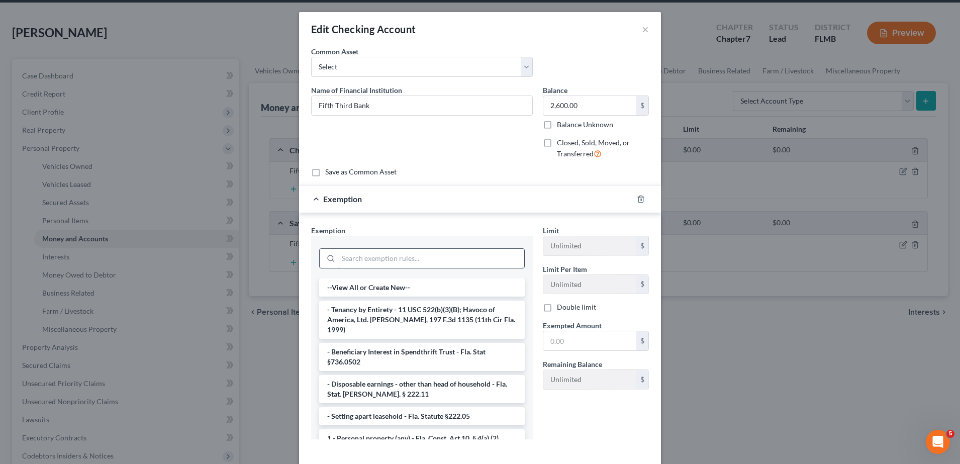
click at [423, 251] on input "search" at bounding box center [431, 258] width 186 height 19
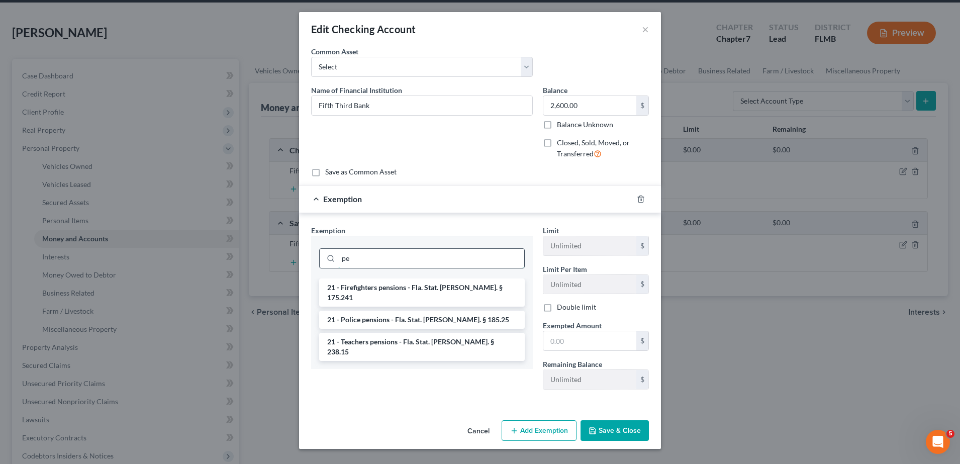
type input "p"
type input "pensions"
click at [645, 30] on button "×" at bounding box center [645, 29] width 7 height 12
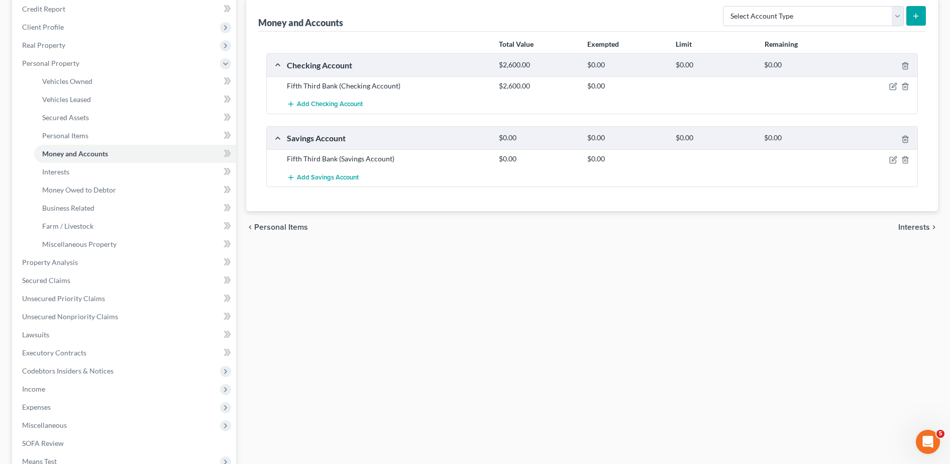
scroll to position [126, 0]
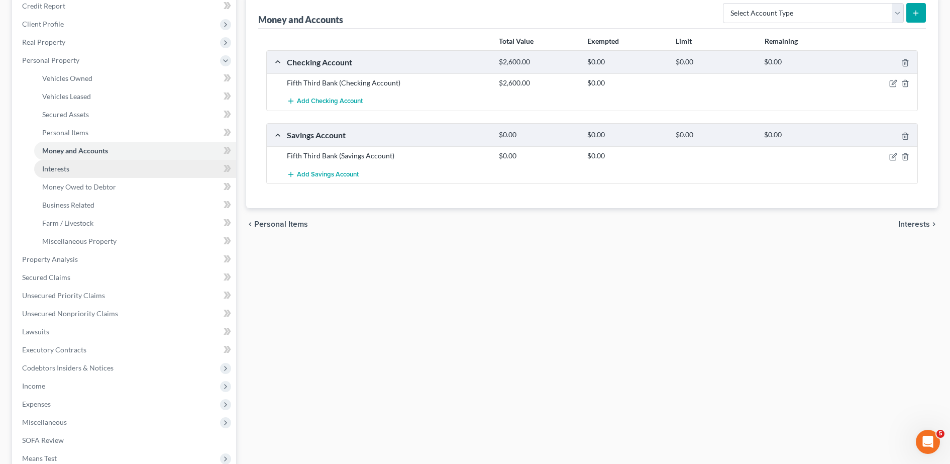
click at [78, 164] on link "Interests" at bounding box center [135, 169] width 202 height 18
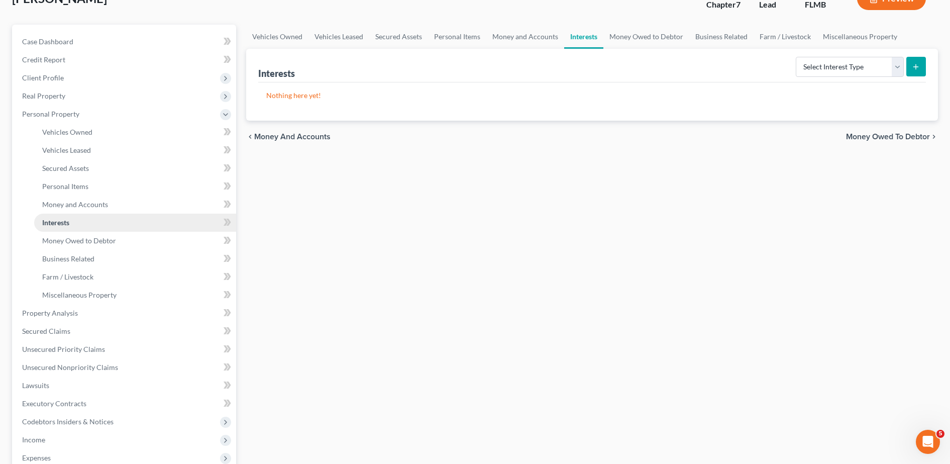
scroll to position [74, 0]
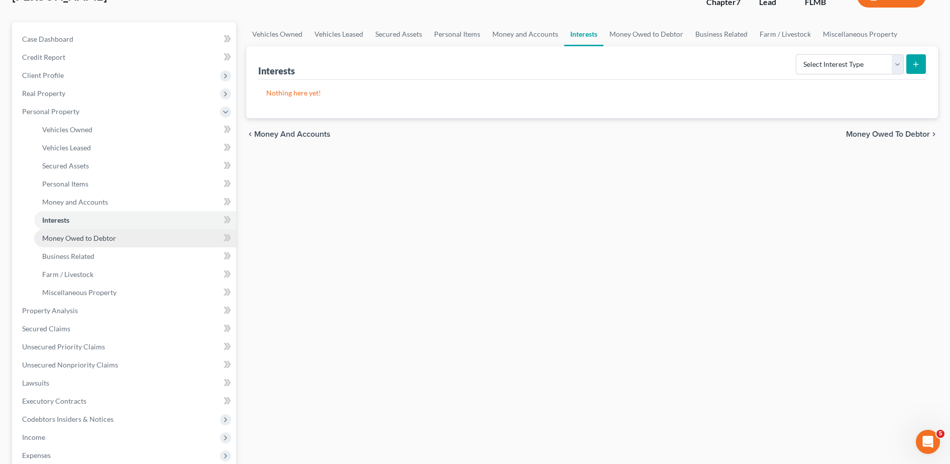
click at [89, 234] on span "Money Owed to Debtor" at bounding box center [79, 238] width 74 height 9
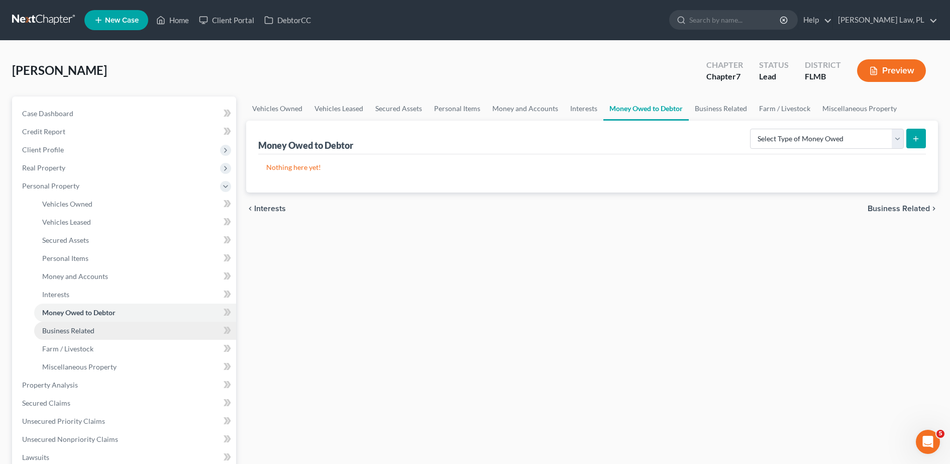
click at [92, 336] on link "Business Related" at bounding box center [135, 331] width 202 height 18
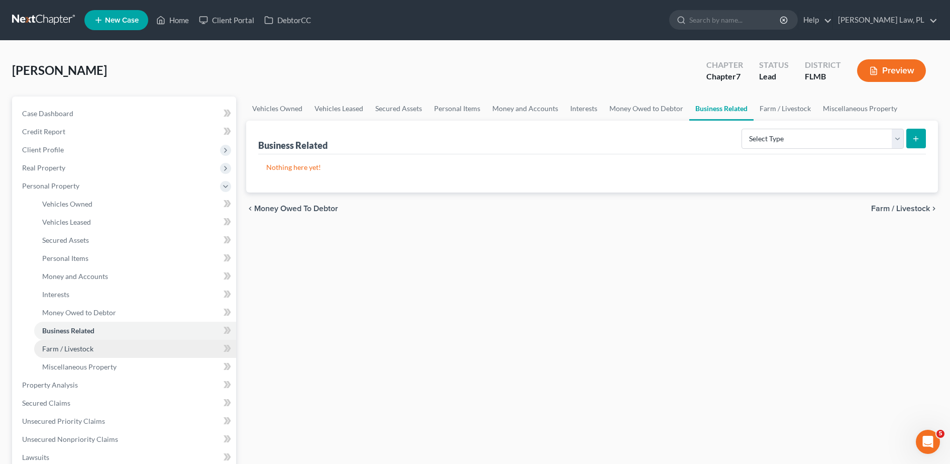
click at [87, 353] on link "Farm / Livestock" at bounding box center [135, 349] width 202 height 18
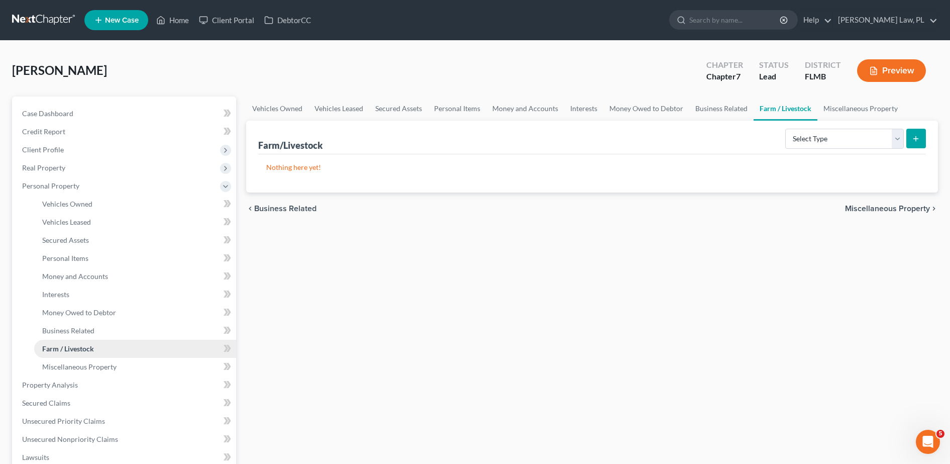
scroll to position [27, 0]
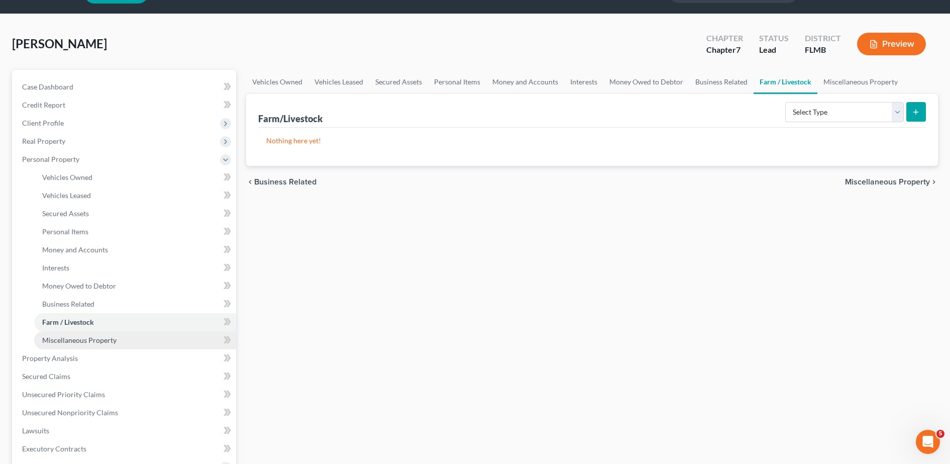
click at [82, 336] on span "Miscellaneous Property" at bounding box center [79, 340] width 74 height 9
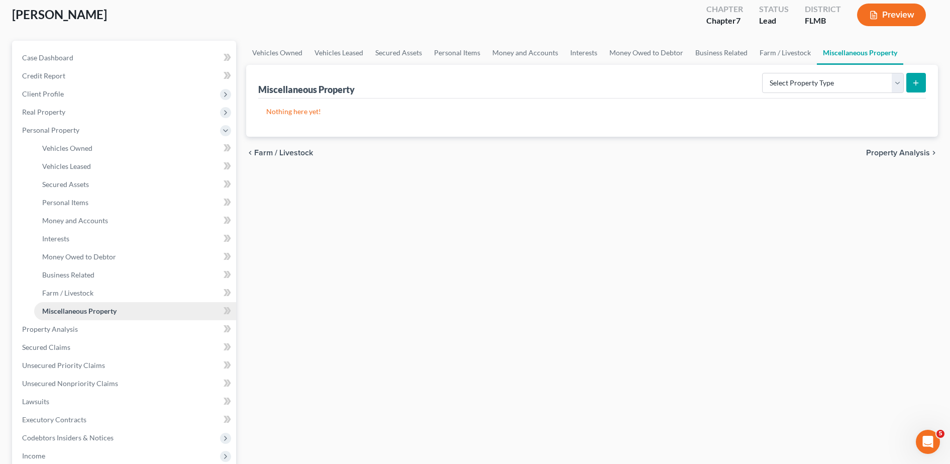
scroll to position [76, 0]
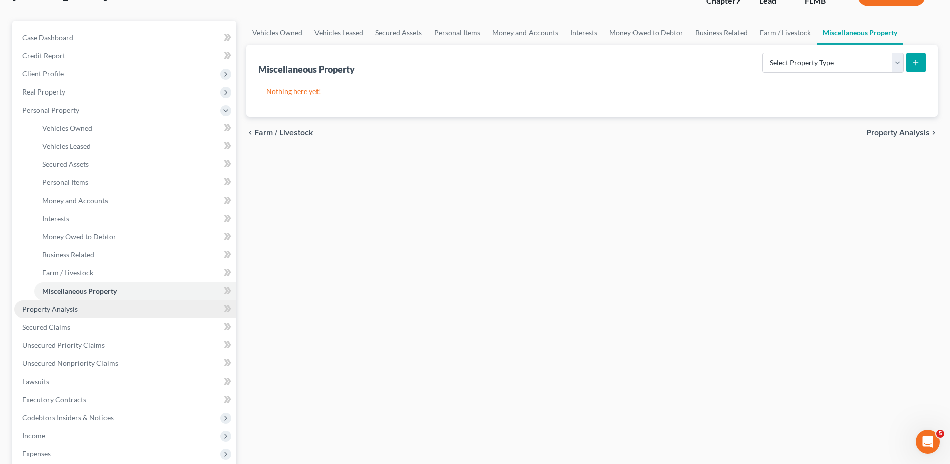
click at [75, 305] on span "Property Analysis" at bounding box center [50, 309] width 56 height 9
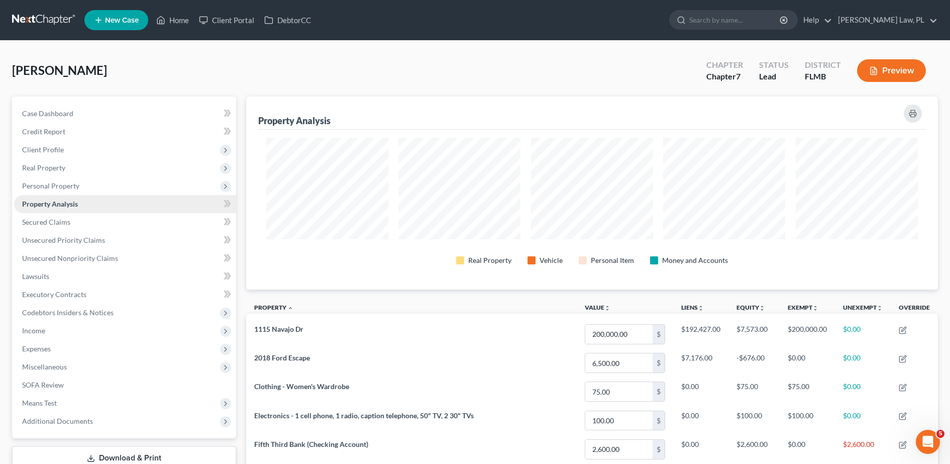
scroll to position [193, 693]
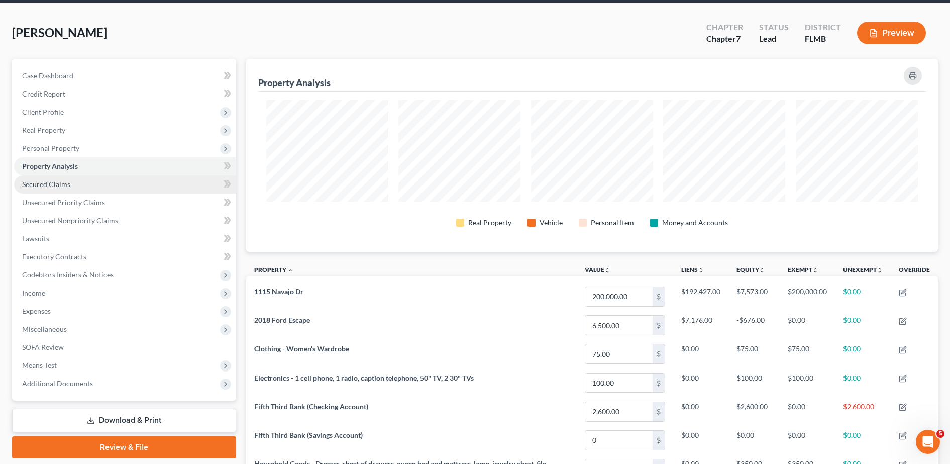
click at [71, 180] on link "Secured Claims" at bounding box center [125, 184] width 222 height 18
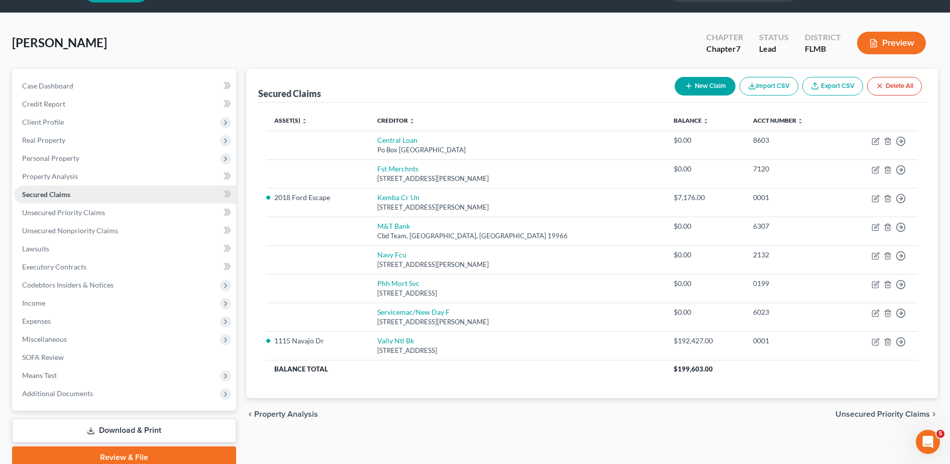
scroll to position [28, 0]
click at [72, 216] on span "Unsecured Priority Claims" at bounding box center [63, 212] width 83 height 9
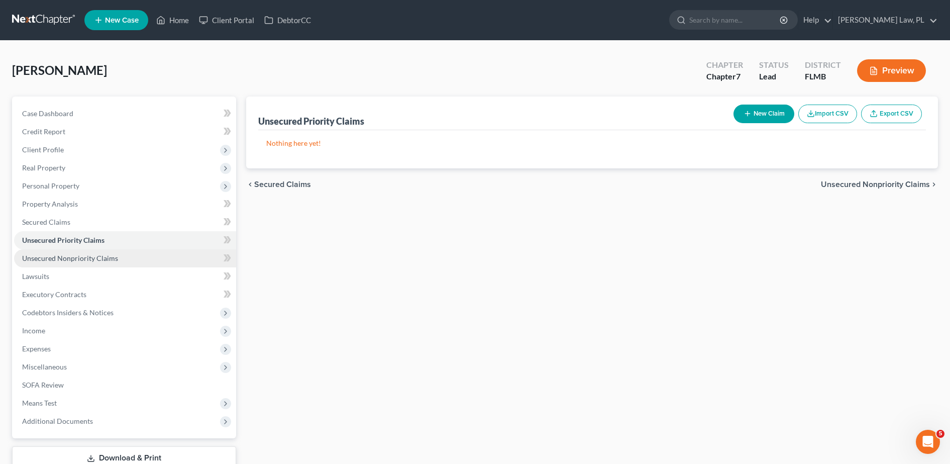
click at [83, 255] on span "Unsecured Nonpriority Claims" at bounding box center [70, 258] width 96 height 9
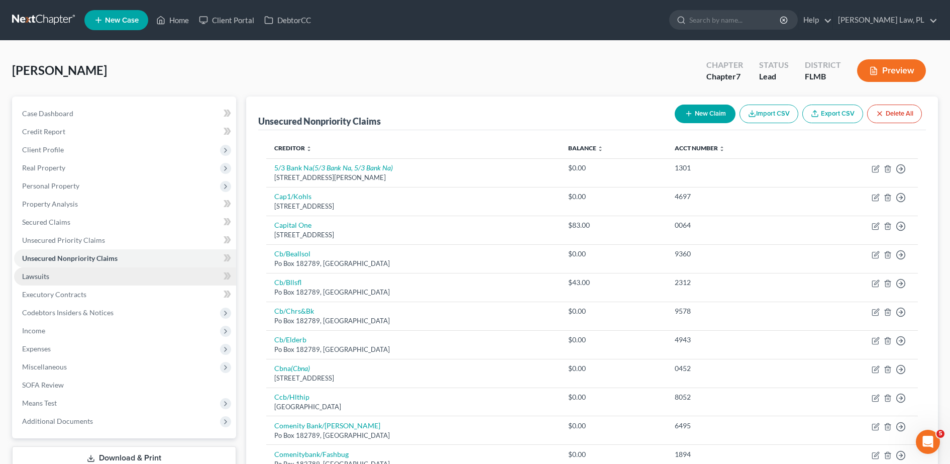
click at [79, 282] on link "Lawsuits" at bounding box center [125, 276] width 222 height 18
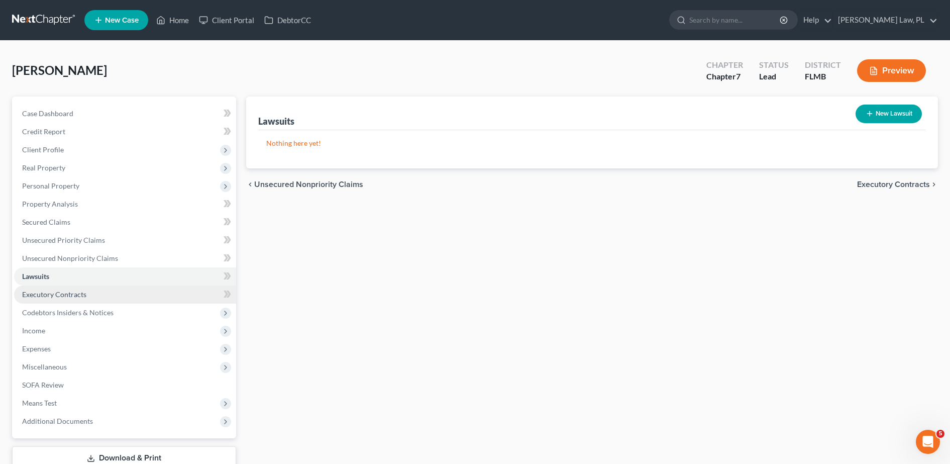
click at [86, 290] on link "Executory Contracts" at bounding box center [125, 294] width 222 height 18
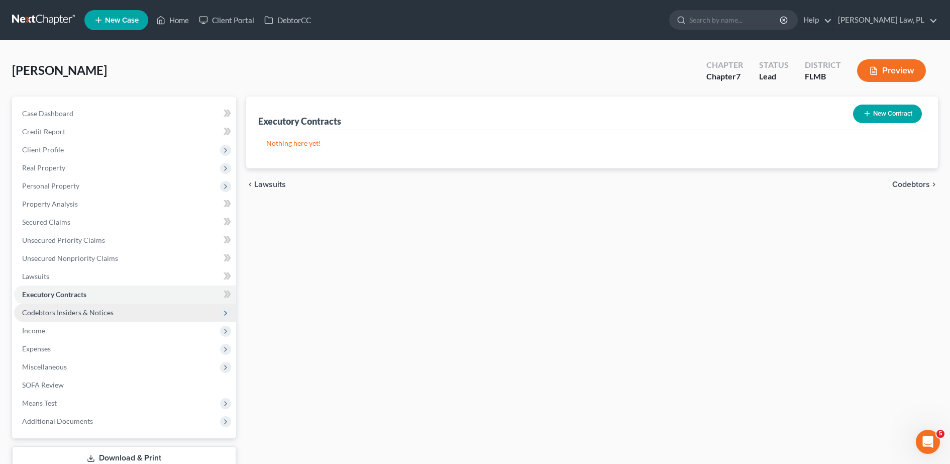
click at [91, 312] on span "Codebtors Insiders & Notices" at bounding box center [67, 312] width 91 height 9
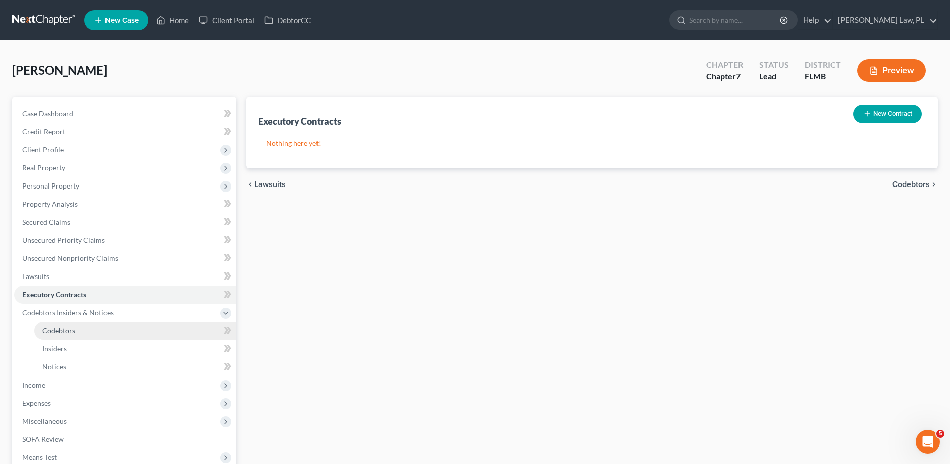
click at [87, 330] on link "Codebtors" at bounding box center [135, 331] width 202 height 18
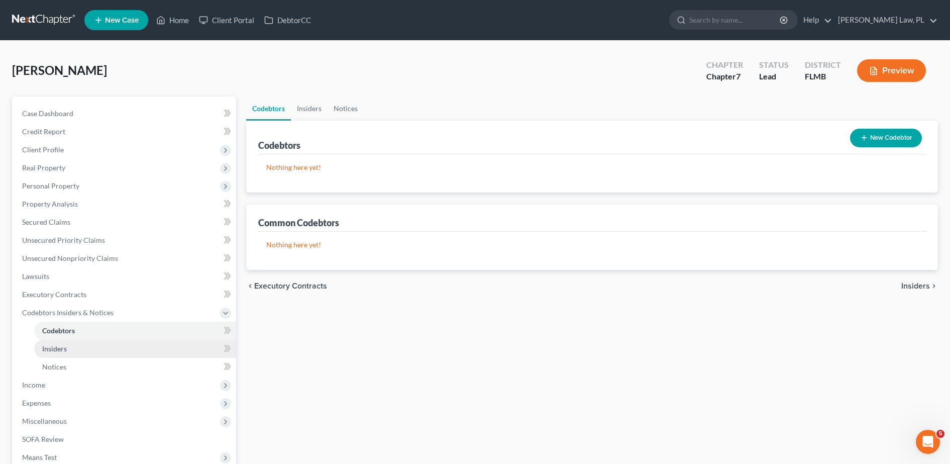
click at [90, 346] on link "Insiders" at bounding box center [135, 349] width 202 height 18
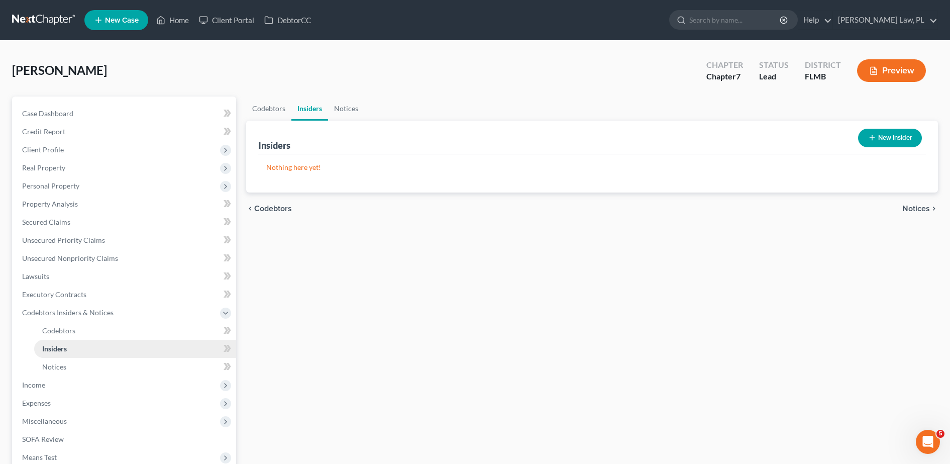
click at [88, 355] on link "Insiders" at bounding box center [135, 349] width 202 height 18
click at [86, 367] on link "Notices" at bounding box center [135, 367] width 202 height 18
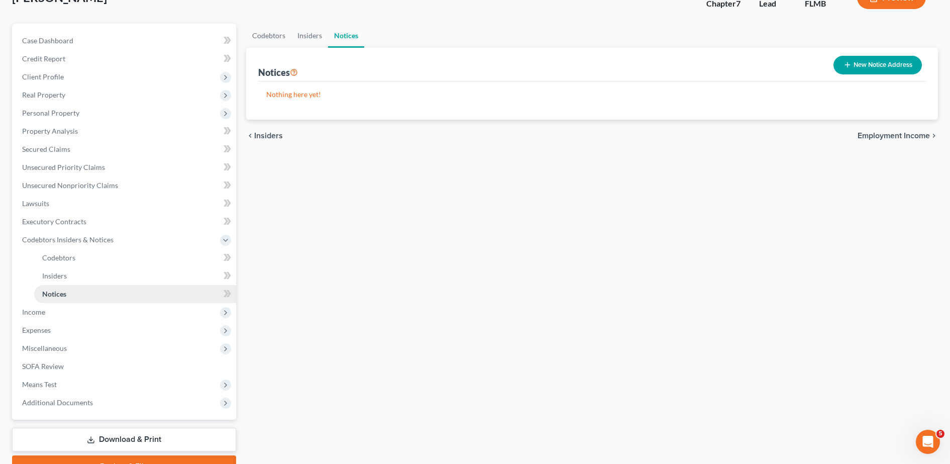
scroll to position [73, 0]
click at [60, 312] on span "Income" at bounding box center [125, 312] width 222 height 18
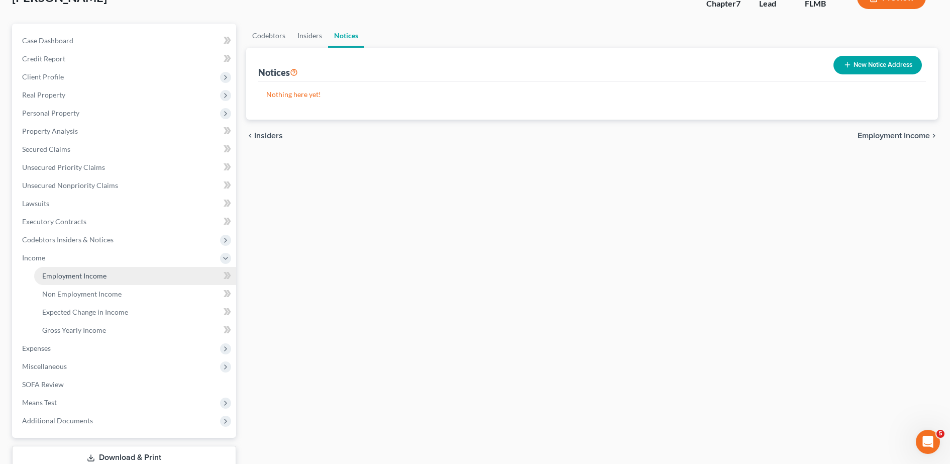
click at [78, 271] on span "Employment Income" at bounding box center [74, 275] width 64 height 9
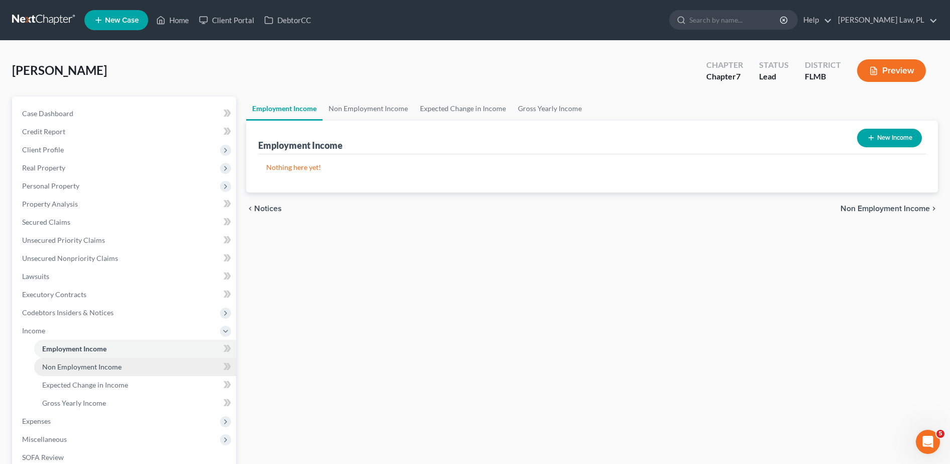
click at [104, 370] on span "Non Employment Income" at bounding box center [81, 366] width 79 height 9
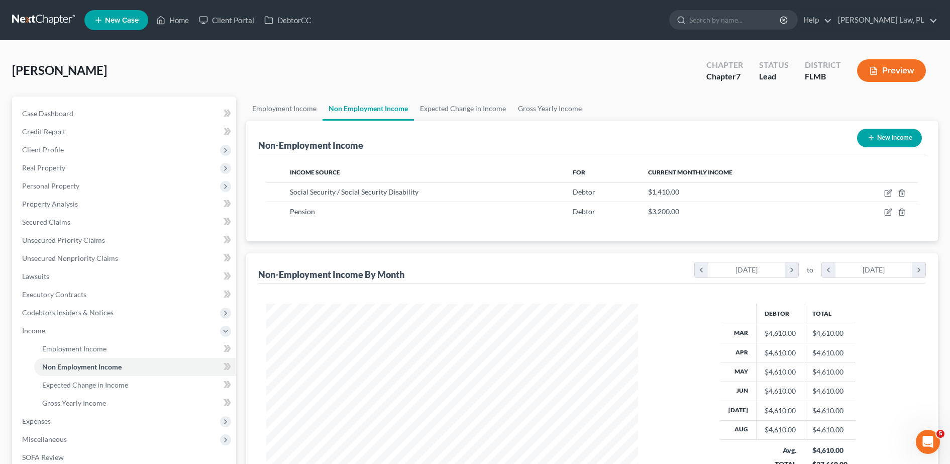
scroll to position [1, 0]
click at [167, 13] on link "Home" at bounding box center [172, 20] width 43 height 18
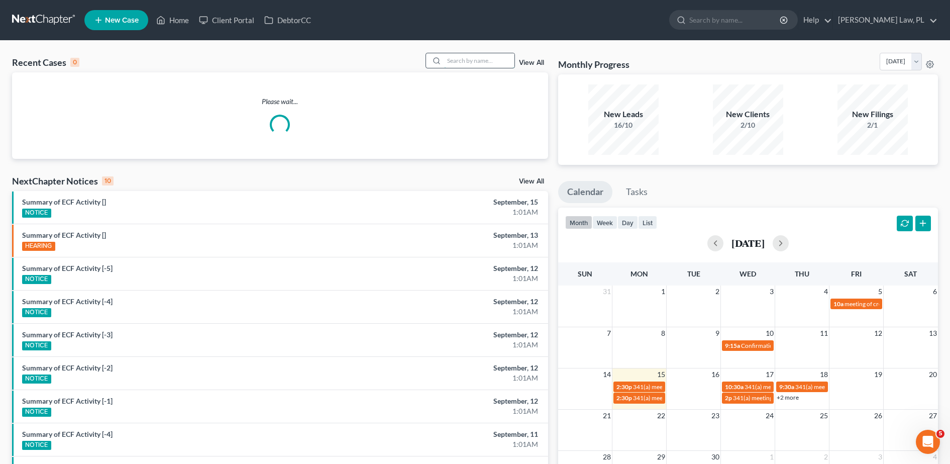
click at [468, 58] on input "search" at bounding box center [479, 60] width 70 height 15
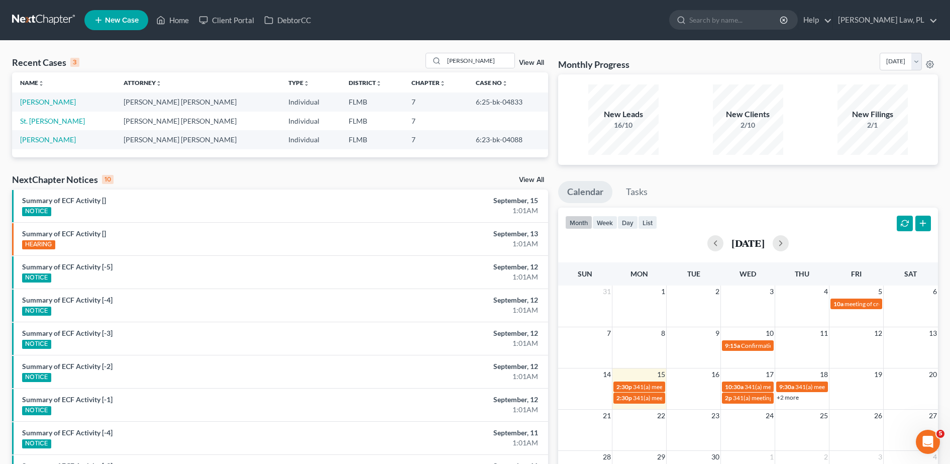
click at [65, 115] on td "St. [PERSON_NAME]" at bounding box center [64, 121] width 104 height 19
drag, startPoint x: 484, startPoint y: 61, endPoint x: 386, endPoint y: 63, distance: 98.0
click at [386, 63] on div "Recent Cases 3 [PERSON_NAME] View All" at bounding box center [280, 63] width 536 height 20
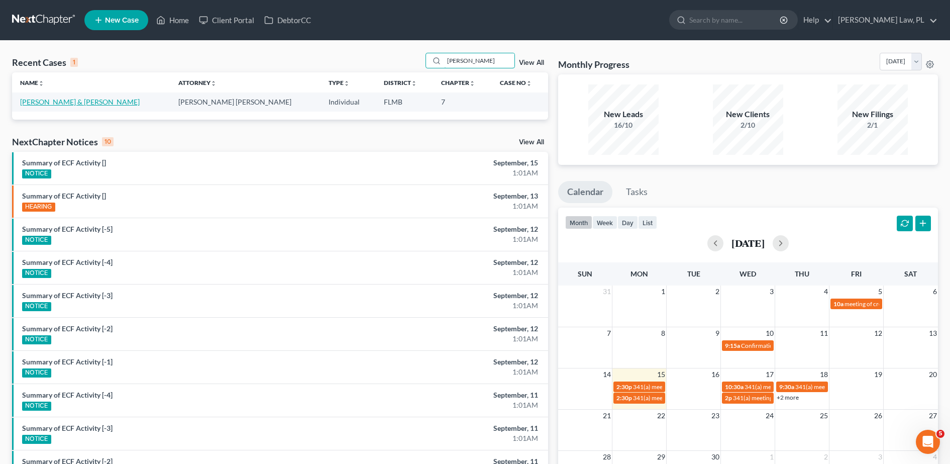
type input "[PERSON_NAME]"
click at [94, 98] on link "[PERSON_NAME] & [PERSON_NAME]" at bounding box center [80, 102] width 120 height 9
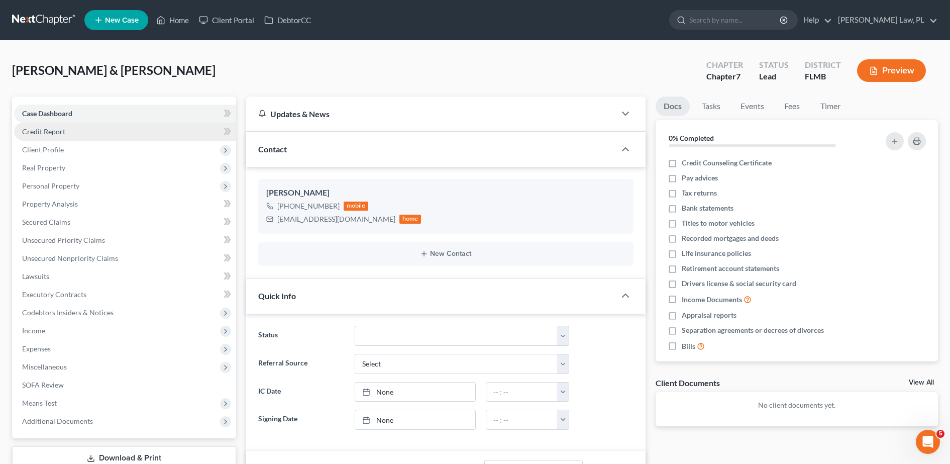
click at [47, 125] on link "Credit Report" at bounding box center [125, 132] width 222 height 18
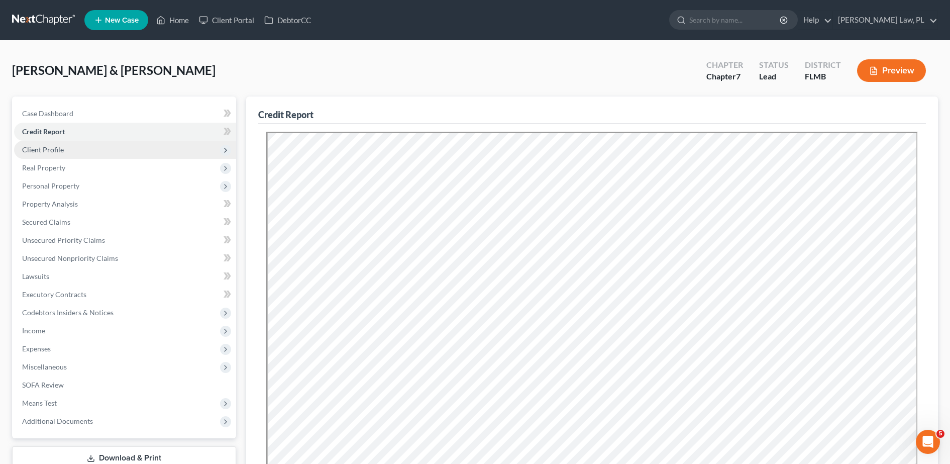
click at [53, 152] on span "Client Profile" at bounding box center [43, 149] width 42 height 9
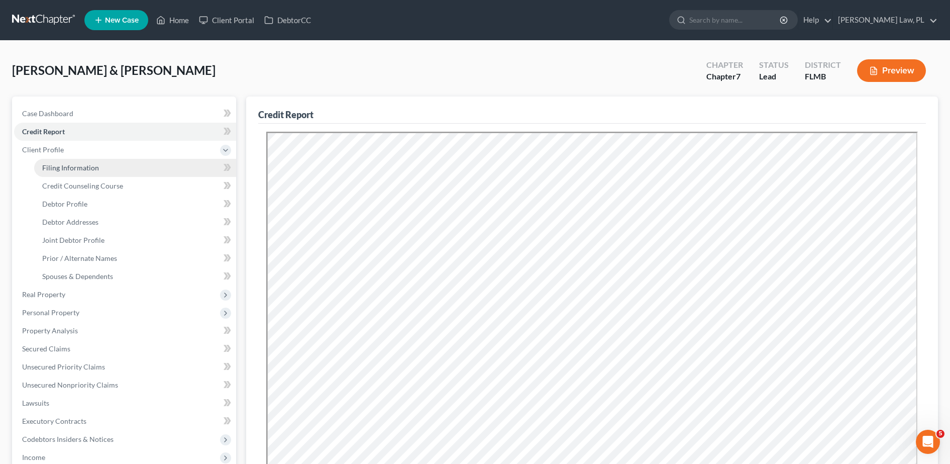
click at [72, 169] on span "Filing Information" at bounding box center [70, 167] width 57 height 9
select select "1"
select select "0"
select select "15"
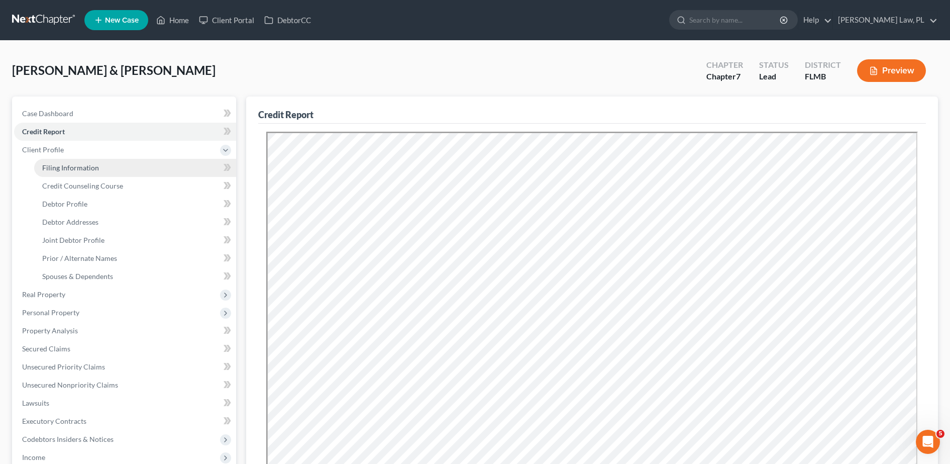
select select "0"
select select "9"
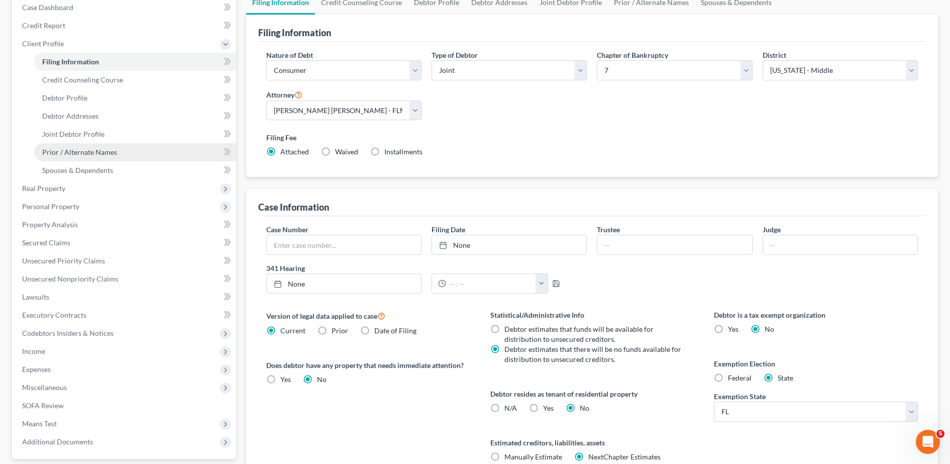
scroll to position [106, 0]
click at [121, 86] on link "Credit Counseling Course" at bounding box center [135, 80] width 202 height 18
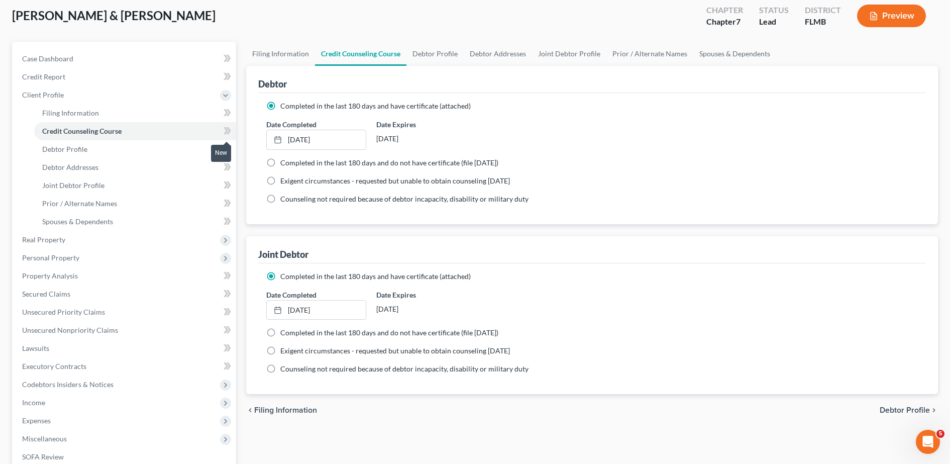
scroll to position [55, 0]
click at [153, 149] on link "Debtor Profile" at bounding box center [135, 149] width 202 height 18
select select "1"
select select "2"
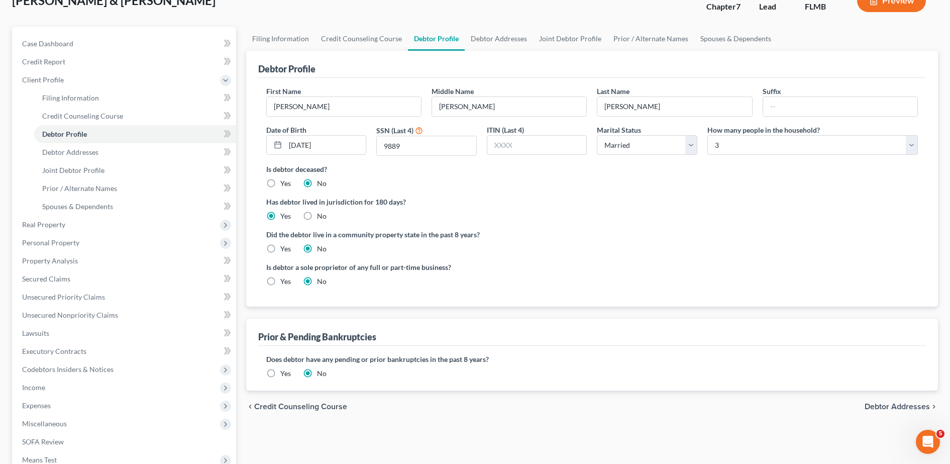
scroll to position [69, 0]
click at [134, 155] on link "Debtor Addresses" at bounding box center [135, 153] width 202 height 18
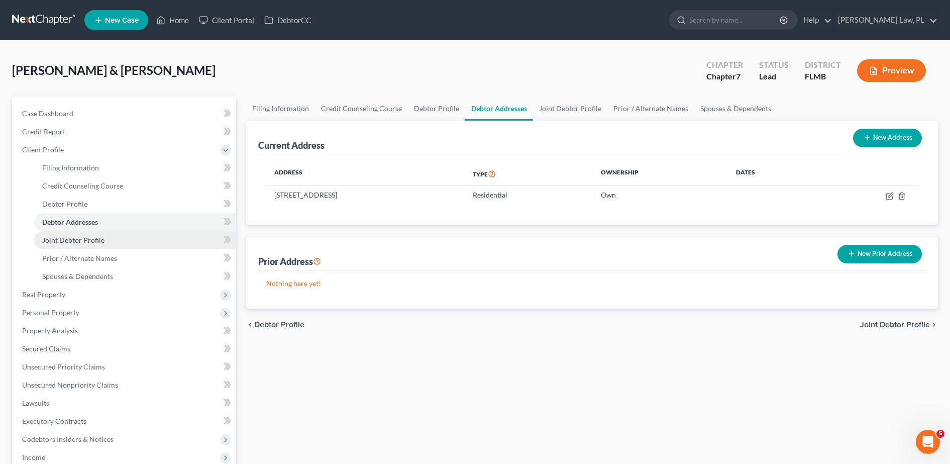
click at [124, 240] on link "Joint Debtor Profile" at bounding box center [135, 240] width 202 height 18
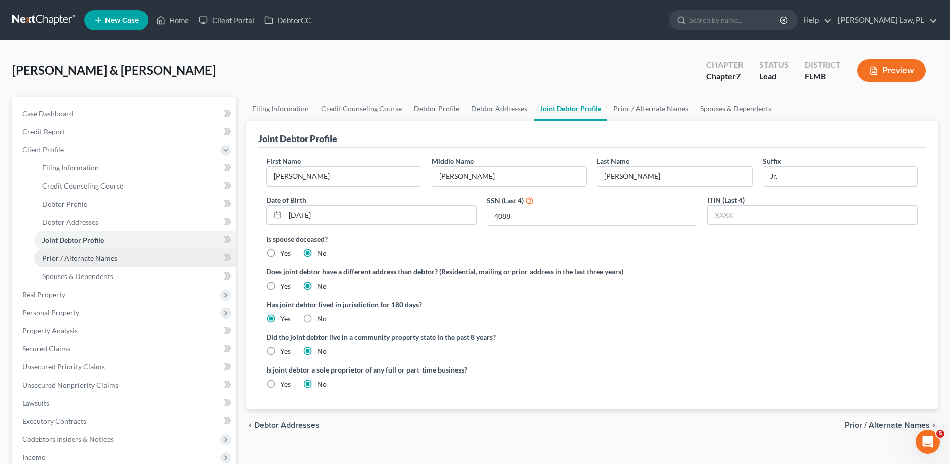
click at [112, 259] on span "Prior / Alternate Names" at bounding box center [79, 258] width 75 height 9
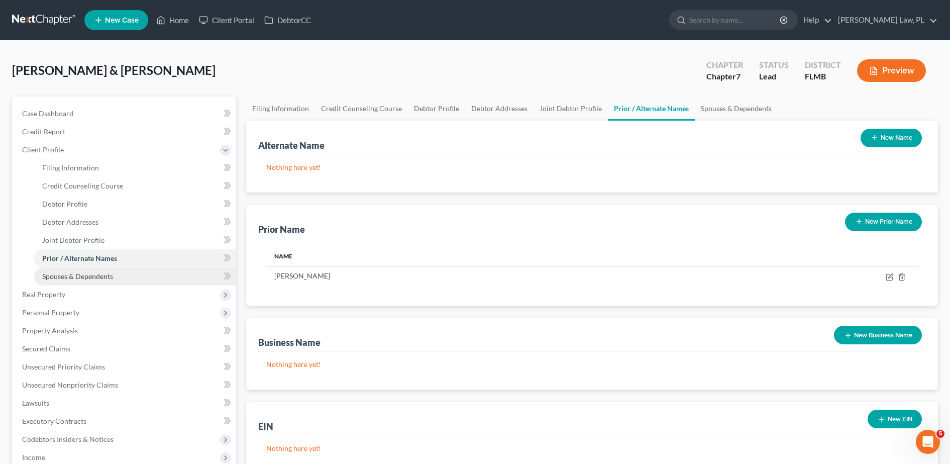
click at [110, 275] on span "Spouses & Dependents" at bounding box center [77, 276] width 71 height 9
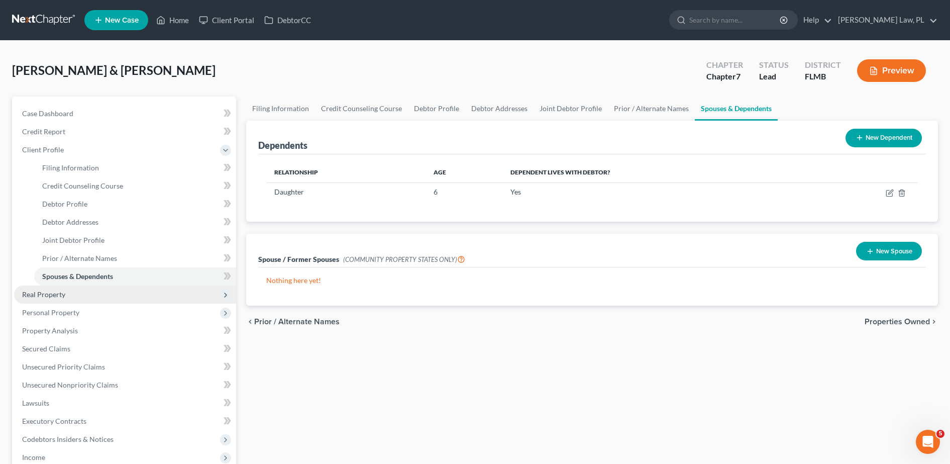
click at [69, 298] on span "Real Property" at bounding box center [125, 294] width 222 height 18
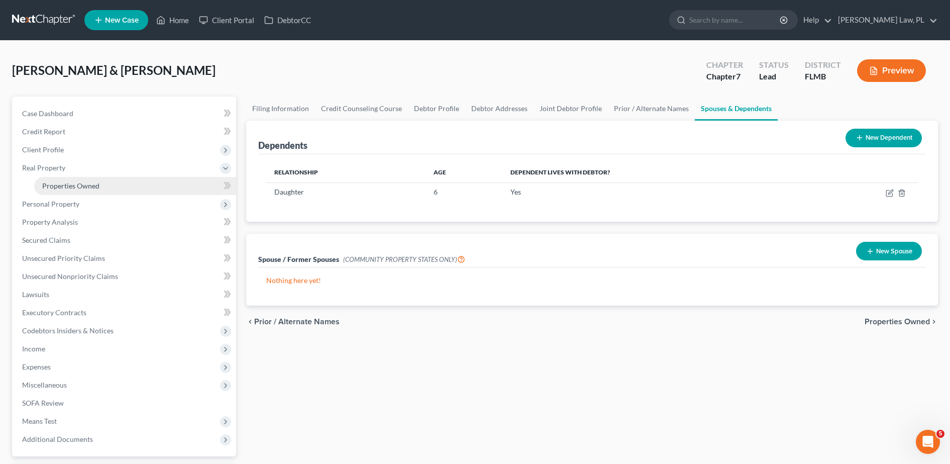
click at [84, 192] on link "Properties Owned" at bounding box center [135, 186] width 202 height 18
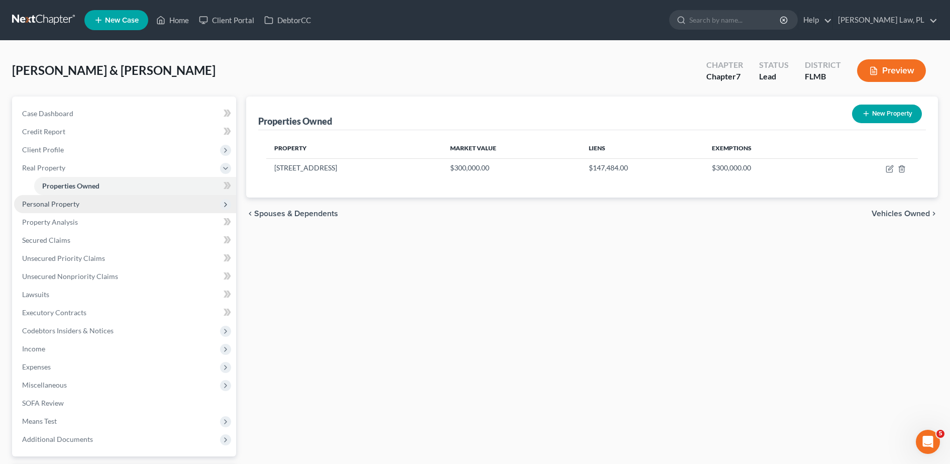
click at [85, 203] on span "Personal Property" at bounding box center [125, 204] width 222 height 18
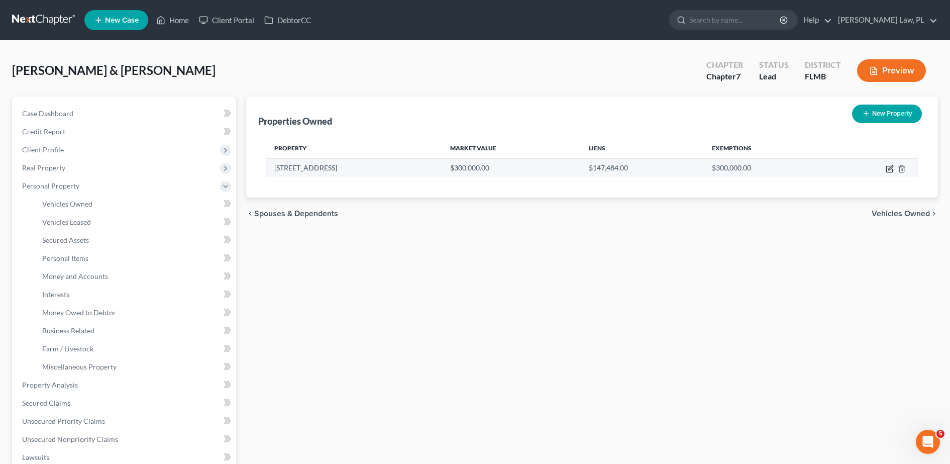
click at [891, 167] on icon "button" at bounding box center [891, 167] width 5 height 5
select select "9"
select select "4"
select select "2"
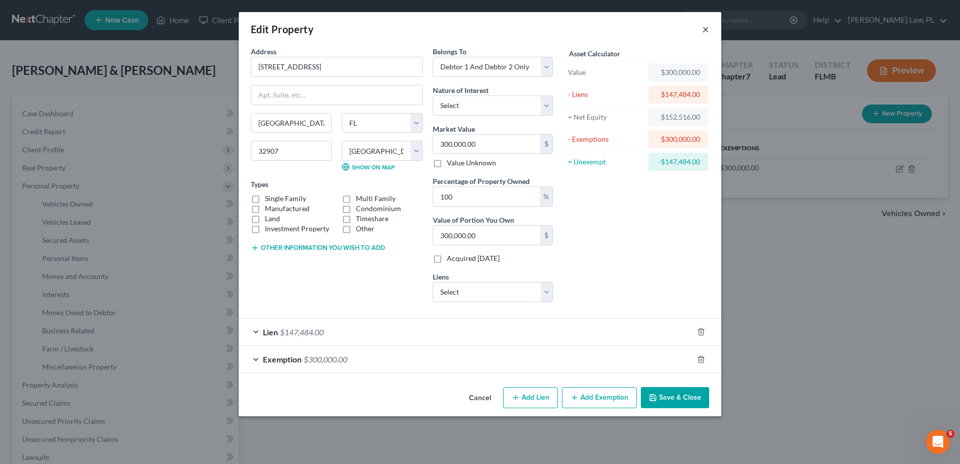
click at [705, 29] on button "×" at bounding box center [705, 29] width 7 height 12
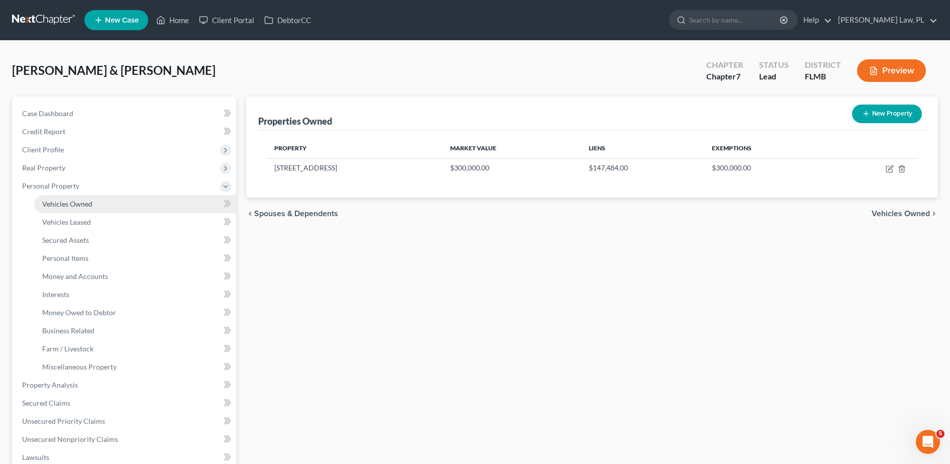
click at [71, 204] on span "Vehicles Owned" at bounding box center [67, 204] width 50 height 9
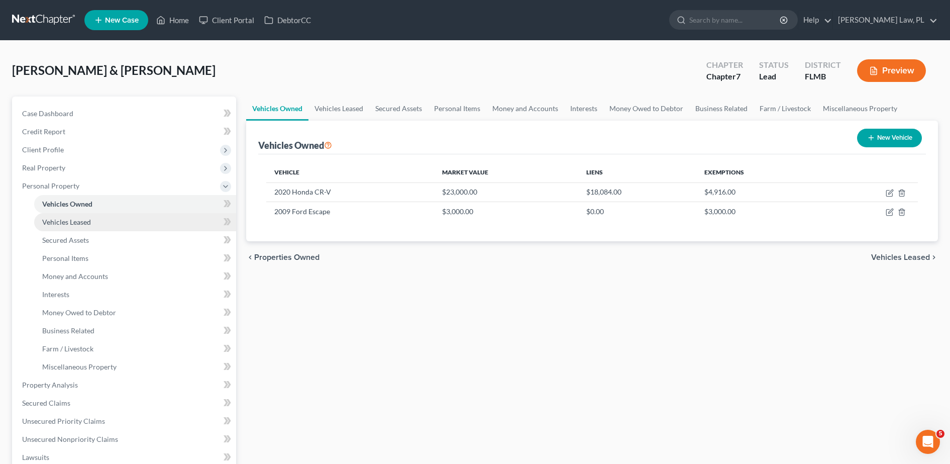
click at [130, 226] on link "Vehicles Leased" at bounding box center [135, 222] width 202 height 18
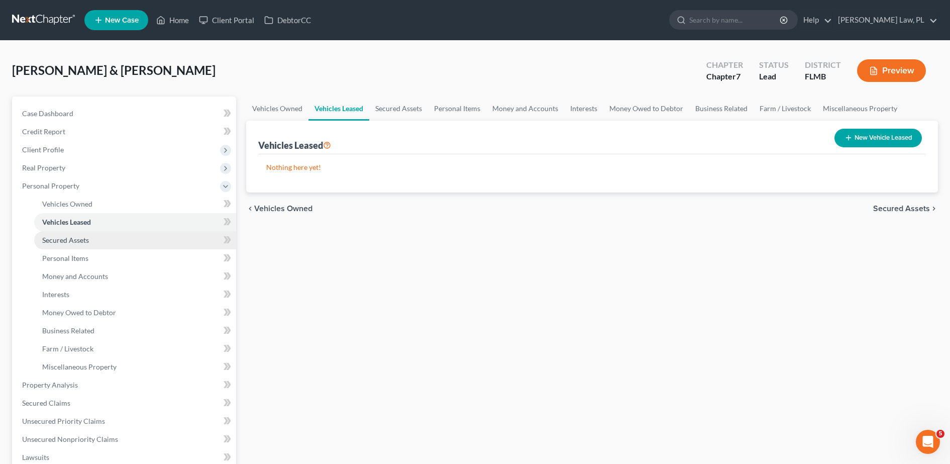
click at [101, 235] on link "Secured Assets" at bounding box center [135, 240] width 202 height 18
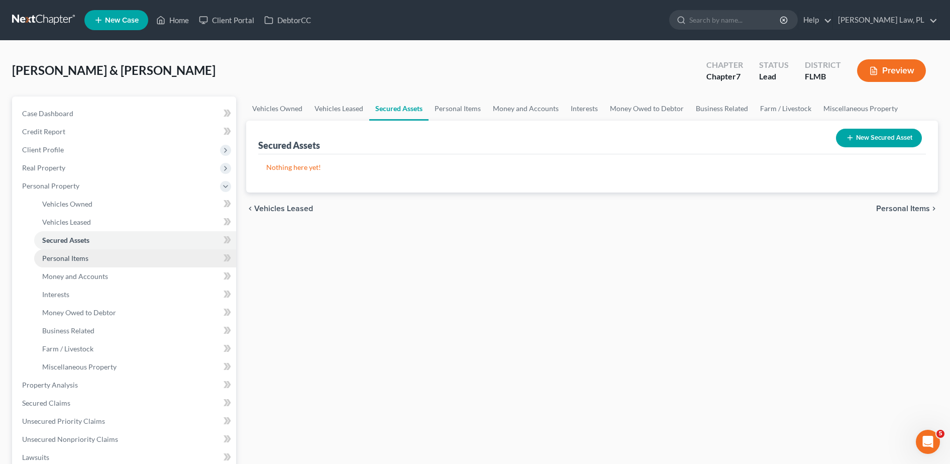
click at [97, 253] on link "Personal Items" at bounding box center [135, 258] width 202 height 18
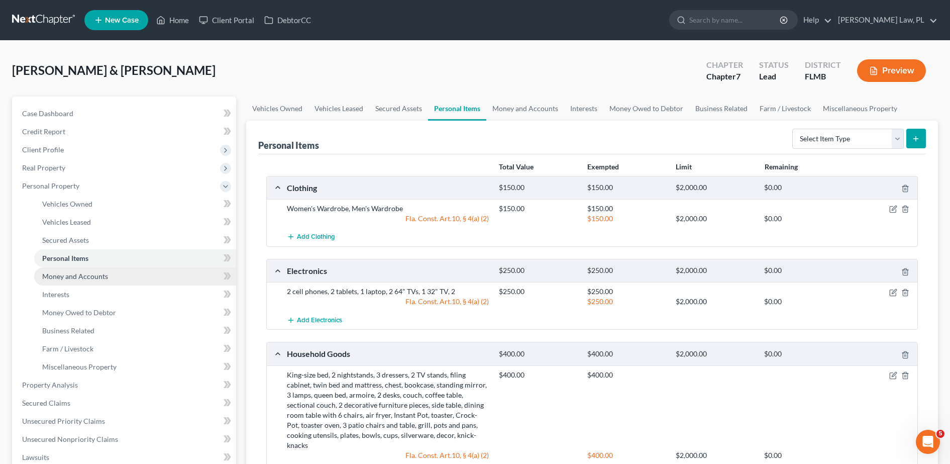
click at [97, 274] on span "Money and Accounts" at bounding box center [75, 276] width 66 height 9
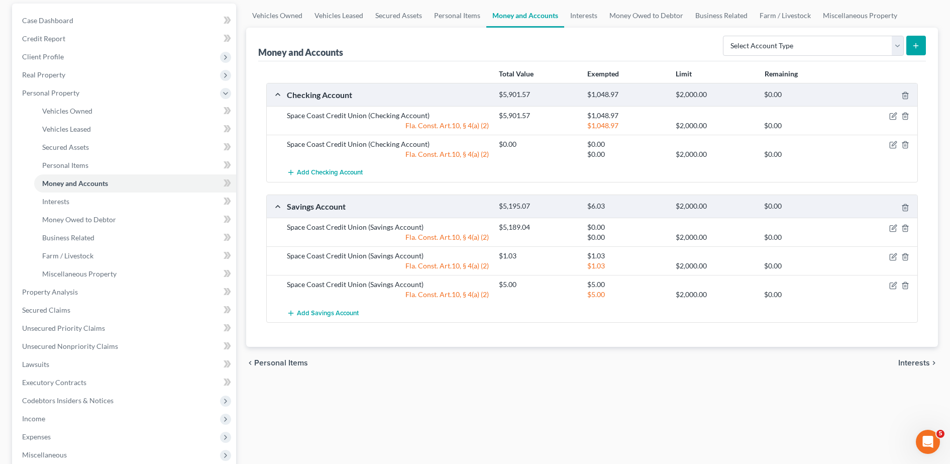
scroll to position [93, 0]
click at [112, 206] on link "Interests" at bounding box center [135, 201] width 202 height 18
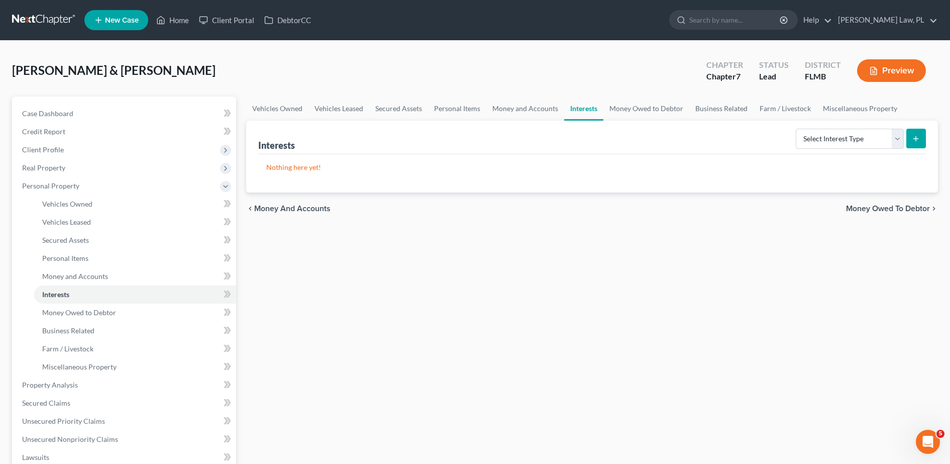
scroll to position [44, 0]
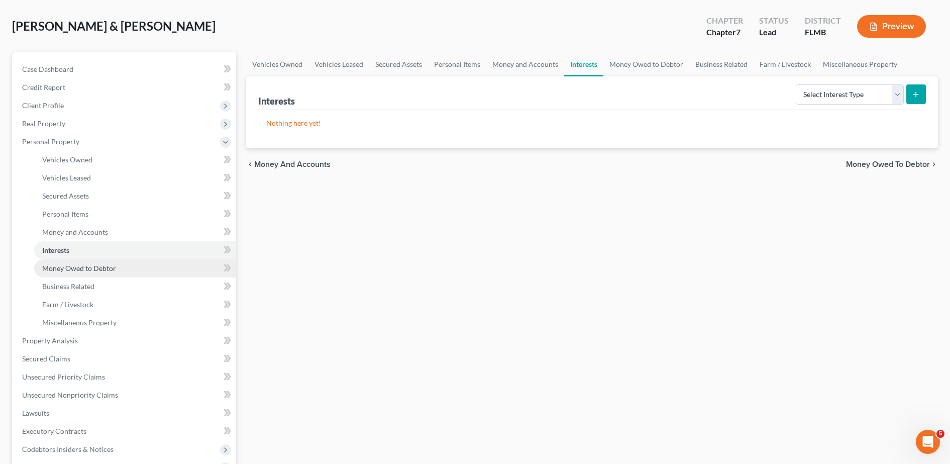
click at [117, 266] on link "Money Owed to Debtor" at bounding box center [135, 268] width 202 height 18
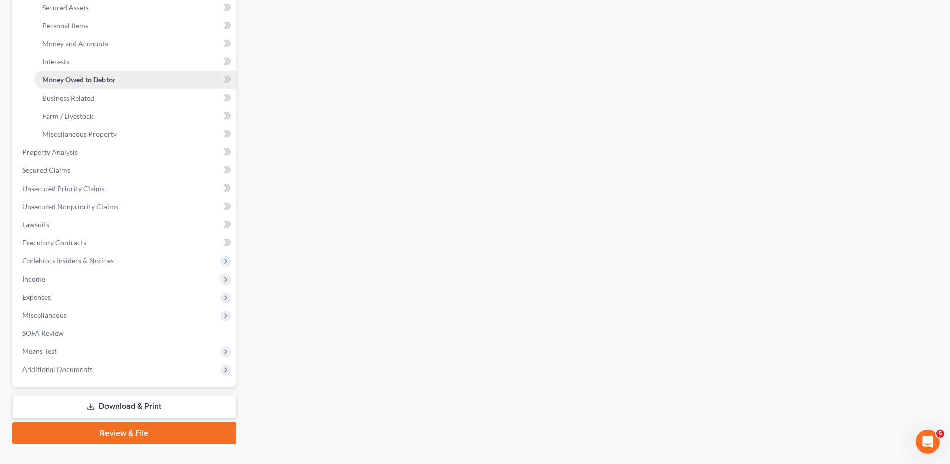
scroll to position [234, 0]
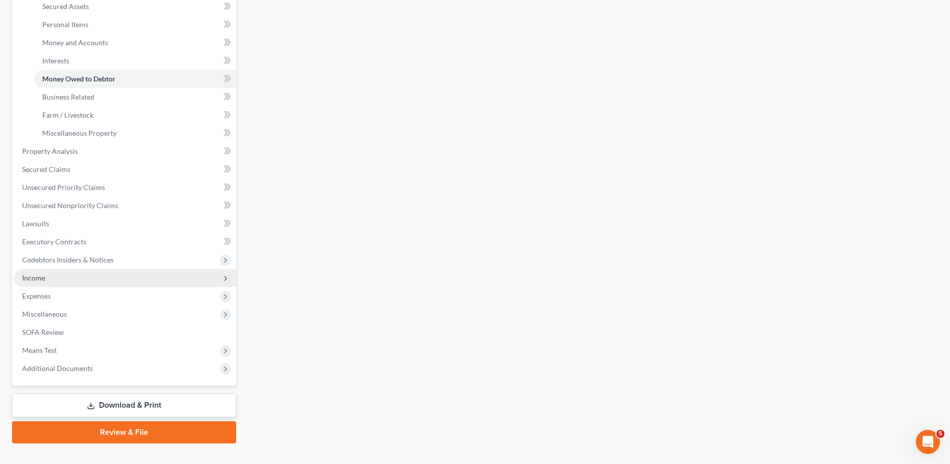
click at [90, 280] on span "Income" at bounding box center [125, 278] width 222 height 18
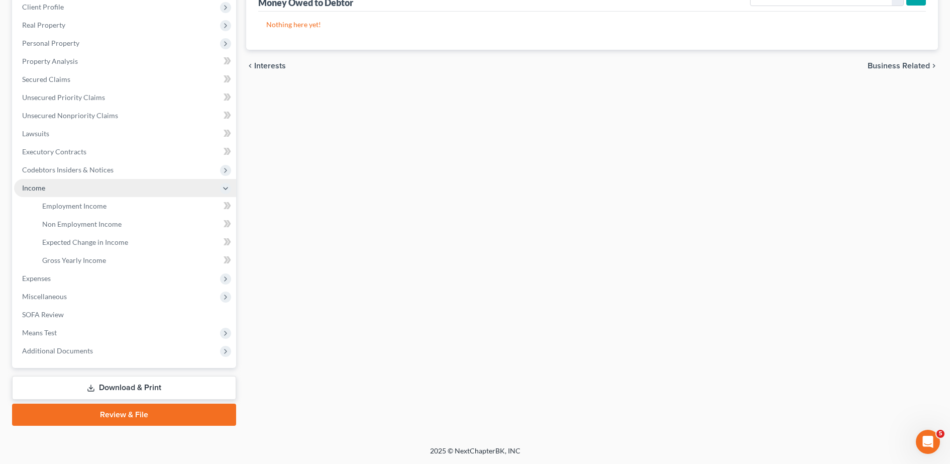
scroll to position [143, 0]
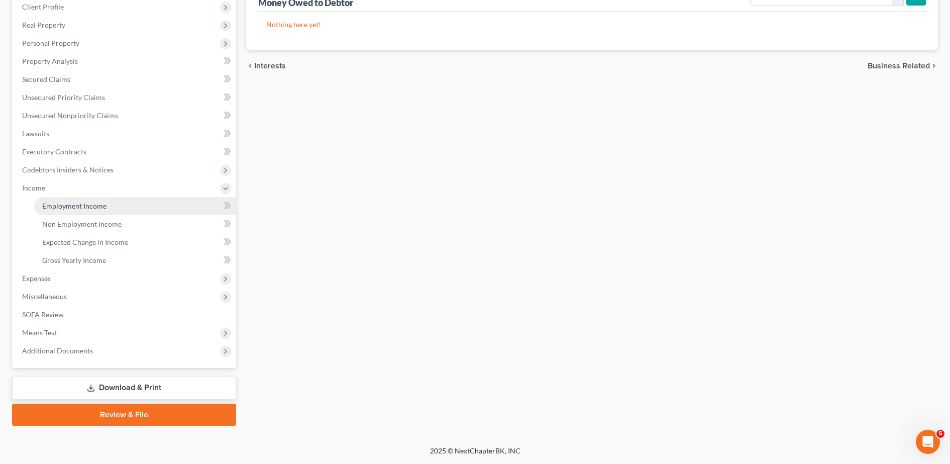
click at [96, 213] on link "Employment Income" at bounding box center [135, 206] width 202 height 18
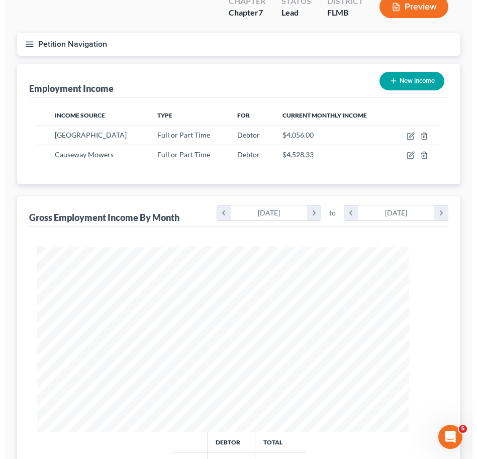
scroll to position [202, 423]
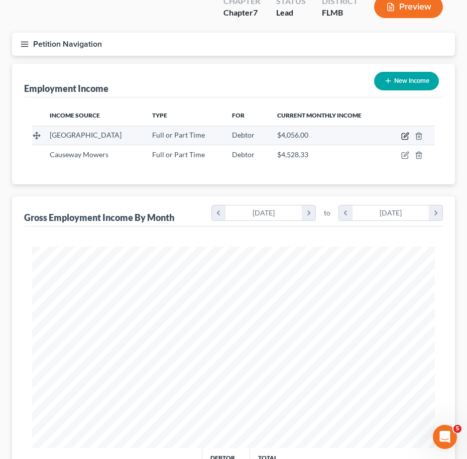
click at [408, 133] on icon "button" at bounding box center [406, 135] width 5 height 5
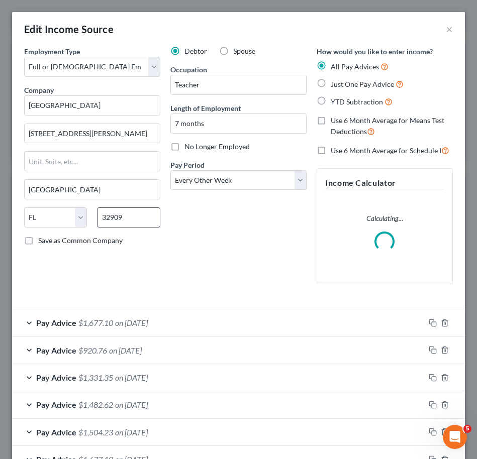
scroll to position [206, 0]
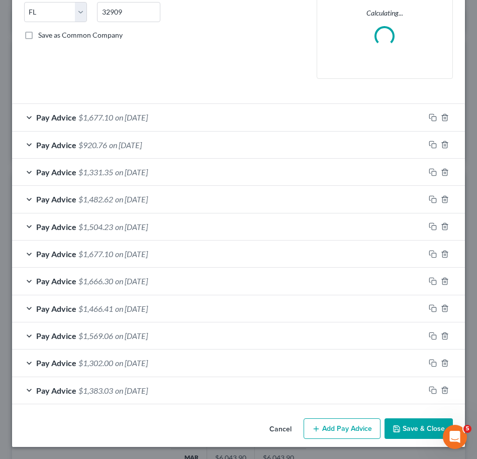
click at [333, 425] on button "Add Pay Advice" at bounding box center [342, 429] width 77 height 21
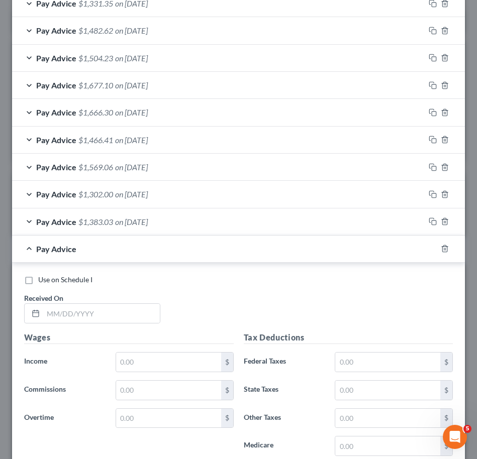
scroll to position [447, 0]
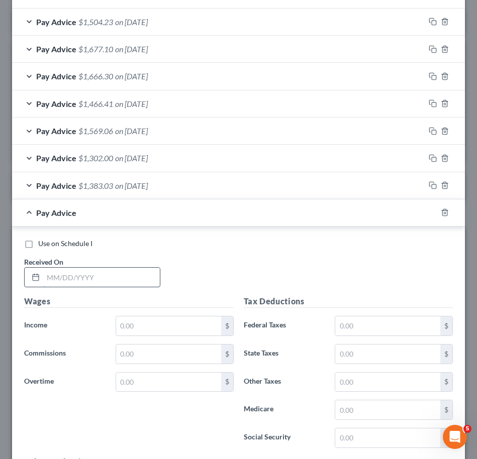
click at [58, 276] on input "text" at bounding box center [101, 277] width 117 height 19
click at [86, 361] on label "Commissions" at bounding box center [64, 354] width 91 height 20
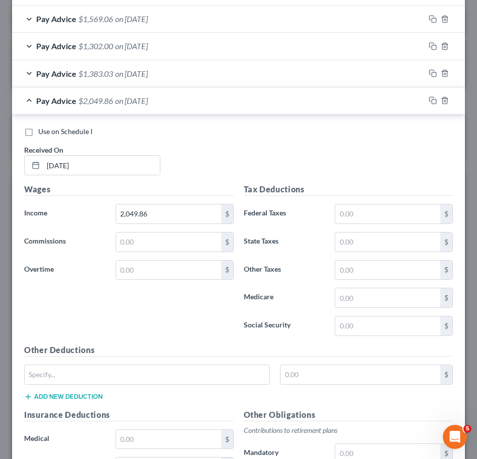
scroll to position [560, 0]
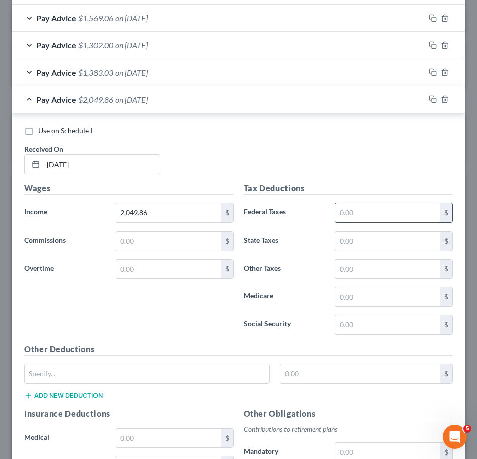
click at [363, 211] on input "text" at bounding box center [387, 213] width 105 height 19
click at [290, 265] on label "Other Taxes" at bounding box center [284, 269] width 91 height 20
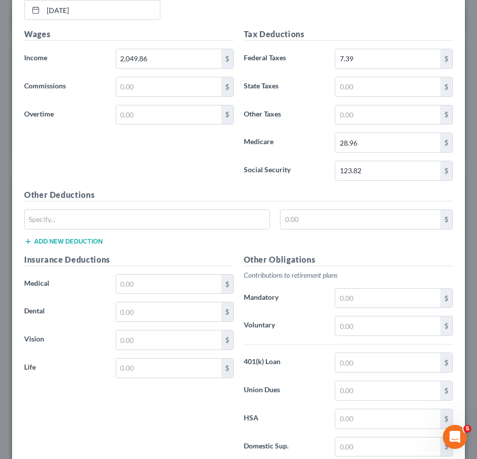
scroll to position [733, 0]
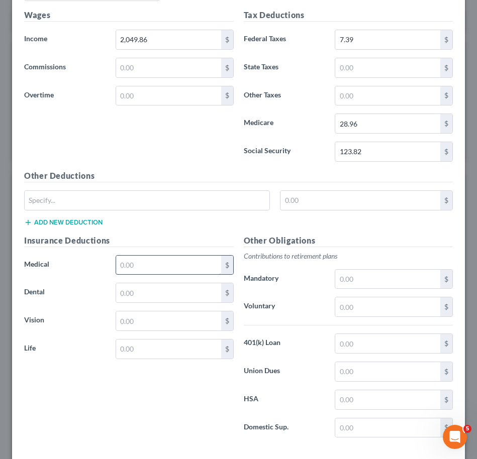
click at [161, 264] on input "text" at bounding box center [168, 265] width 105 height 19
click at [151, 291] on input "text" at bounding box center [168, 292] width 105 height 19
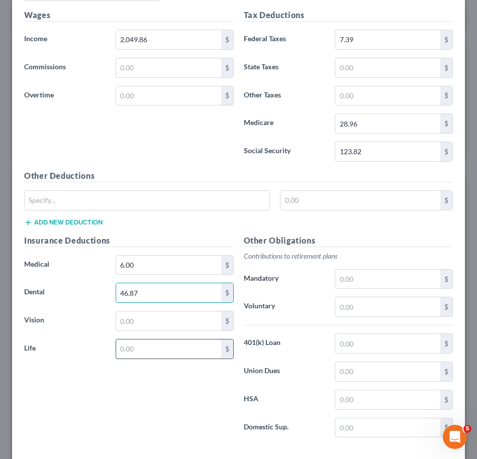
click at [158, 351] on input "text" at bounding box center [168, 349] width 105 height 19
click at [93, 366] on div "Insurance Deductions Medical 6.00 $ Dental 46.87 $ Vision $ Life 2.86 $" at bounding box center [129, 341] width 220 height 212
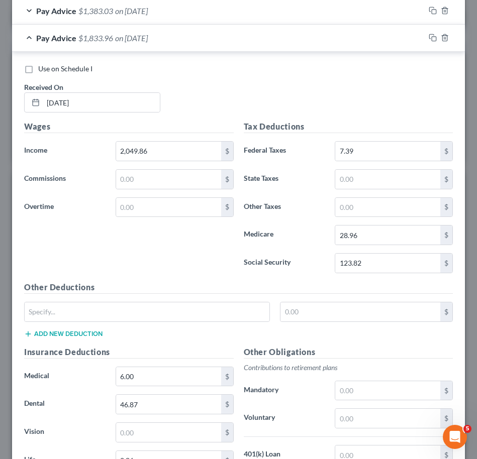
click at [117, 33] on span "on [DATE]" at bounding box center [131, 38] width 33 height 10
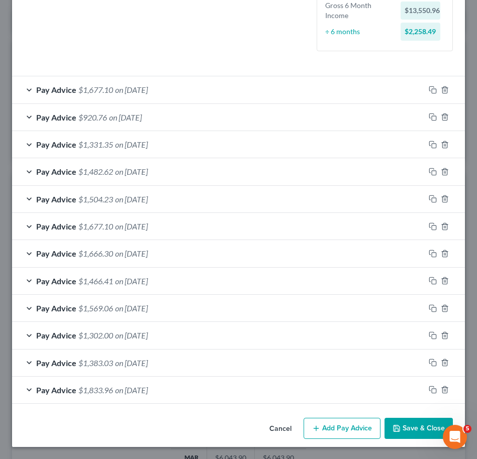
scroll to position [269, 0]
click at [185, 84] on div "Pay Advice $1,677.10 on [DATE]" at bounding box center [218, 89] width 413 height 27
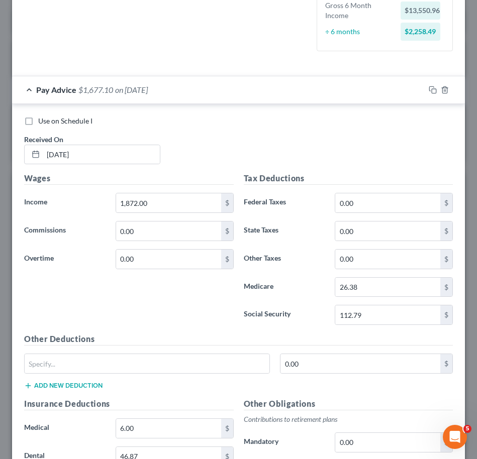
scroll to position [784, 0]
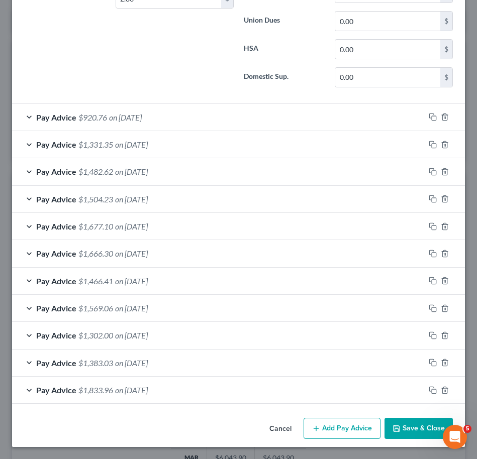
click at [142, 113] on span "on [DATE]" at bounding box center [125, 118] width 33 height 10
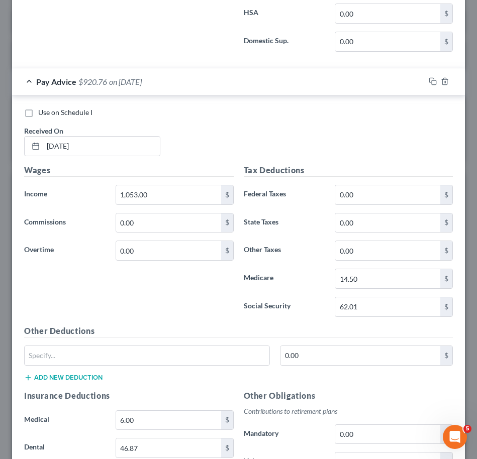
scroll to position [818, 0]
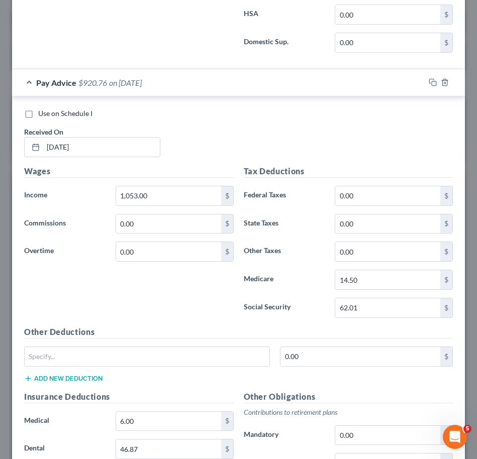
click at [152, 93] on div "Pay Advice $920.76 on [DATE]" at bounding box center [218, 82] width 413 height 27
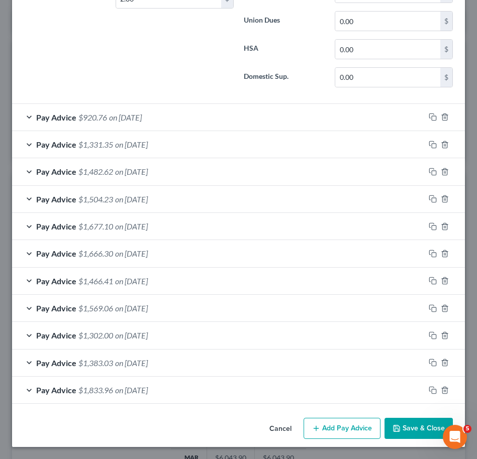
scroll to position [784, 0]
click at [128, 395] on span "on [DATE]" at bounding box center [131, 391] width 33 height 10
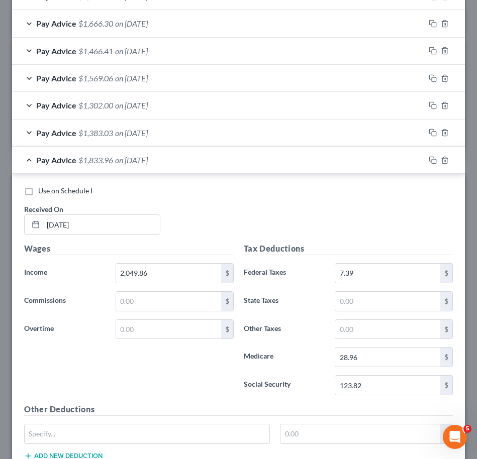
scroll to position [1013, 0]
click at [114, 165] on div "Pay Advice $1,833.96 on [DATE]" at bounding box center [218, 160] width 413 height 27
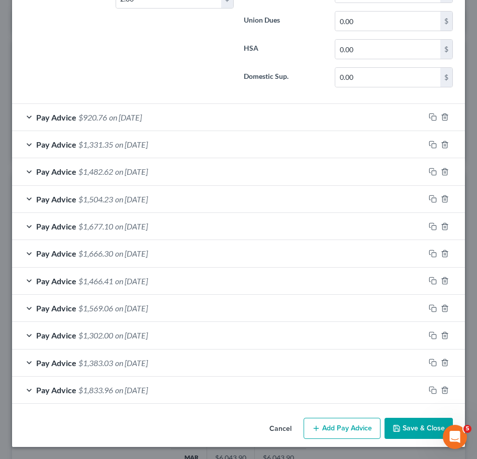
scroll to position [784, 0]
click at [432, 393] on rect "button" at bounding box center [434, 392] width 5 height 5
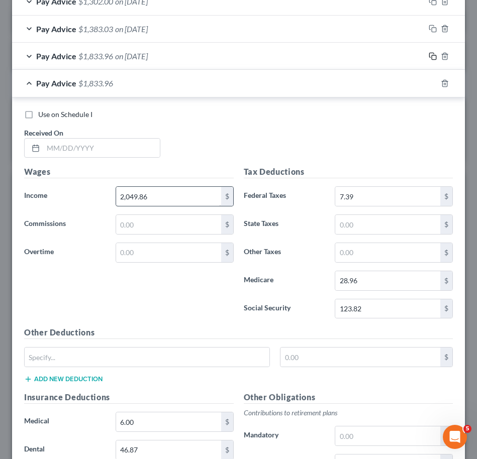
scroll to position [1119, 0]
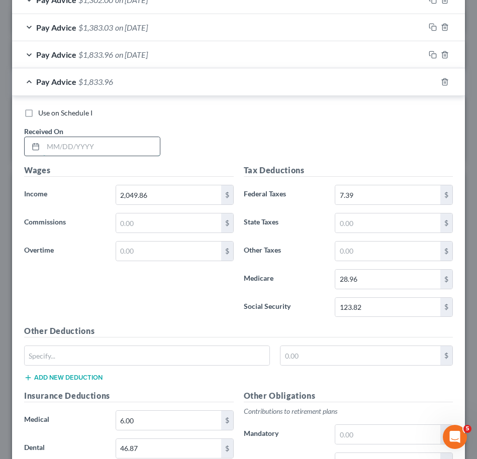
click at [68, 147] on input "text" at bounding box center [101, 146] width 117 height 19
click at [177, 199] on input "2,049.86" at bounding box center [168, 194] width 105 height 19
click at [141, 289] on div "Wages Income * 1,477.04 $ Commissions $ Overtime $" at bounding box center [129, 244] width 220 height 161
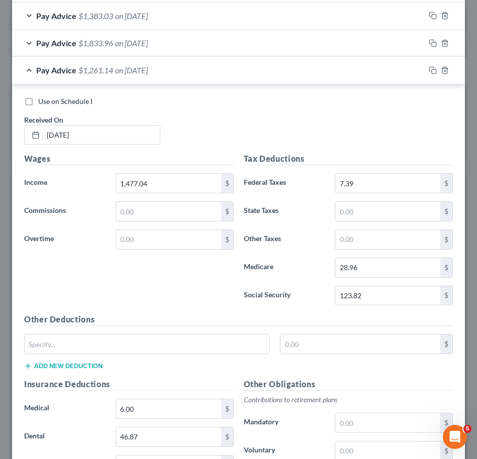
scroll to position [1137, 0]
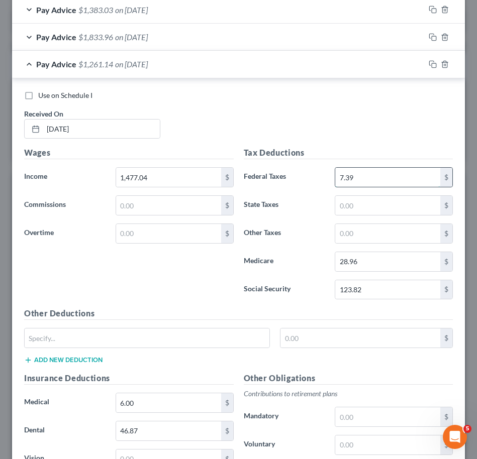
click at [347, 173] on input "7.39" at bounding box center [387, 177] width 105 height 19
click at [369, 269] on input "28.96" at bounding box center [387, 261] width 105 height 19
click at [378, 291] on input "123.82" at bounding box center [387, 289] width 105 height 19
click at [296, 288] on label "Social Security" at bounding box center [284, 290] width 91 height 20
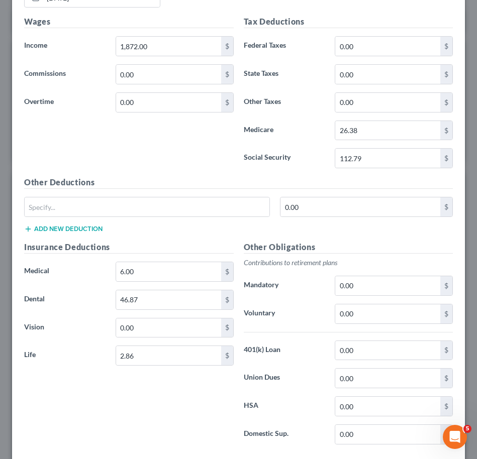
scroll to position [336, 0]
